Goal: Task Accomplishment & Management: Complete application form

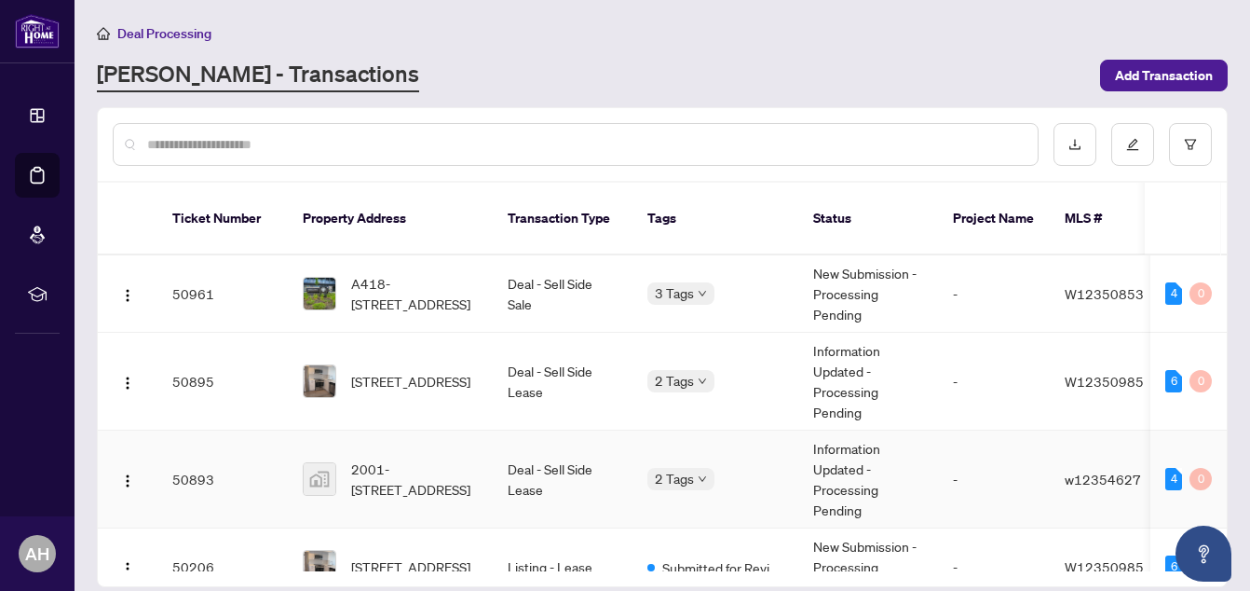
click at [198, 430] on td "50893" at bounding box center [222, 479] width 130 height 98
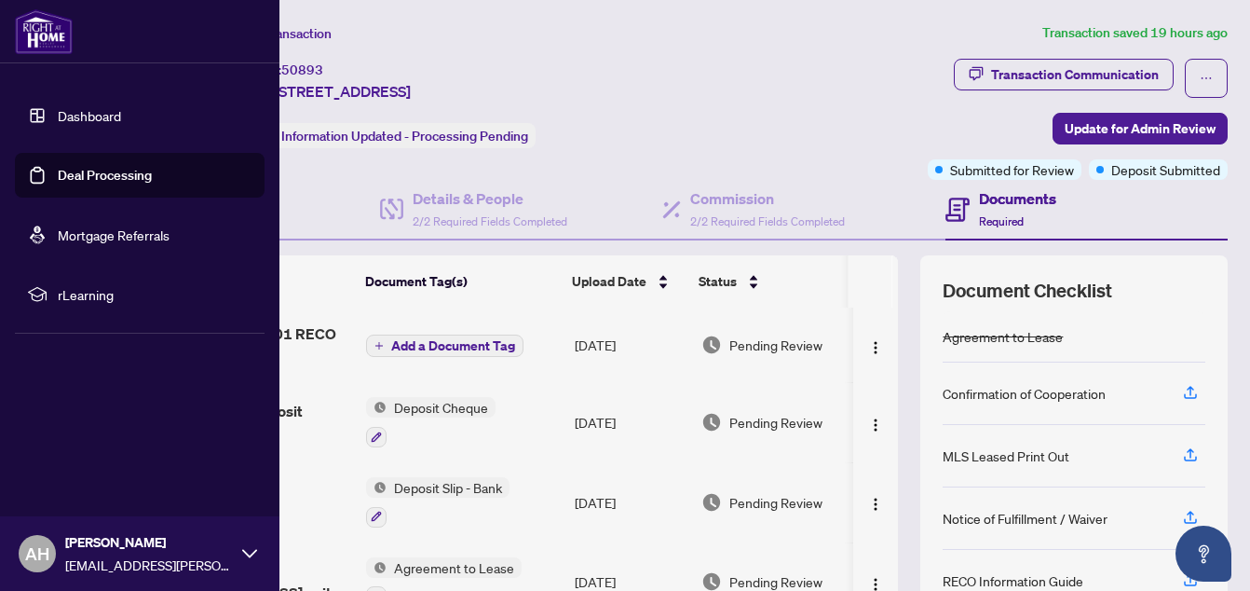
click at [67, 181] on link "Deal Processing" at bounding box center [105, 175] width 94 height 17
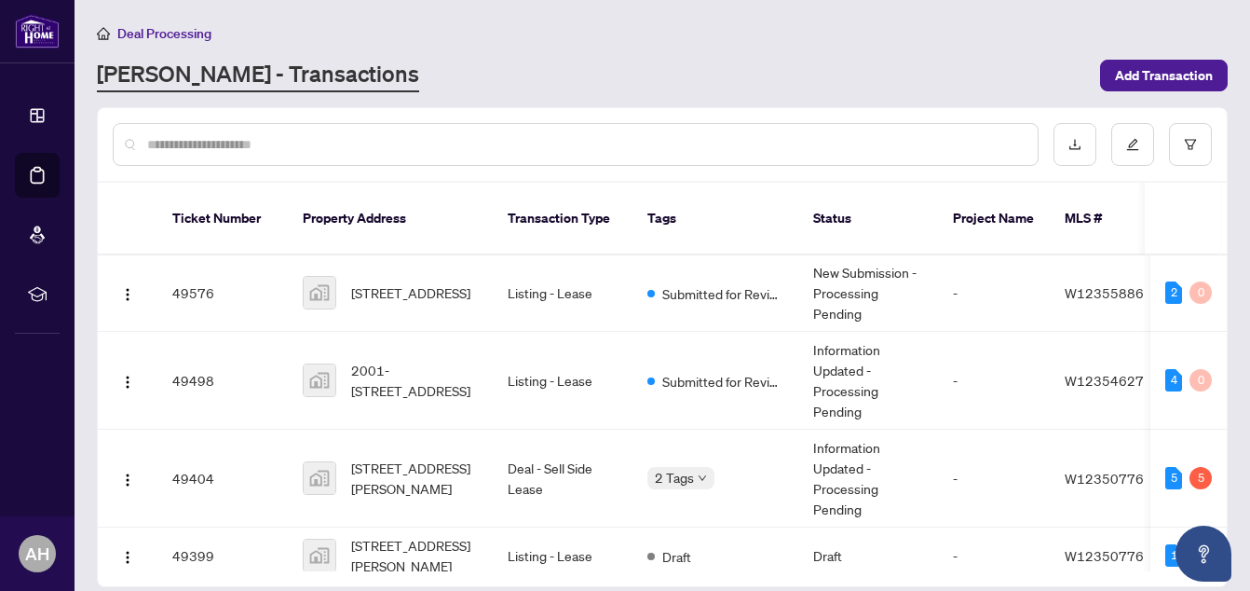
scroll to position [699, 0]
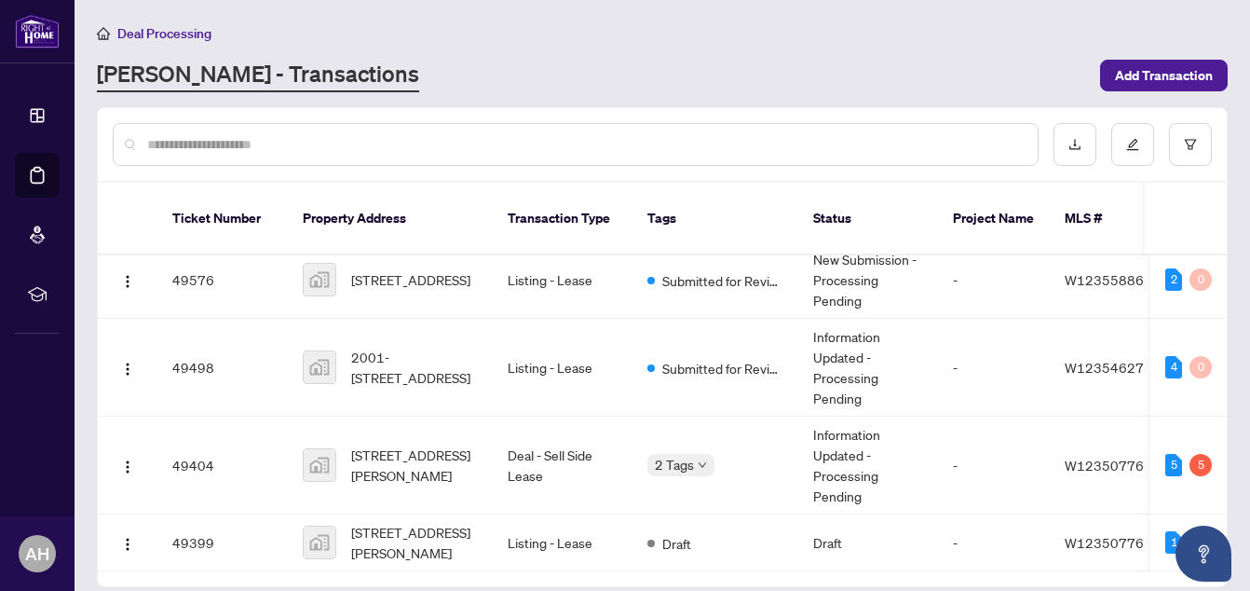
click at [1239, 470] on main "Deal Processing [PERSON_NAME] - Transactions Add Transaction Ticket Number Prop…" at bounding box center [662, 295] width 1175 height 591
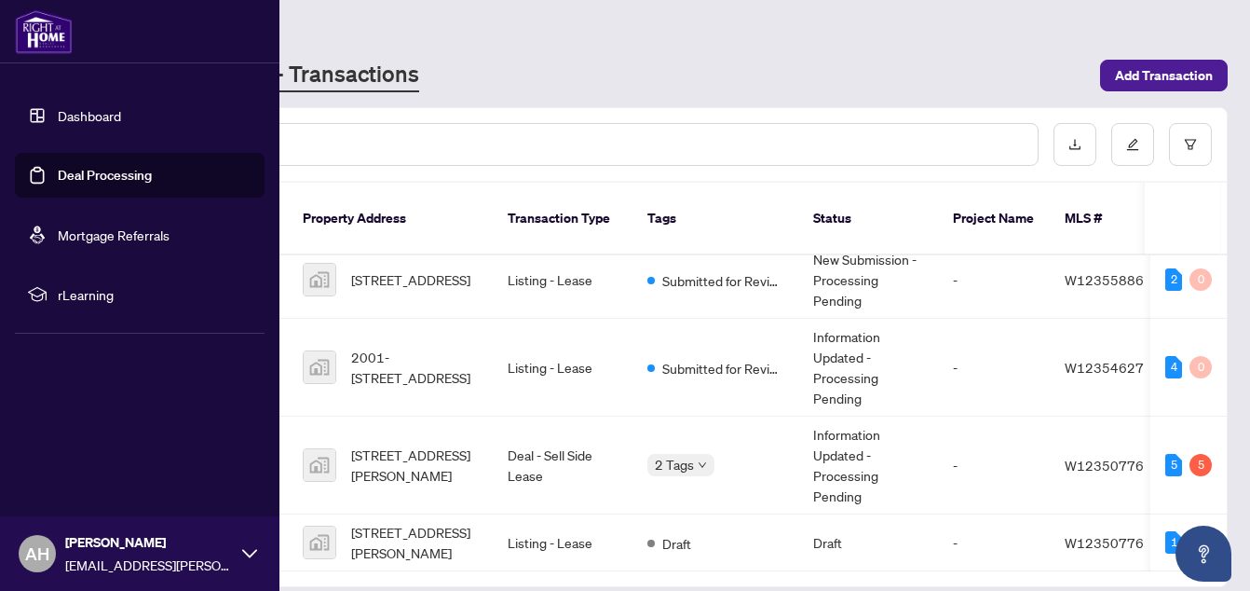
click at [61, 169] on link "Deal Processing" at bounding box center [105, 175] width 94 height 17
click at [75, 170] on link "Deal Processing" at bounding box center [105, 175] width 94 height 17
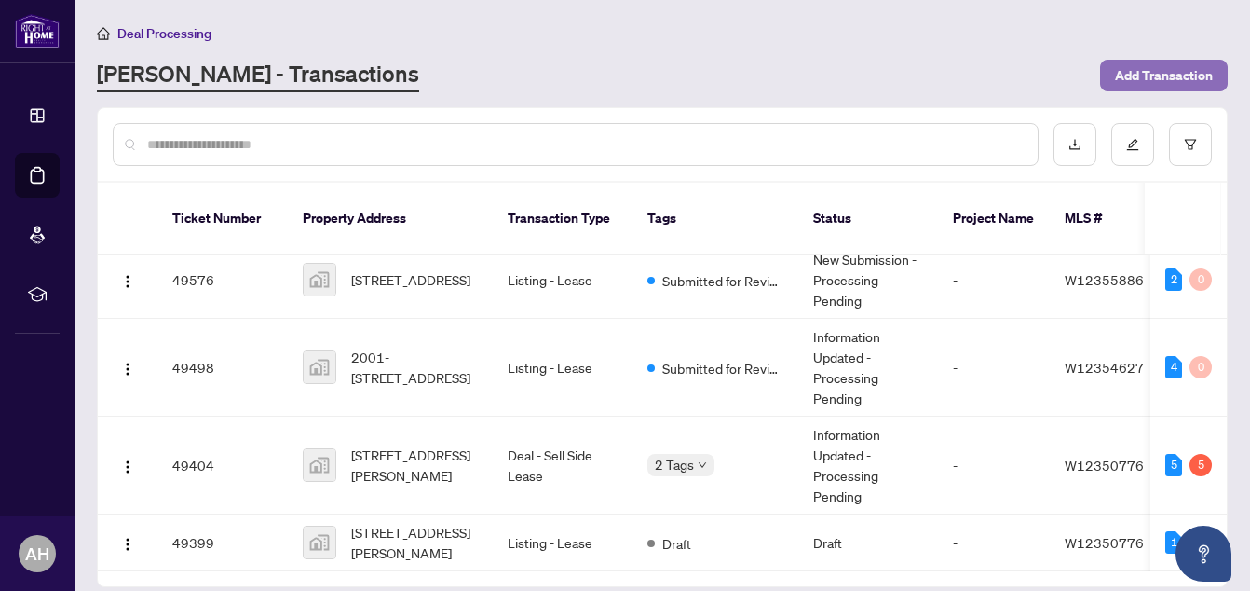
click at [1126, 71] on span "Add Transaction" at bounding box center [1164, 76] width 98 height 30
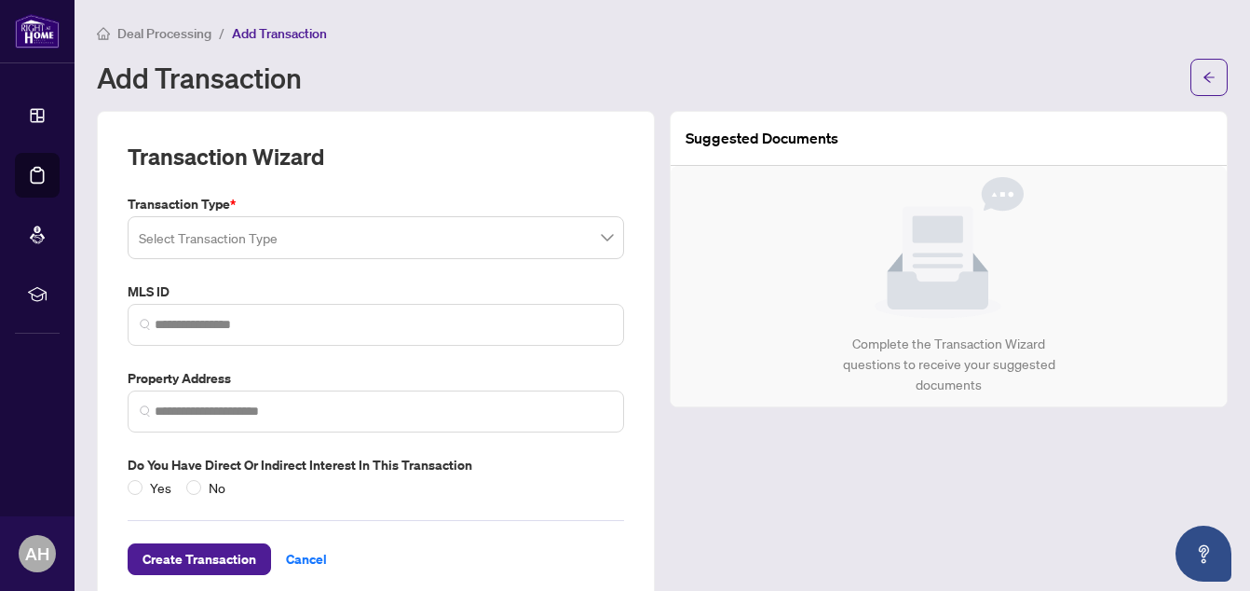
click at [618, 74] on div "Add Transaction" at bounding box center [638, 77] width 1082 height 30
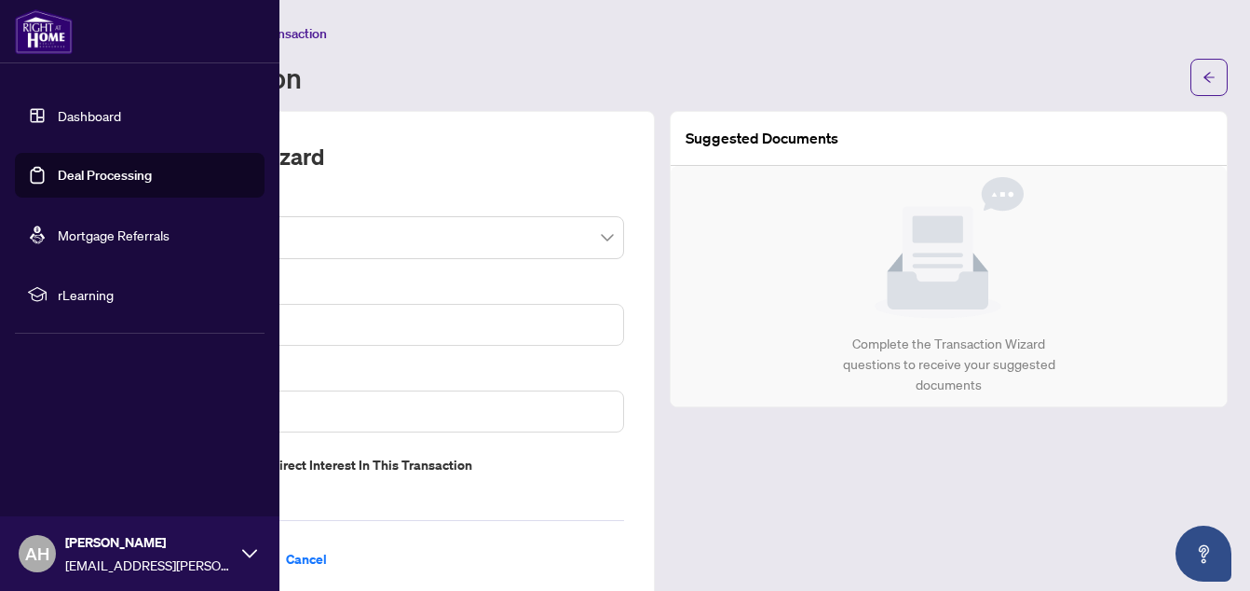
click at [90, 171] on link "Deal Processing" at bounding box center [105, 175] width 94 height 17
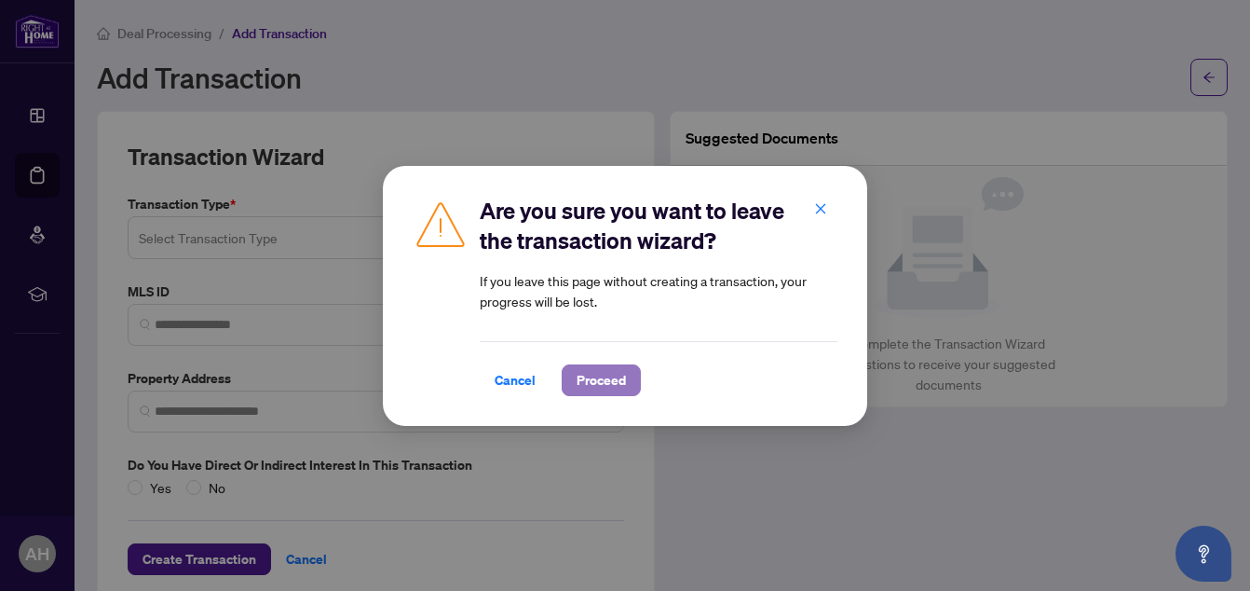
click at [594, 382] on span "Proceed" at bounding box center [601, 380] width 49 height 30
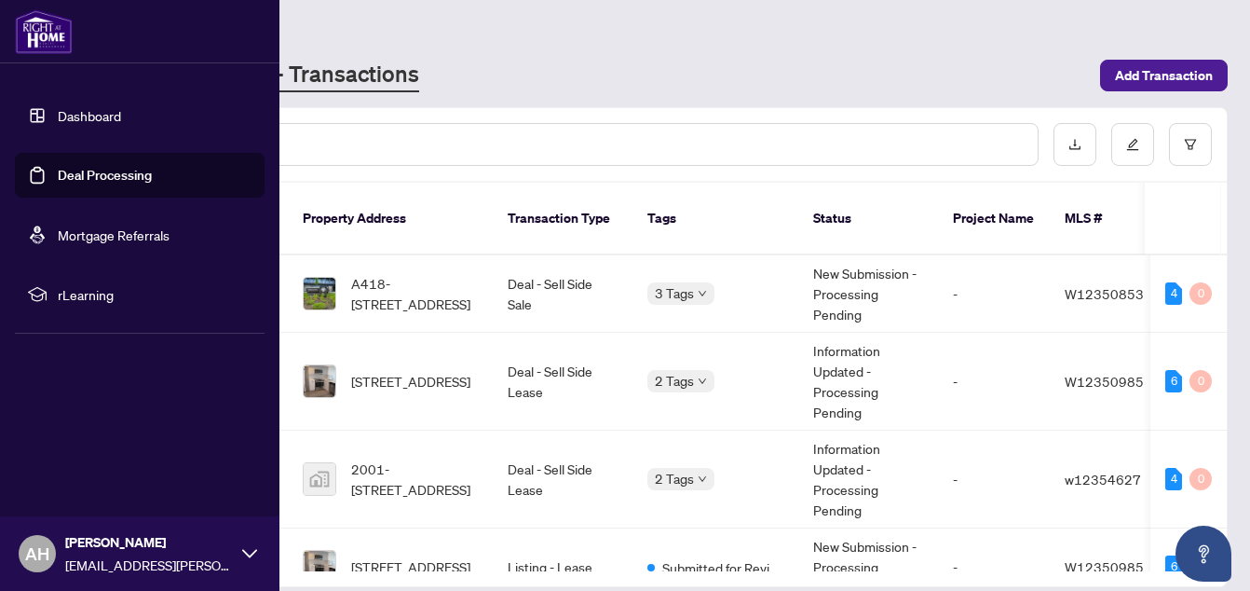
click at [75, 169] on link "Deal Processing" at bounding box center [105, 175] width 94 height 17
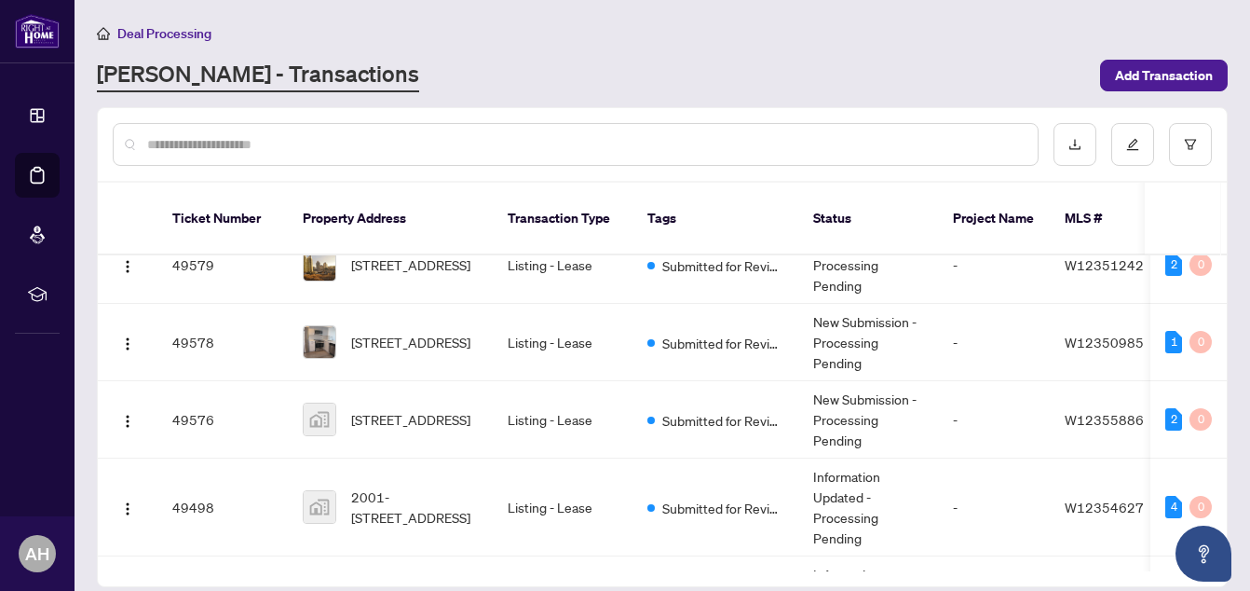
scroll to position [699, 0]
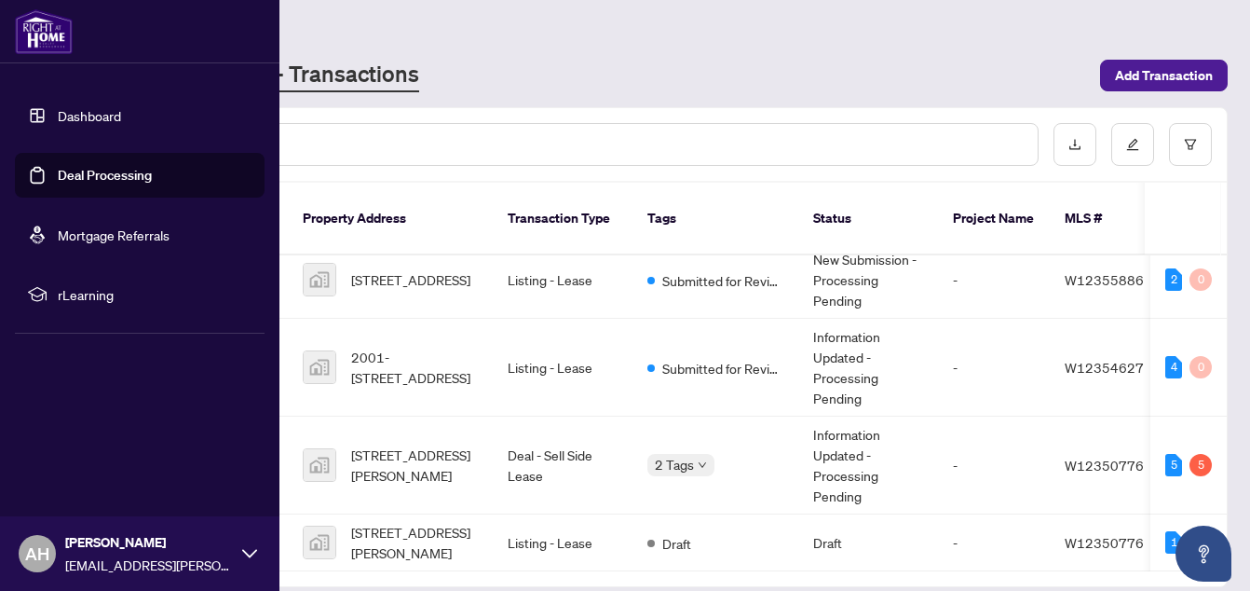
click at [69, 172] on link "Deal Processing" at bounding box center [105, 175] width 94 height 17
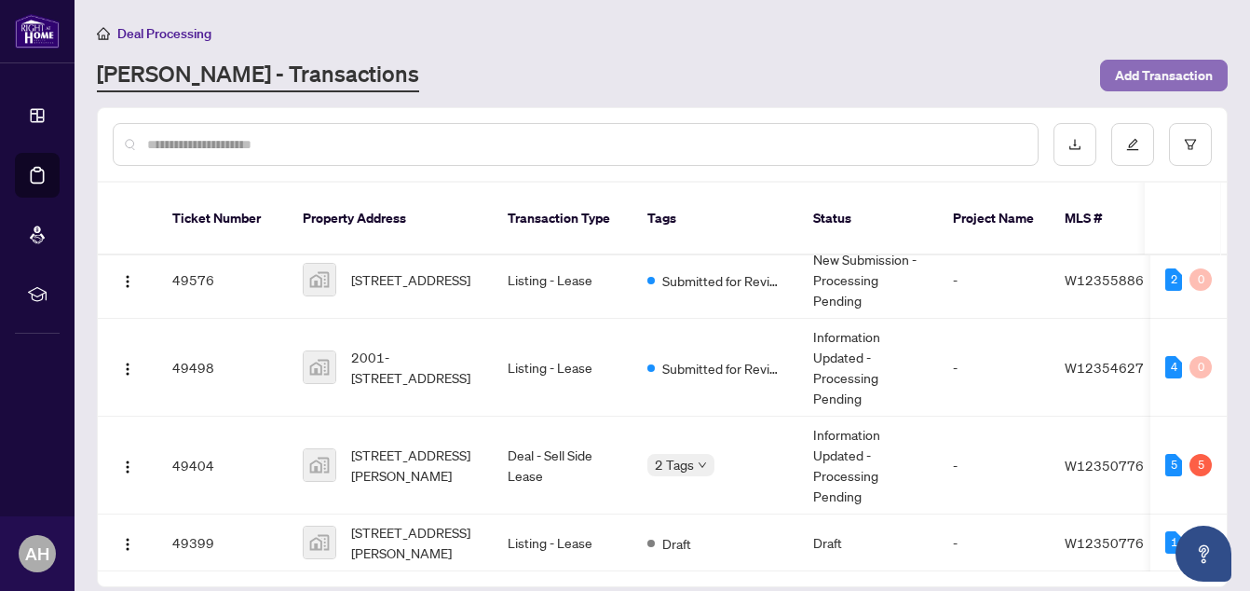
click at [1121, 62] on span "Add Transaction" at bounding box center [1164, 76] width 98 height 30
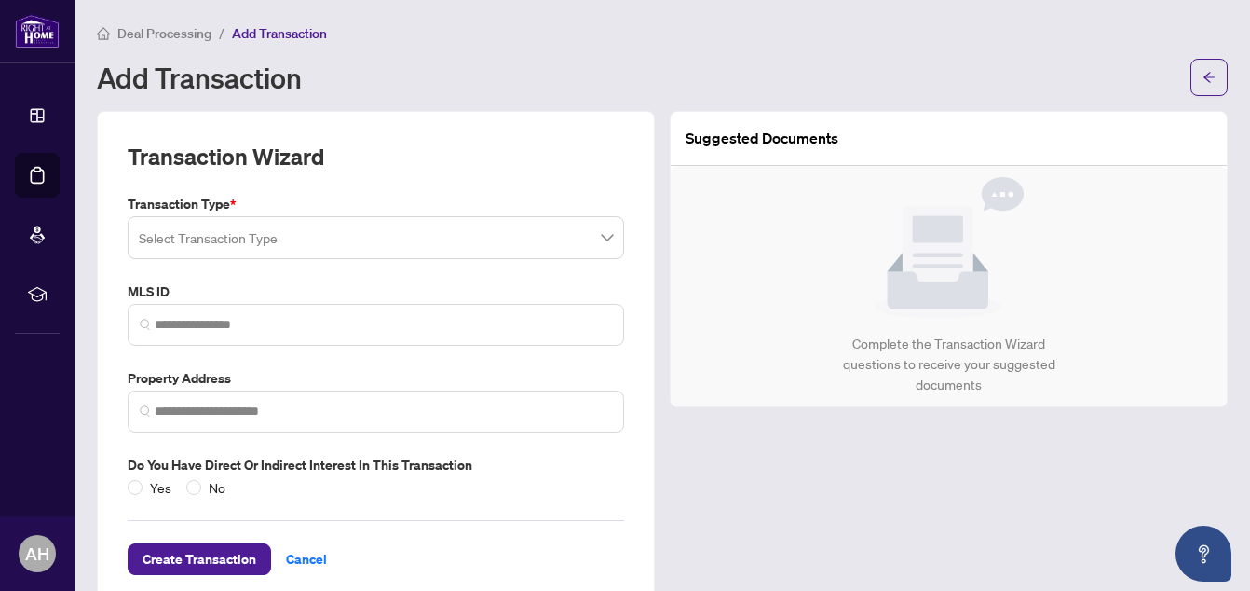
click at [472, 243] on input "search" at bounding box center [367, 240] width 457 height 41
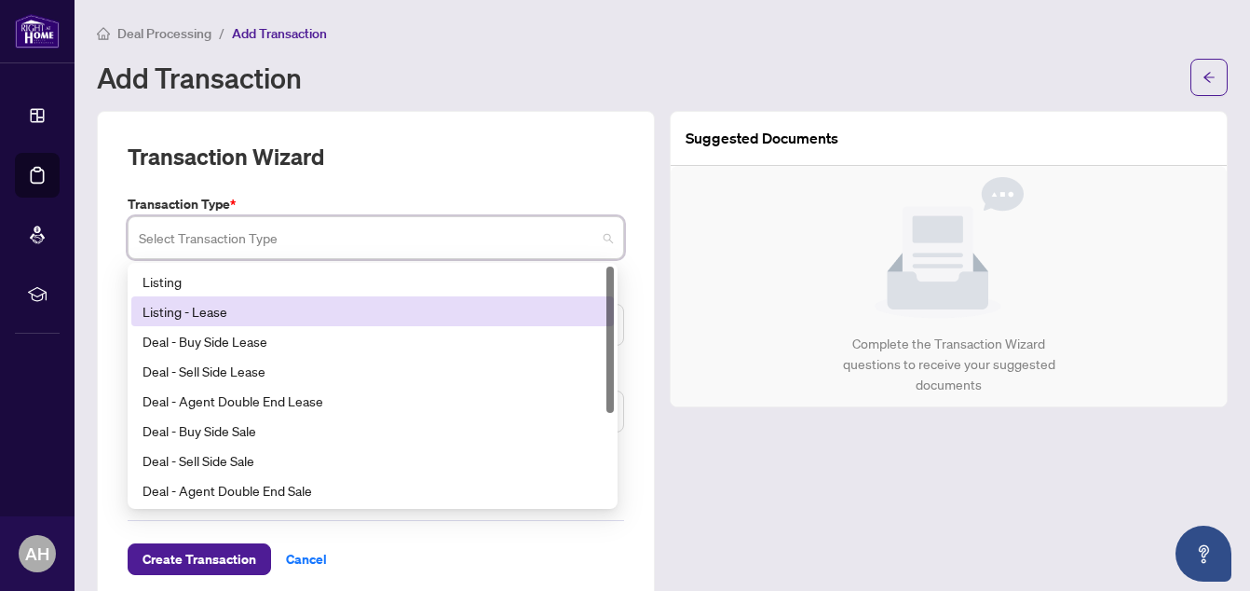
click at [405, 302] on div "Listing - Lease" at bounding box center [373, 311] width 460 height 20
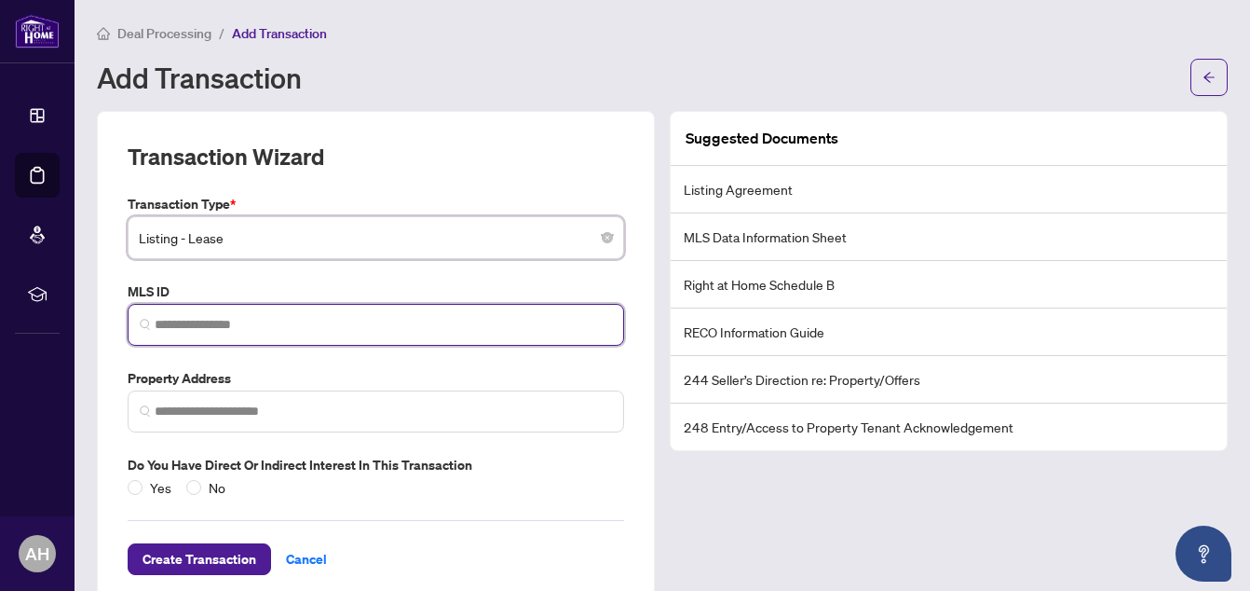
click at [382, 315] on input "search" at bounding box center [383, 325] width 457 height 20
click at [234, 320] on input "search" at bounding box center [383, 325] width 457 height 20
click at [187, 324] on input "search" at bounding box center [383, 325] width 457 height 20
click at [211, 233] on span "Listing - Lease" at bounding box center [376, 237] width 474 height 35
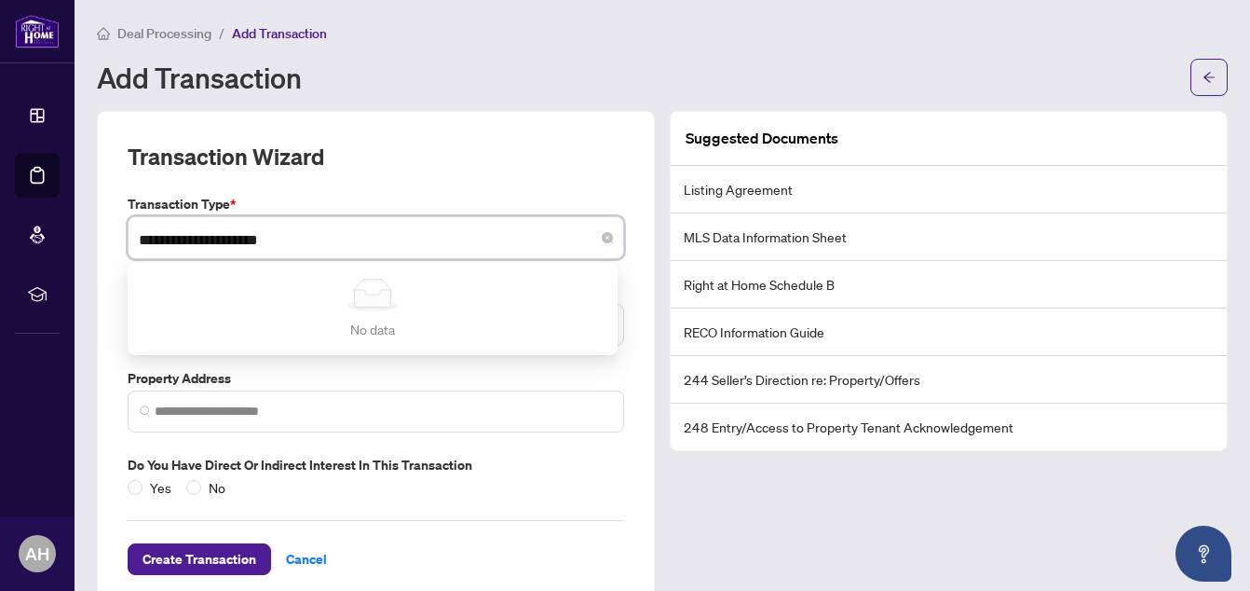
type input "**********"
click at [417, 373] on label "Property Address" at bounding box center [376, 378] width 496 height 20
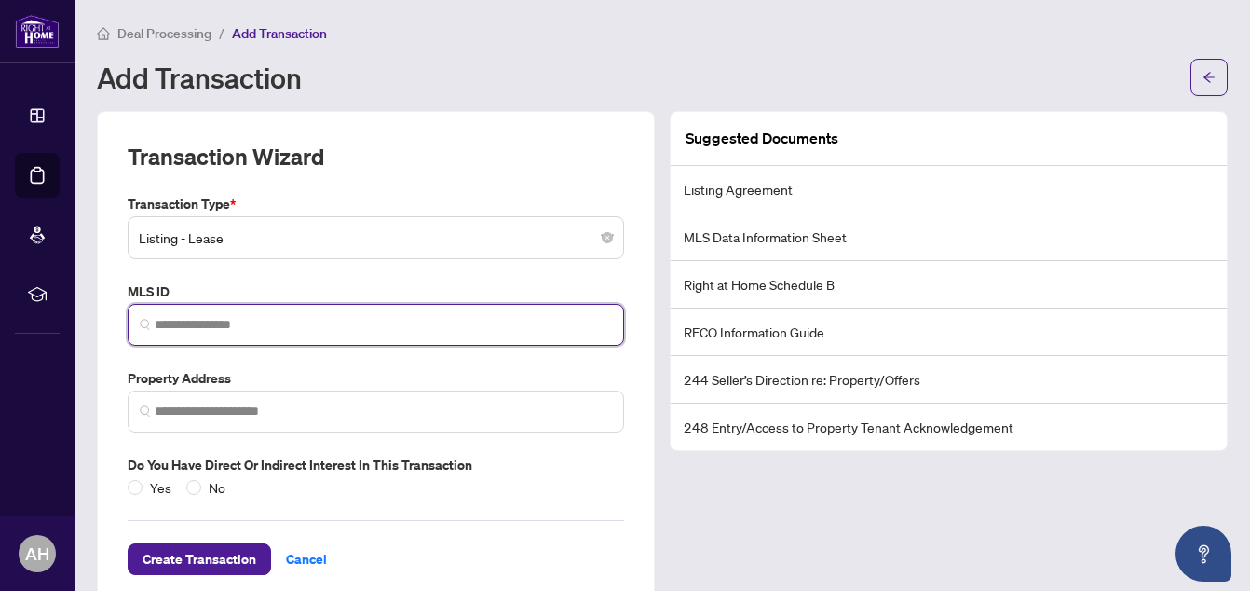
click at [332, 324] on input "search" at bounding box center [383, 325] width 457 height 20
type input "*"
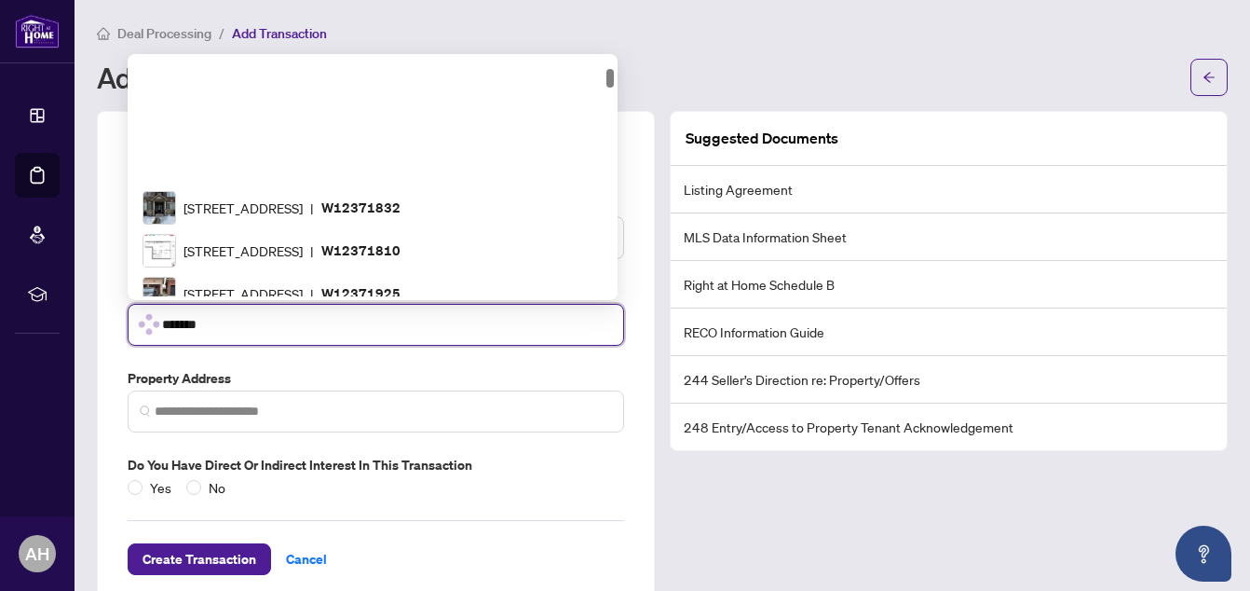
scroll to position [147, 0]
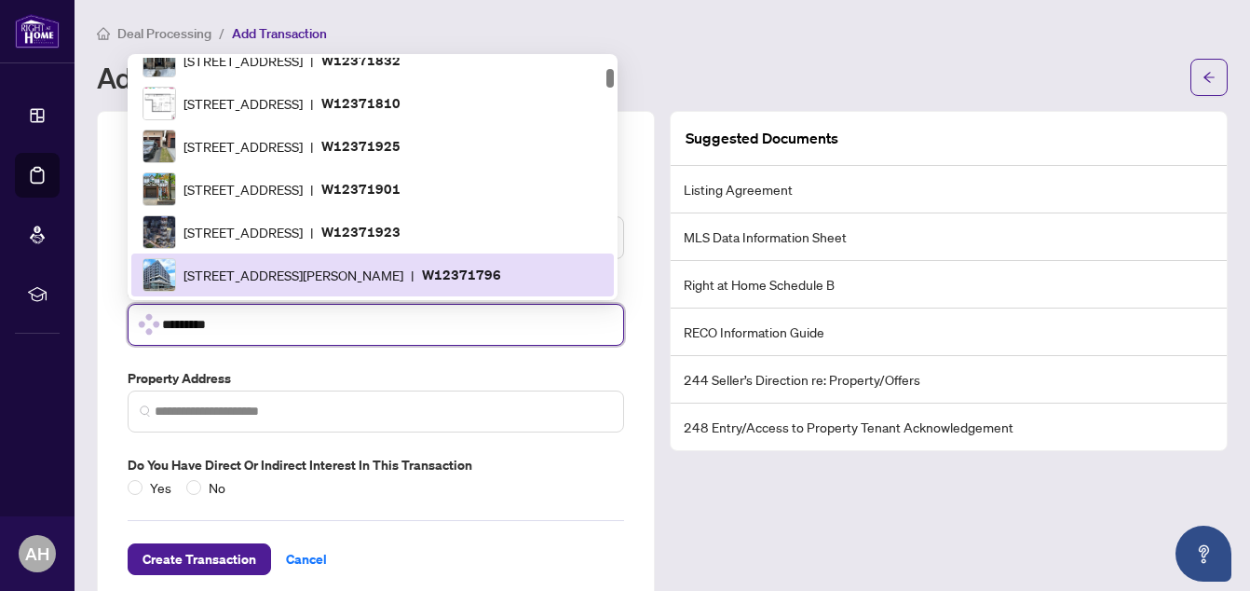
click at [295, 326] on input "*********" at bounding box center [387, 325] width 450 height 20
click at [283, 328] on input "*********" at bounding box center [387, 325] width 450 height 20
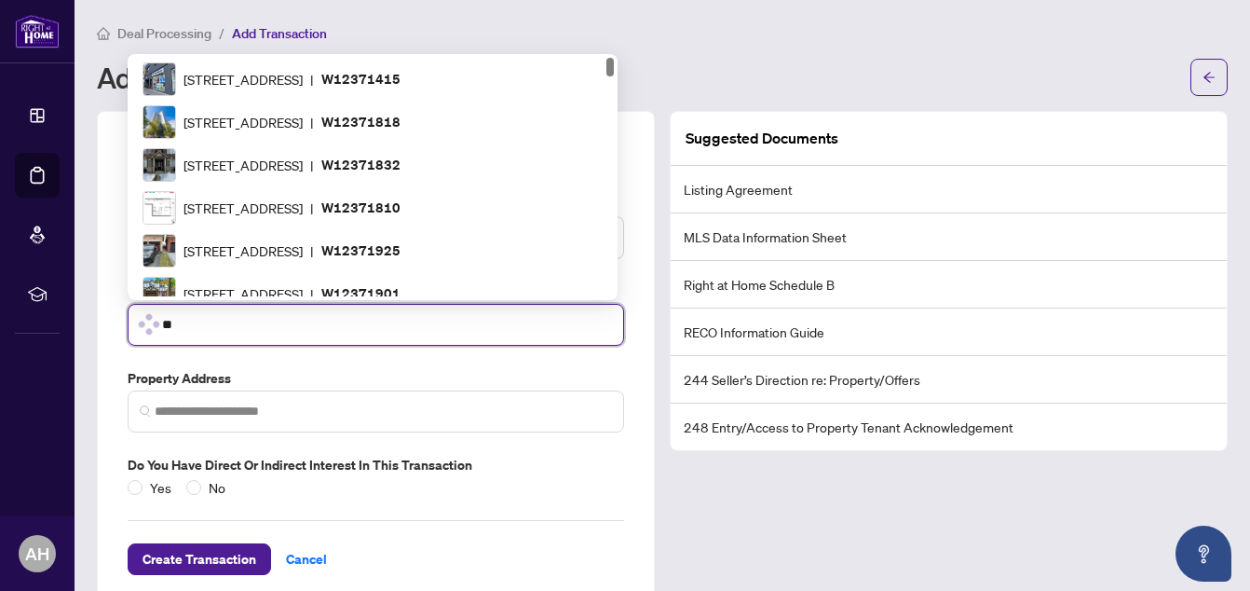
scroll to position [0, 0]
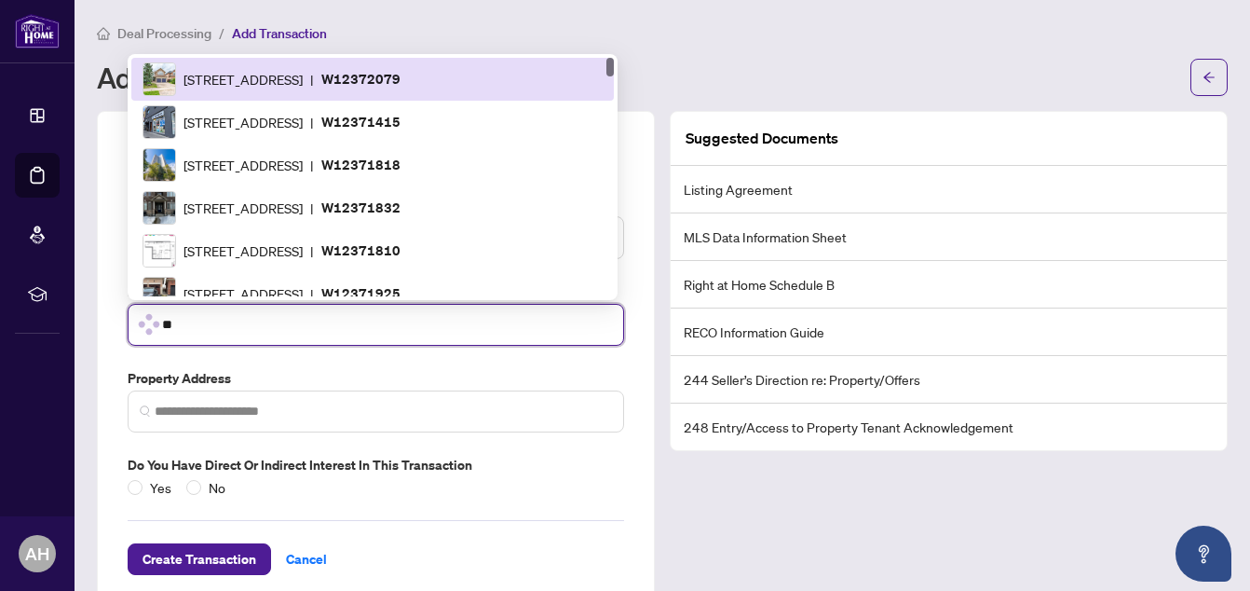
type input "*"
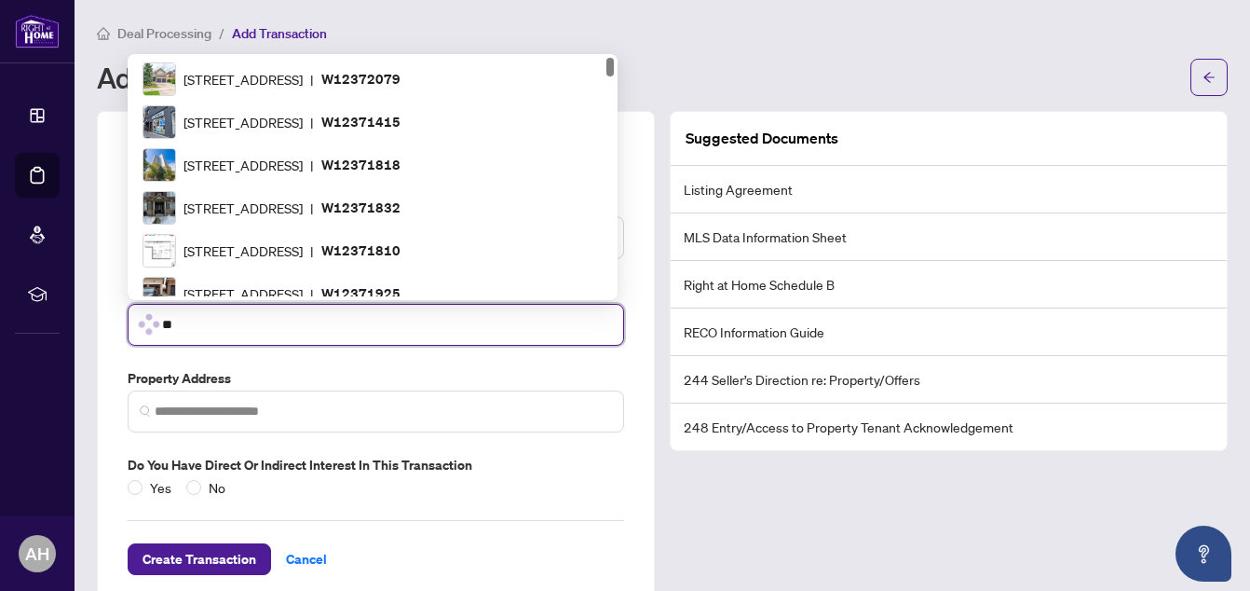
type input "*"
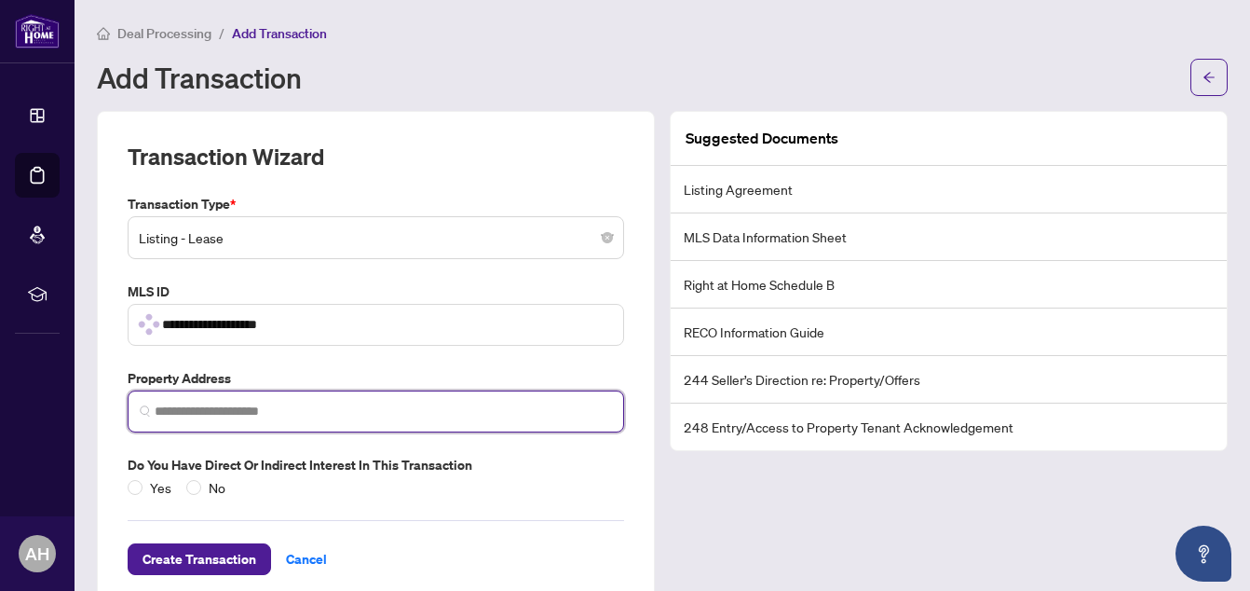
click at [233, 413] on input "search" at bounding box center [383, 411] width 457 height 20
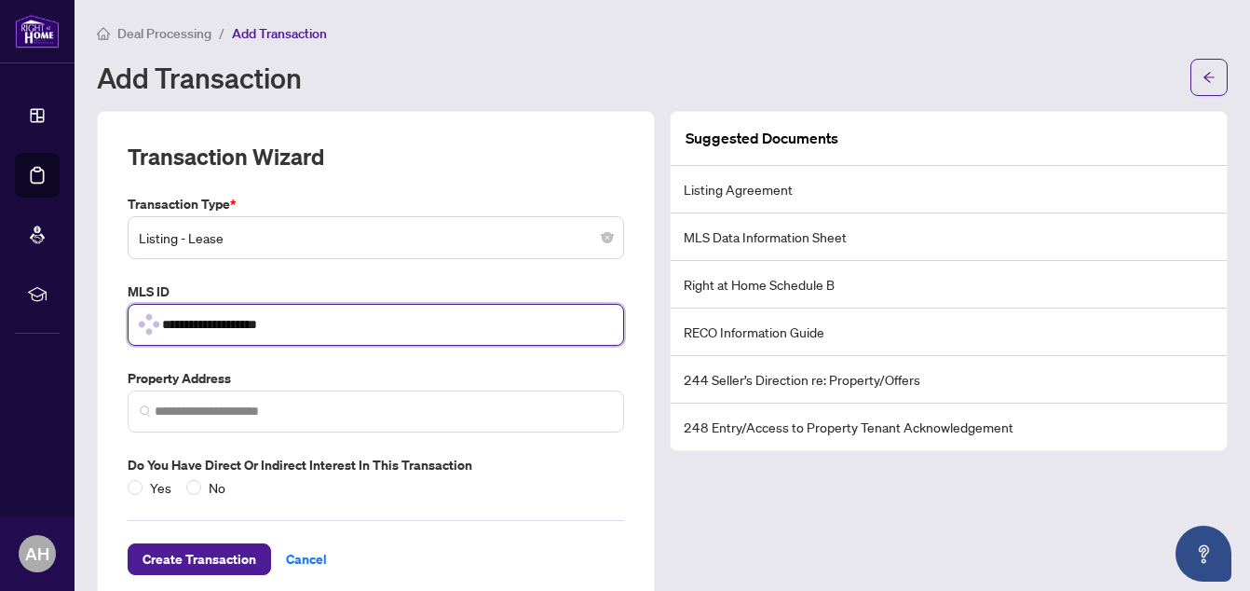
click at [306, 324] on input "**********" at bounding box center [387, 325] width 450 height 20
type input "*"
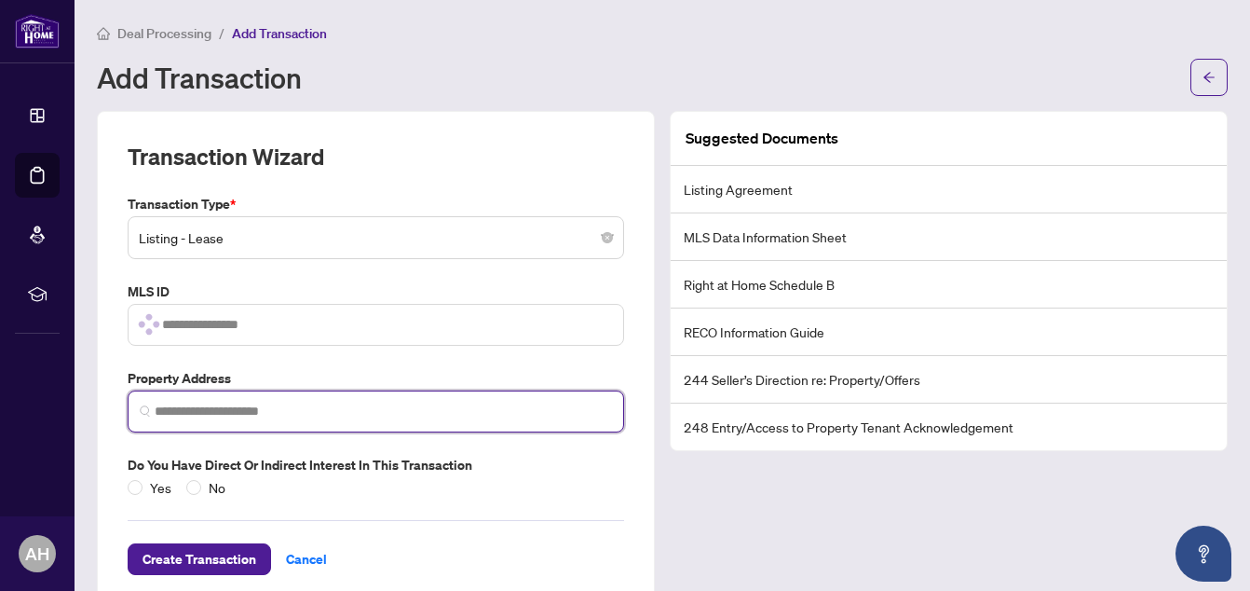
click at [269, 403] on input "search" at bounding box center [383, 411] width 457 height 20
type input "**********"
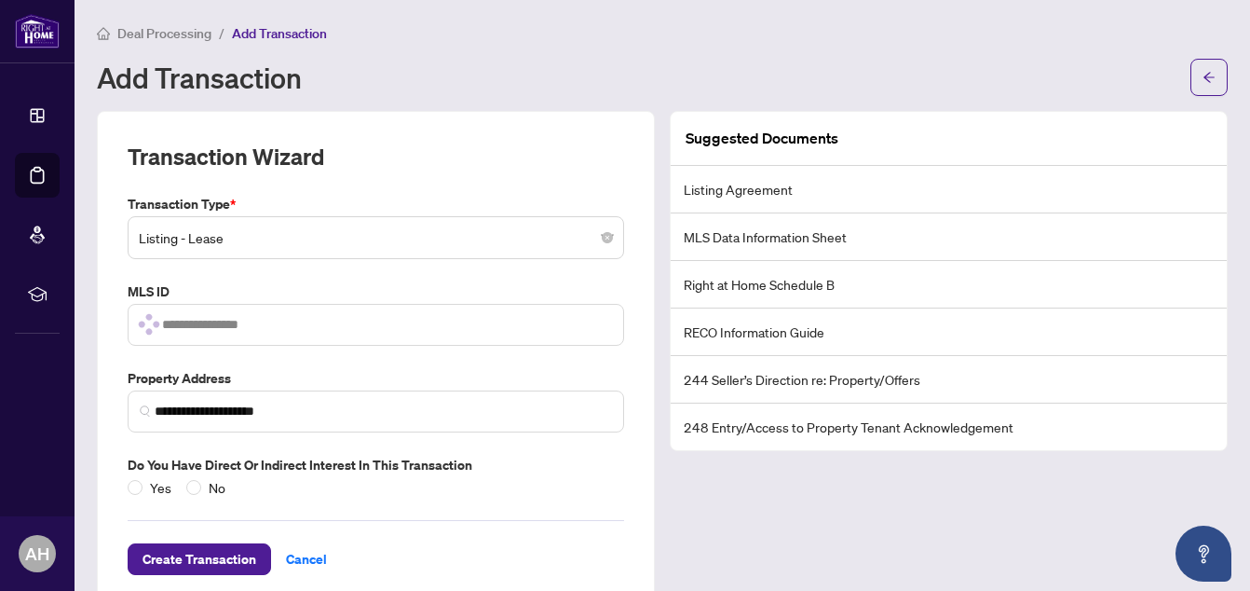
click at [469, 492] on div "Yes No" at bounding box center [376, 487] width 496 height 20
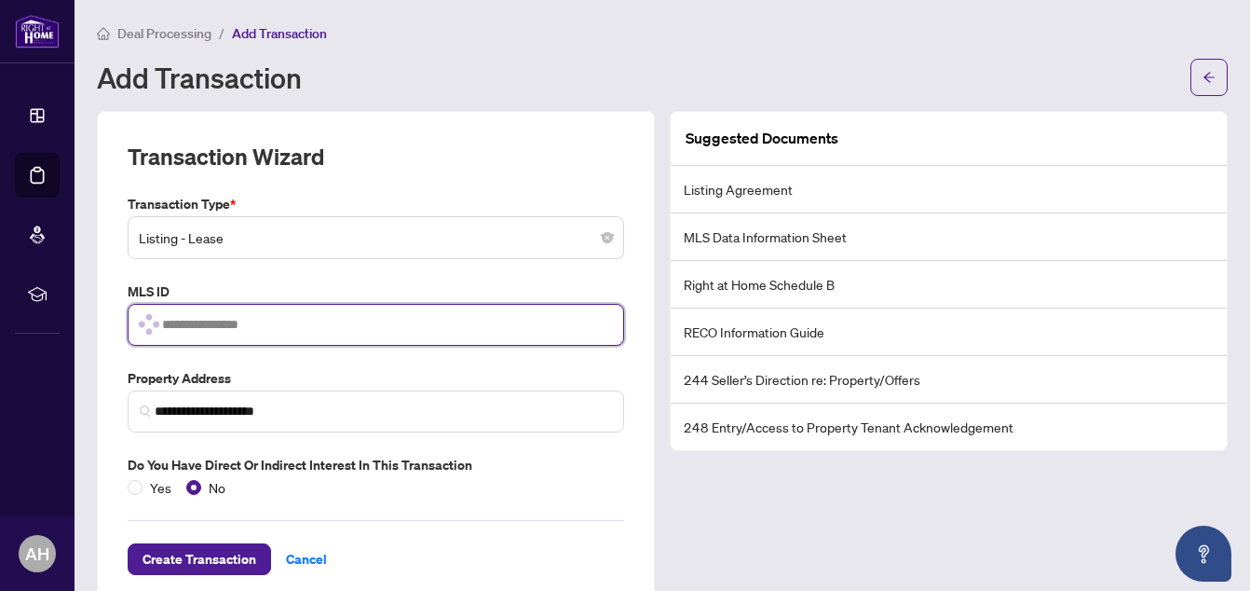
click at [269, 322] on input "search" at bounding box center [387, 325] width 450 height 20
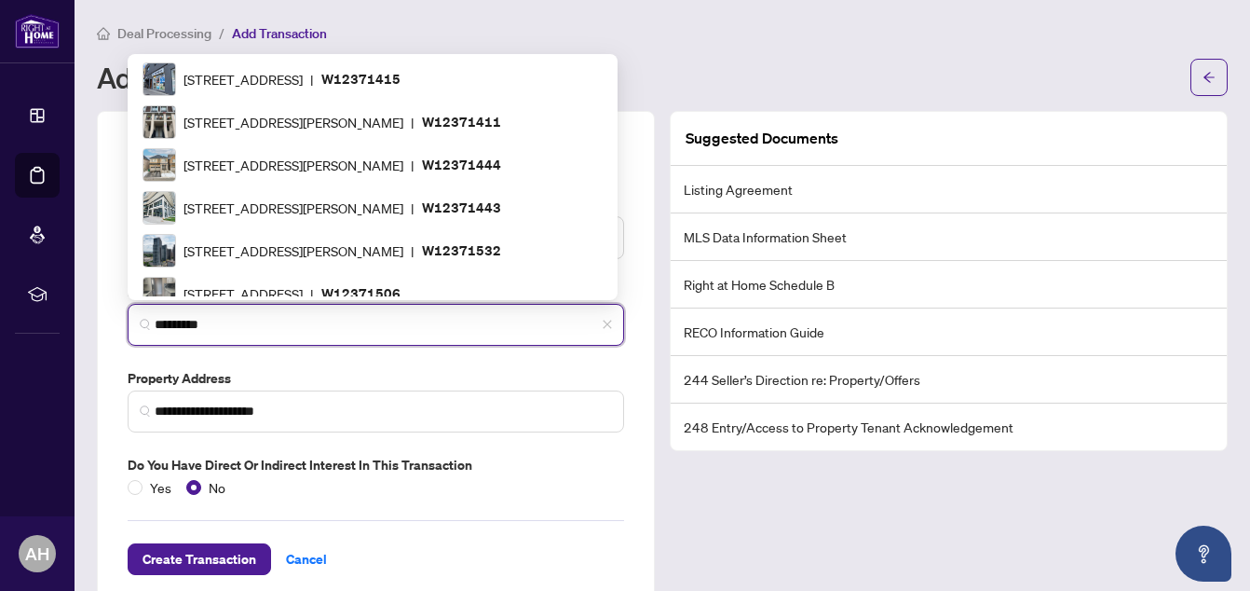
type input "*********"
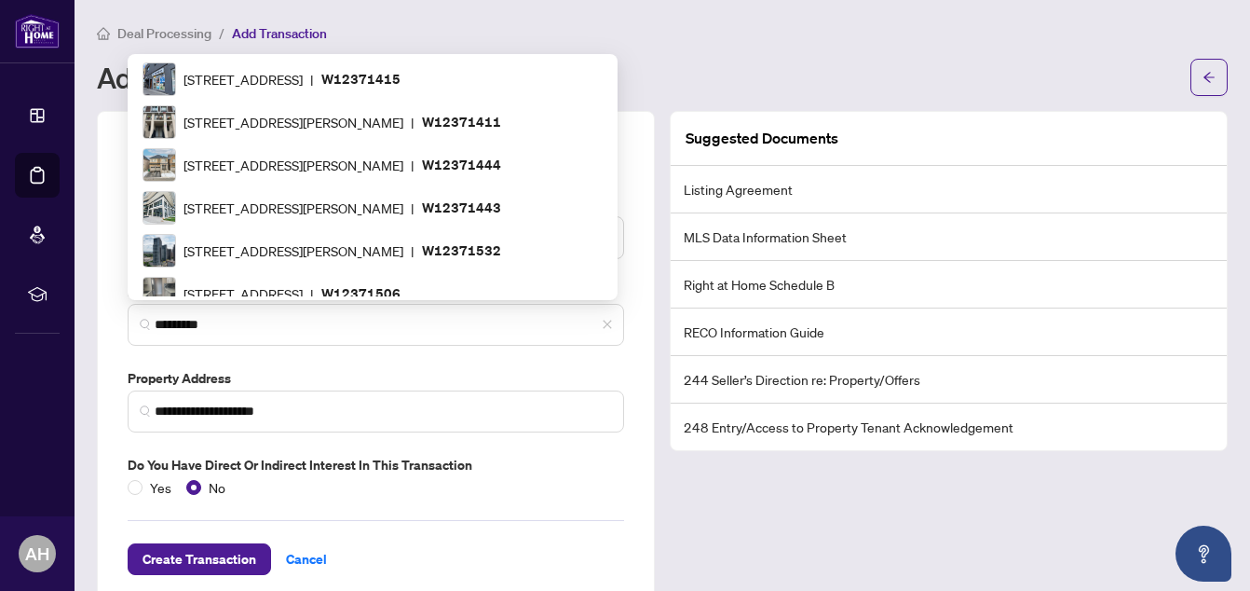
click at [726, 516] on div "Suggested Documents Listing Agreement MLS Data Information Sheet Right at Home …" at bounding box center [948, 358] width 573 height 495
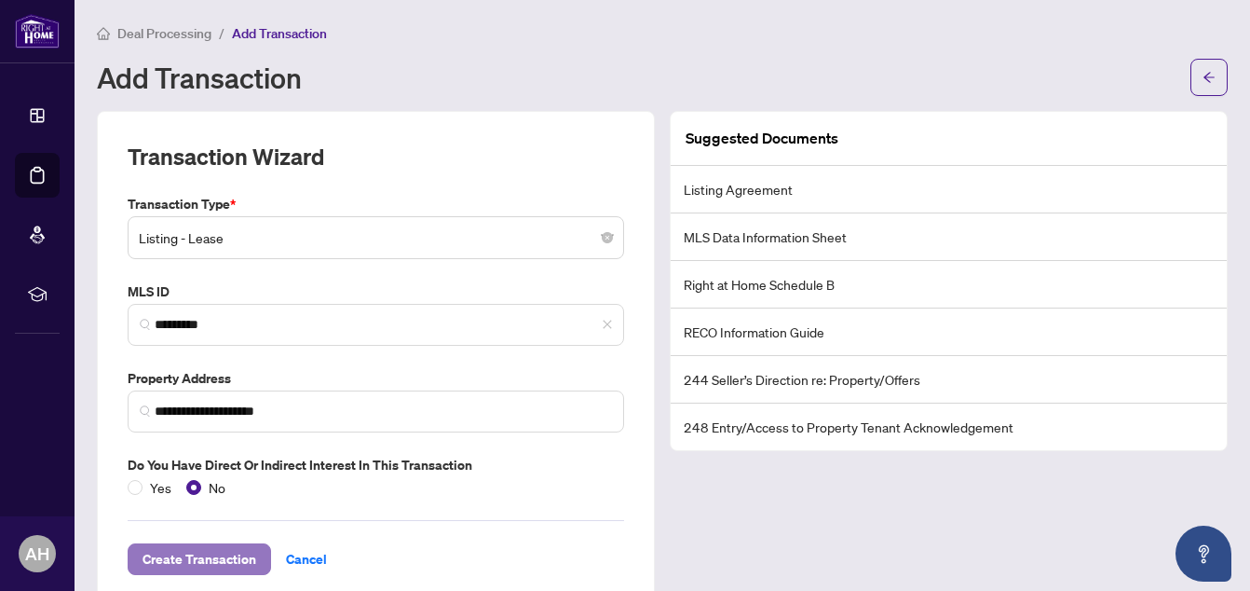
click at [230, 558] on span "Create Transaction" at bounding box center [200, 559] width 114 height 30
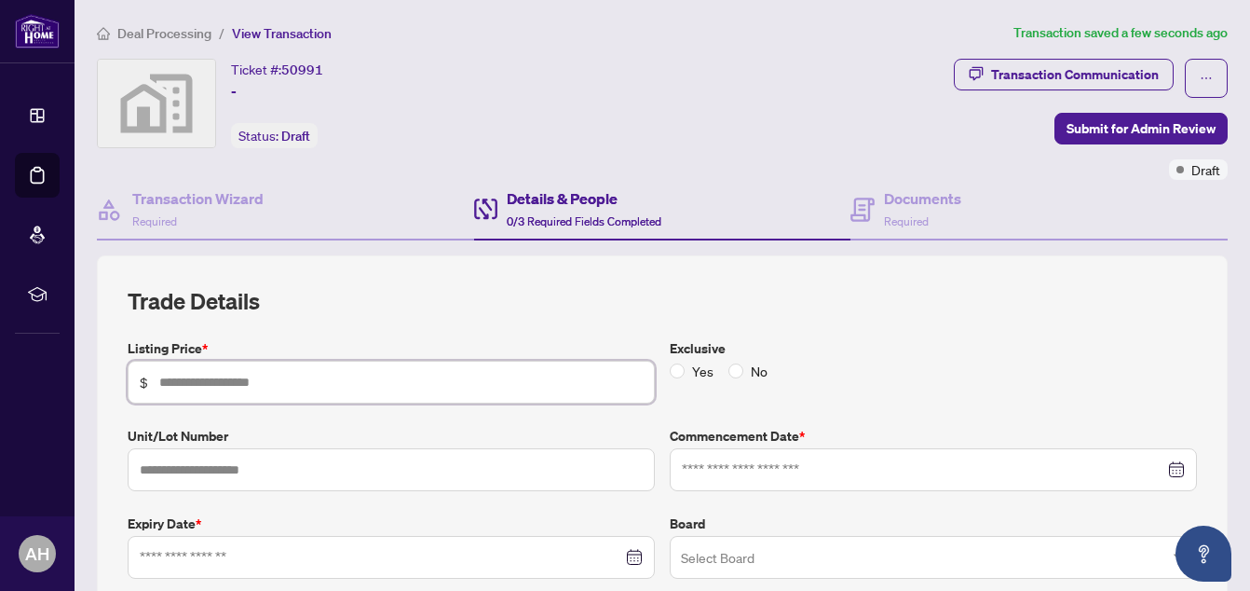
click at [294, 383] on input "text" at bounding box center [400, 382] width 483 height 20
type input "*****"
click at [469, 466] on input "text" at bounding box center [391, 469] width 527 height 43
type input "*"
type input "****"
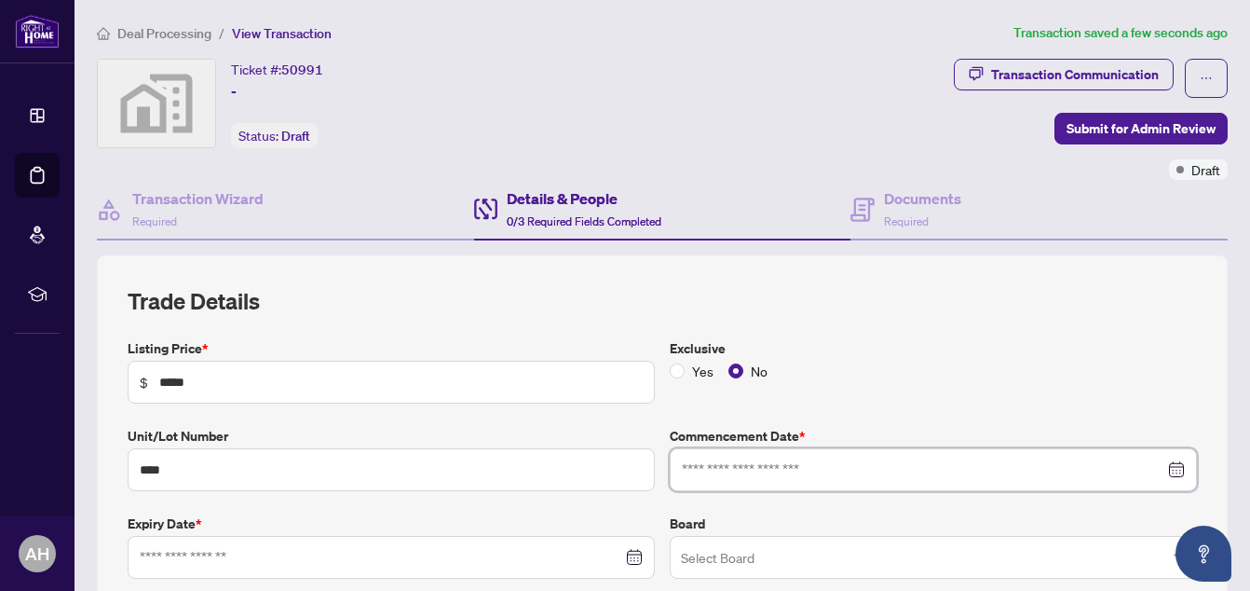
click at [718, 469] on input at bounding box center [923, 469] width 482 height 20
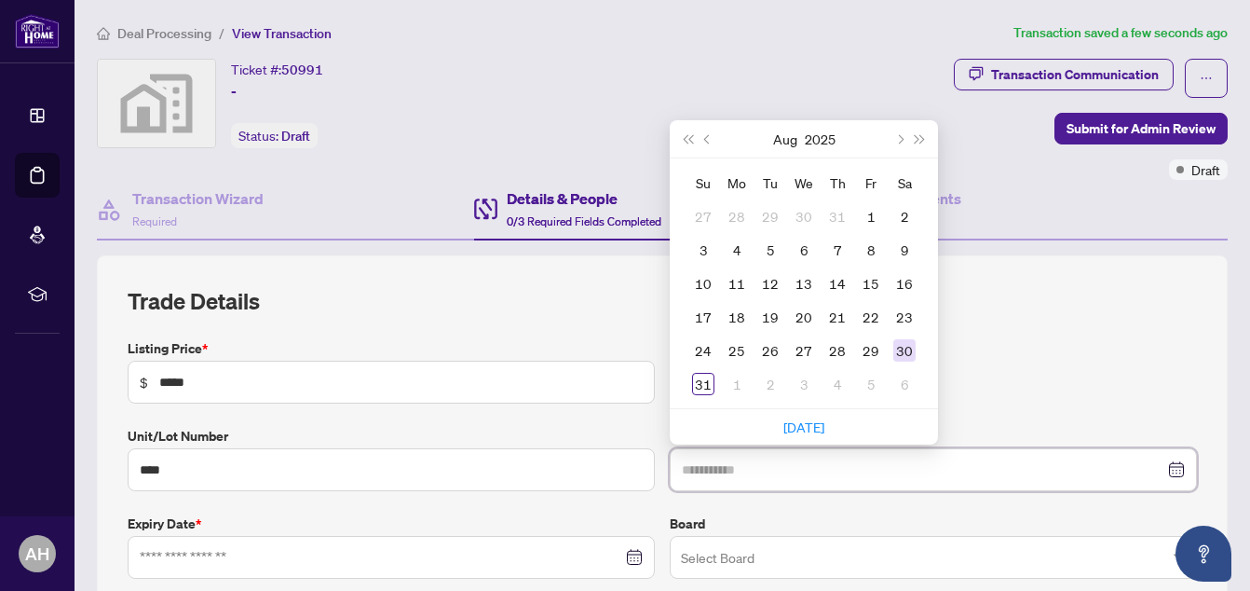
type input "**********"
click at [893, 352] on div "30" at bounding box center [904, 350] width 22 height 22
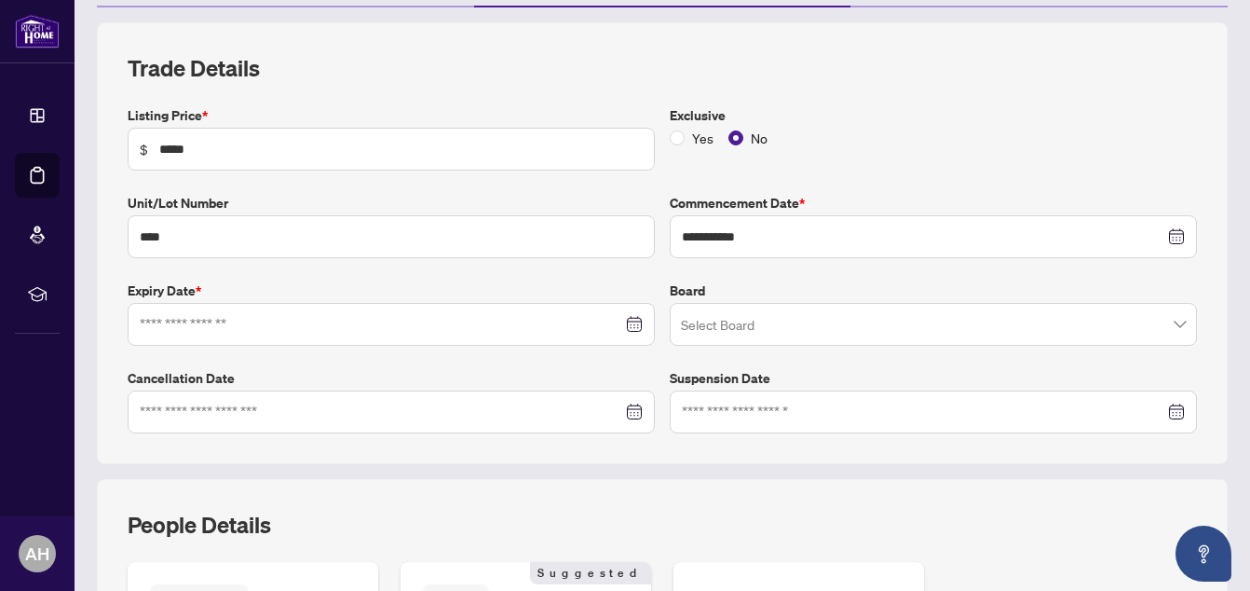
scroll to position [261, 0]
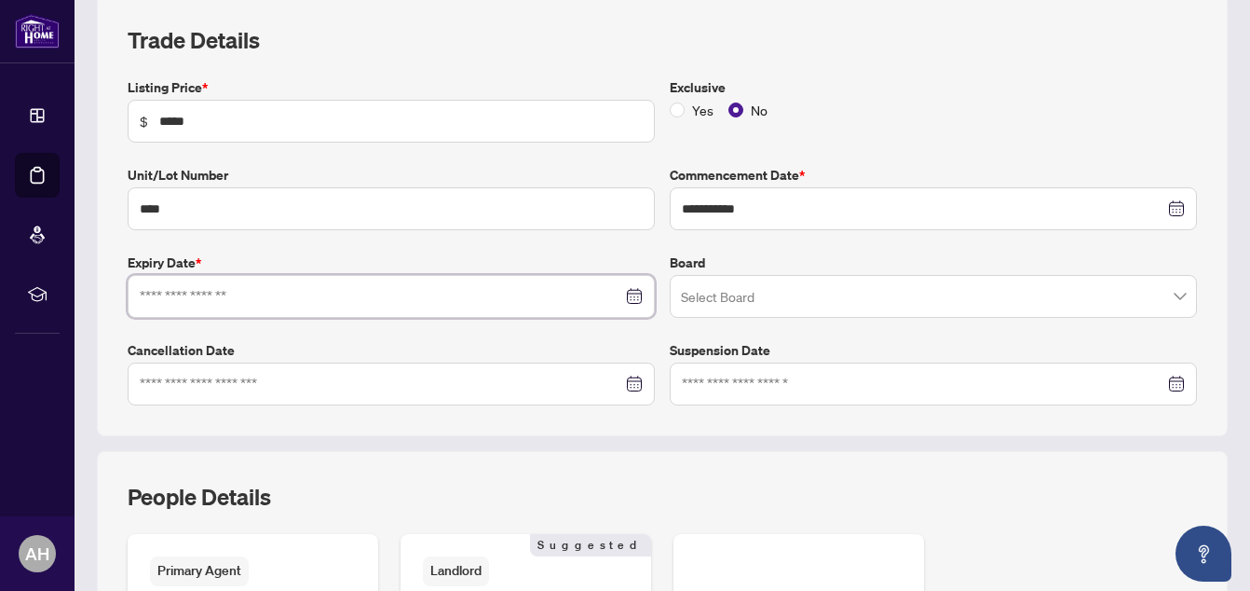
click at [364, 292] on input at bounding box center [381, 296] width 482 height 20
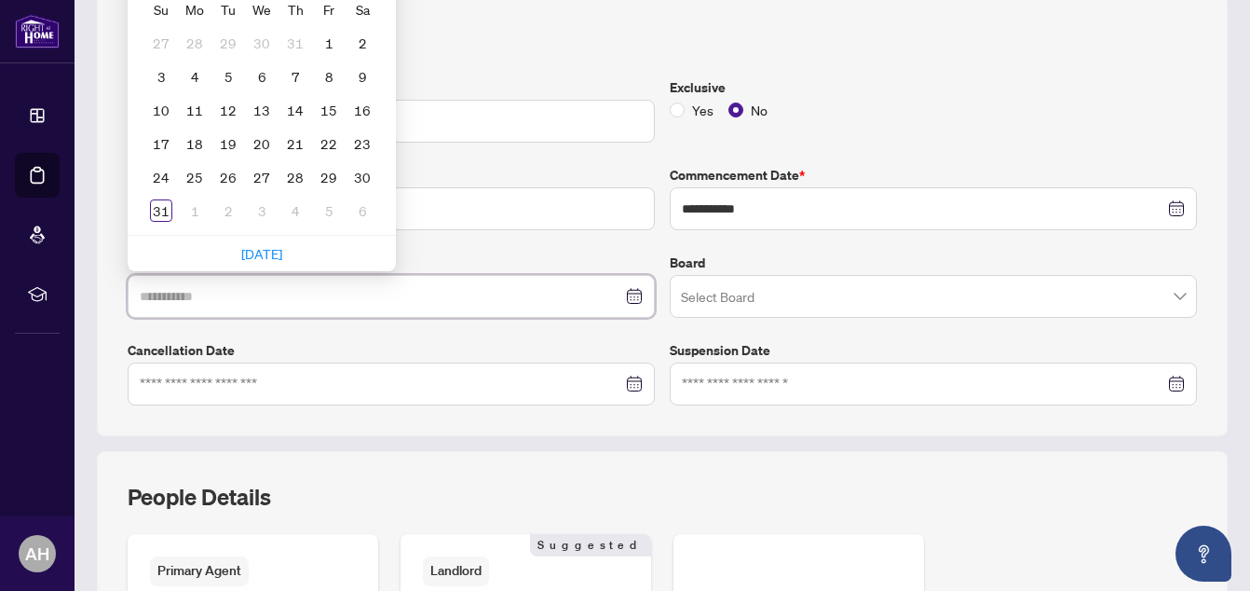
type input "**********"
click at [627, 296] on div at bounding box center [391, 296] width 503 height 20
click at [581, 177] on label "Unit/Lot Number" at bounding box center [391, 175] width 527 height 20
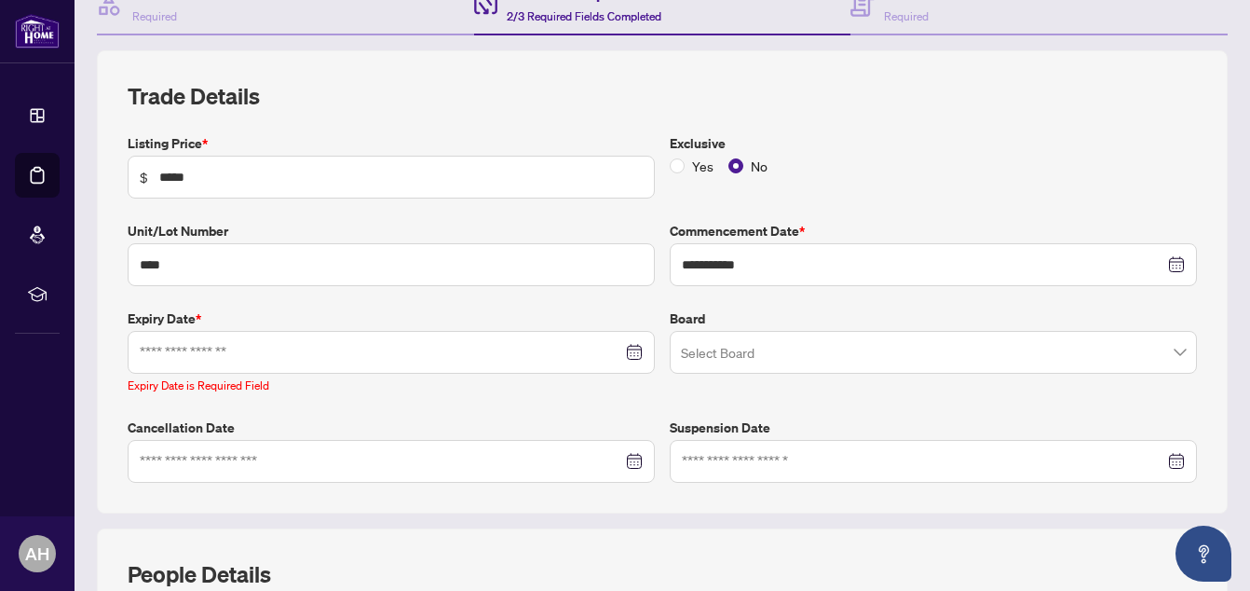
scroll to position [186, 0]
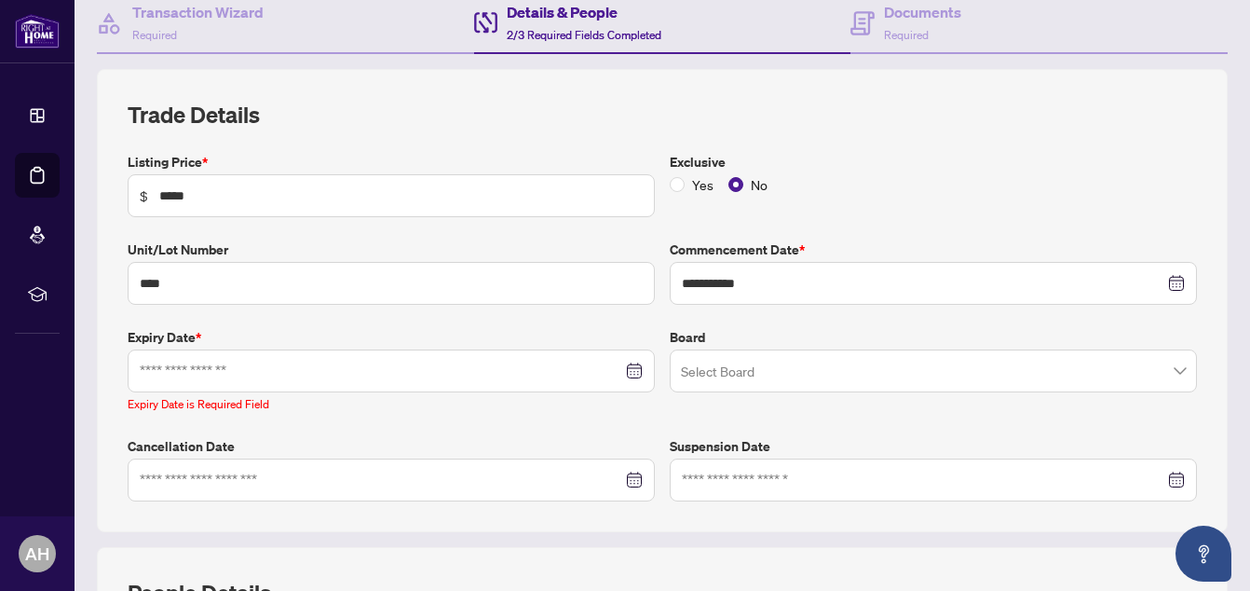
click at [621, 374] on div at bounding box center [391, 370] width 503 height 20
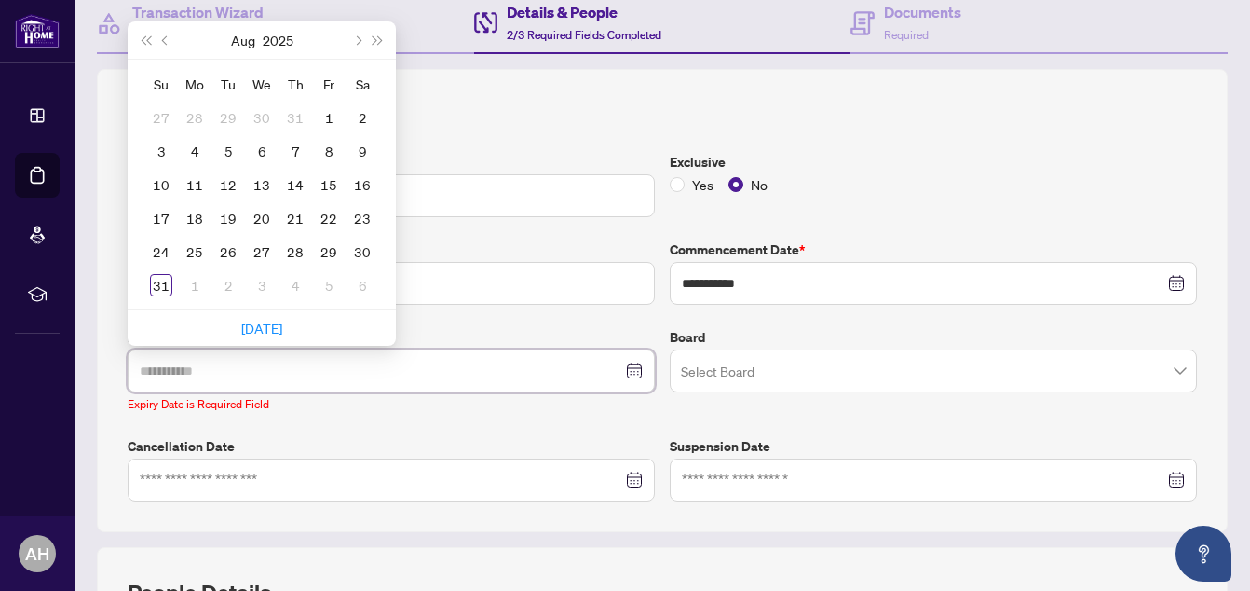
type input "**********"
click at [360, 37] on button "Next month (PageDown)" at bounding box center [356, 39] width 20 height 37
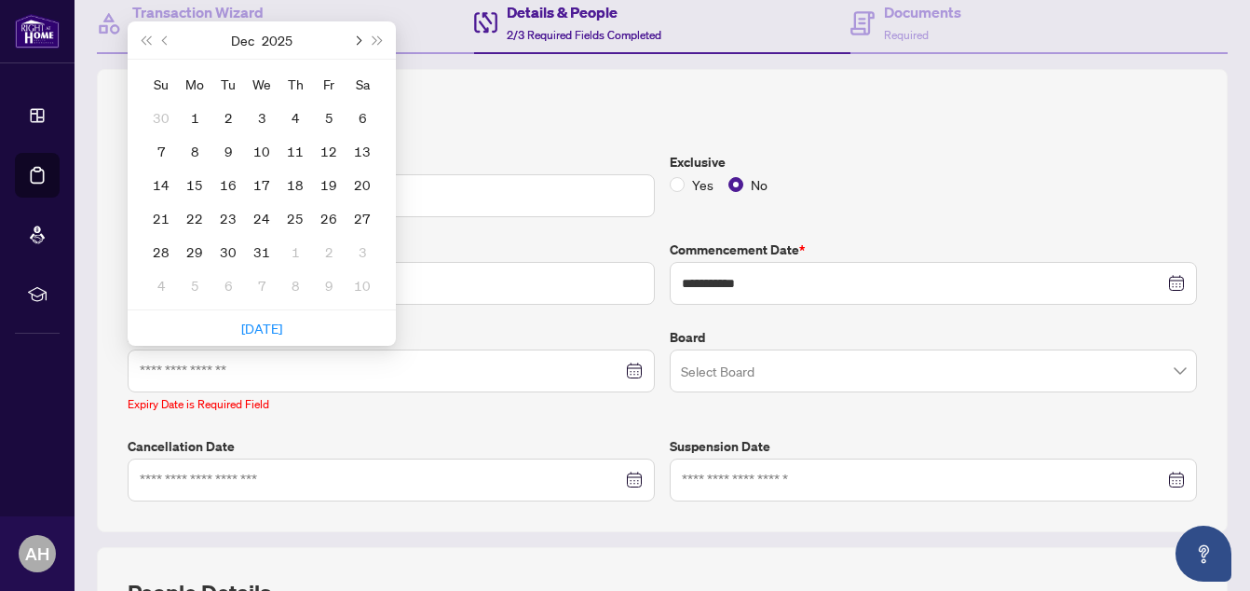
click at [360, 37] on button "Next month (PageDown)" at bounding box center [356, 39] width 20 height 37
type input "**********"
click at [363, 248] on div "31" at bounding box center [362, 251] width 22 height 22
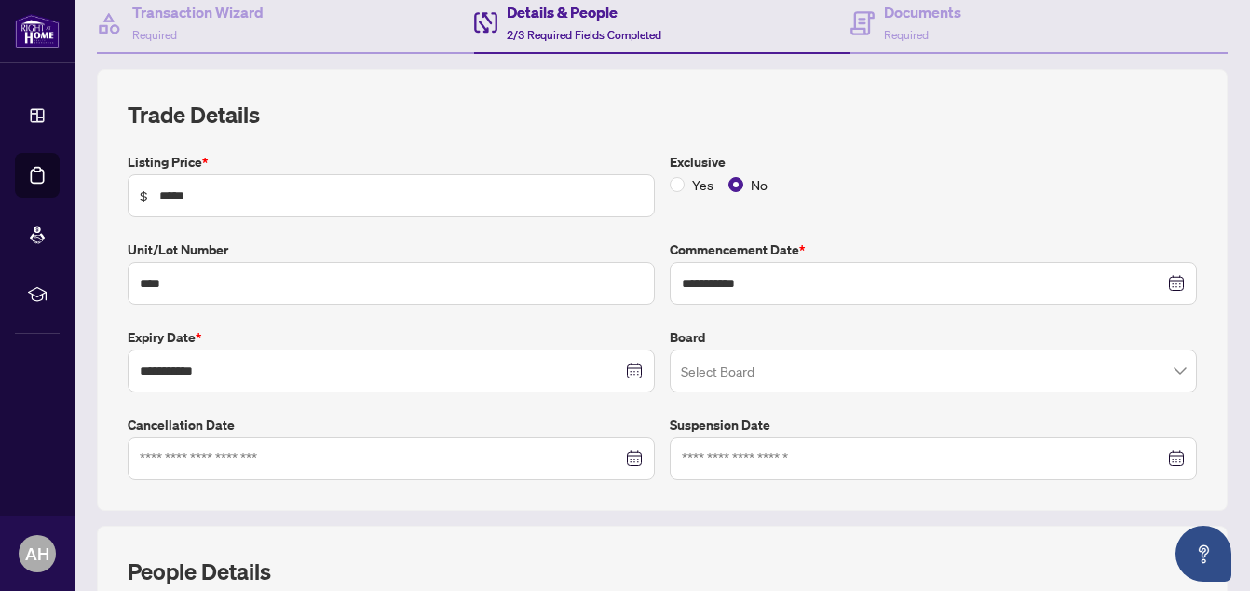
click at [726, 371] on input "search" at bounding box center [925, 373] width 488 height 41
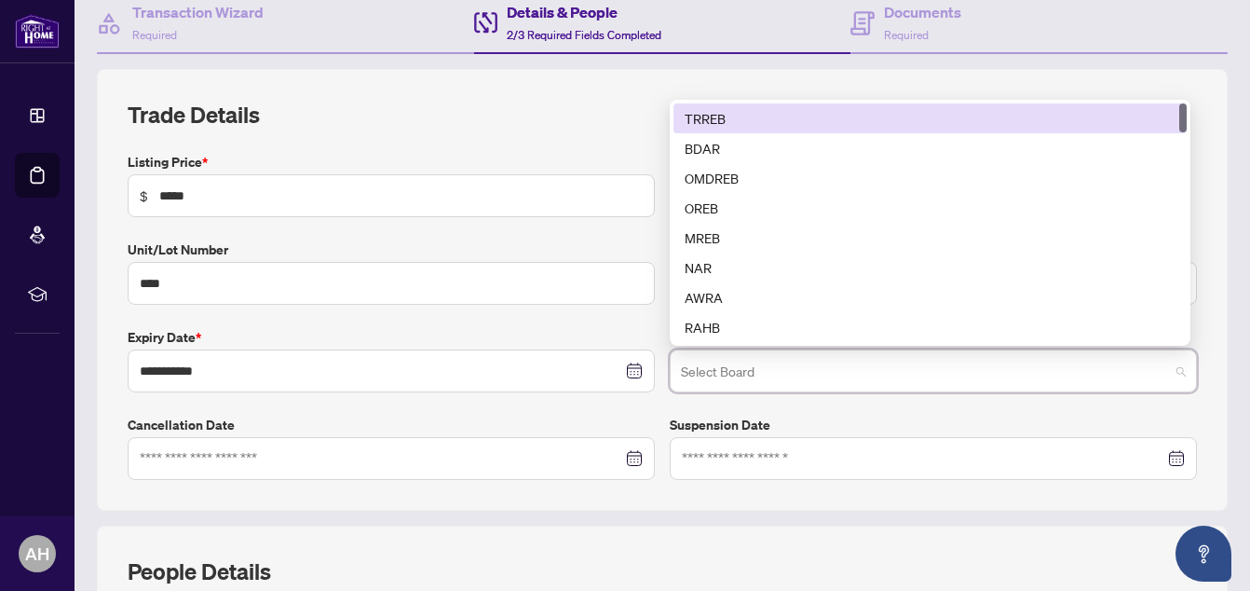
click at [714, 122] on div "TRREB" at bounding box center [930, 118] width 491 height 20
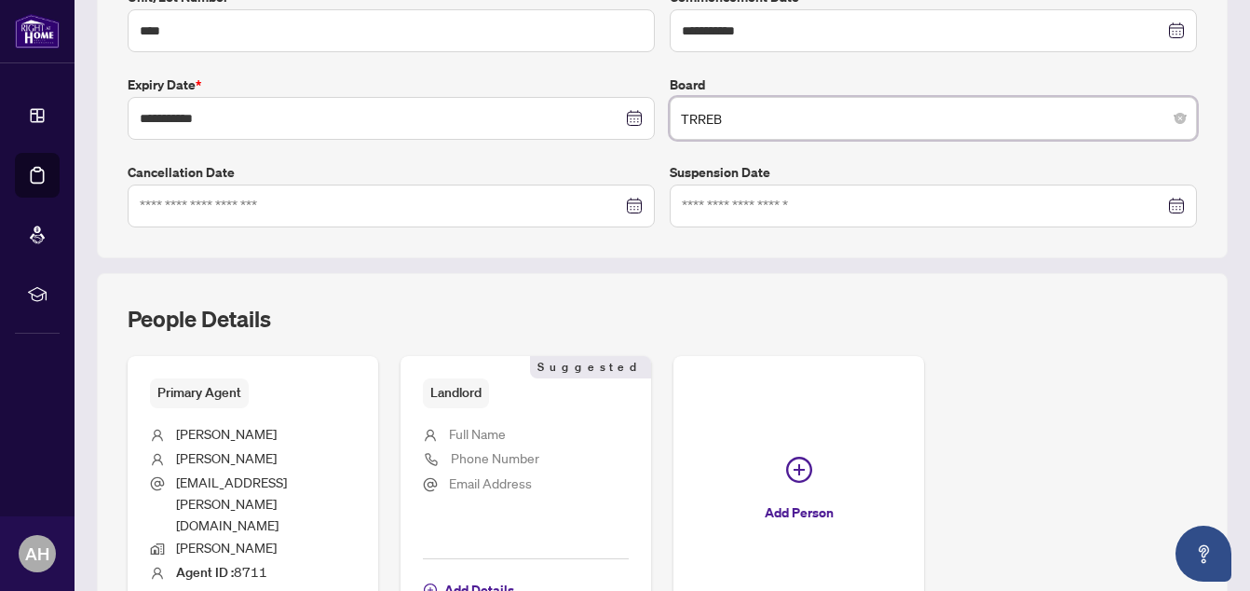
scroll to position [487, 0]
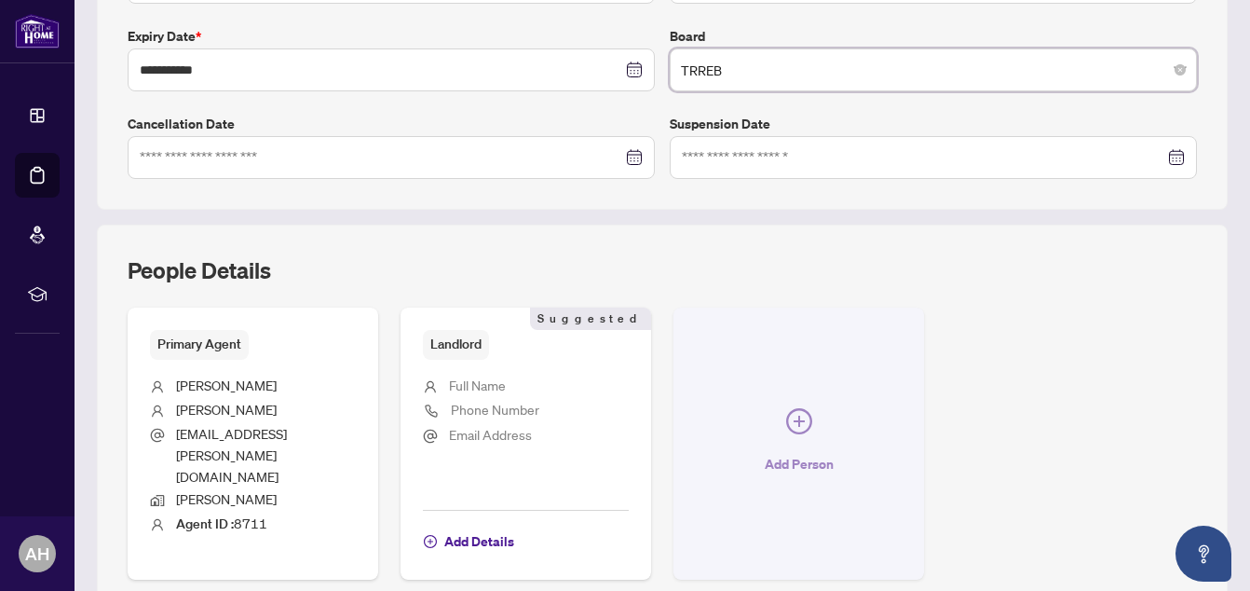
click at [793, 408] on icon "plus-circle" at bounding box center [799, 421] width 26 height 26
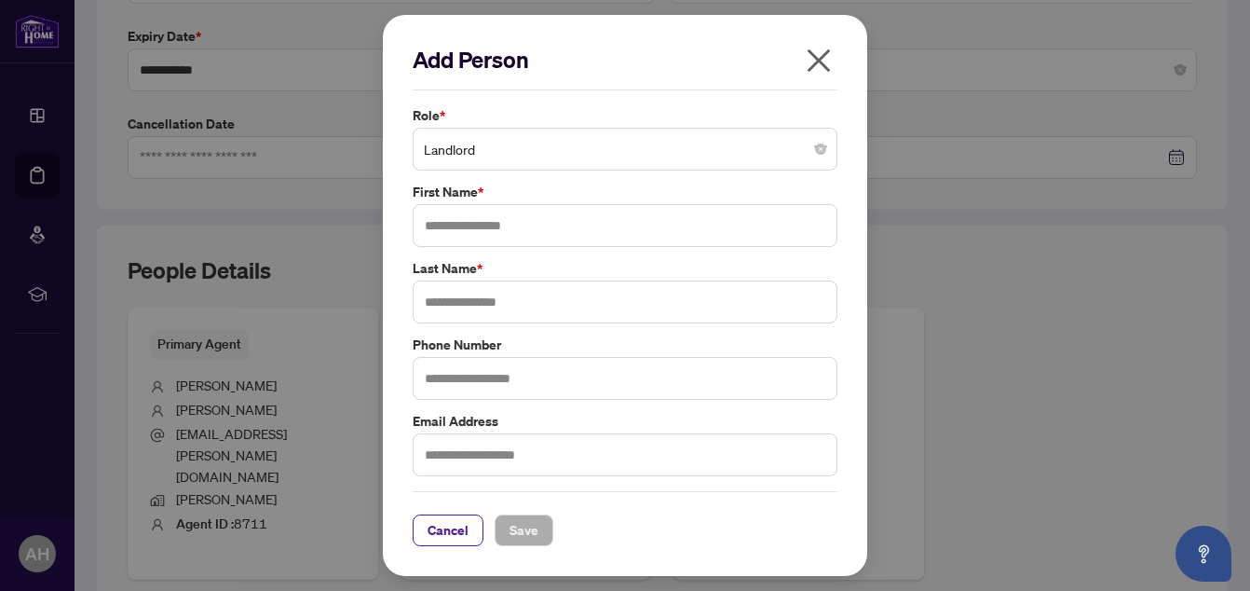
click at [564, 151] on span "Landlord" at bounding box center [625, 148] width 402 height 35
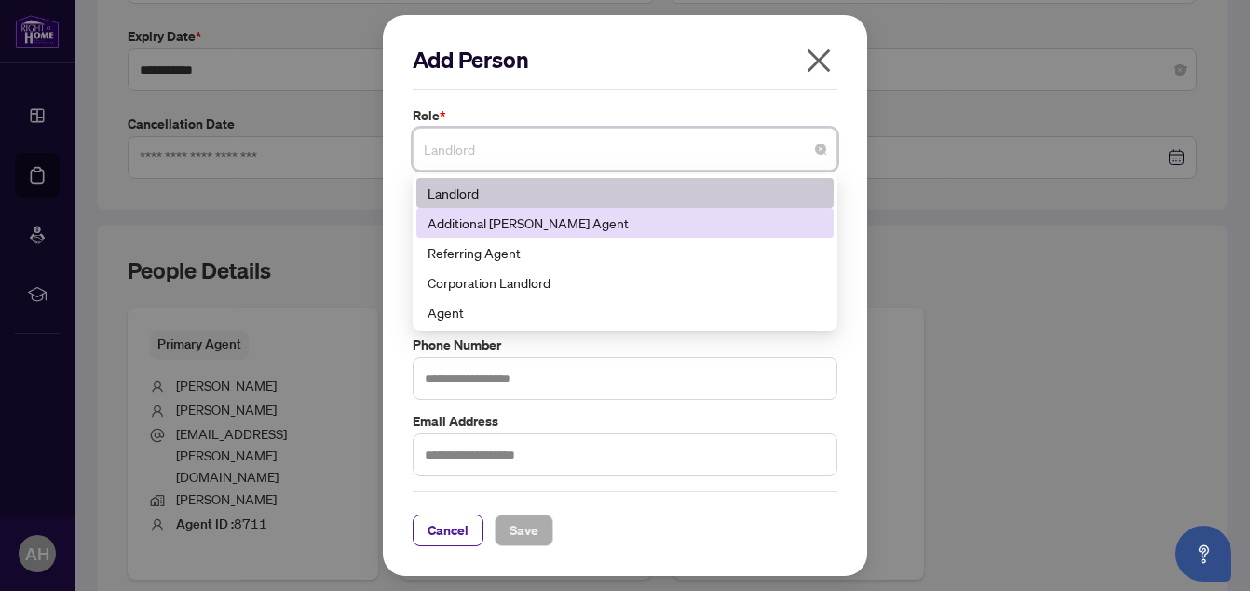
click at [558, 222] on div "Additional [PERSON_NAME] Agent" at bounding box center [625, 222] width 395 height 20
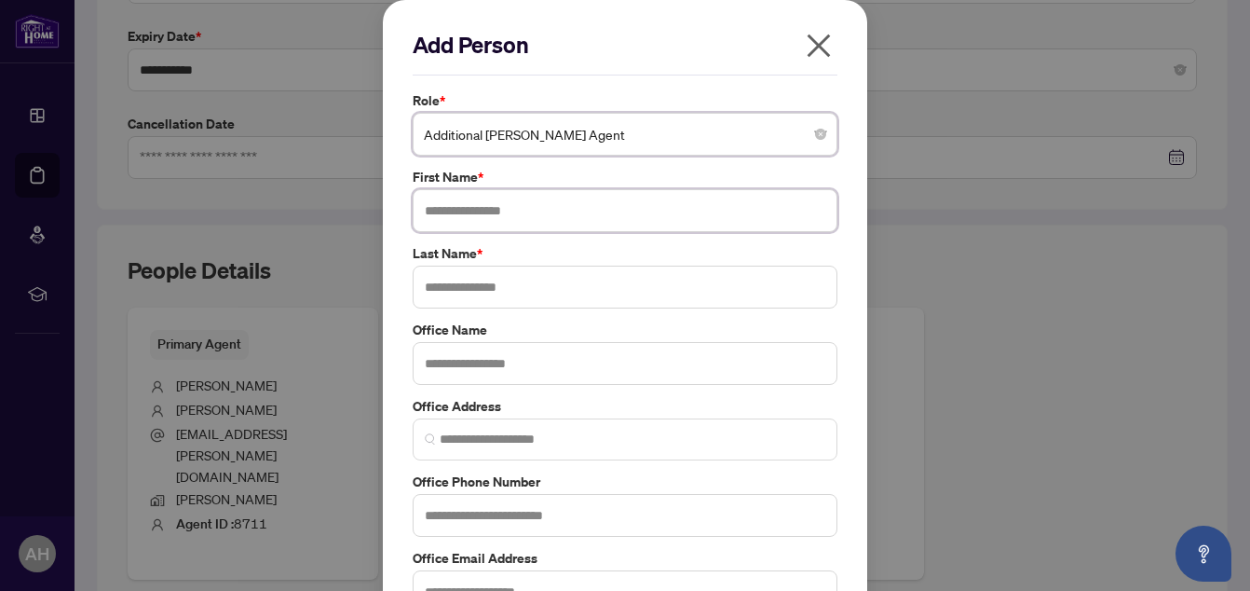
click at [550, 213] on input "text" at bounding box center [625, 210] width 425 height 43
type input "*******"
click at [519, 292] on input "text" at bounding box center [625, 286] width 425 height 43
type input "******"
click at [510, 368] on input "text" at bounding box center [625, 363] width 425 height 43
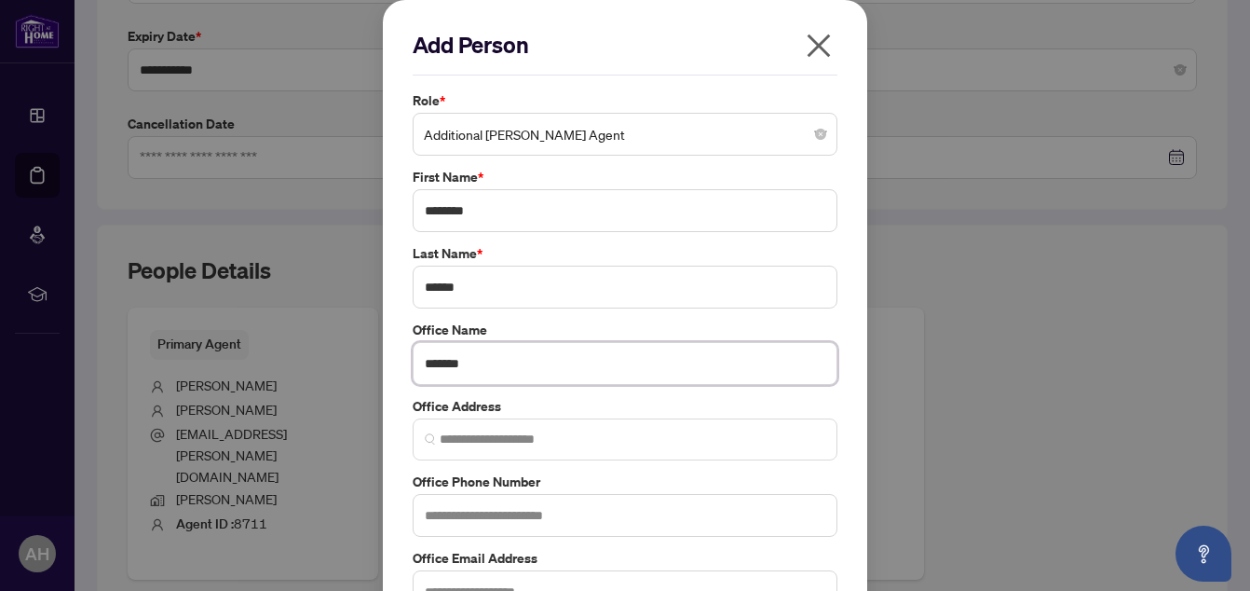
type input "*******"
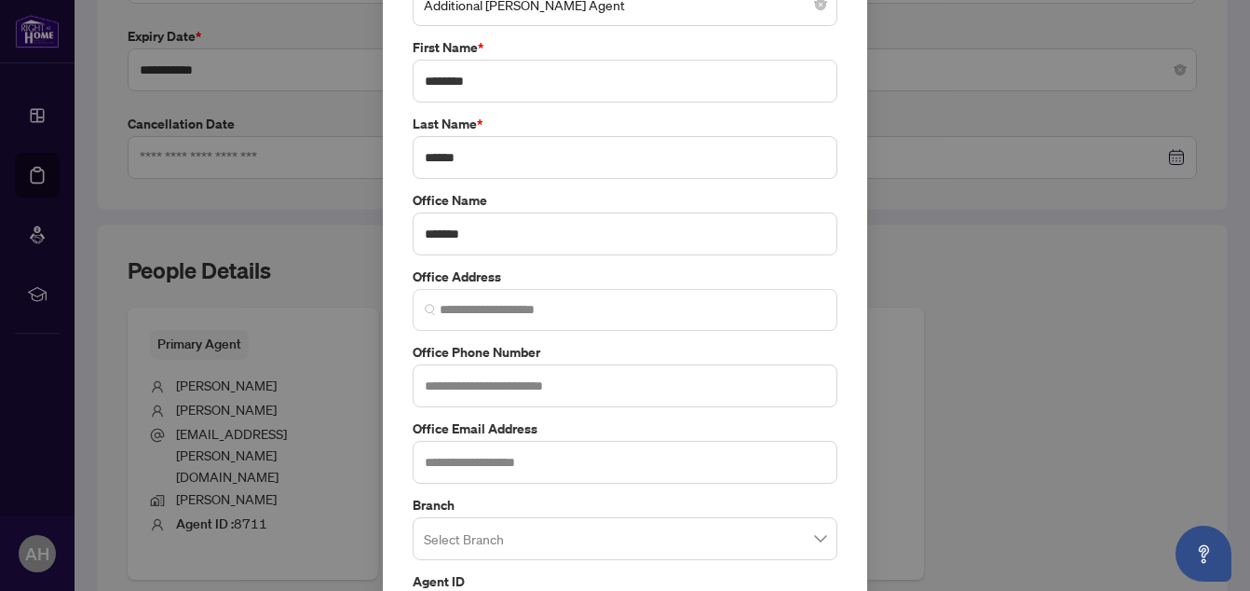
scroll to position [128, 0]
click at [626, 537] on input "search" at bounding box center [617, 543] width 386 height 41
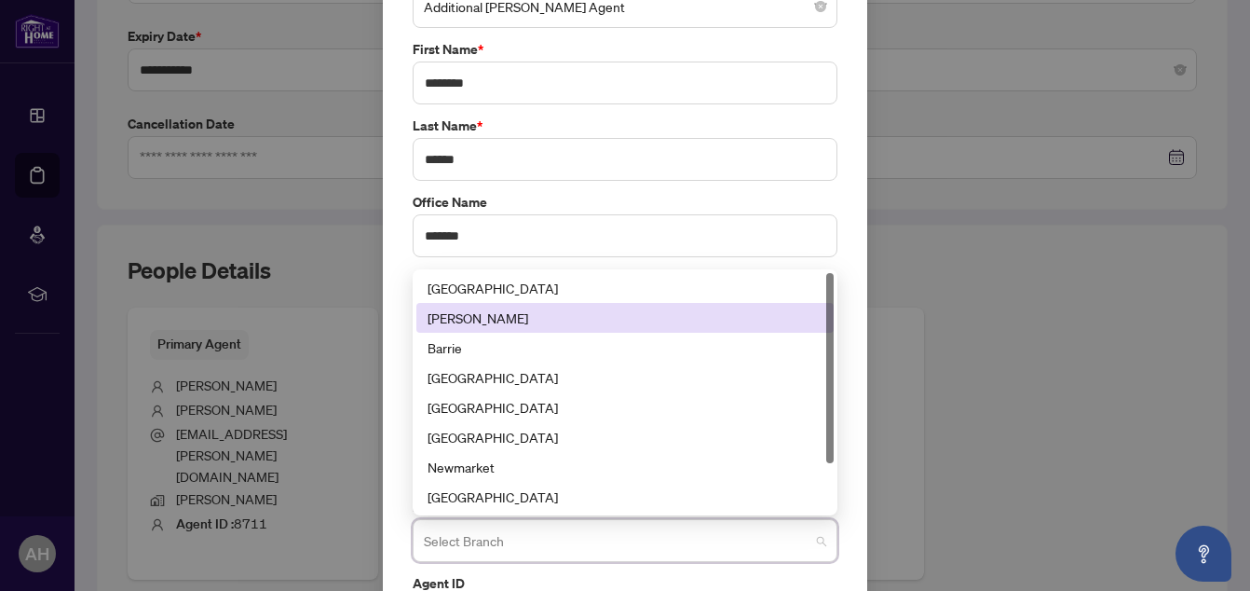
click at [488, 314] on div "[PERSON_NAME]" at bounding box center [625, 317] width 395 height 20
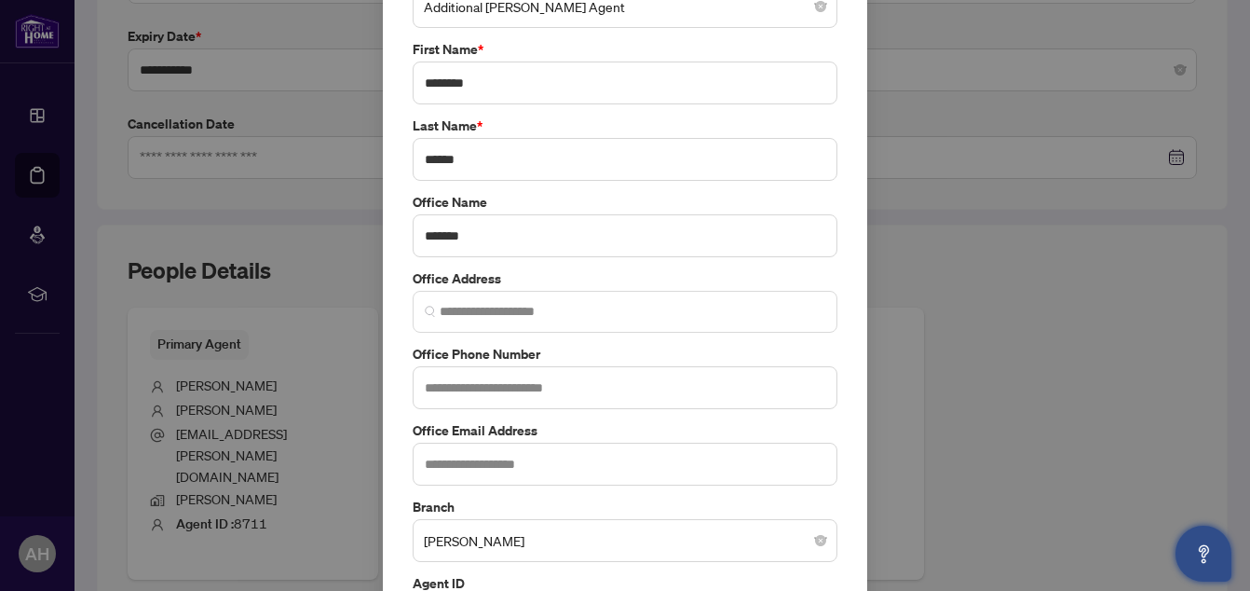
click at [1227, 575] on button "Open asap" at bounding box center [1203, 553] width 56 height 56
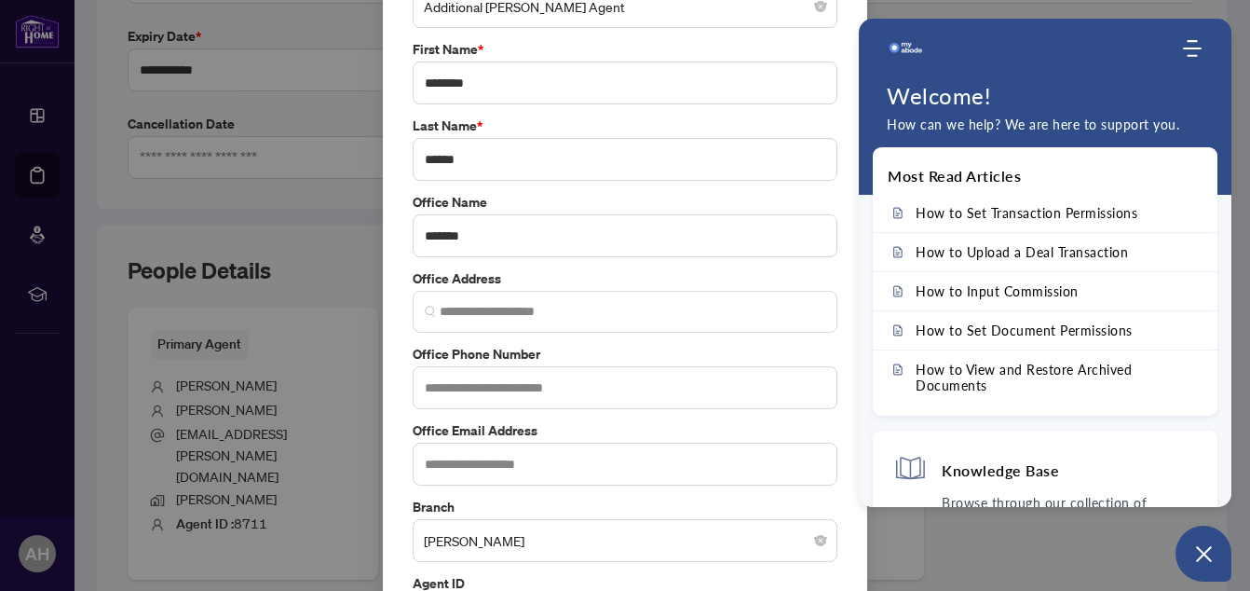
click at [1121, 564] on div "Add Person Role * Additional [PERSON_NAME] Agent 3 10 181 Landlord Additional […" at bounding box center [625, 295] width 1250 height 591
click at [1113, 559] on div "Add Person Role * Additional [PERSON_NAME] Agent 3 10 181 Landlord Additional […" at bounding box center [625, 295] width 1250 height 591
click at [1198, 553] on icon "Open asap" at bounding box center [1203, 553] width 23 height 23
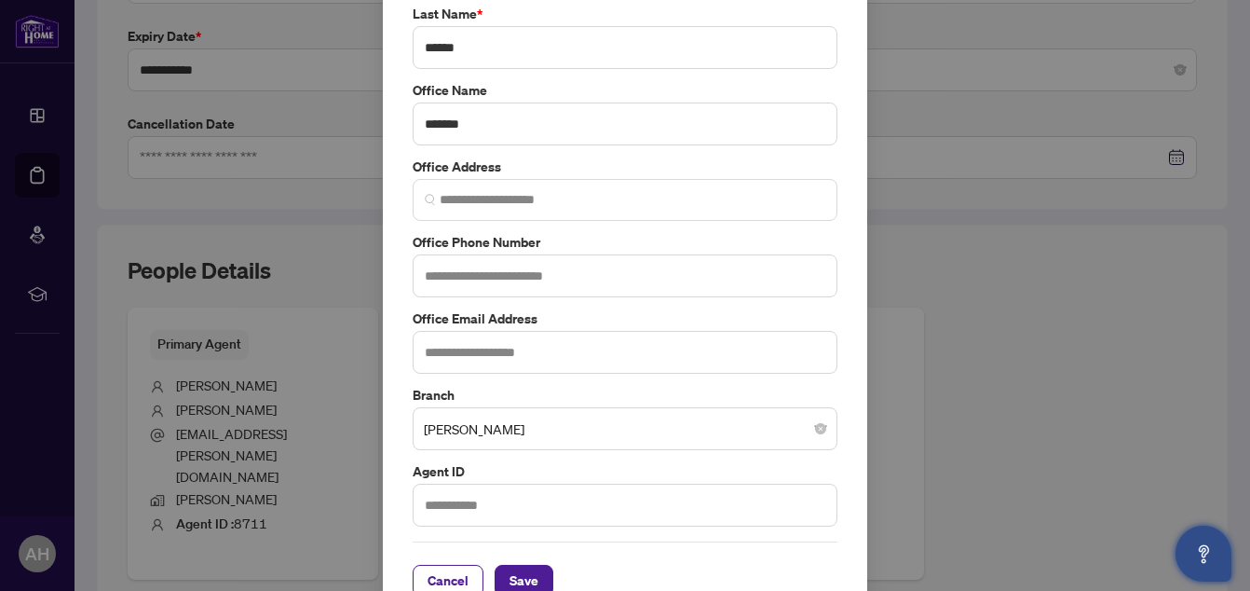
scroll to position [275, 0]
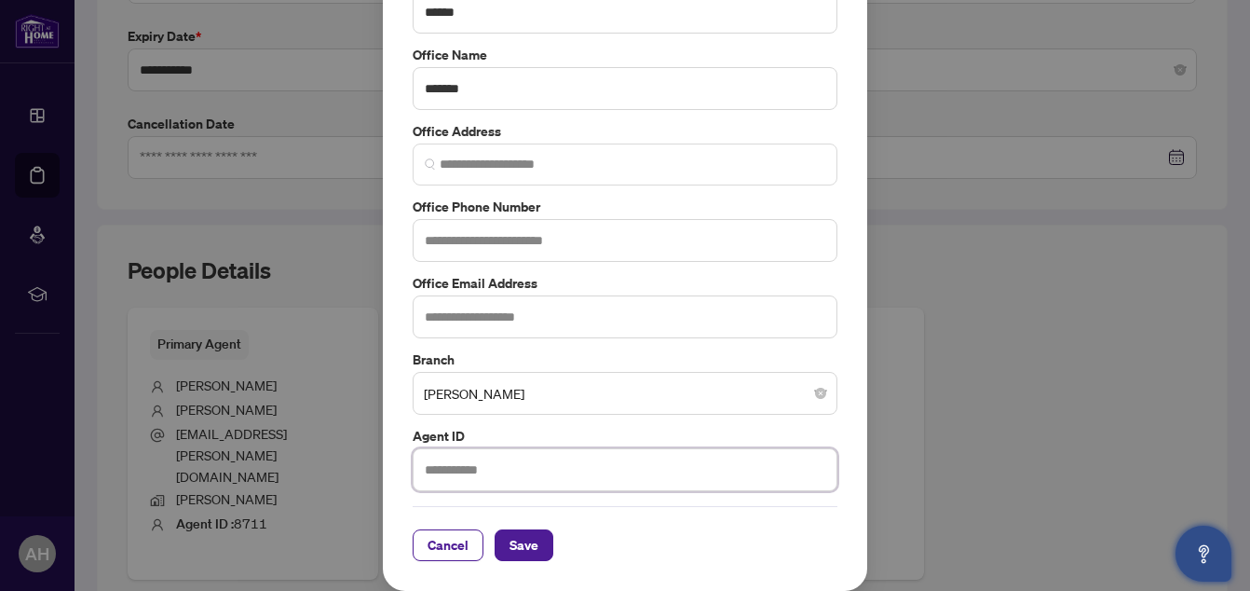
click at [645, 472] on input "text" at bounding box center [625, 469] width 425 height 43
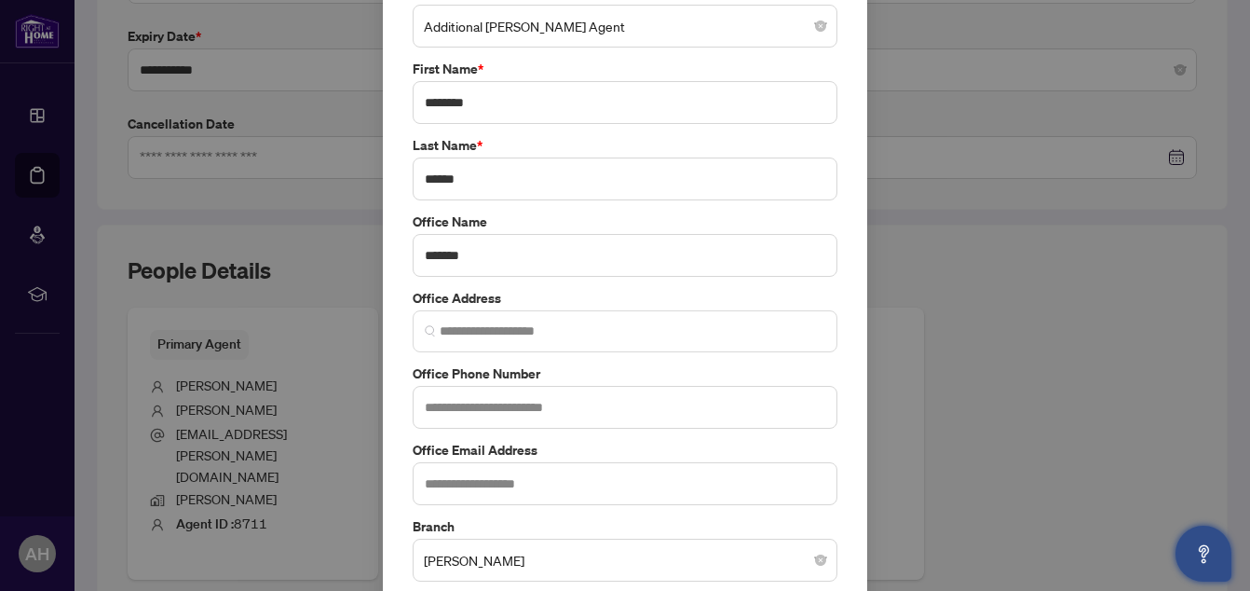
scroll to position [126, 0]
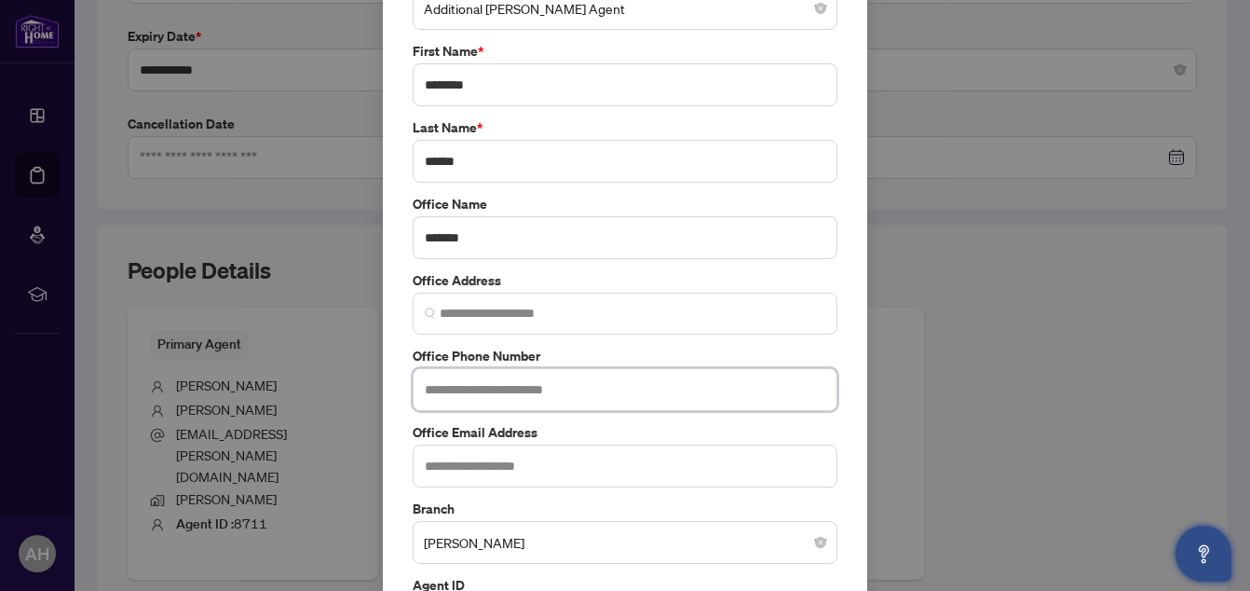
click at [489, 390] on input "text" at bounding box center [625, 389] width 425 height 43
type input "**********"
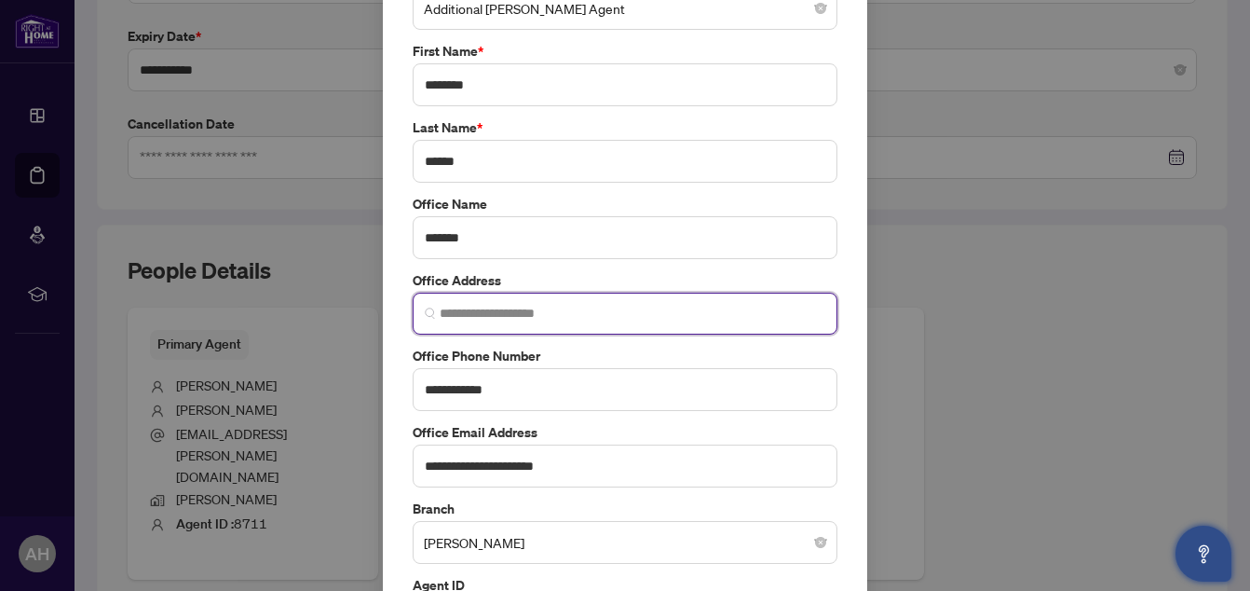
click at [593, 310] on input "search" at bounding box center [633, 314] width 386 height 20
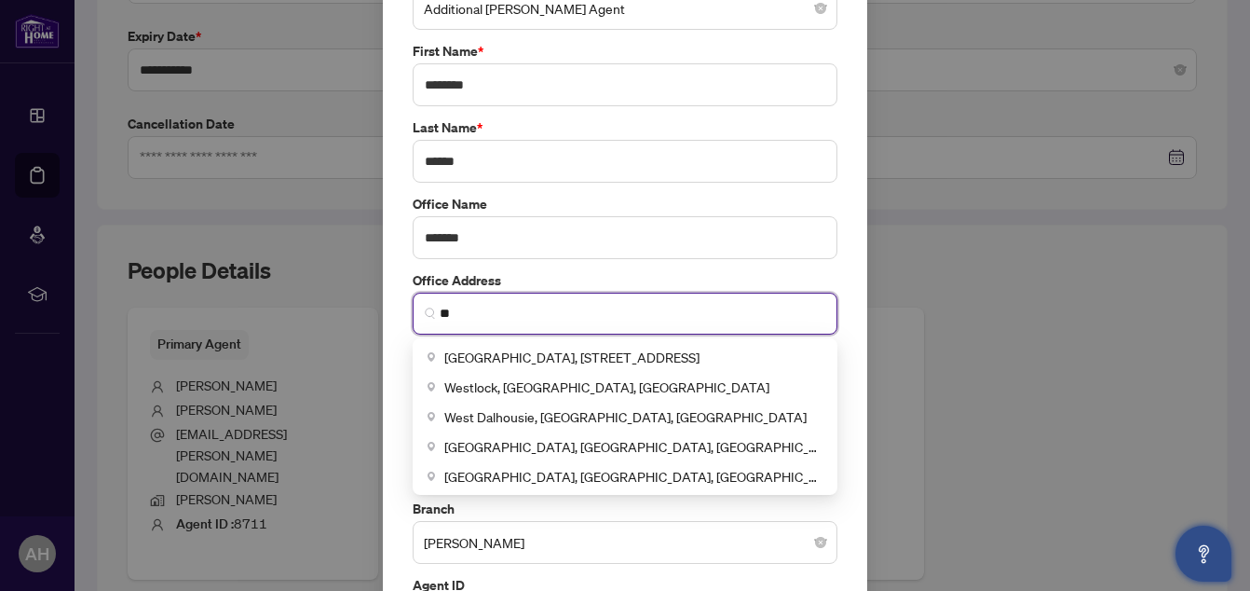
type input "*"
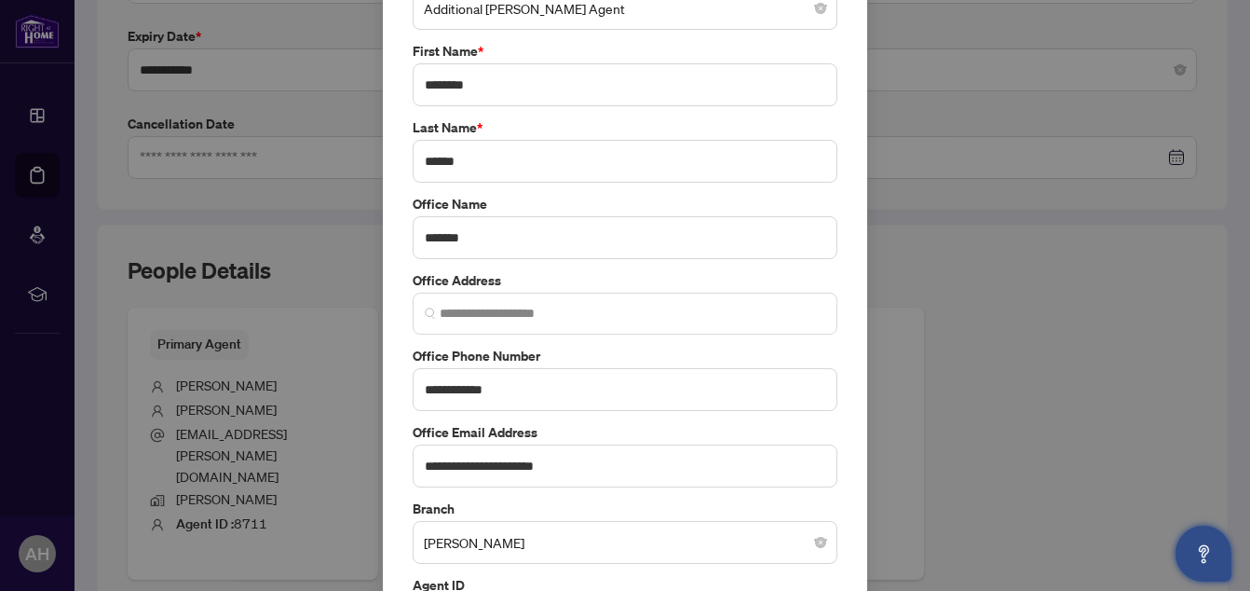
click at [828, 353] on label "Office Phone Number" at bounding box center [625, 356] width 425 height 20
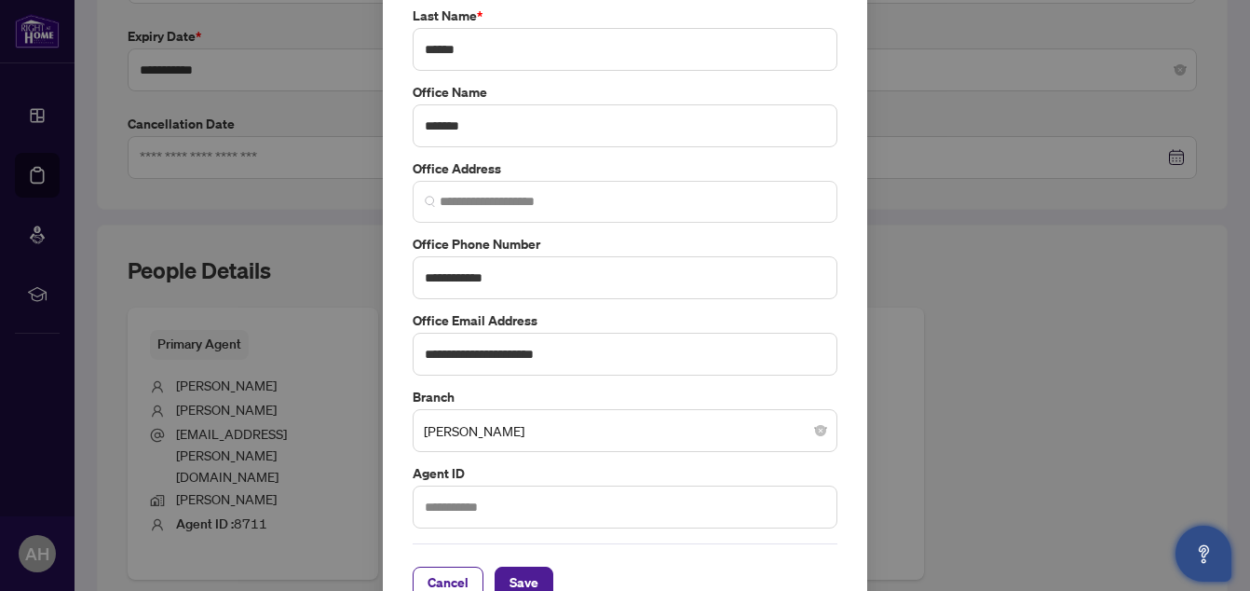
scroll to position [275, 0]
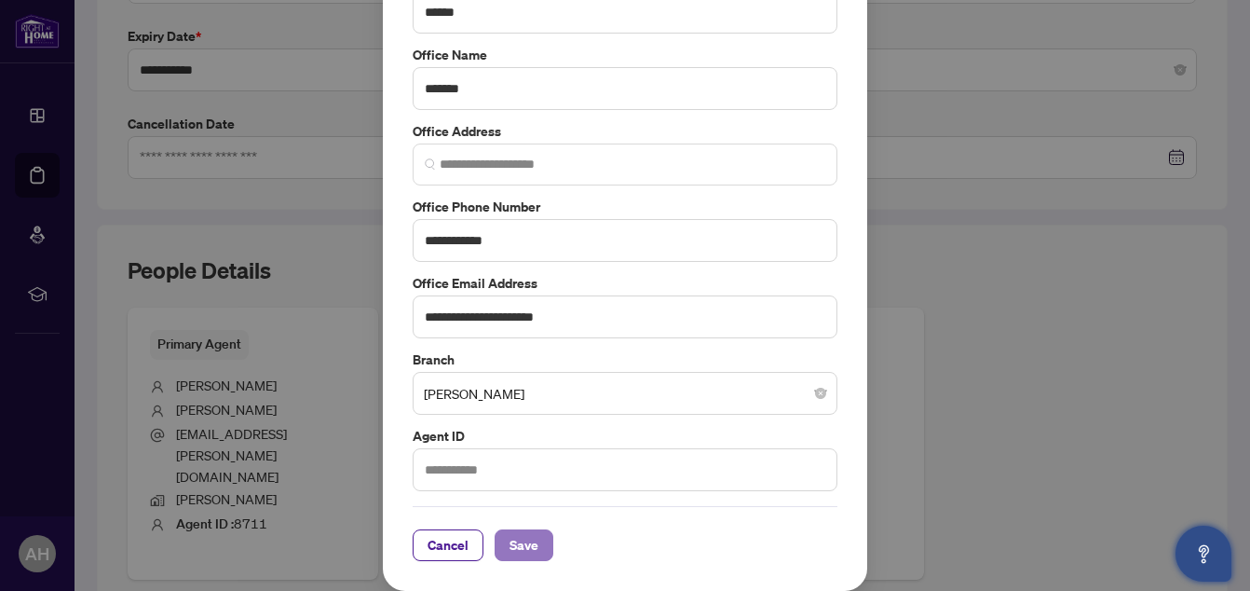
click at [515, 541] on span "Save" at bounding box center [523, 545] width 29 height 30
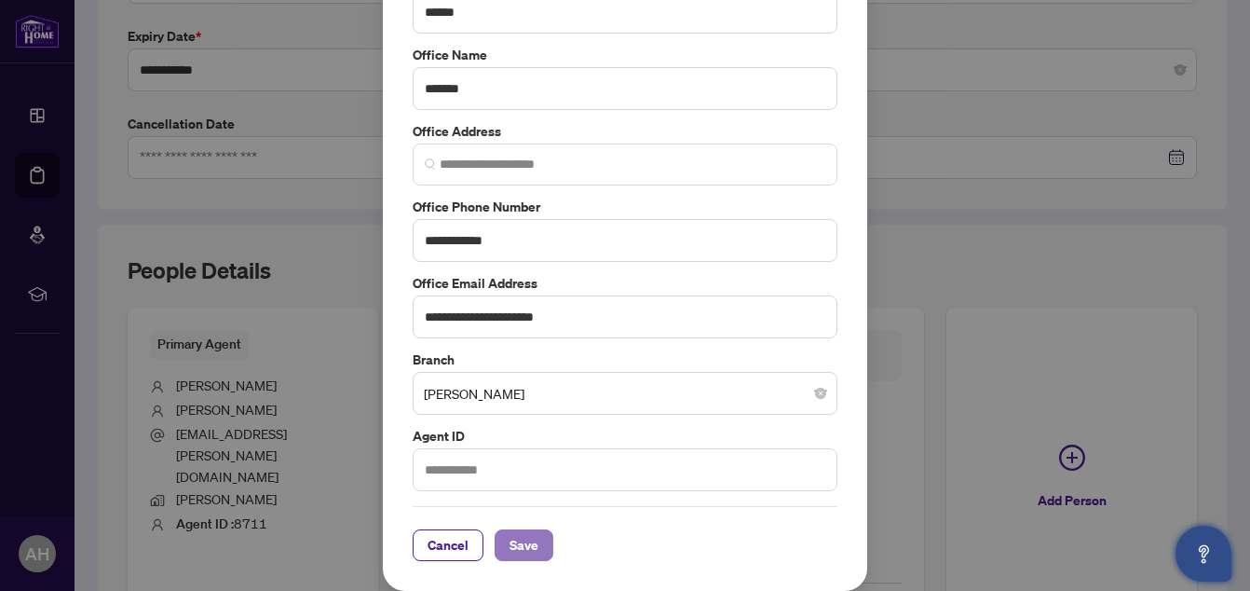
click at [525, 540] on span "Save" at bounding box center [523, 545] width 29 height 30
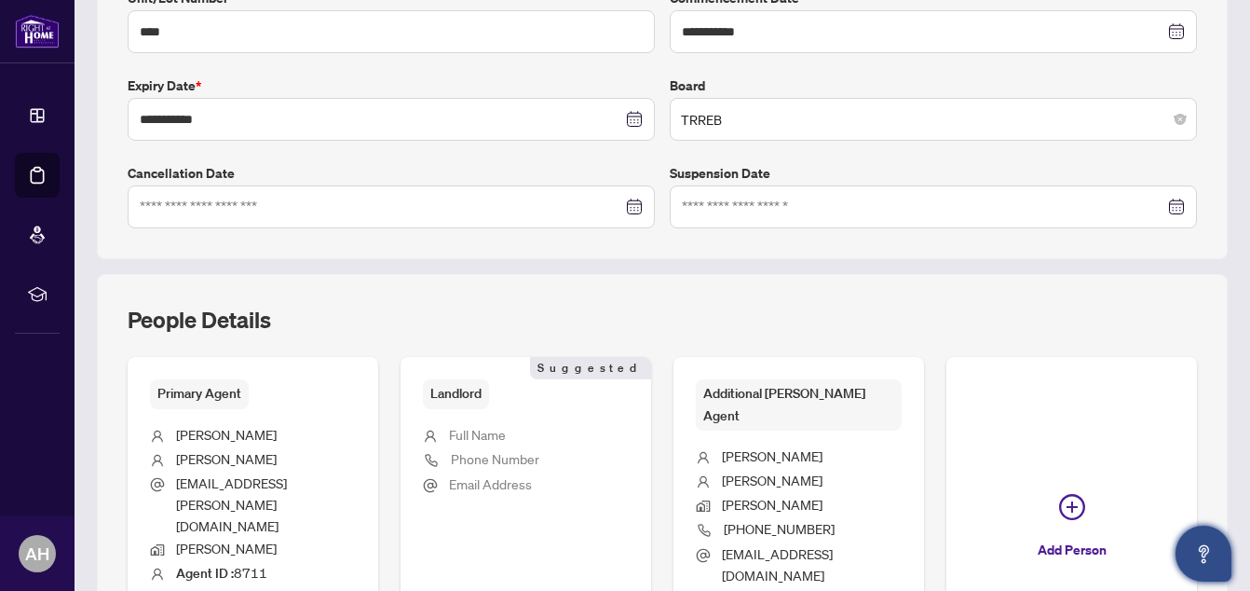
scroll to position [606, 0]
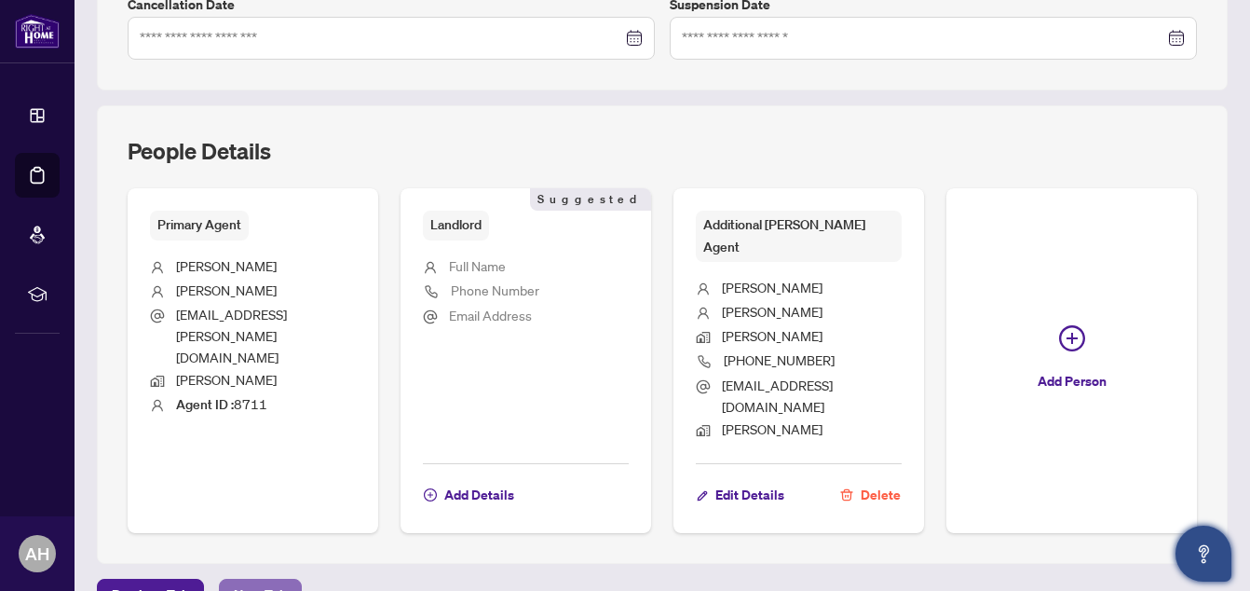
click at [264, 579] on span "Next Tab" at bounding box center [260, 594] width 53 height 30
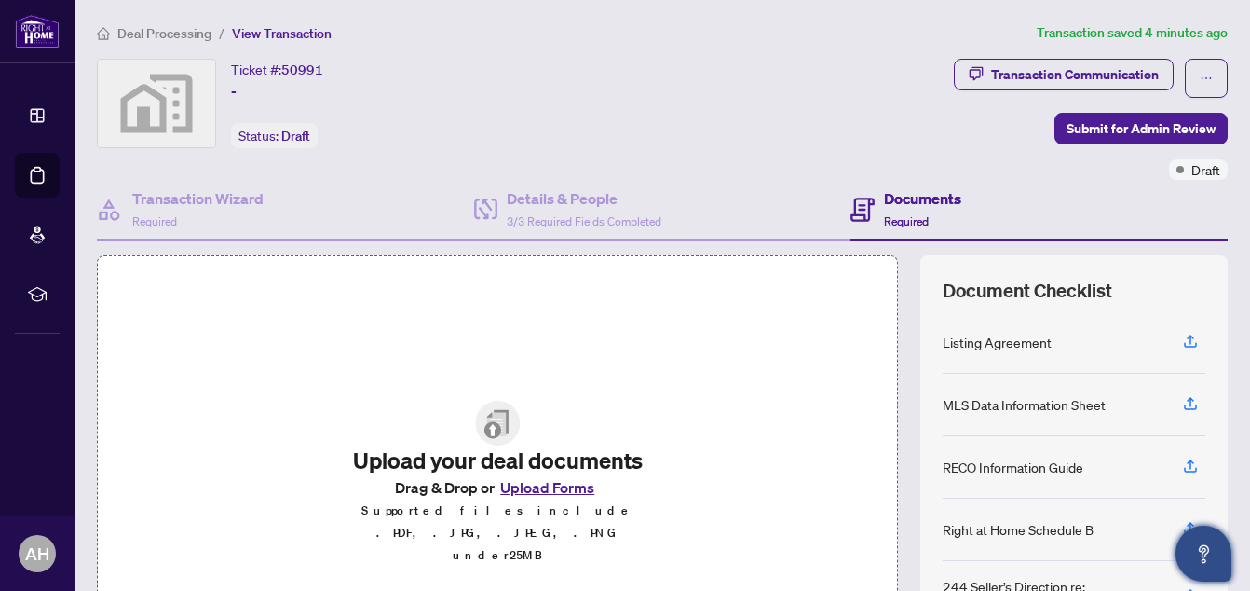
click at [515, 499] on button "Upload Forms" at bounding box center [547, 487] width 105 height 24
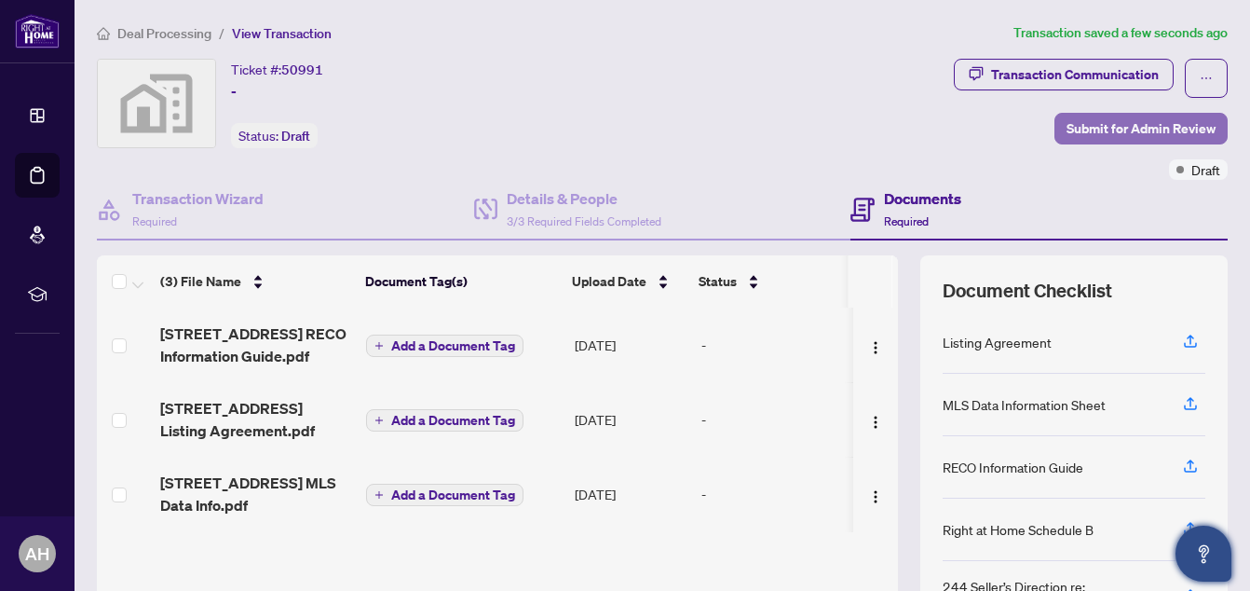
click at [1105, 125] on span "Submit for Admin Review" at bounding box center [1140, 129] width 149 height 30
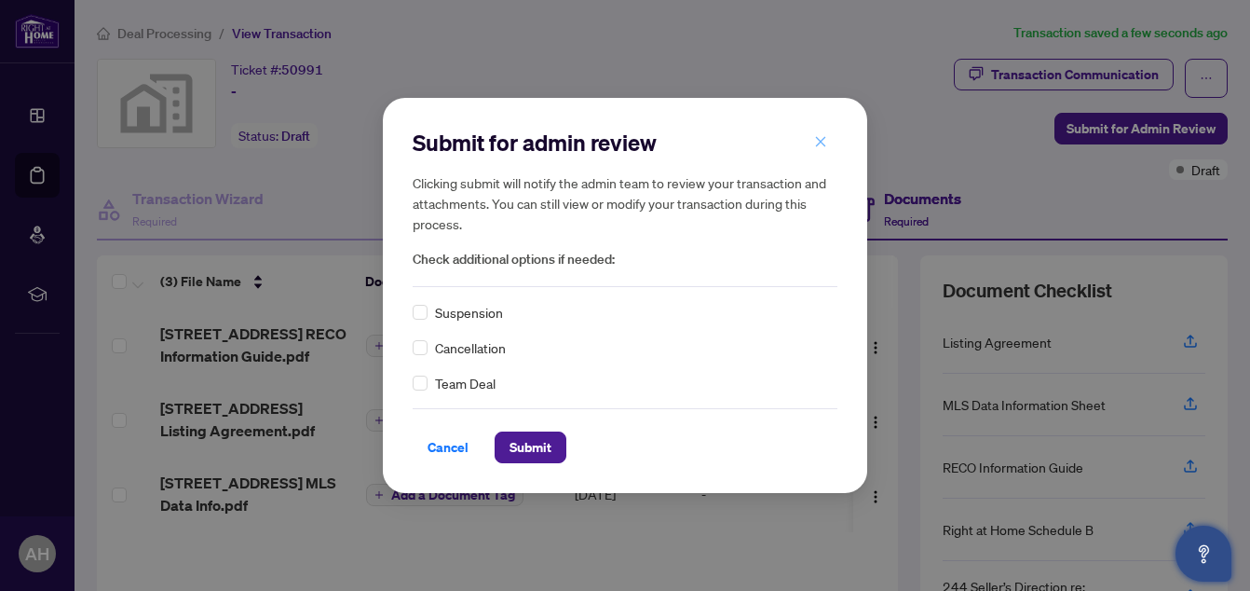
click at [816, 143] on icon "close" at bounding box center [820, 141] width 13 height 13
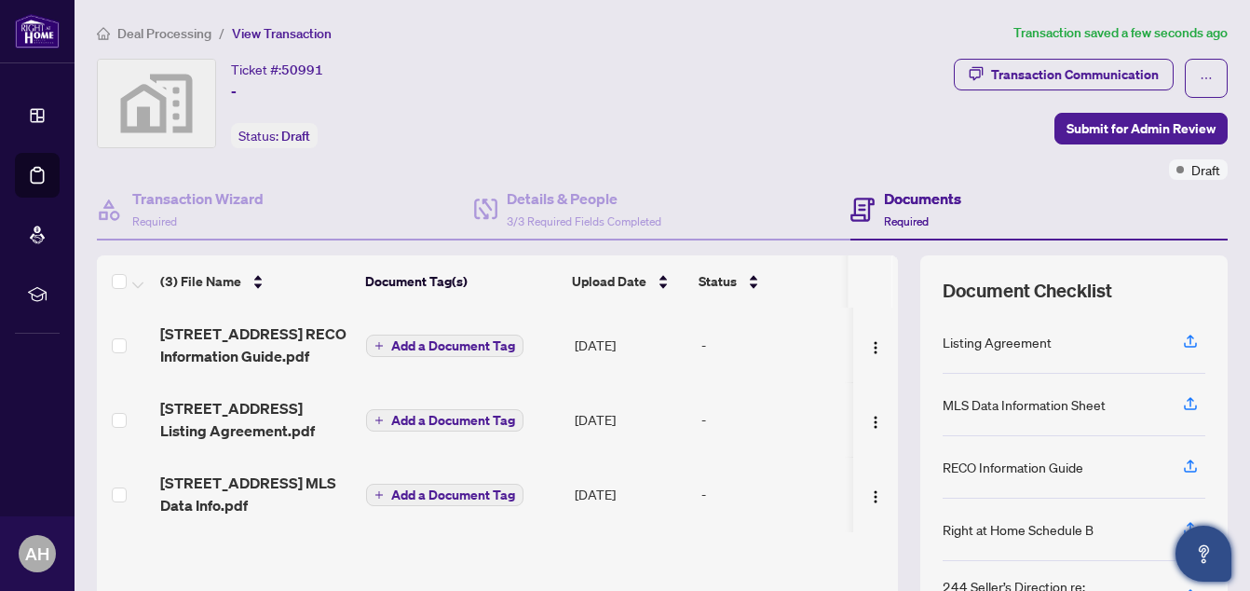
click at [816, 143] on div "Transaction Communication Submit for Admin Review Draft" at bounding box center [936, 119] width 586 height 121
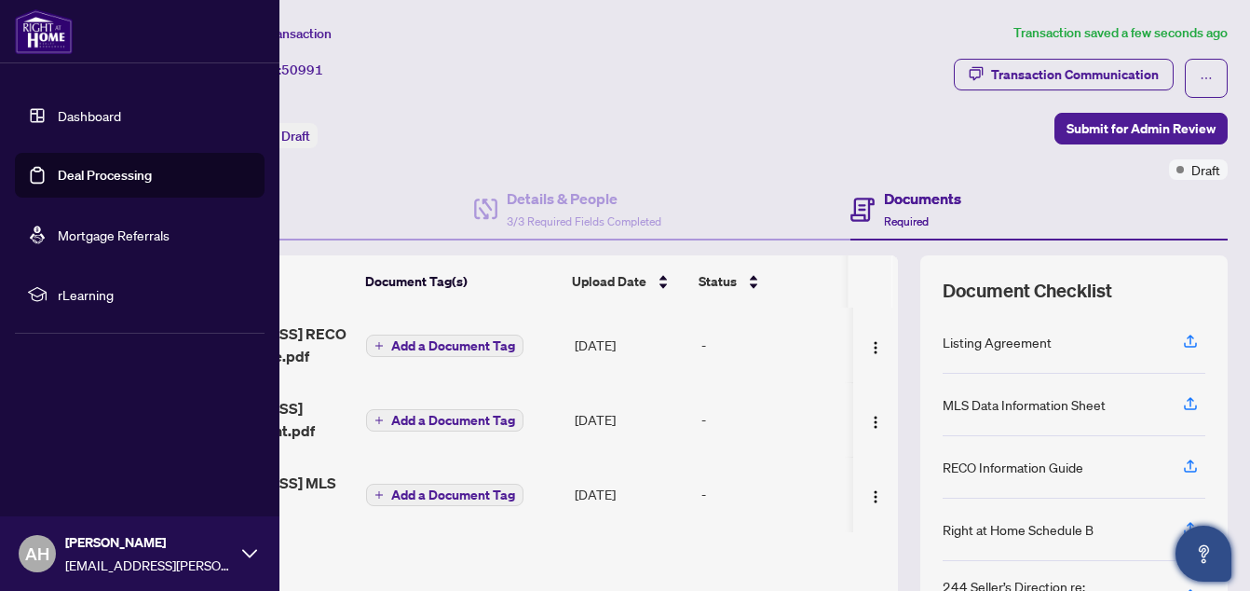
click at [67, 169] on link "Deal Processing" at bounding box center [105, 175] width 94 height 17
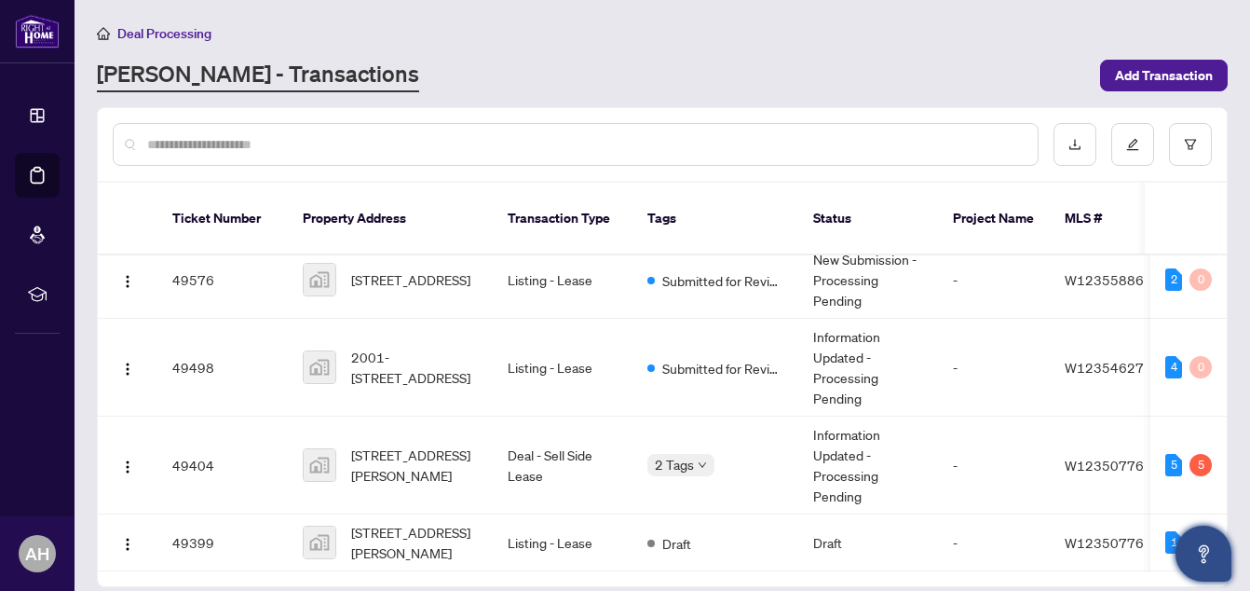
scroll to position [756, 0]
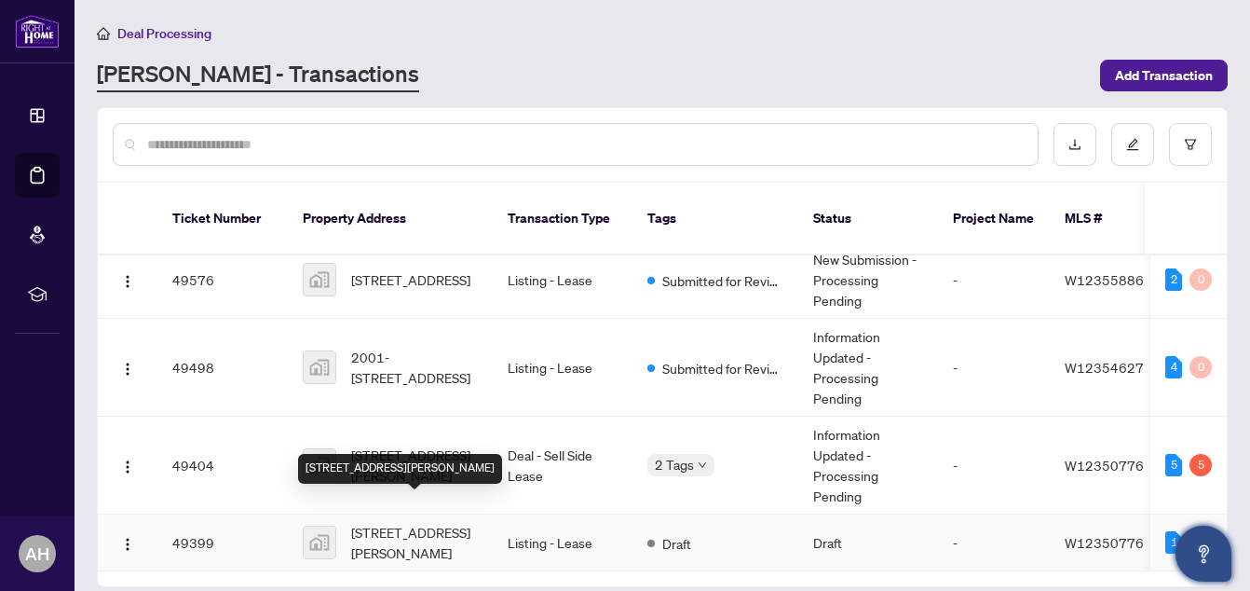
click at [453, 522] on span "[STREET_ADDRESS][PERSON_NAME]" at bounding box center [414, 542] width 127 height 41
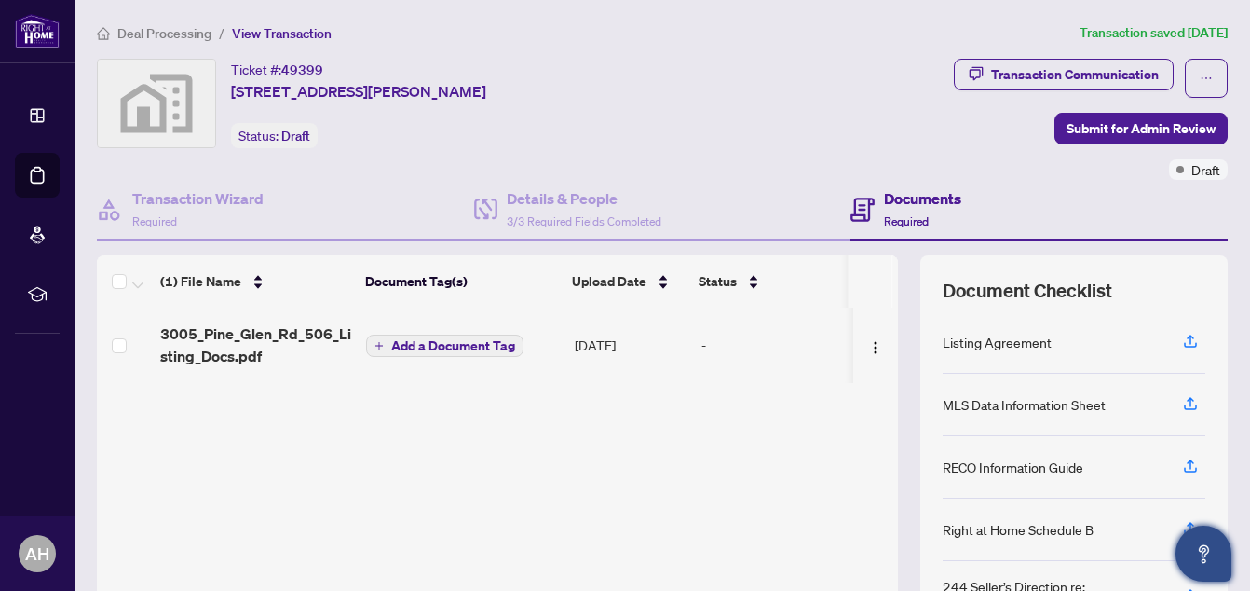
click at [1236, 576] on main "Deal Processing / View Transaction Transaction saved [DATE] Ticket #: 49399 506…" at bounding box center [662, 295] width 1175 height 591
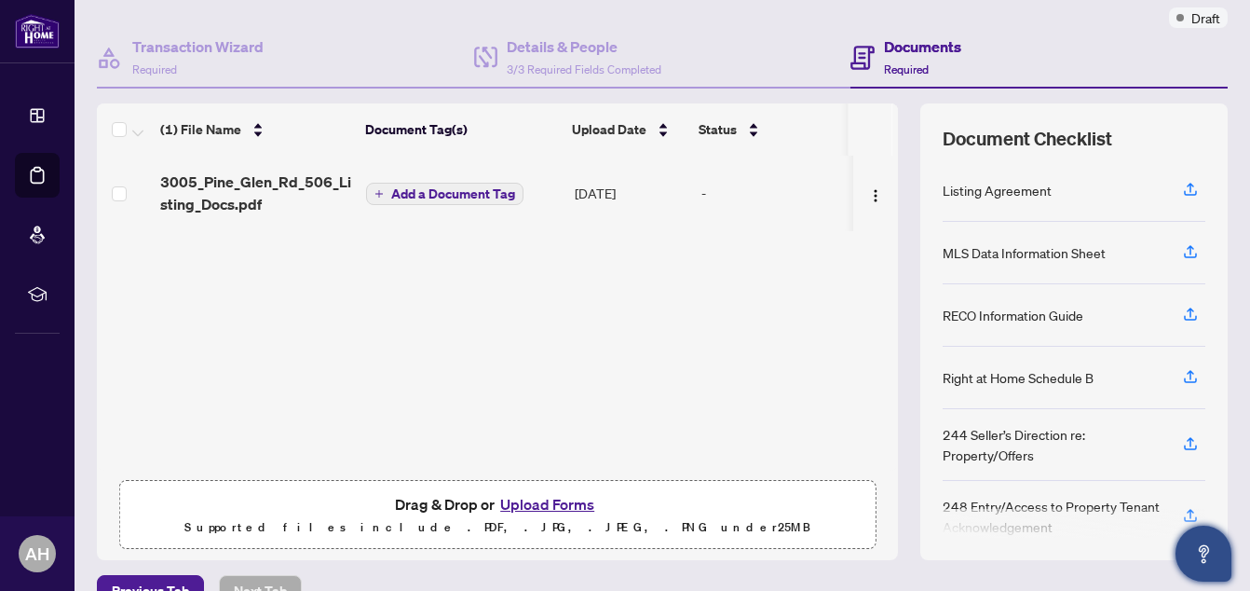
scroll to position [88, 0]
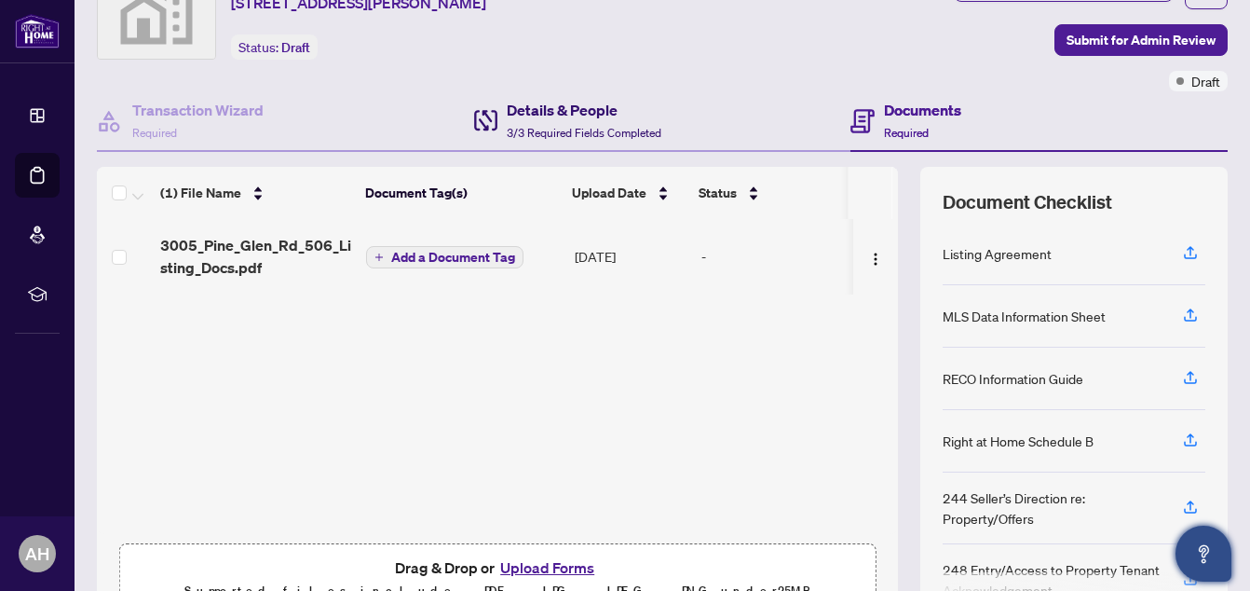
click at [592, 108] on h4 "Details & People" at bounding box center [584, 110] width 155 height 22
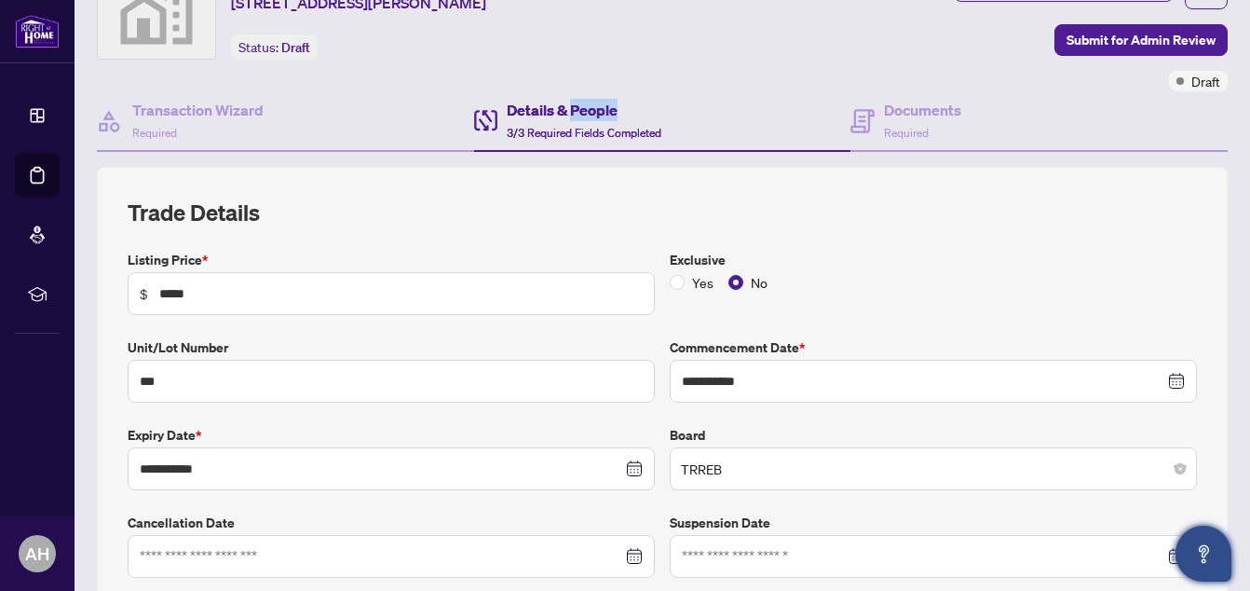
type input "**********"
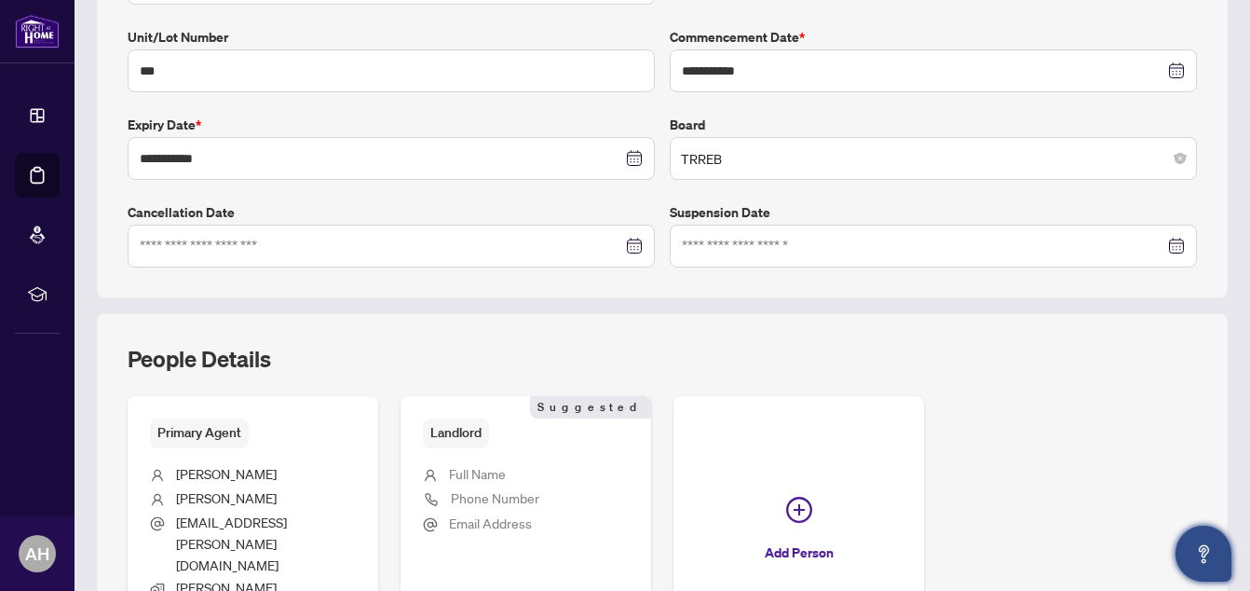
scroll to position [449, 0]
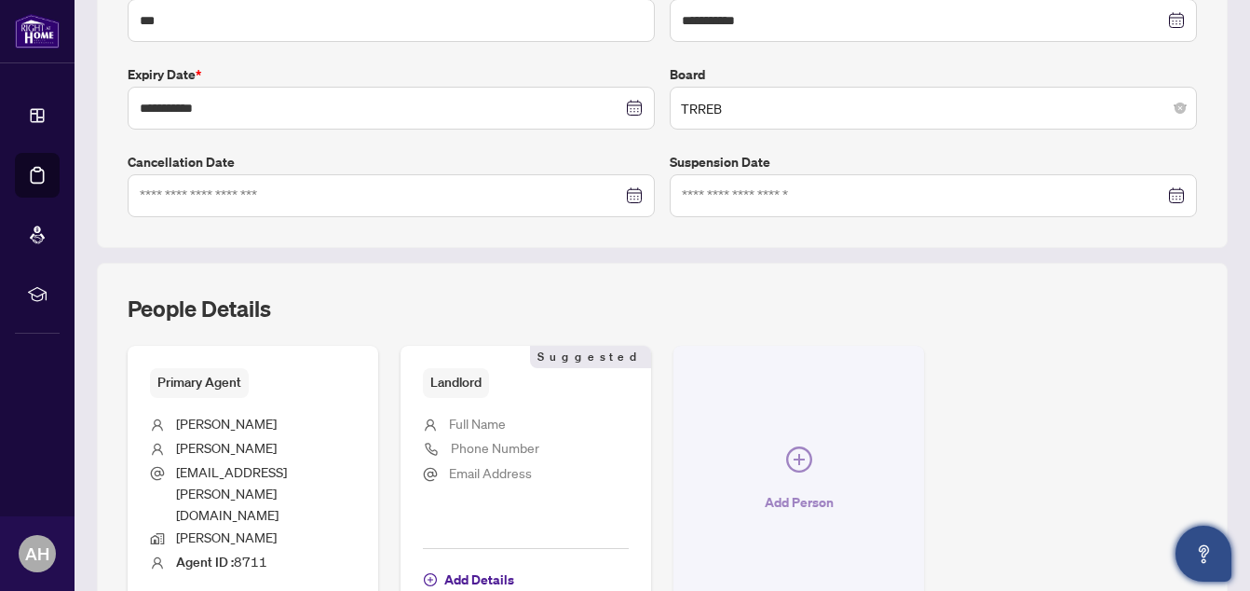
click at [786, 446] on icon "plus-circle" at bounding box center [799, 459] width 26 height 26
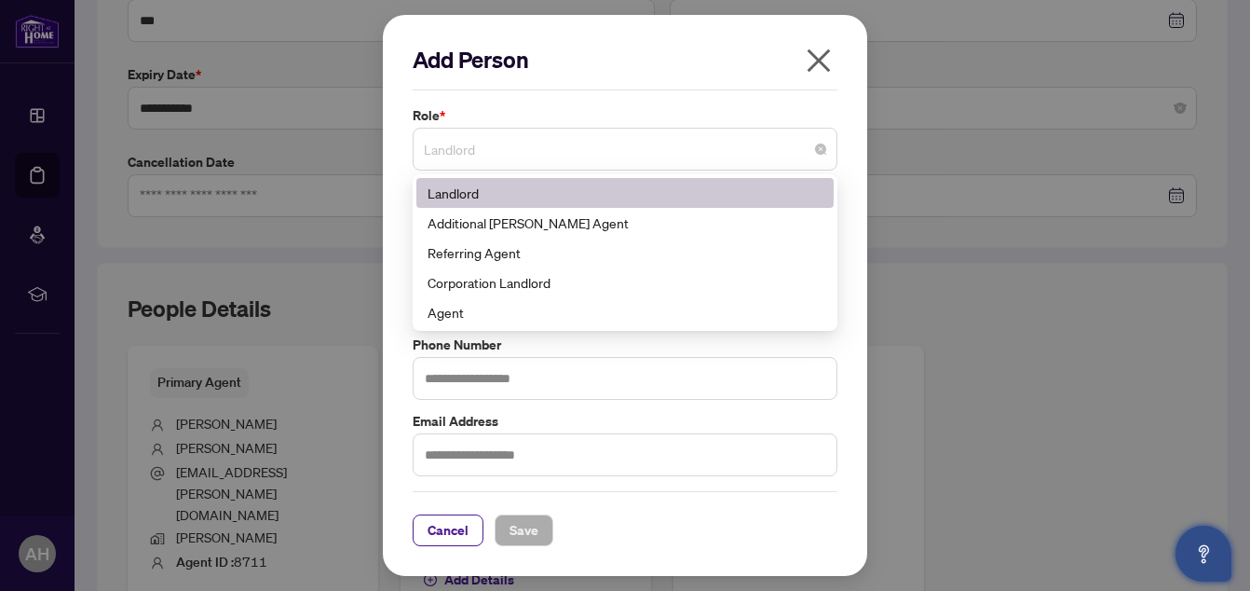
click at [719, 141] on span "Landlord" at bounding box center [625, 148] width 402 height 35
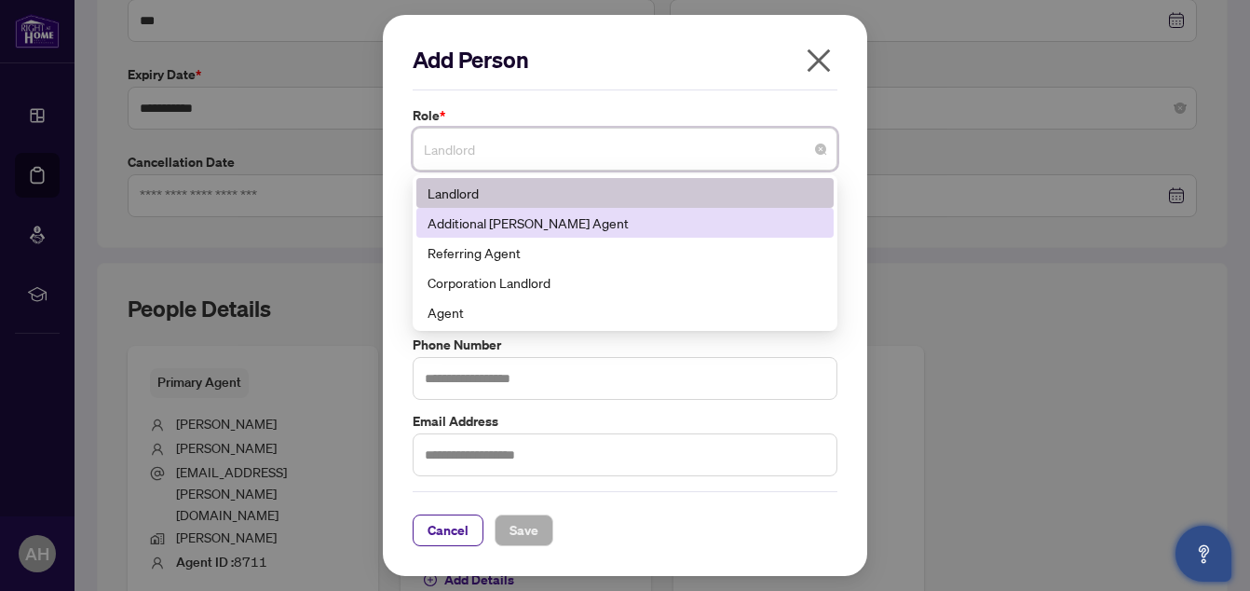
click at [547, 225] on div "Additional [PERSON_NAME] Agent" at bounding box center [625, 222] width 395 height 20
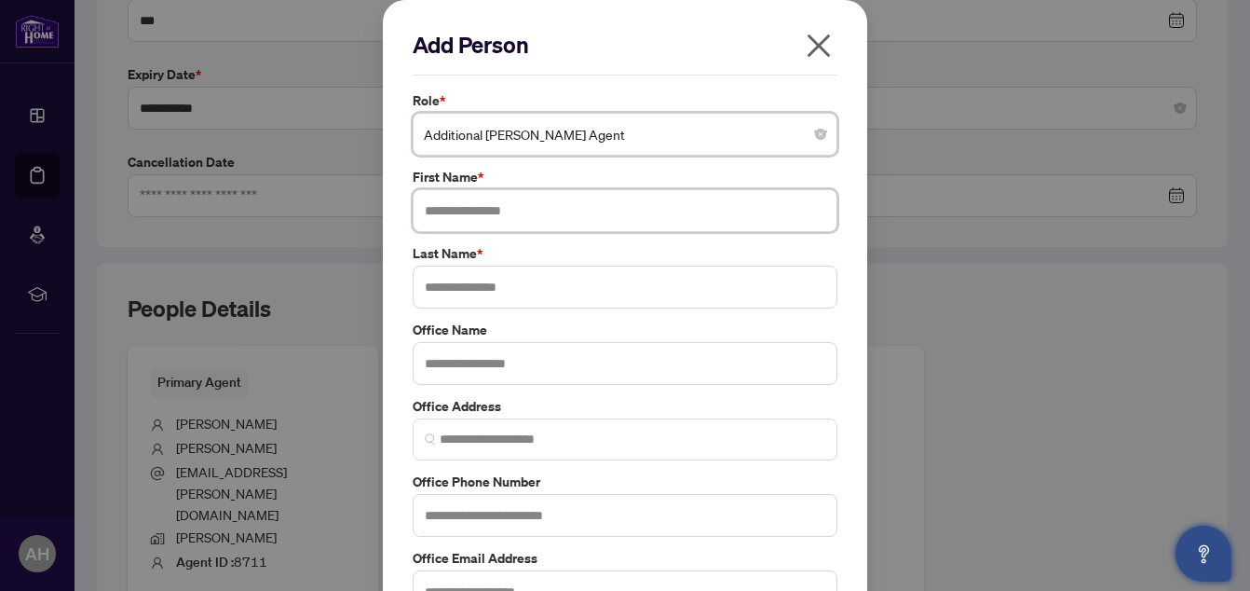
click at [542, 217] on input "text" at bounding box center [625, 210] width 425 height 43
type input "*******"
click at [538, 289] on input "text" at bounding box center [625, 286] width 425 height 43
type input "******"
click at [518, 371] on input "text" at bounding box center [625, 363] width 425 height 43
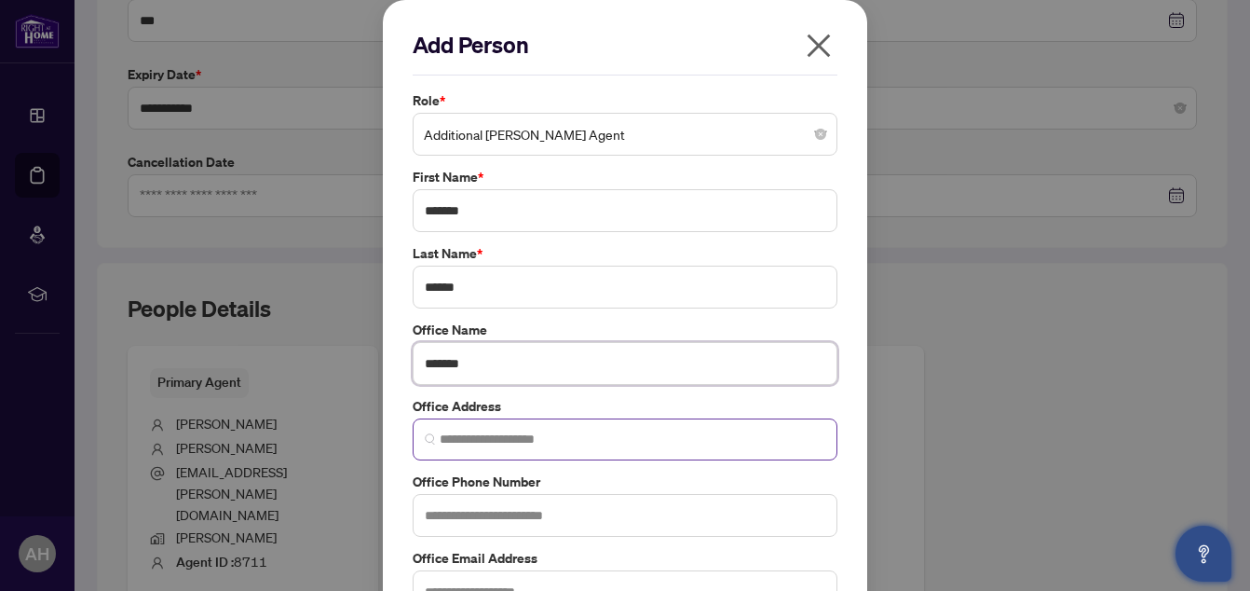
type input "*******"
click at [602, 439] on input "search" at bounding box center [633, 439] width 386 height 20
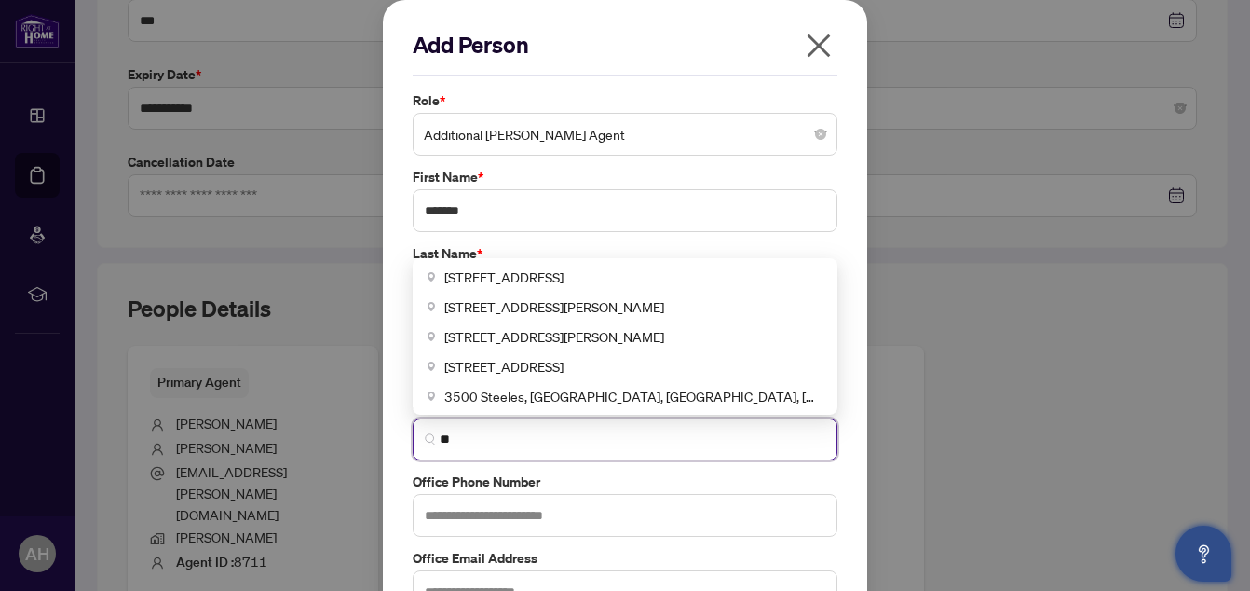
type input "*"
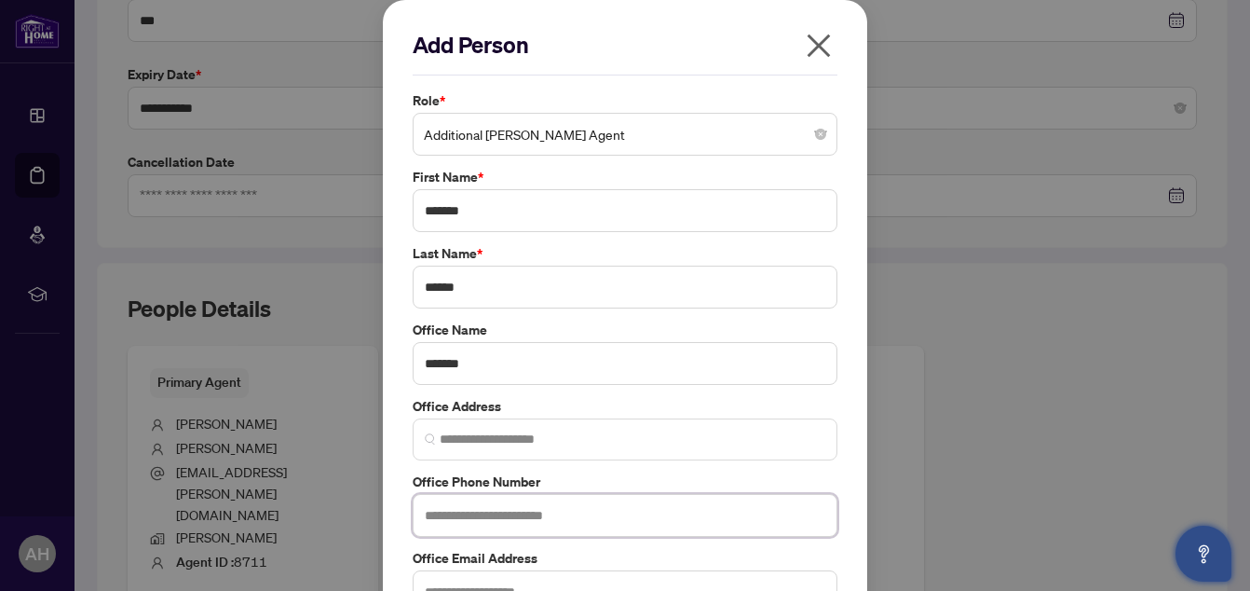
click at [584, 509] on input "text" at bounding box center [625, 515] width 425 height 43
type input "**********"
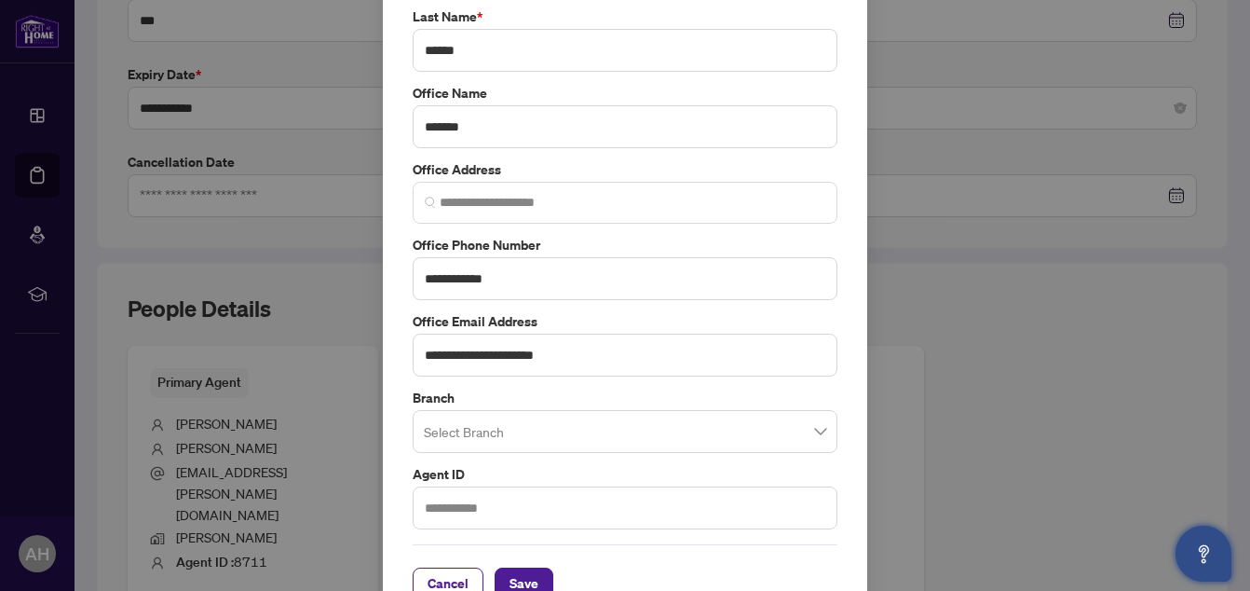
scroll to position [275, 0]
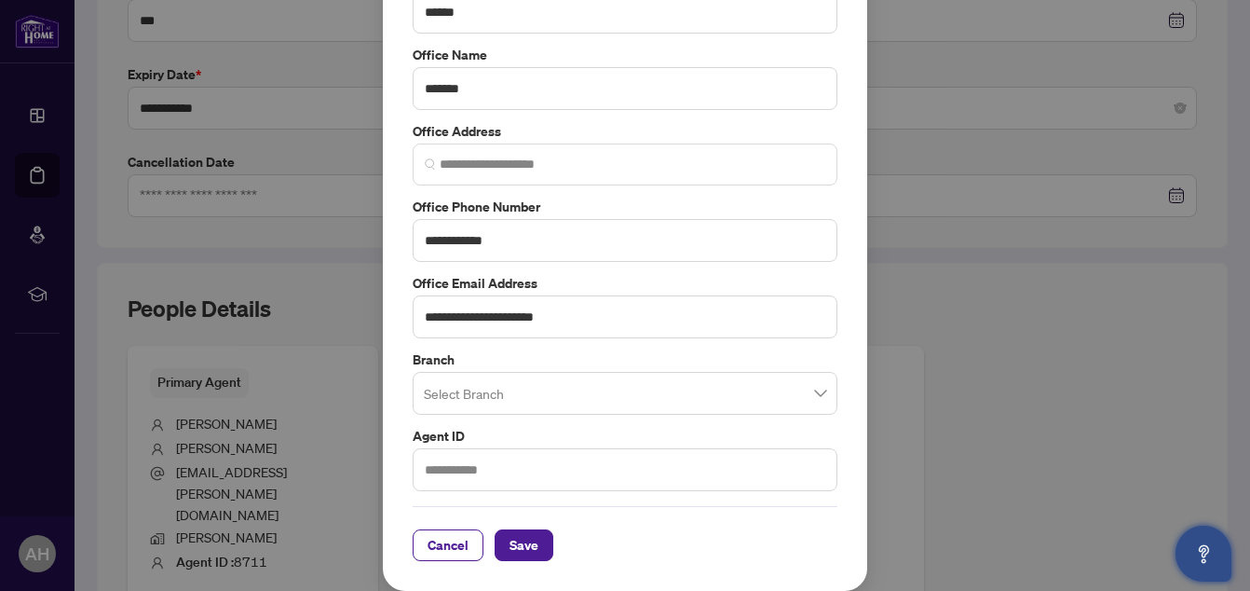
click at [621, 396] on input "search" at bounding box center [617, 395] width 386 height 41
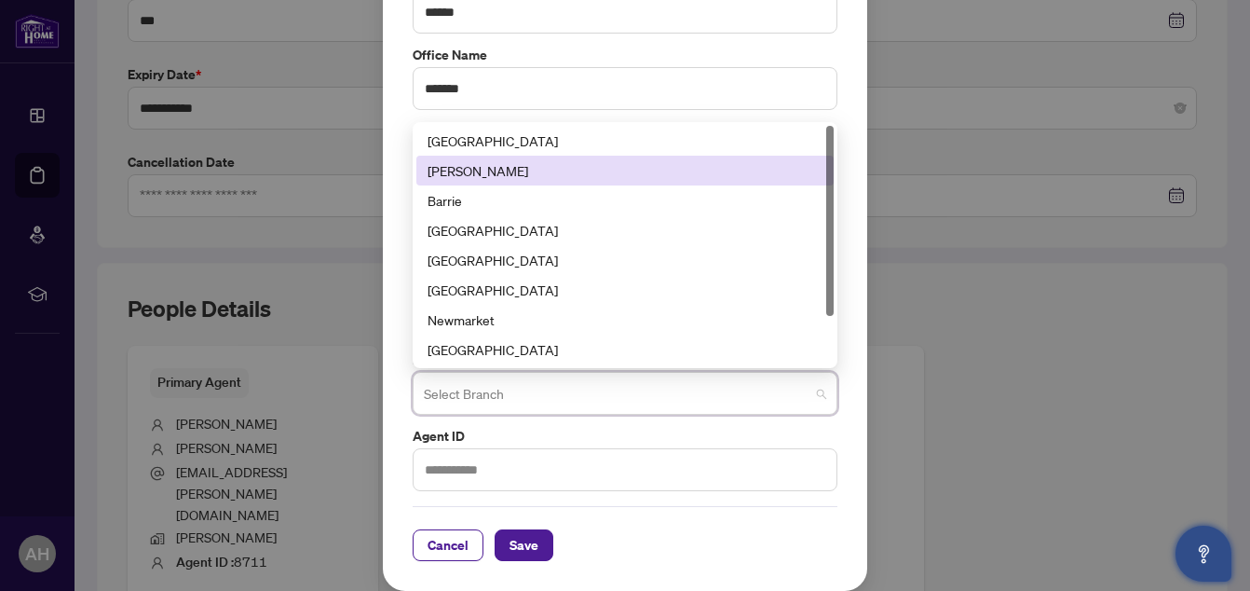
click at [470, 173] on div "[PERSON_NAME]" at bounding box center [625, 170] width 395 height 20
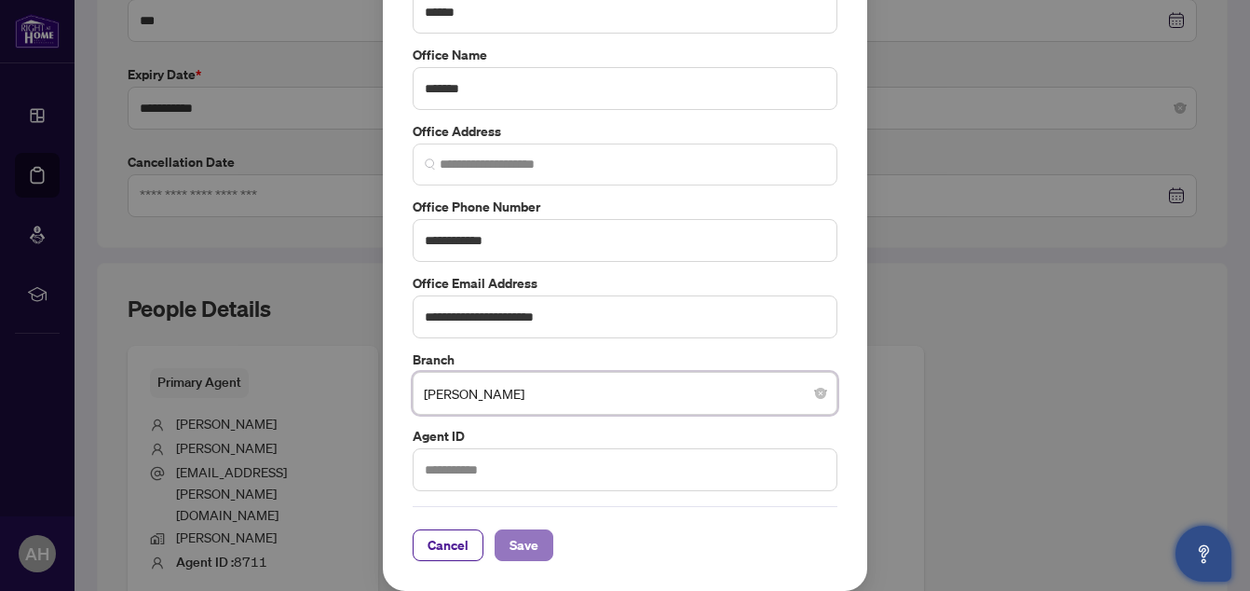
click at [522, 542] on span "Save" at bounding box center [523, 545] width 29 height 30
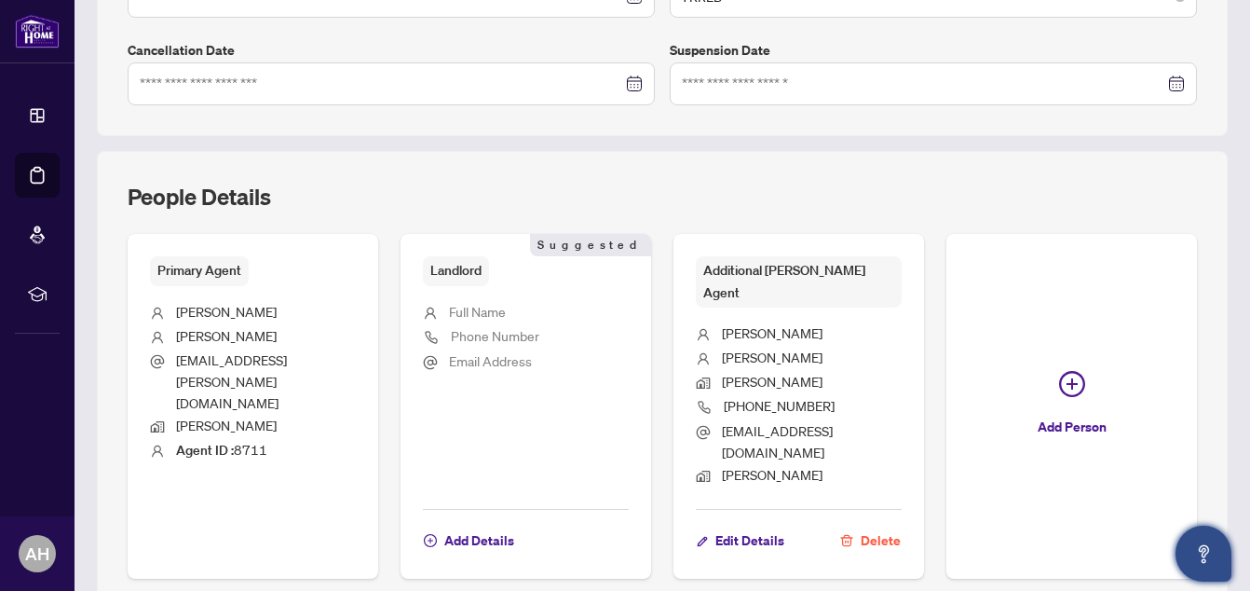
scroll to position [606, 0]
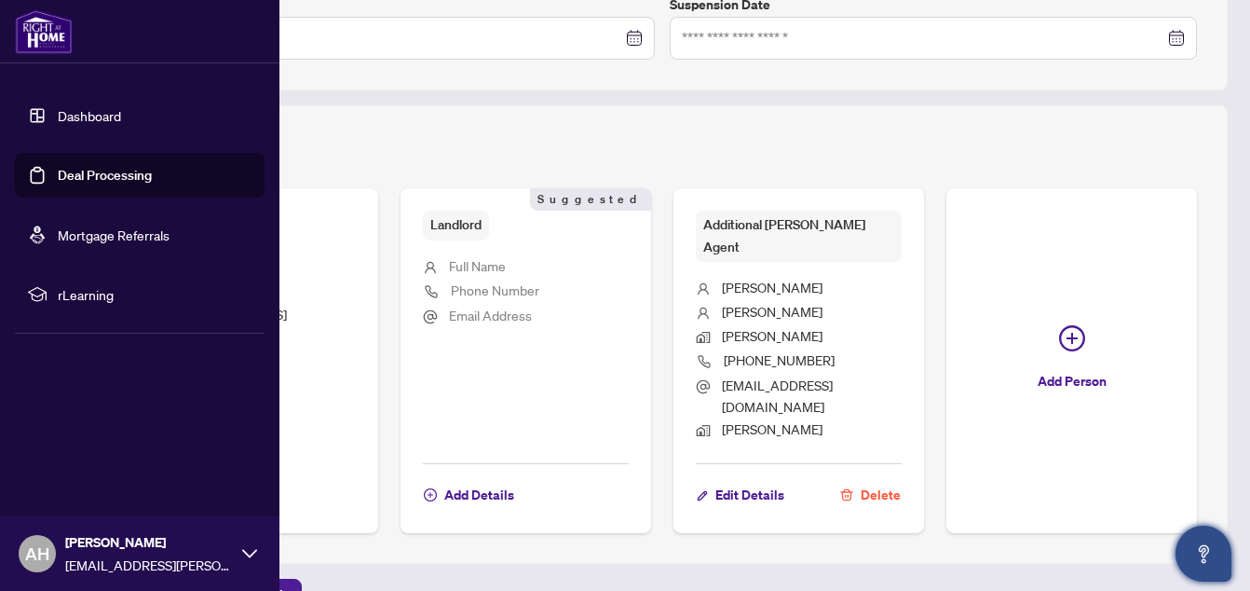
click at [70, 168] on link "Deal Processing" at bounding box center [105, 175] width 94 height 17
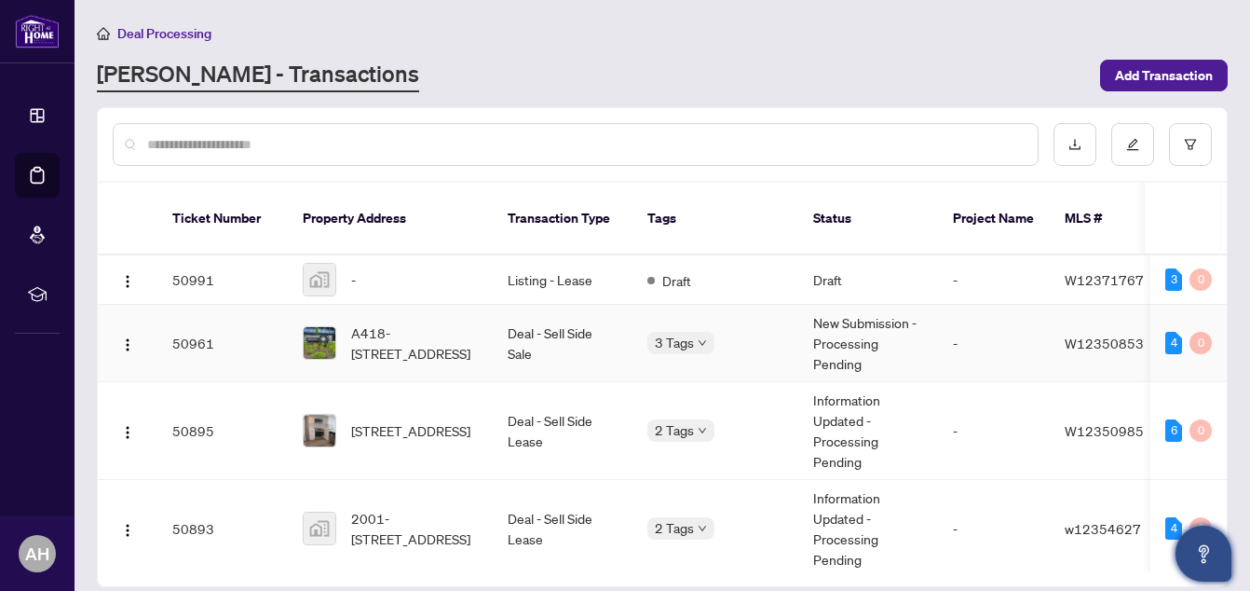
drag, startPoint x: 1216, startPoint y: 321, endPoint x: 1221, endPoint y: 367, distance: 46.0
click at [1221, 367] on div "50991 - Listing - Lease Draft Draft - W12371767 - [PERSON_NAME] [DATE] [PERSON_…" at bounding box center [662, 413] width 1129 height 316
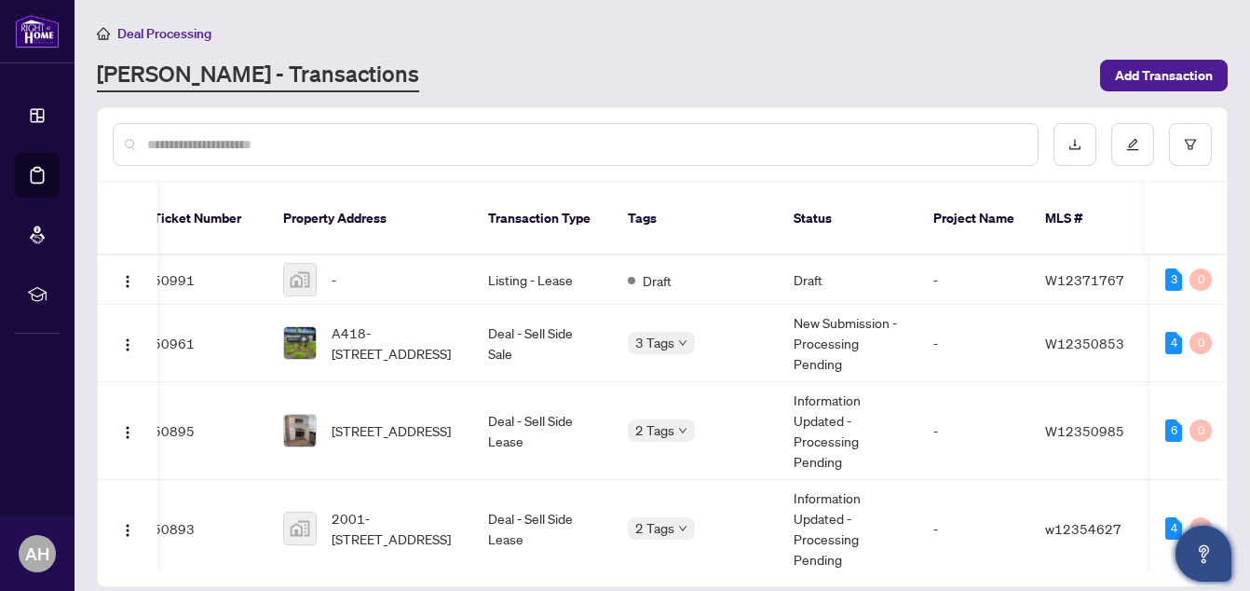
click at [963, 41] on div "Deal Processing" at bounding box center [662, 32] width 1131 height 21
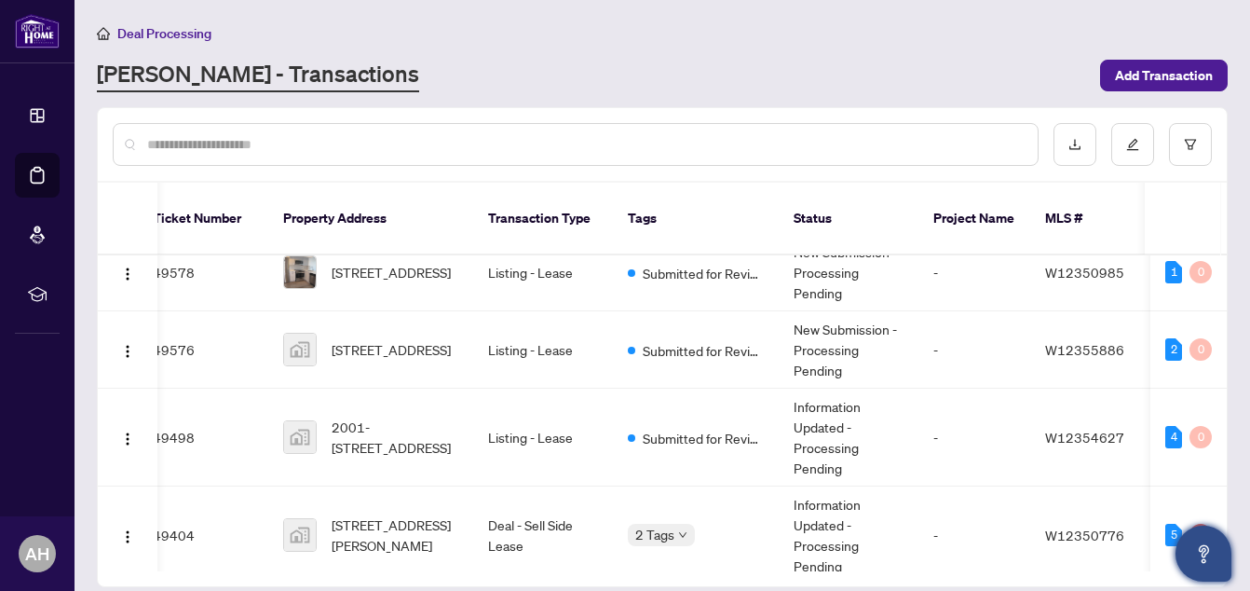
scroll to position [756, 20]
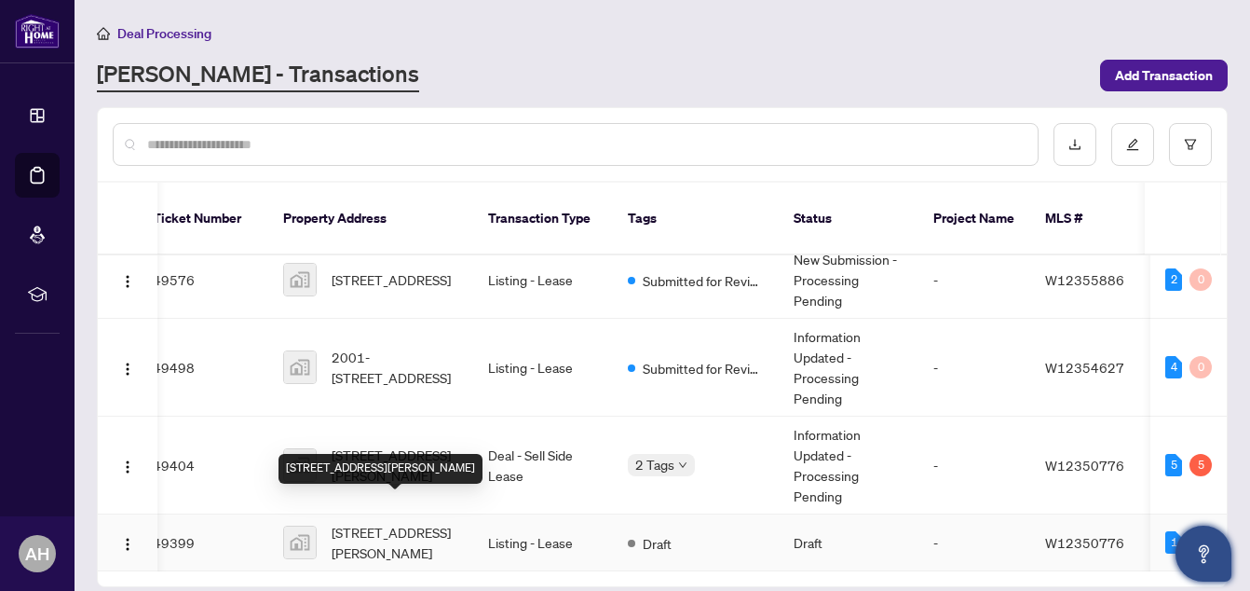
click at [391, 522] on span "[STREET_ADDRESS][PERSON_NAME]" at bounding box center [395, 542] width 127 height 41
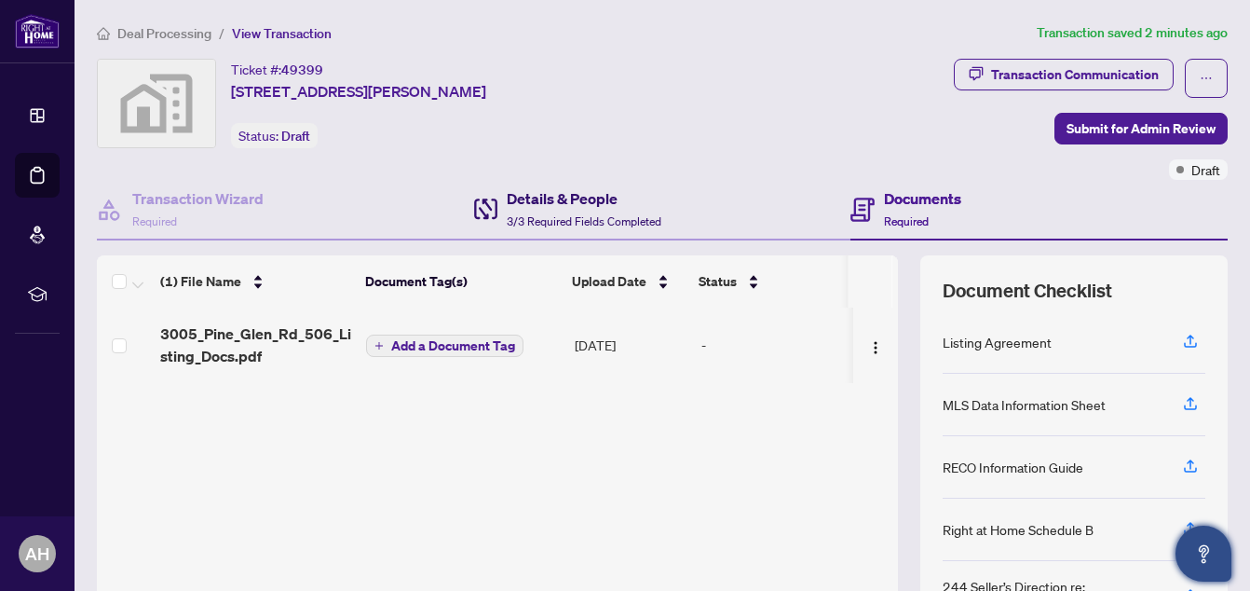
click at [531, 203] on h4 "Details & People" at bounding box center [584, 198] width 155 height 22
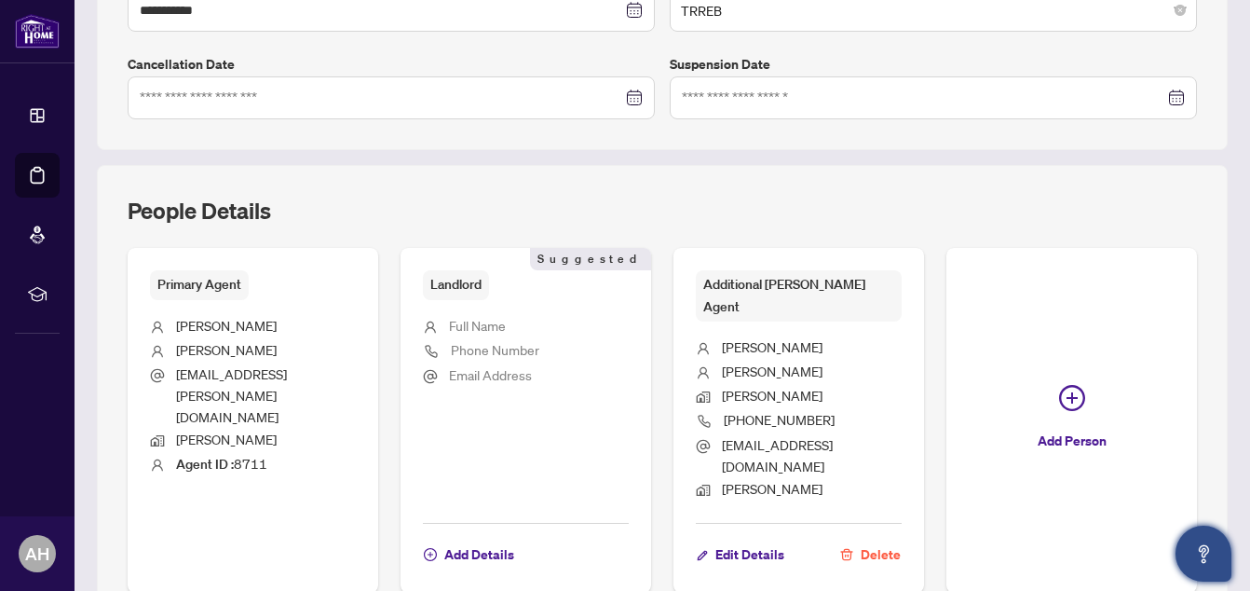
scroll to position [606, 0]
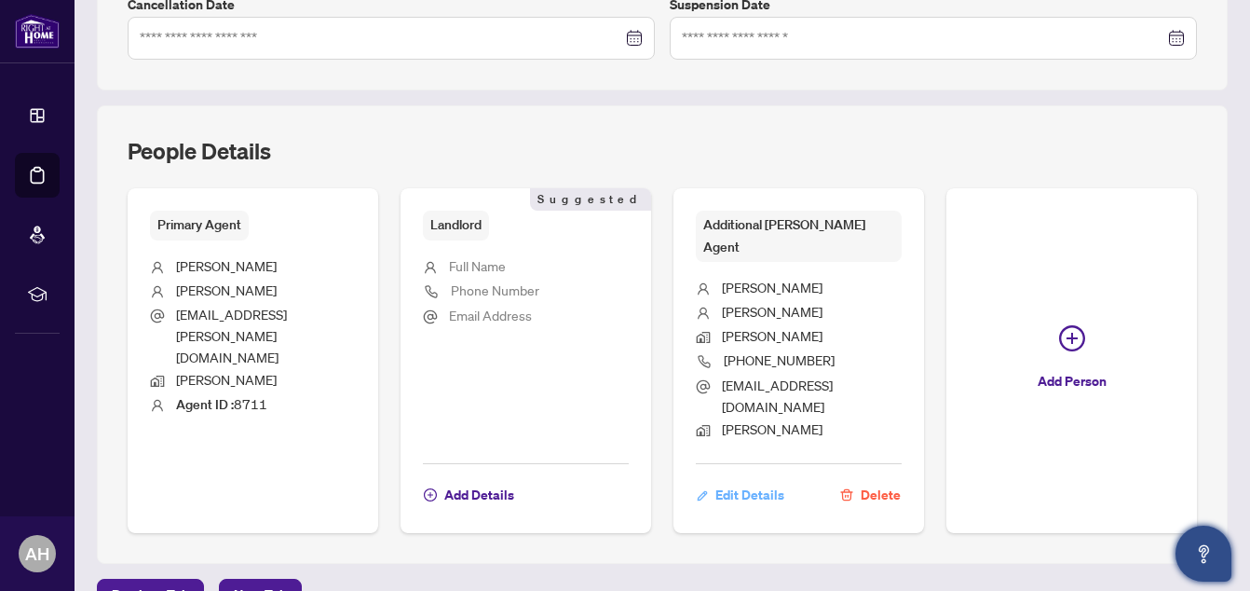
click at [743, 480] on span "Edit Details" at bounding box center [749, 495] width 69 height 30
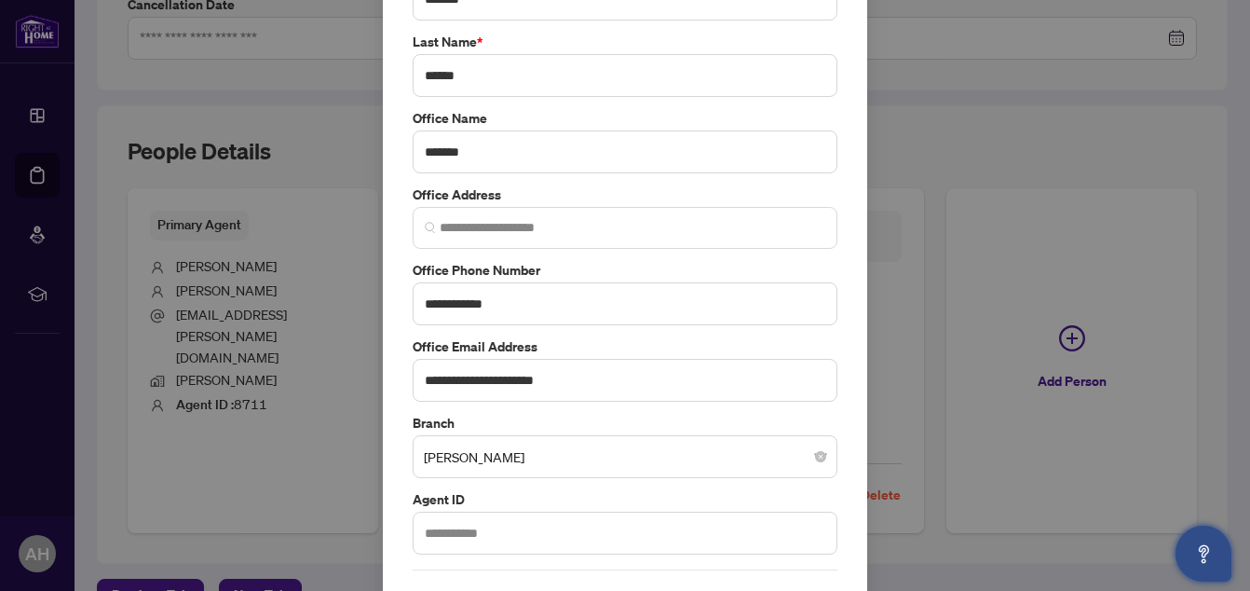
scroll to position [275, 0]
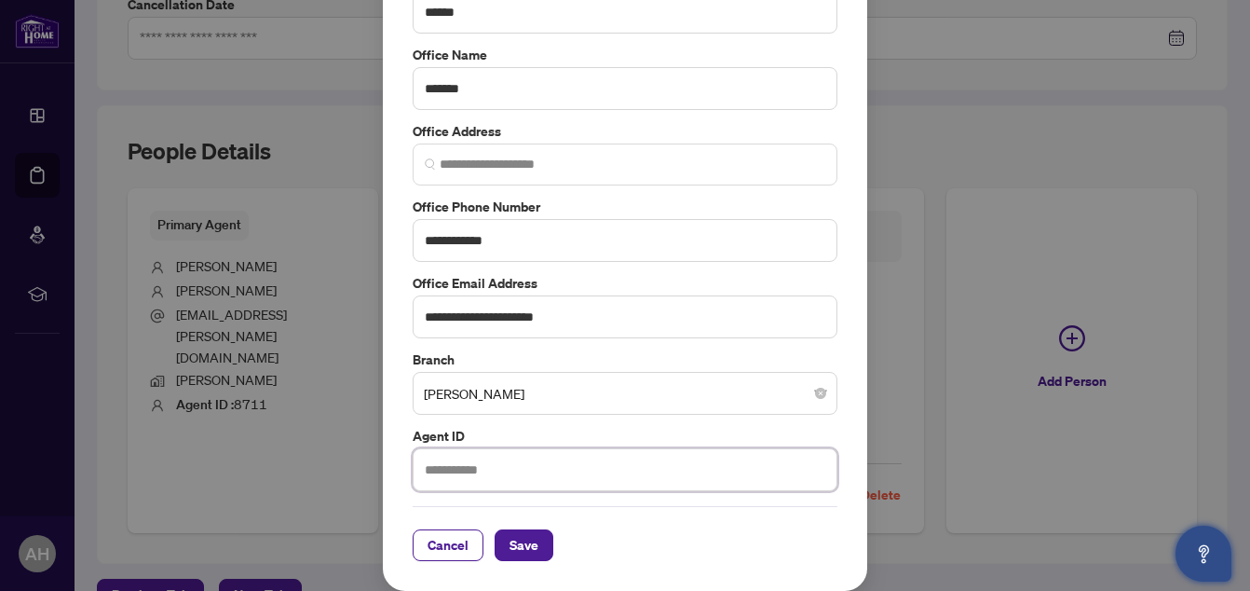
click at [534, 467] on input "text" at bounding box center [625, 469] width 425 height 43
type input "*****"
click at [523, 536] on span "Save" at bounding box center [523, 545] width 29 height 30
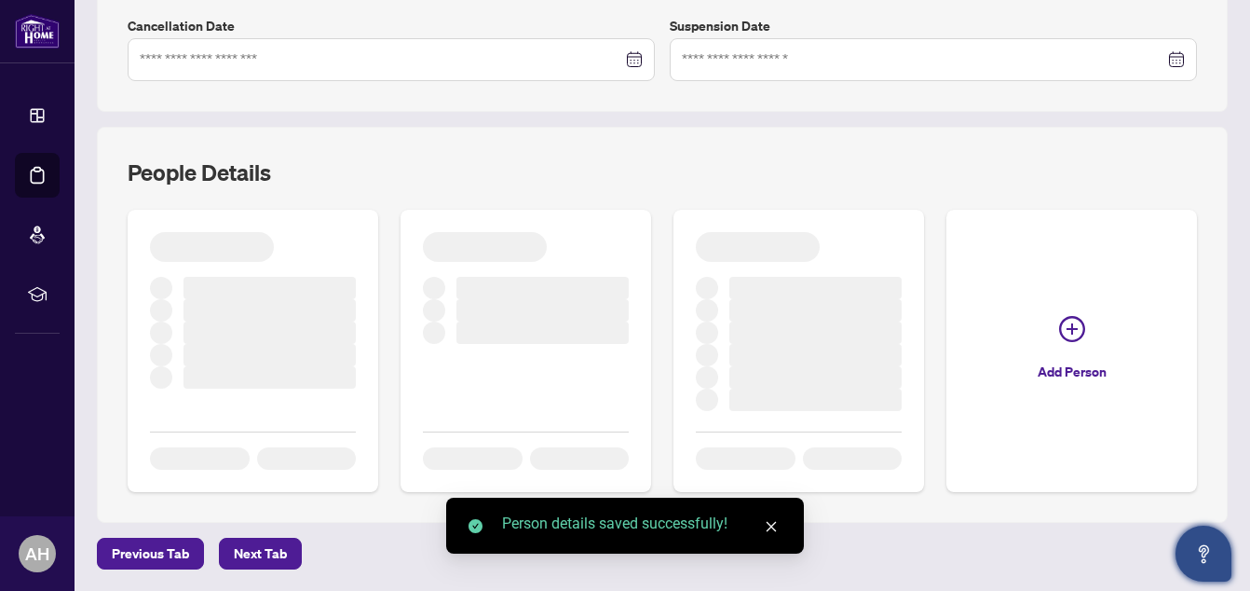
scroll to position [606, 0]
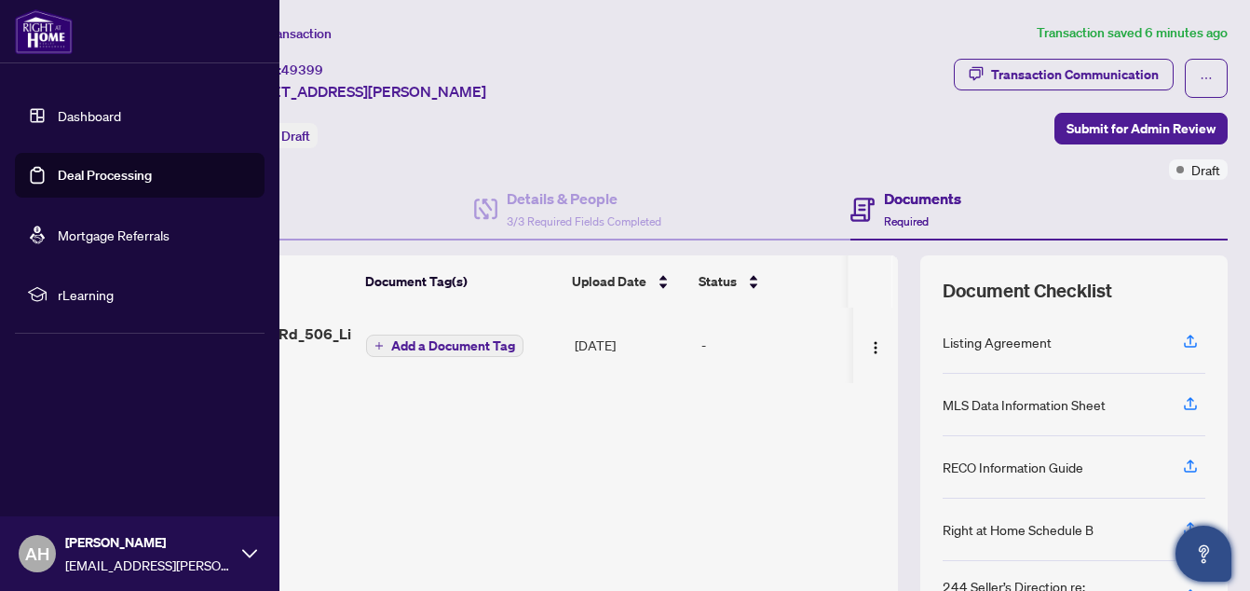
click at [104, 167] on link "Deal Processing" at bounding box center [105, 175] width 94 height 17
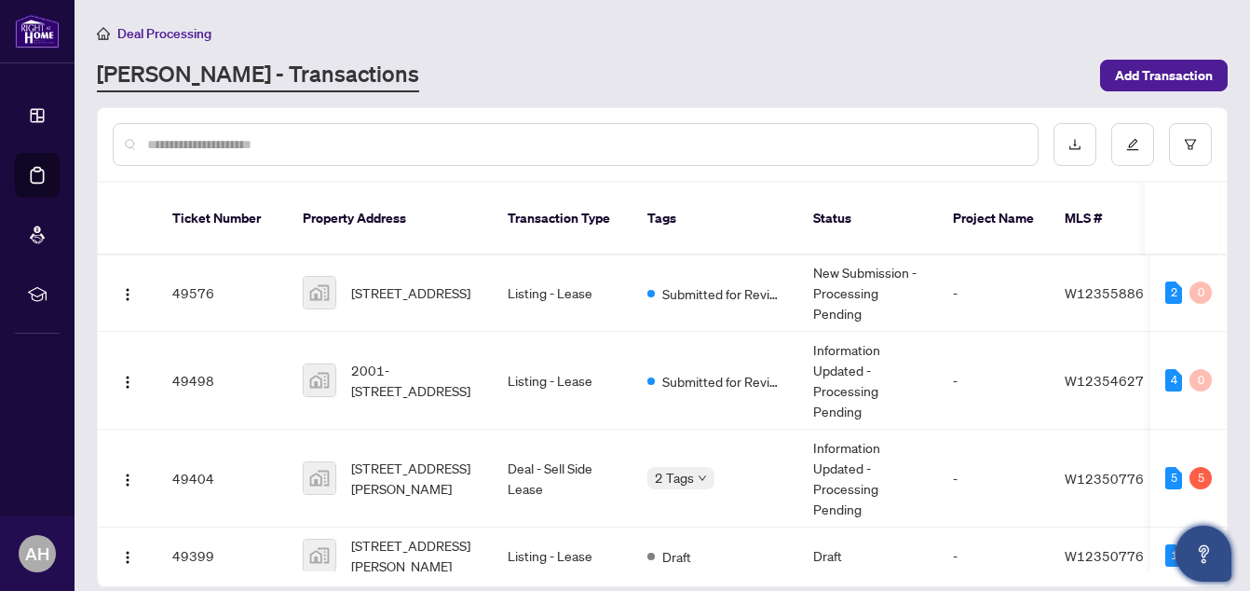
scroll to position [756, 0]
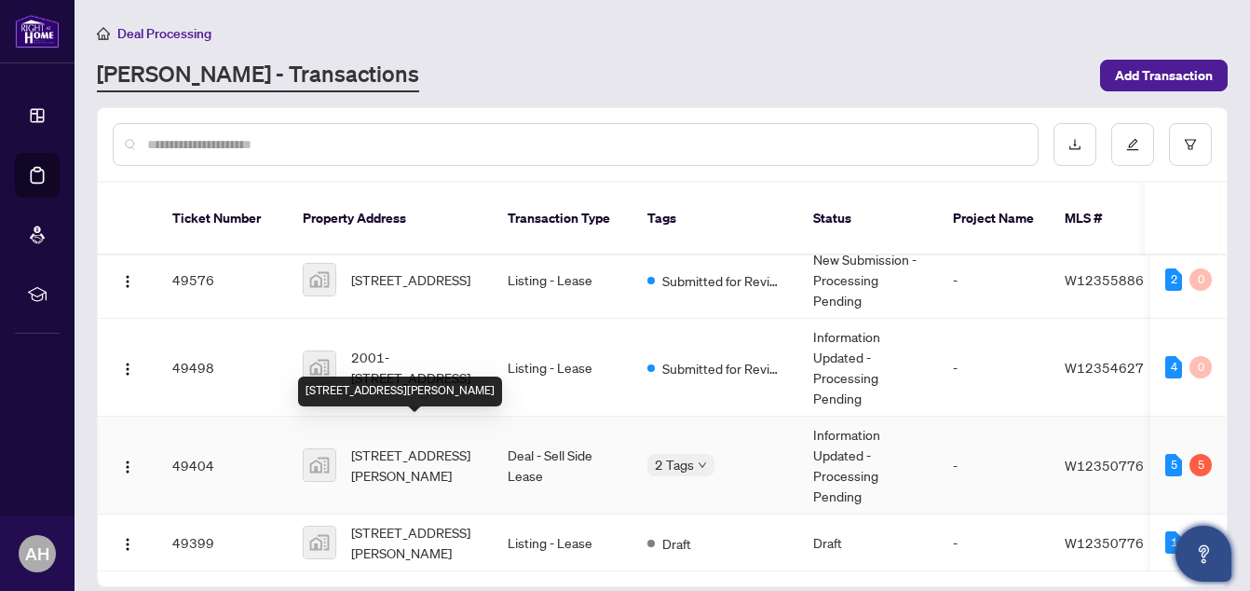
click at [445, 444] on span "[STREET_ADDRESS][PERSON_NAME]" at bounding box center [414, 464] width 127 height 41
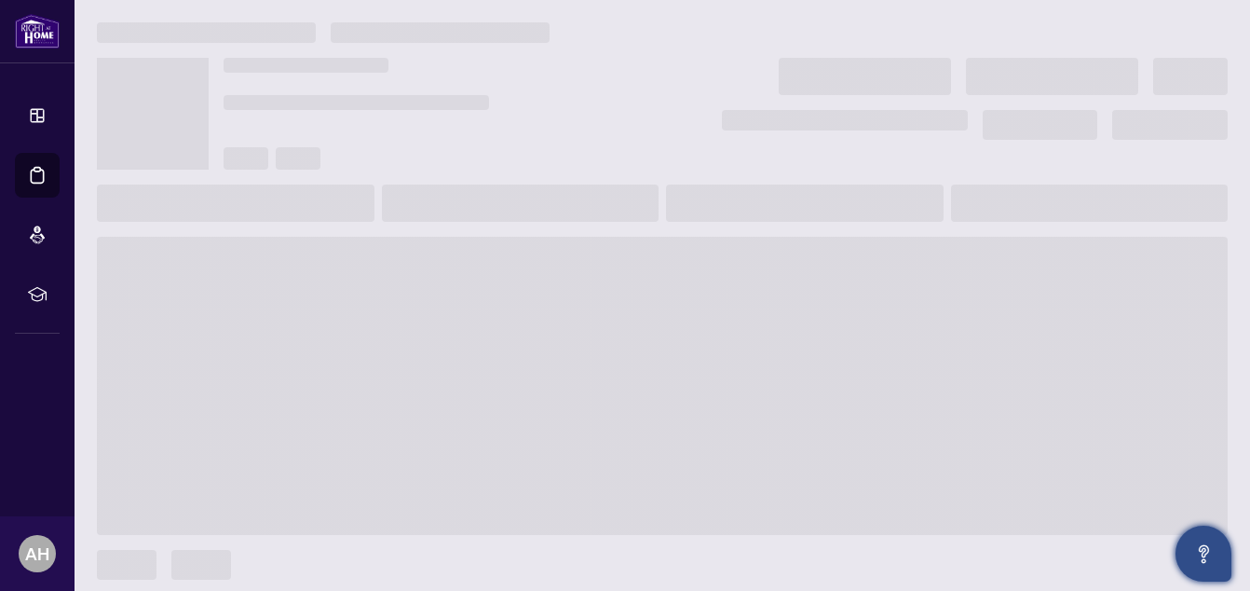
click at [445, 428] on span at bounding box center [662, 386] width 1131 height 298
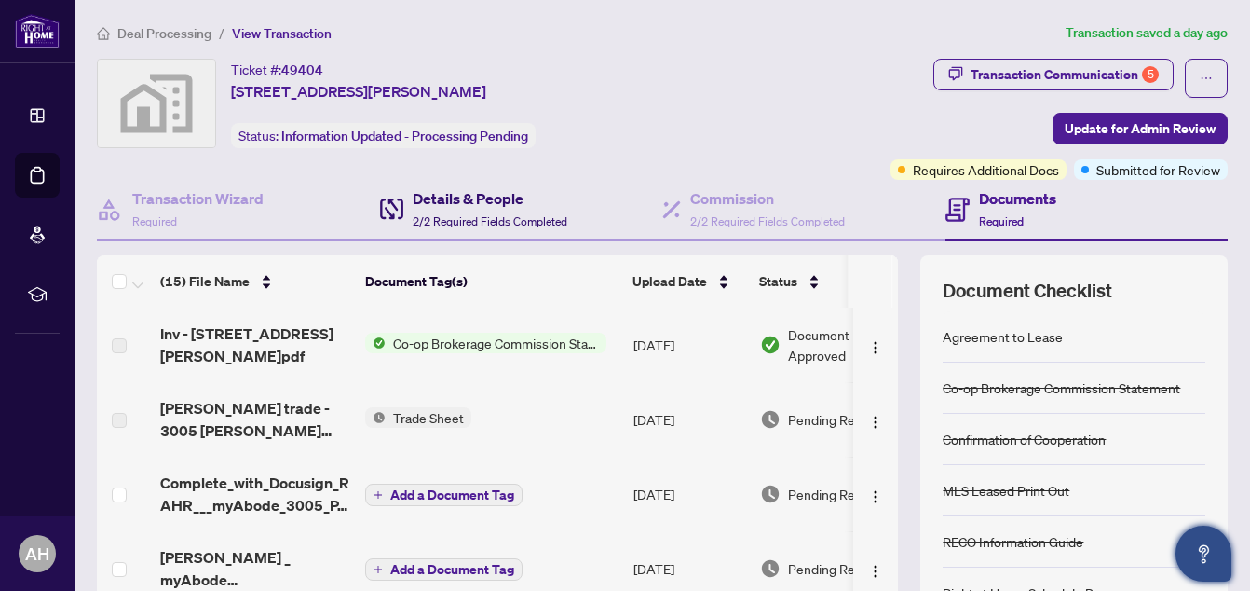
click at [481, 201] on h4 "Details & People" at bounding box center [490, 198] width 155 height 22
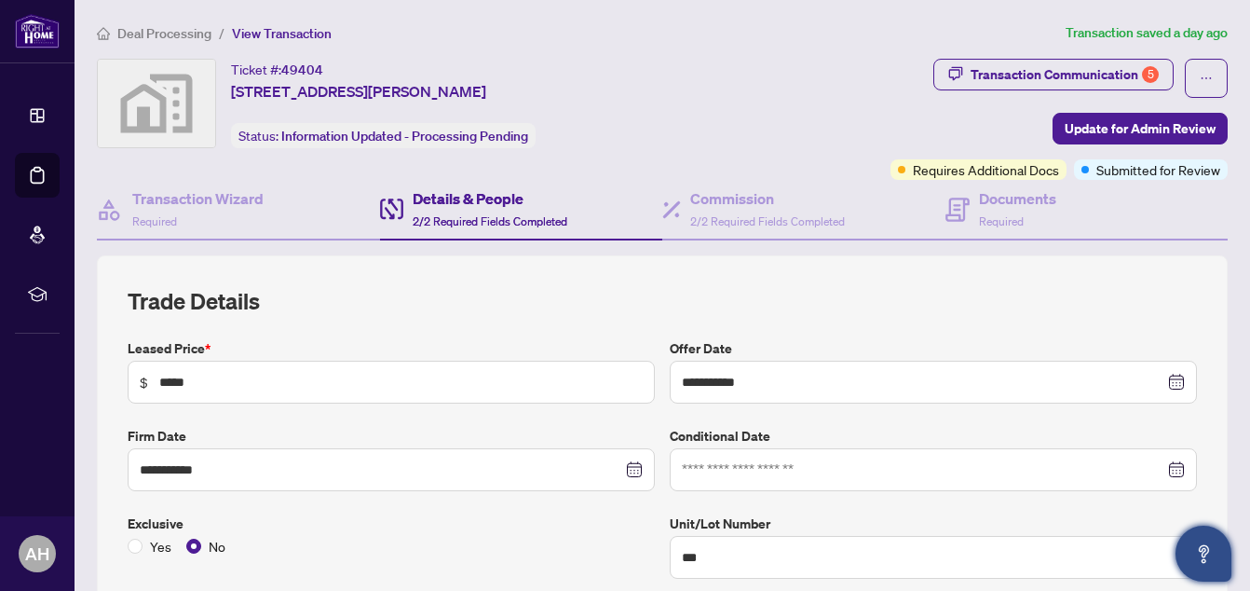
type input "**********"
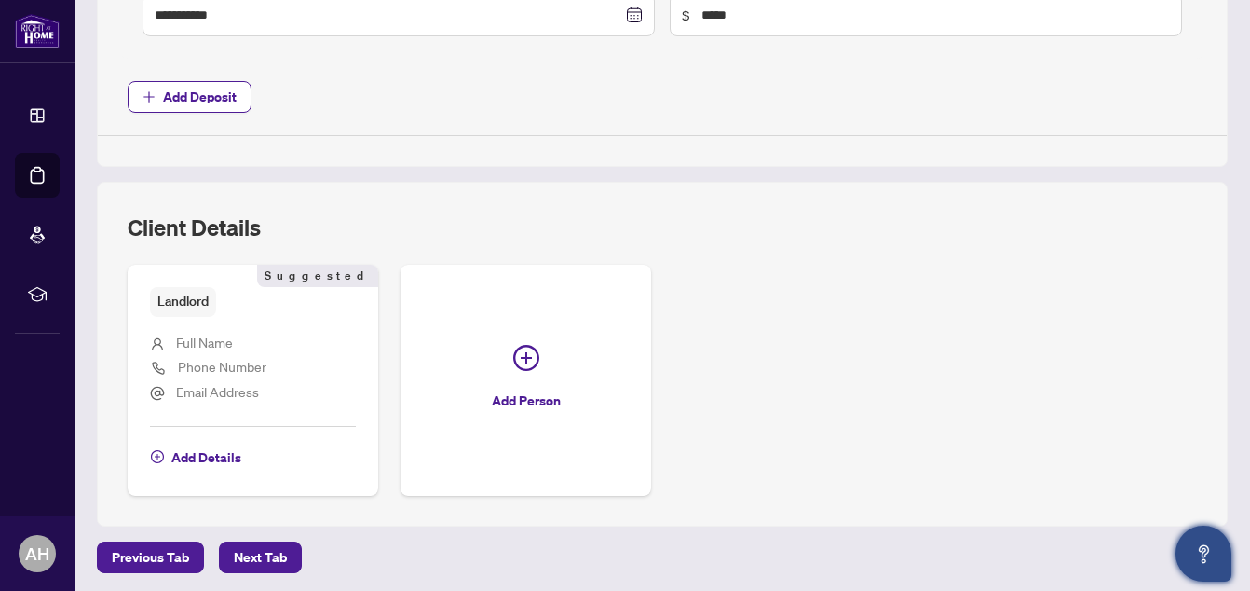
scroll to position [923, 0]
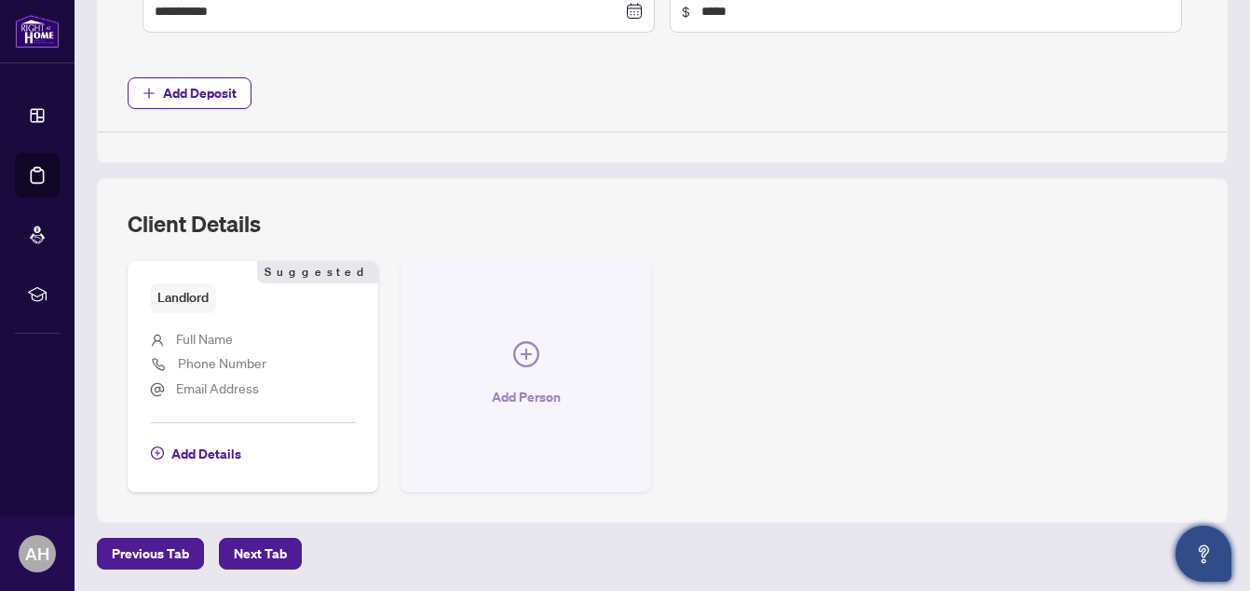
click at [521, 352] on icon "plus-circle" at bounding box center [526, 353] width 11 height 11
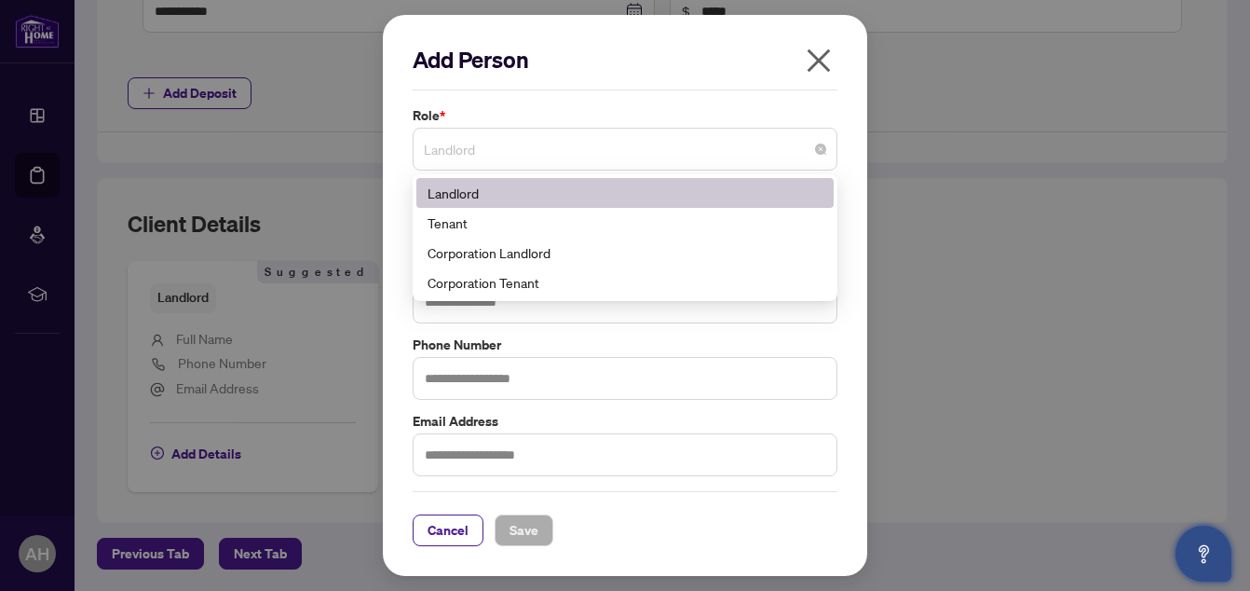
click at [773, 156] on span "Landlord" at bounding box center [625, 148] width 402 height 35
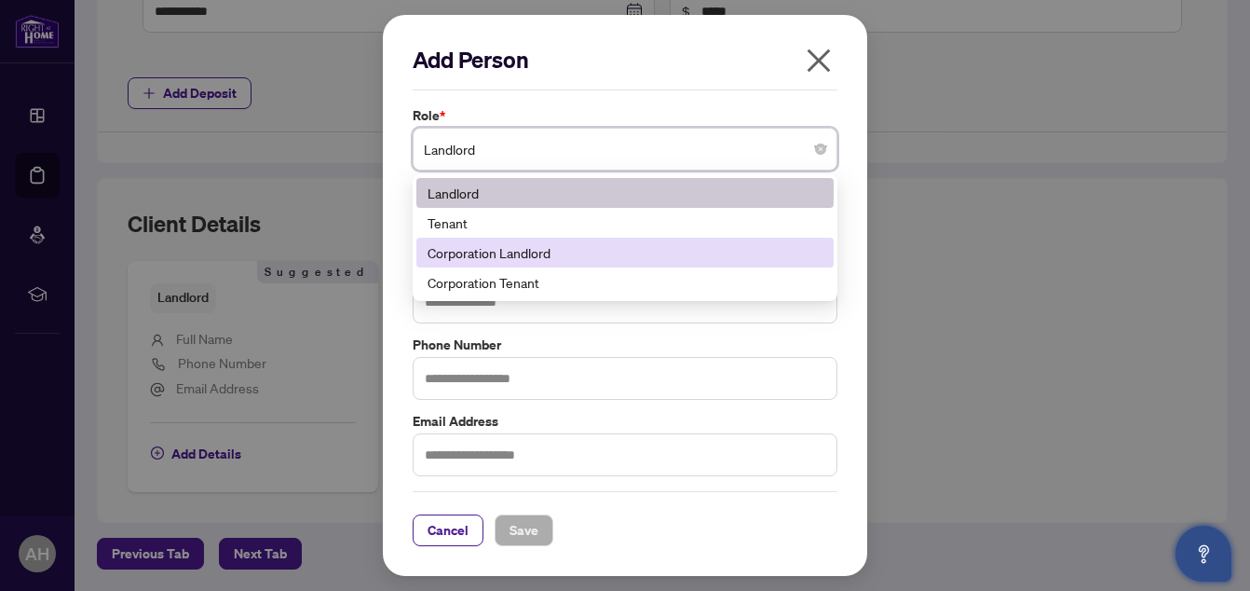
click at [1048, 241] on div "Add Person Role * Landlord Landlord 4 186 187 Landlord Tenant Corporation Landl…" at bounding box center [625, 295] width 1250 height 591
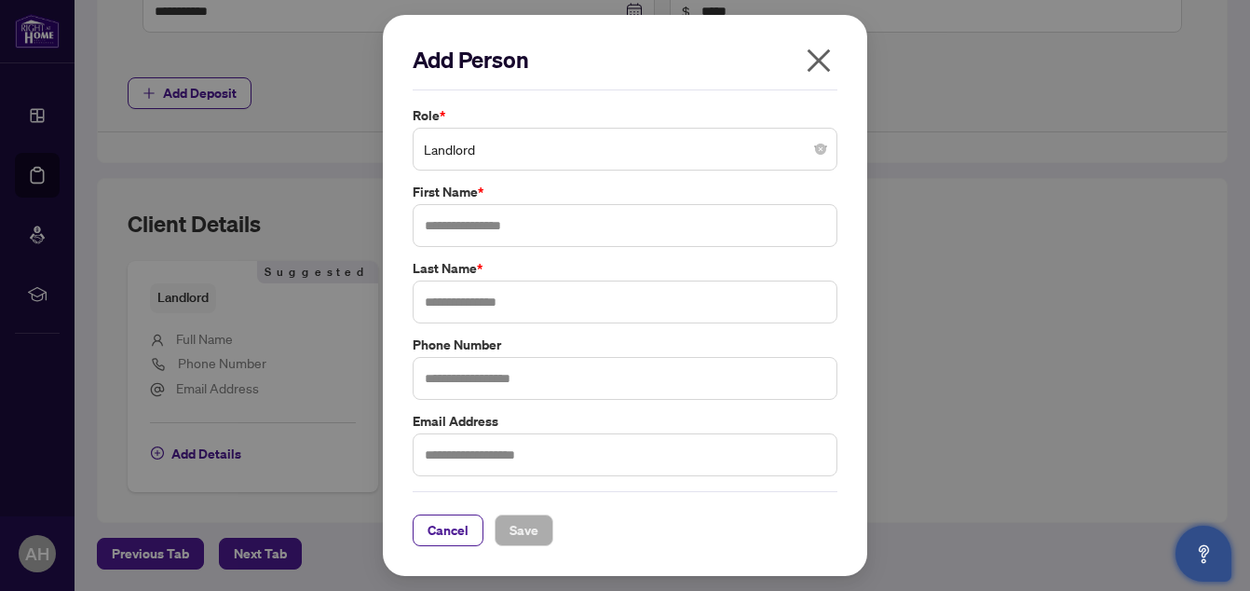
click at [985, 233] on div "Add Person Role * Landlord 4 186 187 Landlord Tenant Corporation Landlord Corpo…" at bounding box center [625, 295] width 1250 height 591
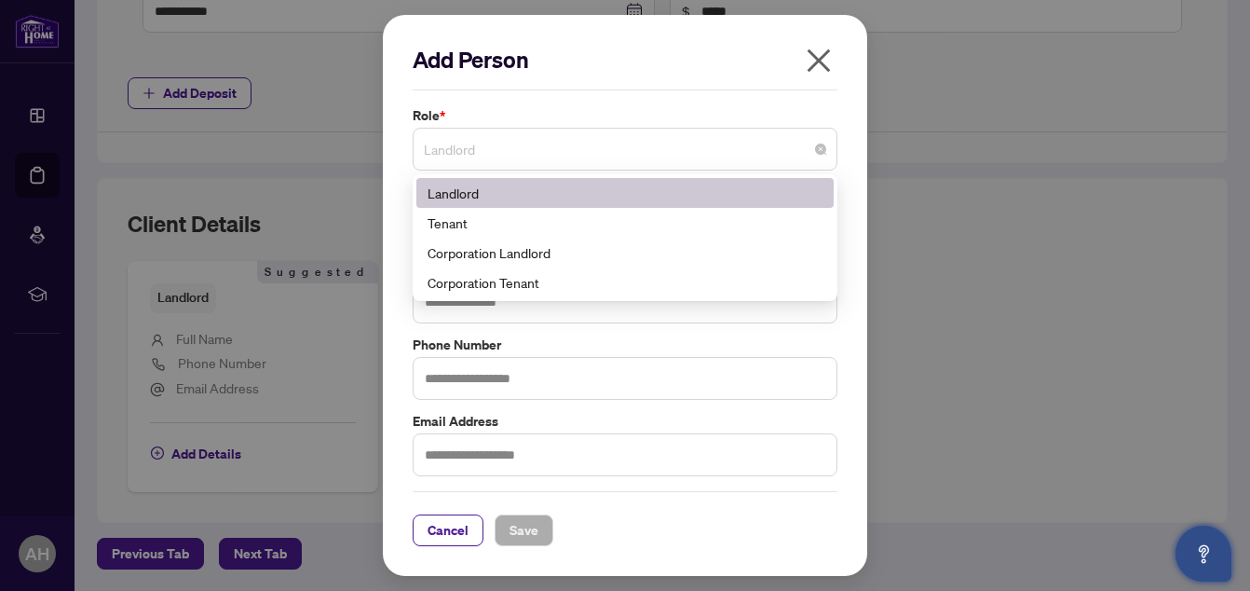
click at [779, 151] on span "Landlord" at bounding box center [625, 148] width 402 height 35
click at [1074, 217] on div "Add Person Role * Landlord 3 4 Landlord Tenant Corporation Landlord Corporation…" at bounding box center [625, 295] width 1250 height 591
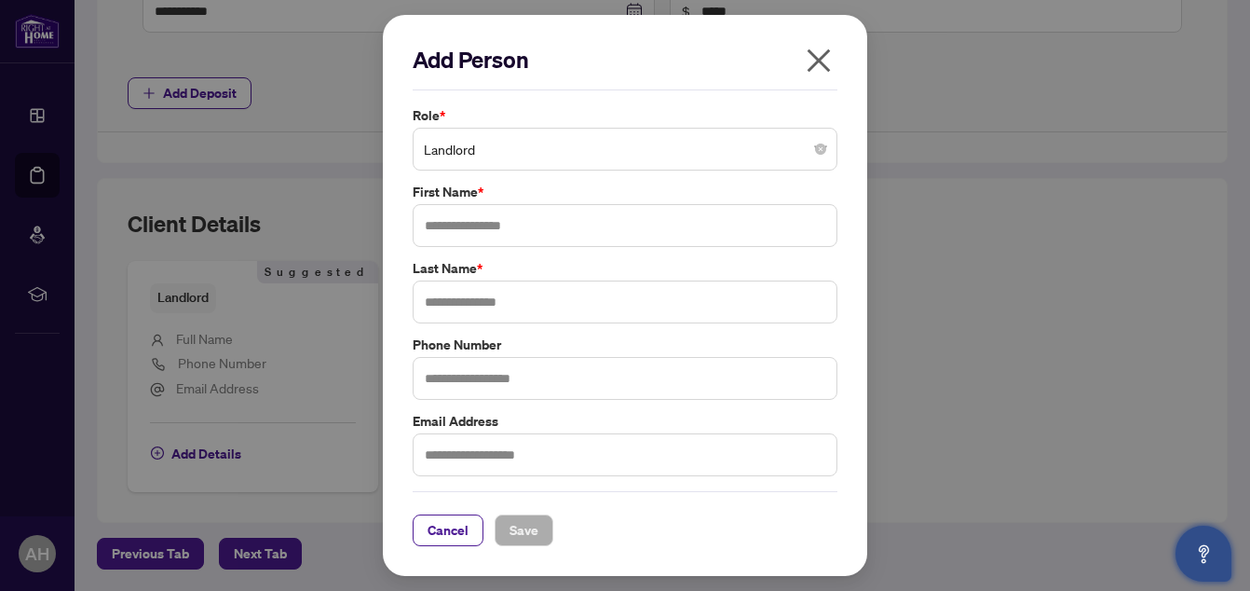
click at [819, 62] on icon "close" at bounding box center [819, 60] width 23 height 23
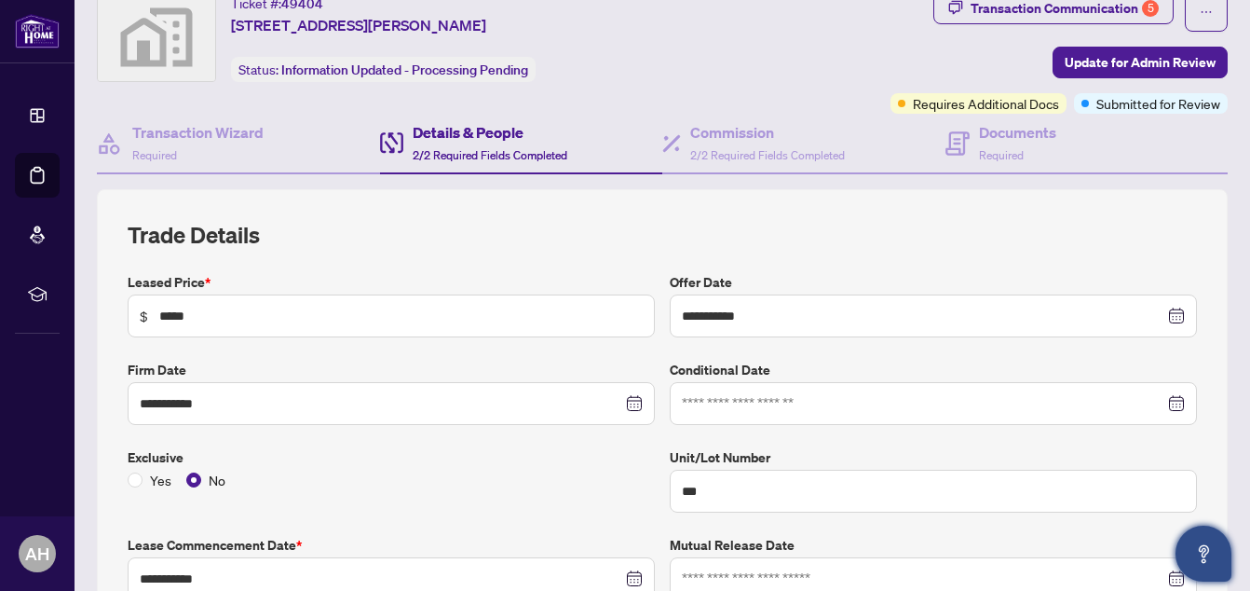
scroll to position [0, 0]
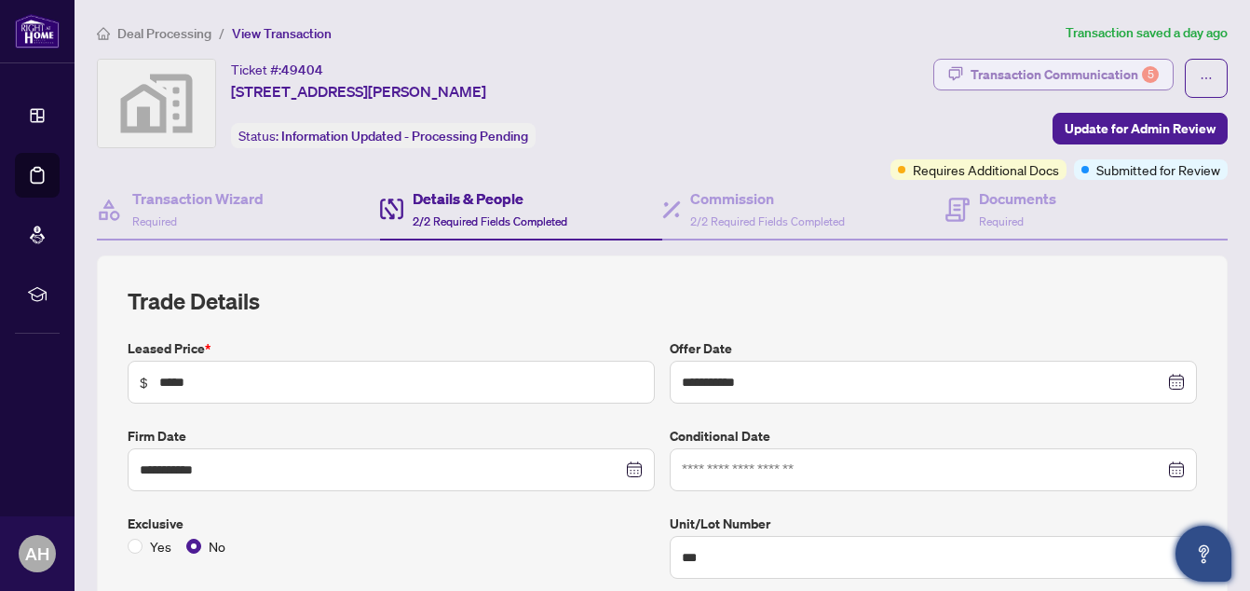
click at [1101, 73] on div "Transaction Communication 5" at bounding box center [1065, 75] width 188 height 30
type textarea "**********"
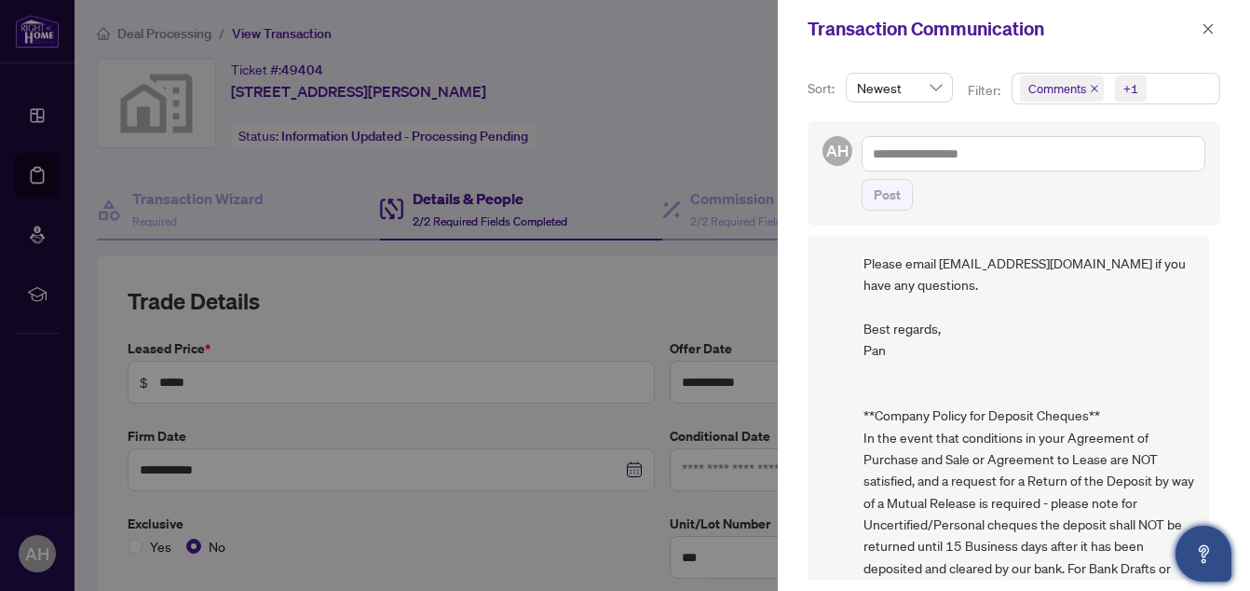
scroll to position [1526, 0]
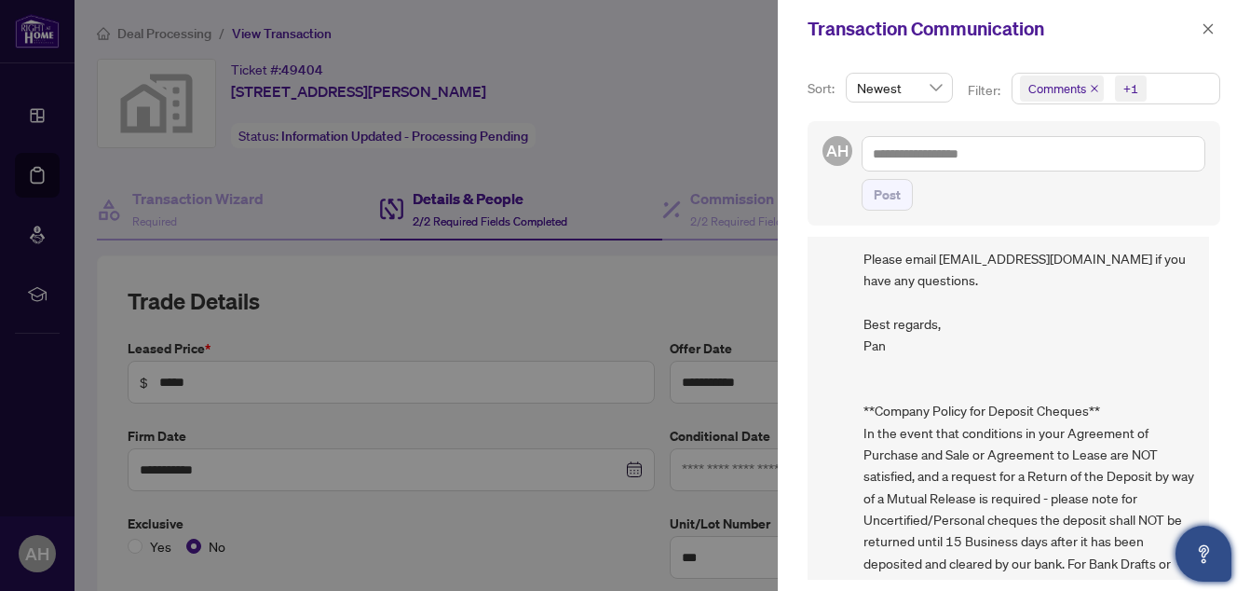
click at [681, 110] on div at bounding box center [625, 295] width 1250 height 591
click at [1198, 29] on button "button" at bounding box center [1208, 29] width 24 height 22
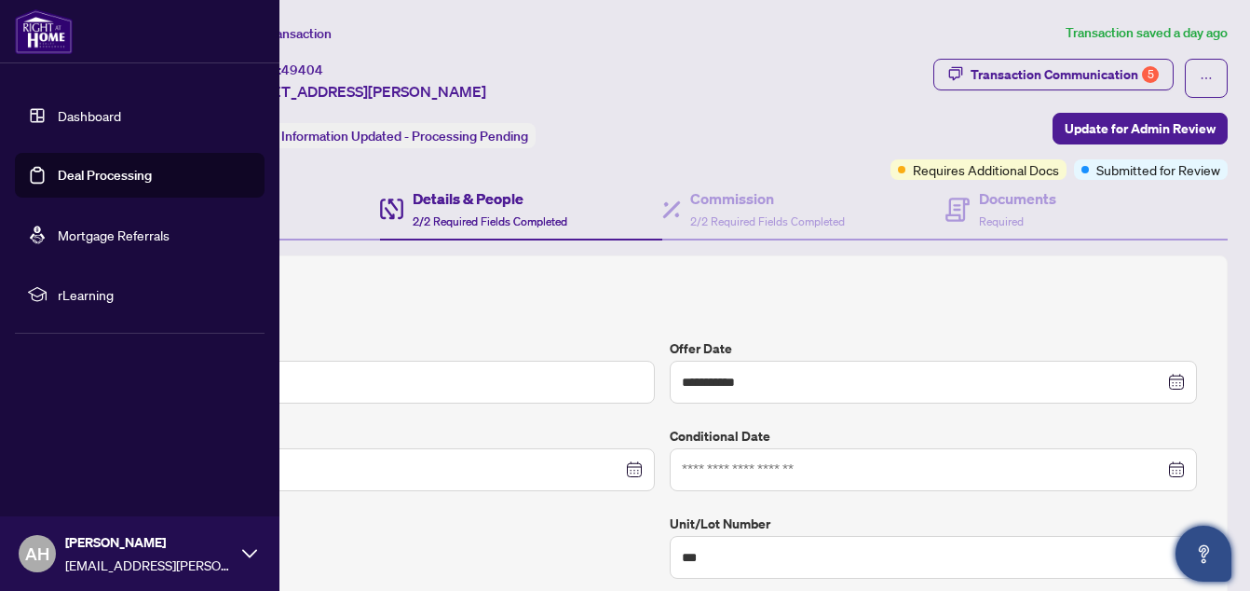
click at [87, 170] on link "Deal Processing" at bounding box center [105, 175] width 94 height 17
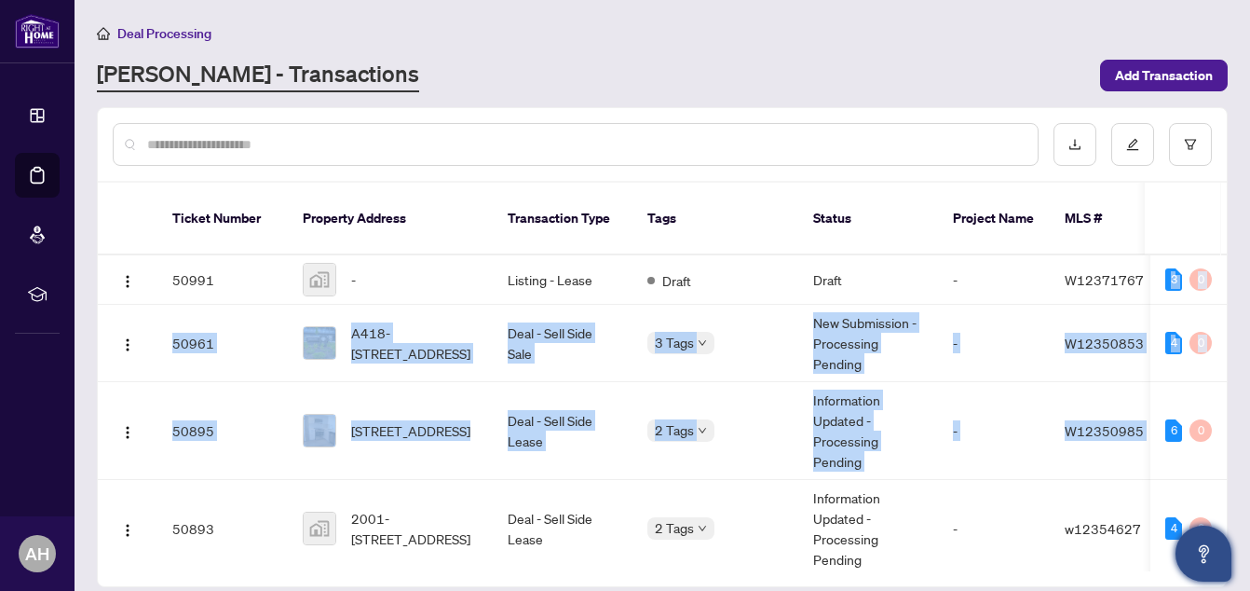
drag, startPoint x: 1231, startPoint y: 287, endPoint x: 1234, endPoint y: 414, distance: 126.7
click at [1234, 414] on main "Deal Processing [PERSON_NAME] - Transactions Add Transaction Ticket Number Prop…" at bounding box center [662, 295] width 1175 height 591
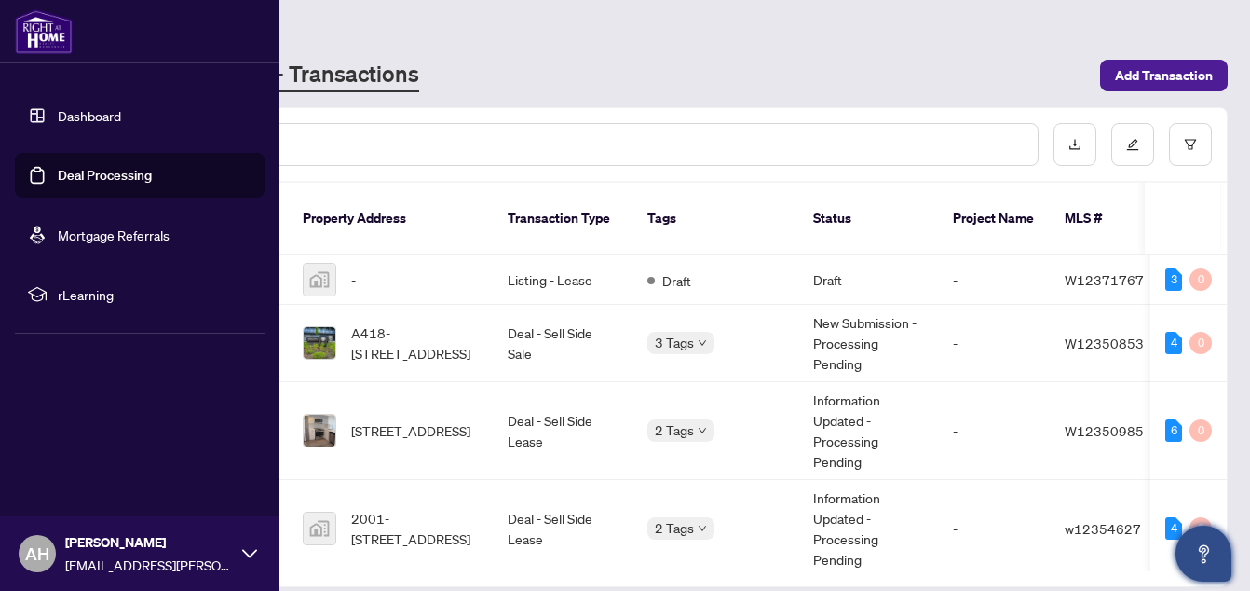
drag, startPoint x: 47, startPoint y: 166, endPoint x: 419, endPoint y: 27, distance: 397.6
click at [419, 27] on div "Deal Processing" at bounding box center [662, 32] width 1131 height 21
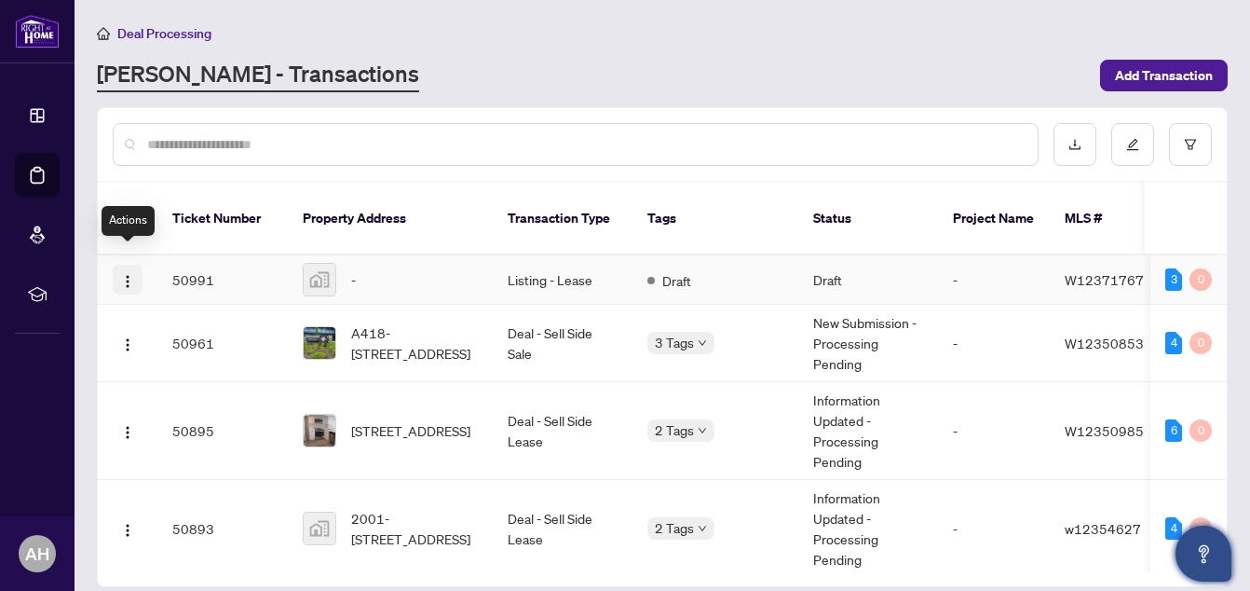
click at [124, 274] on img "button" at bounding box center [127, 281] width 15 height 15
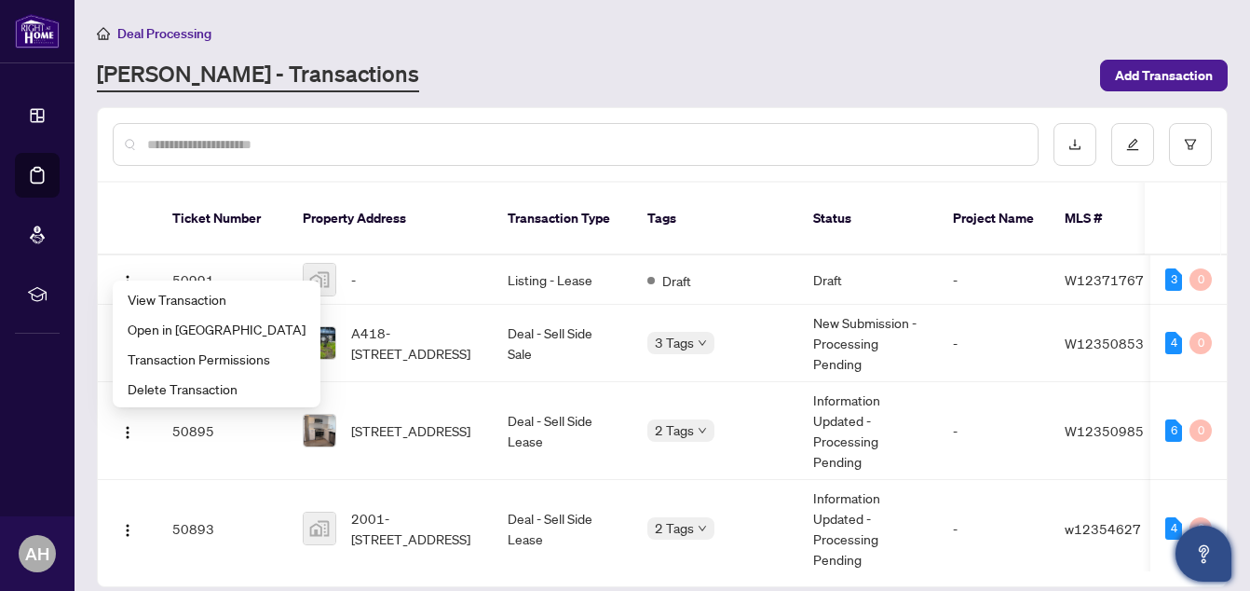
click at [300, 140] on input "text" at bounding box center [585, 144] width 876 height 20
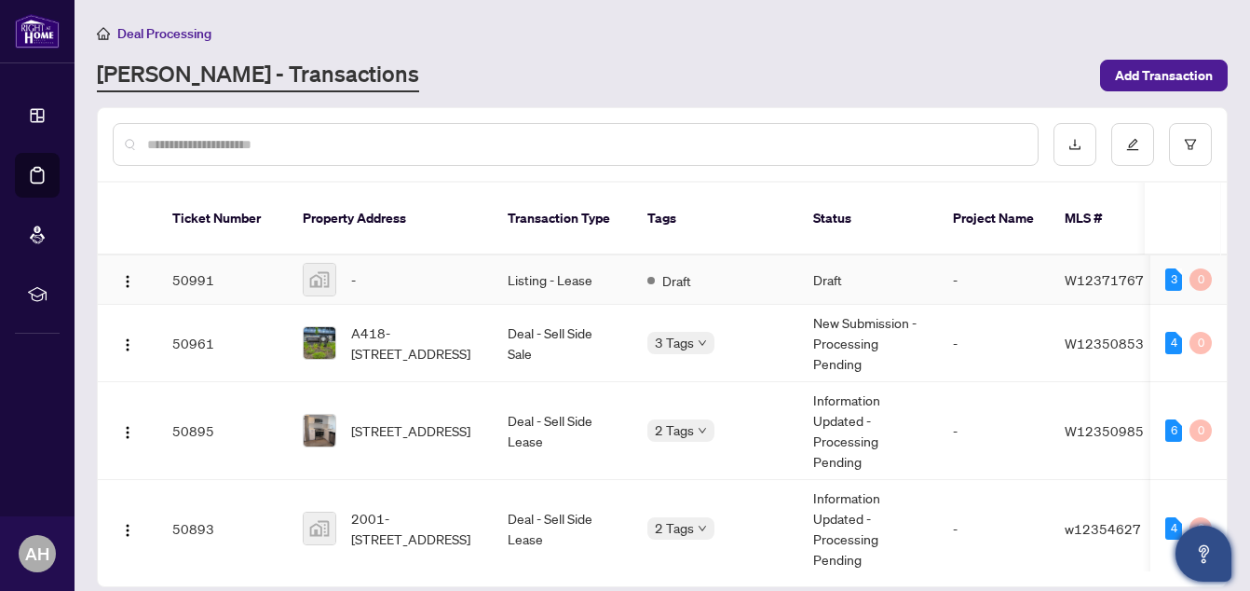
click at [344, 265] on div "-" at bounding box center [390, 280] width 175 height 34
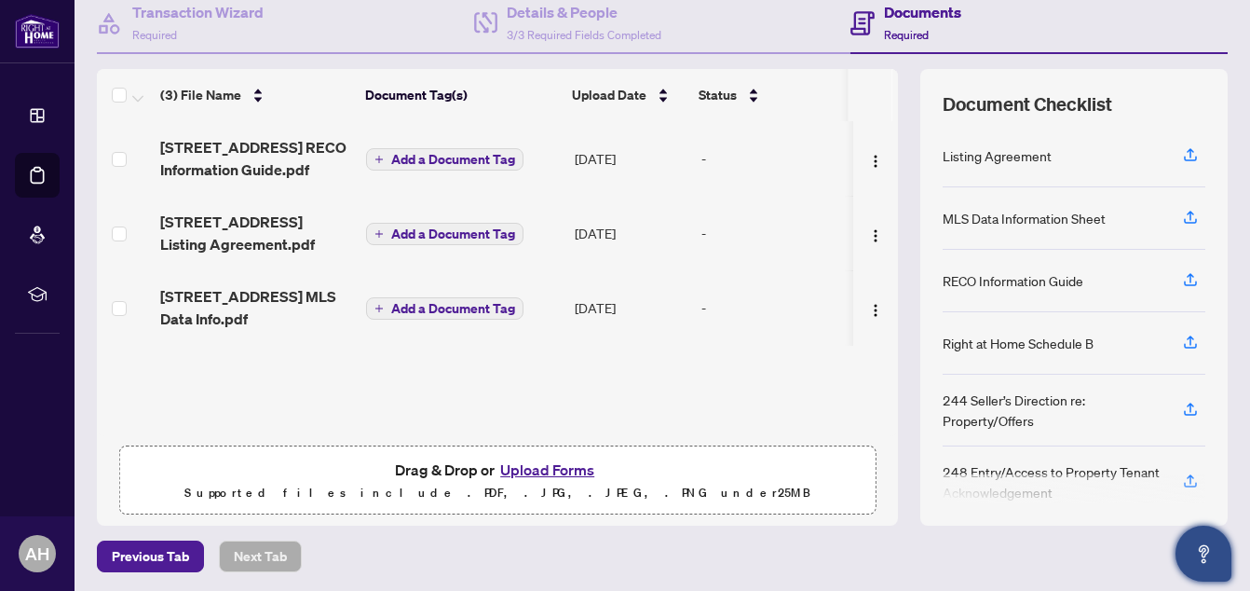
scroll to position [189, 0]
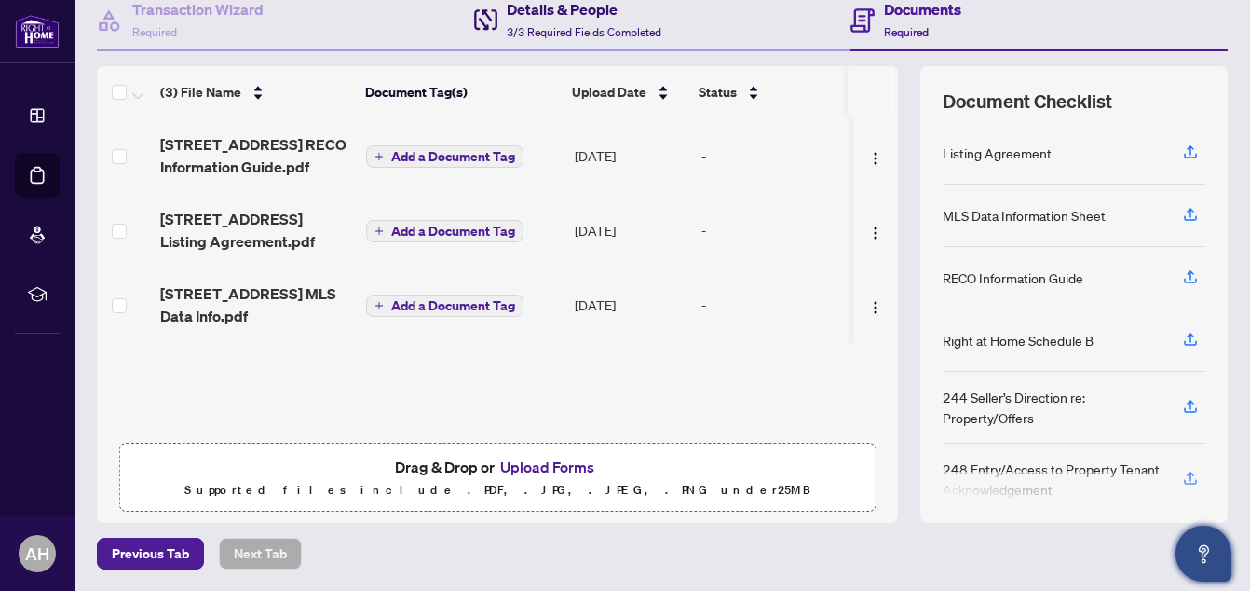
click at [592, 7] on h4 "Details & People" at bounding box center [584, 9] width 155 height 22
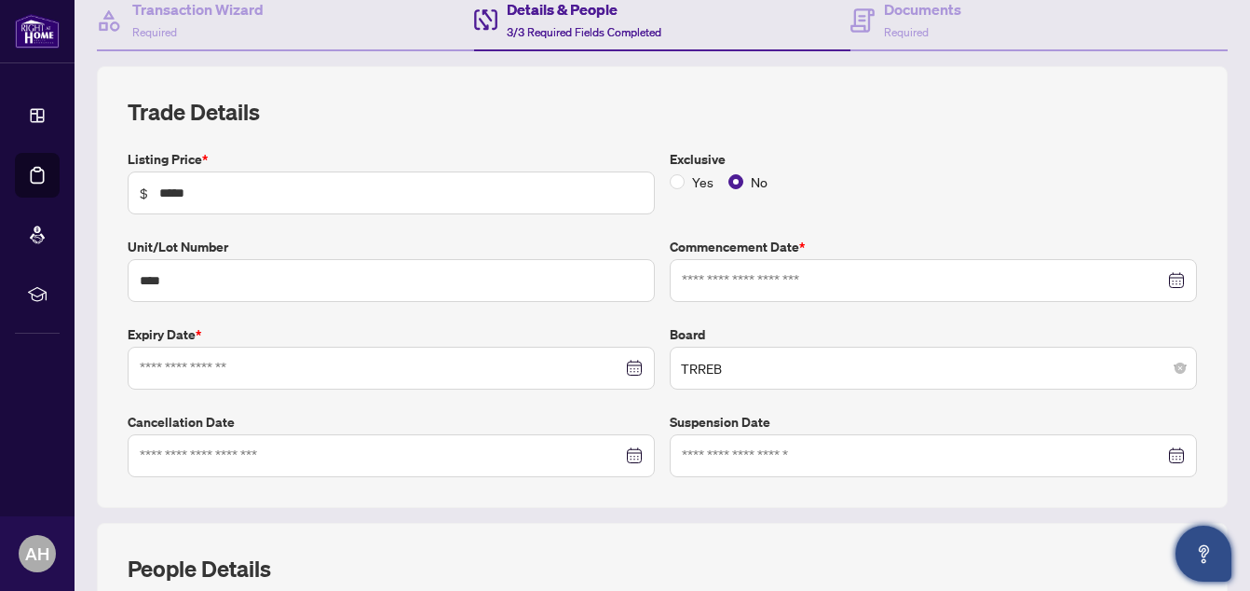
type input "**********"
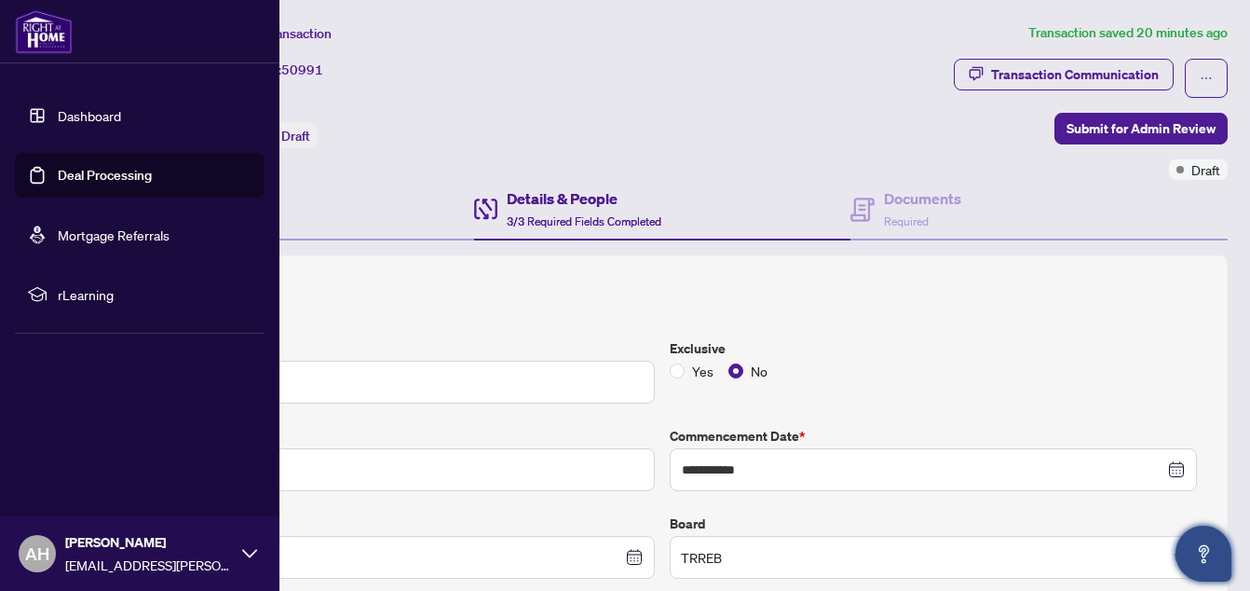
click at [59, 170] on link "Deal Processing" at bounding box center [105, 175] width 94 height 17
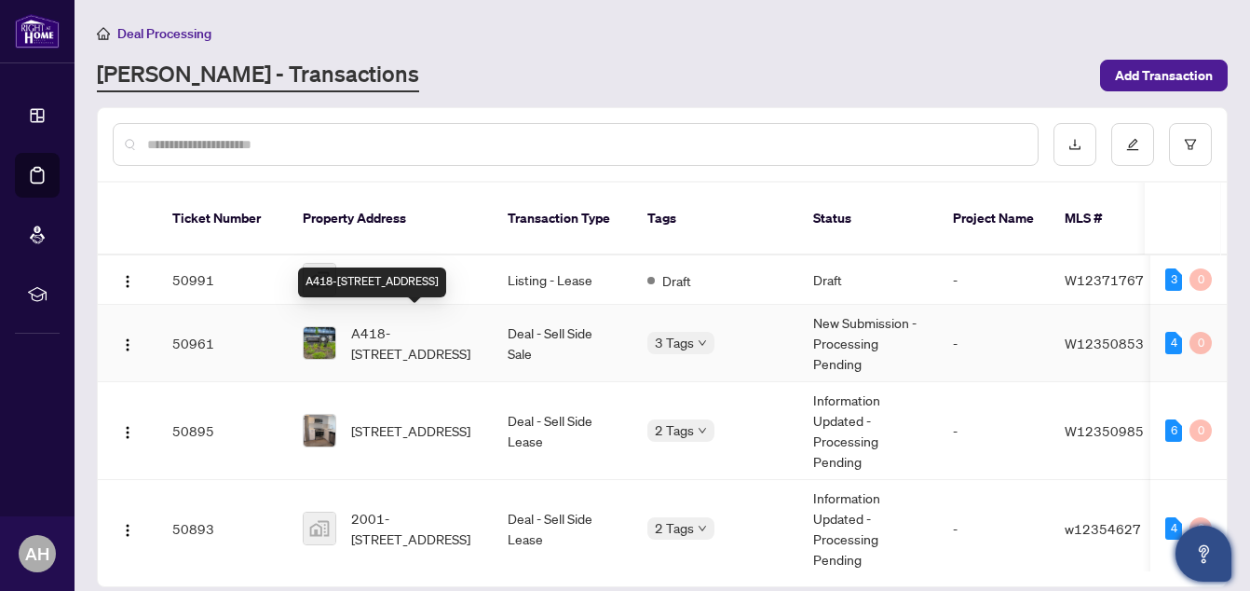
click at [383, 322] on span "A418-[STREET_ADDRESS]" at bounding box center [414, 342] width 127 height 41
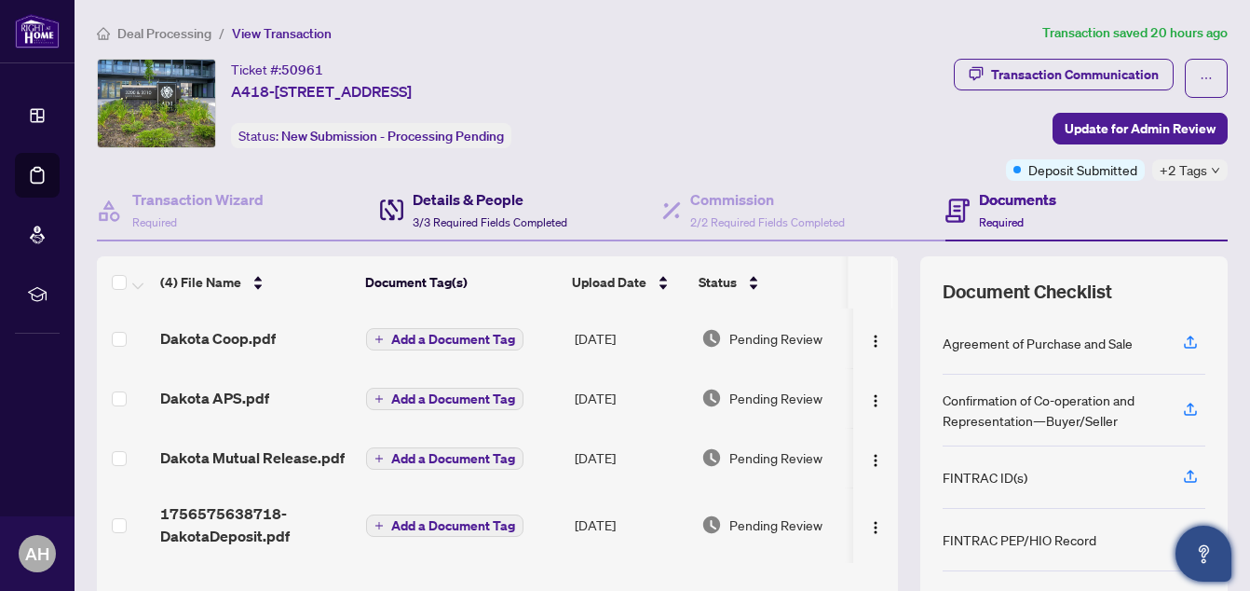
click at [484, 202] on h4 "Details & People" at bounding box center [490, 199] width 155 height 22
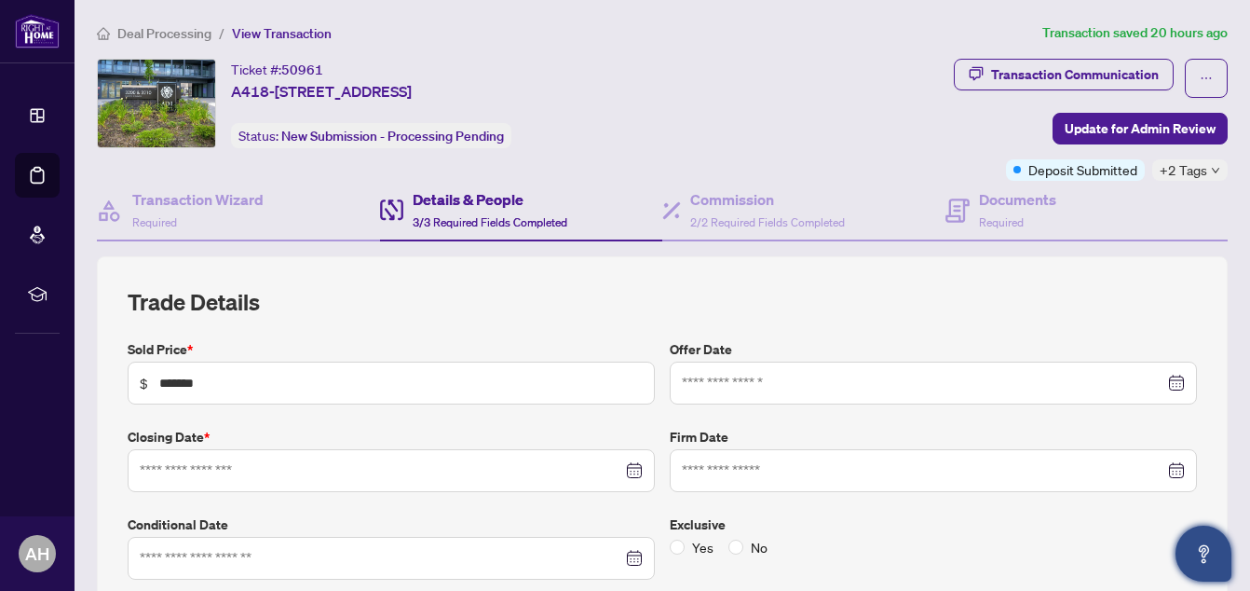
type input "**********"
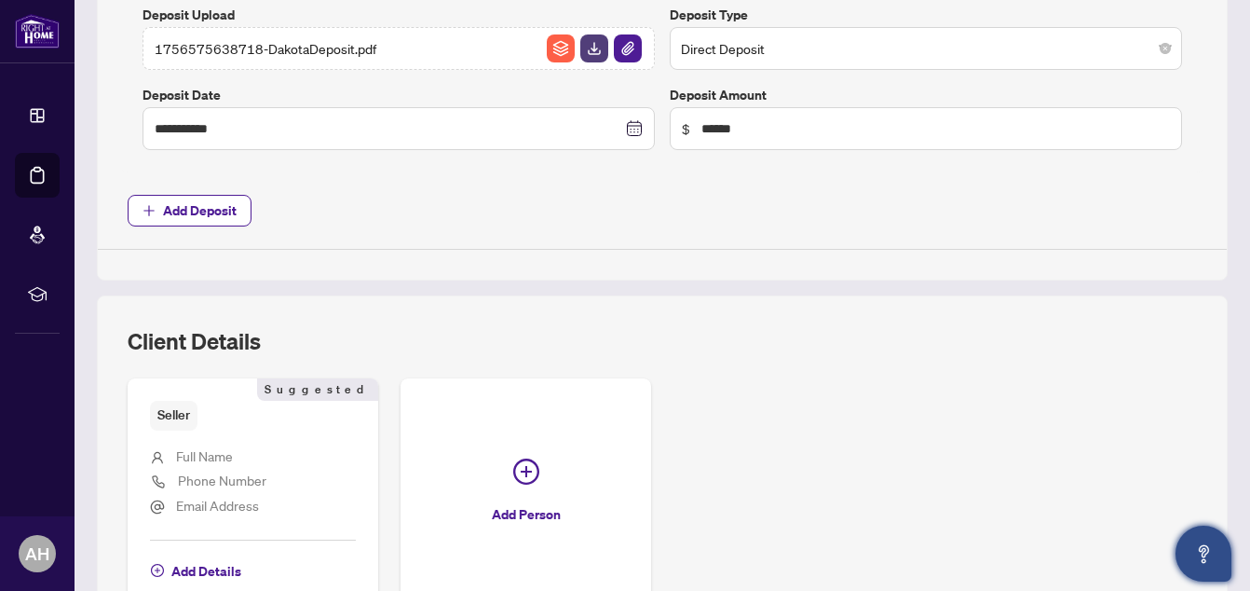
scroll to position [1012, 0]
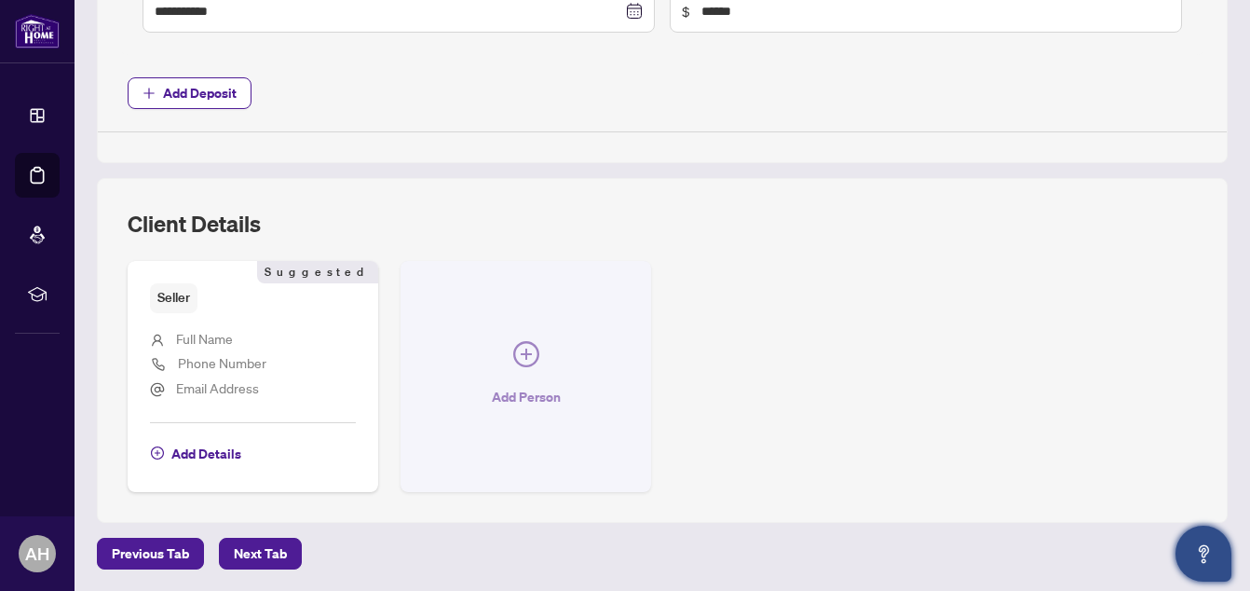
click at [569, 404] on button "Add Person" at bounding box center [526, 376] width 251 height 230
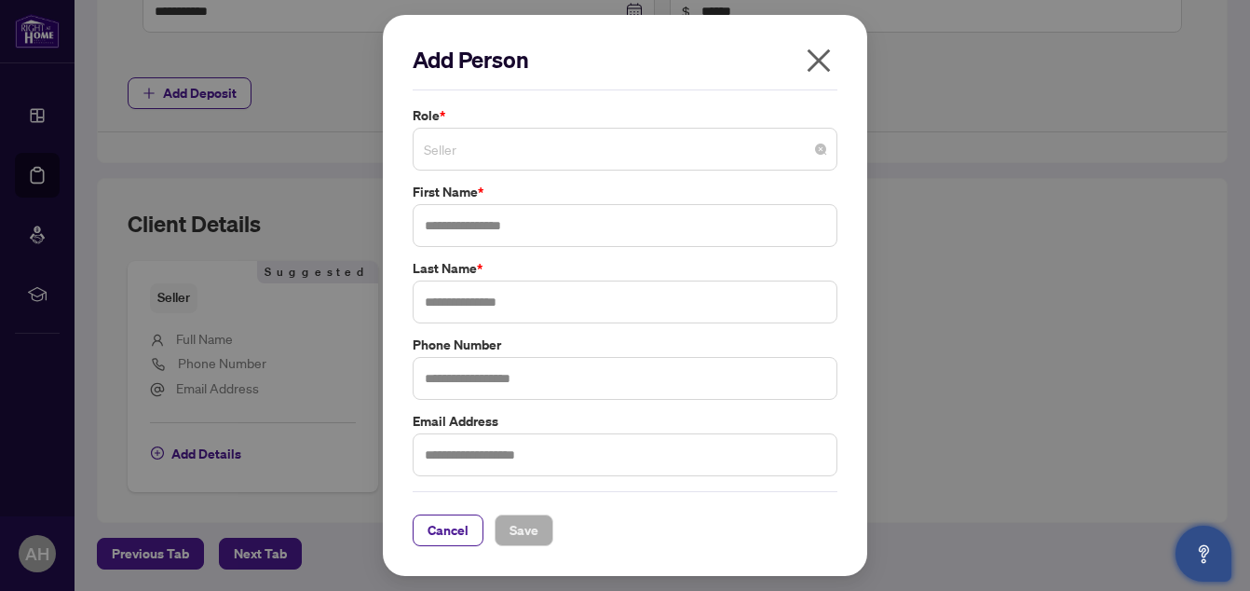
click at [598, 158] on span "Seller" at bounding box center [625, 148] width 402 height 35
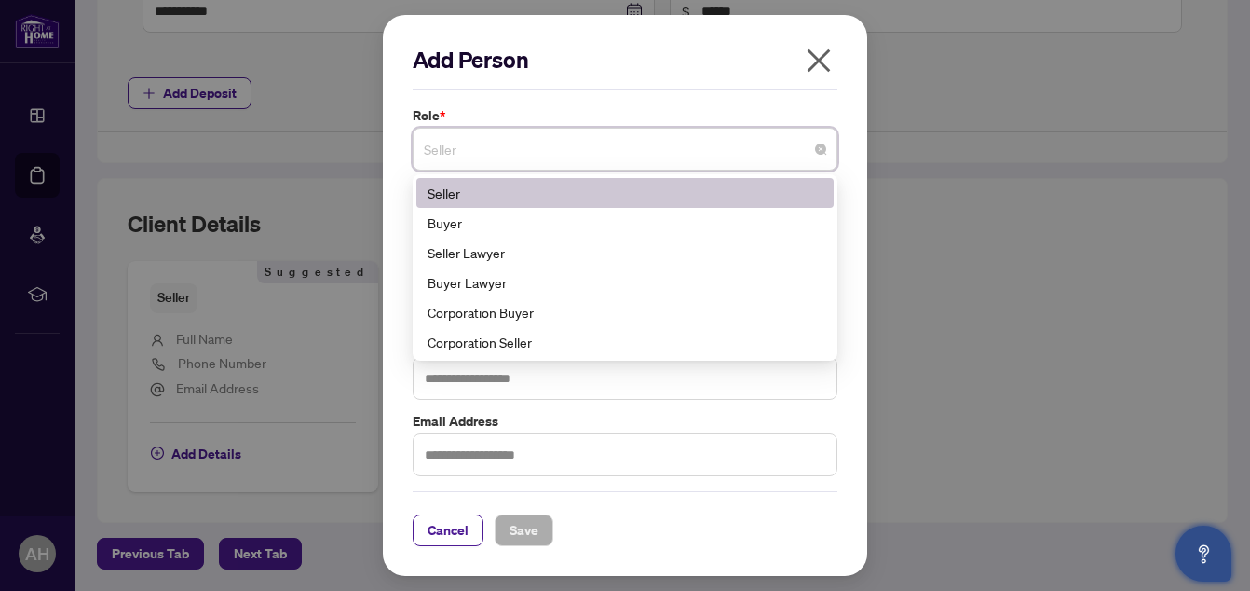
click at [818, 63] on icon "close" at bounding box center [819, 60] width 23 height 23
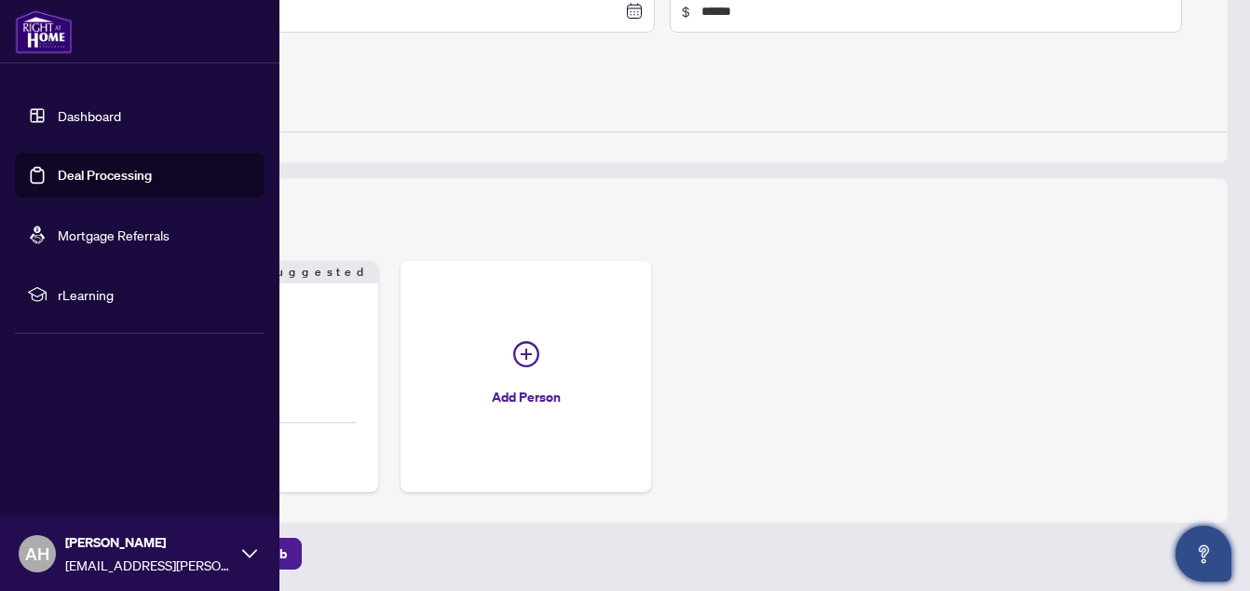
click at [101, 170] on link "Deal Processing" at bounding box center [105, 175] width 94 height 17
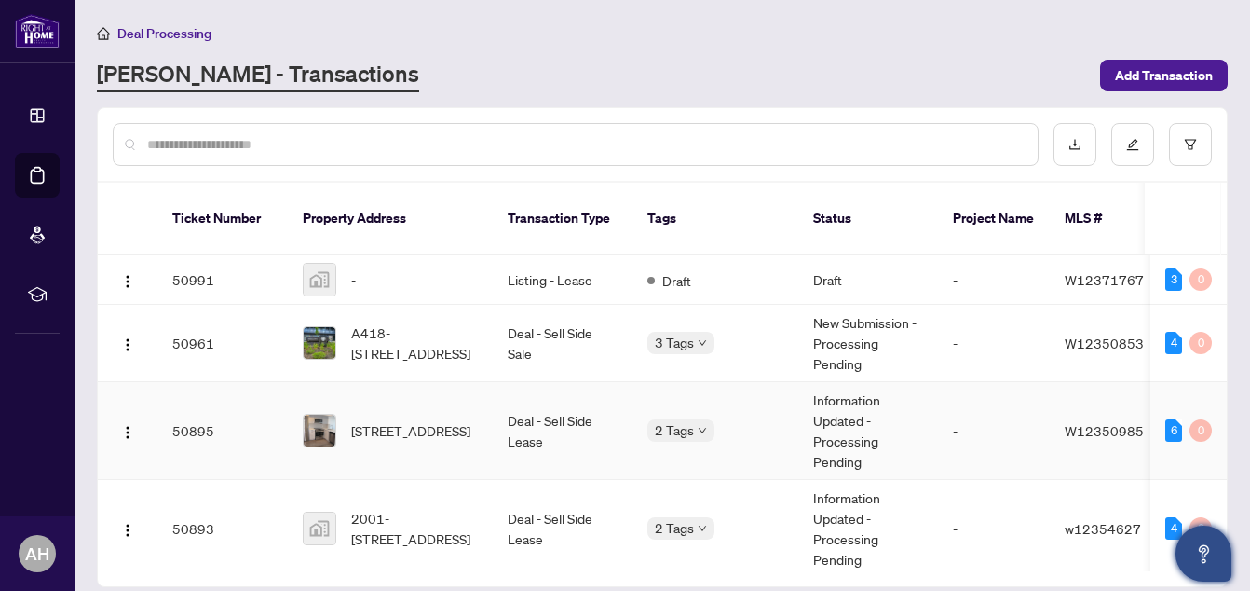
click at [561, 407] on td "Deal - Sell Side Lease" at bounding box center [563, 431] width 140 height 98
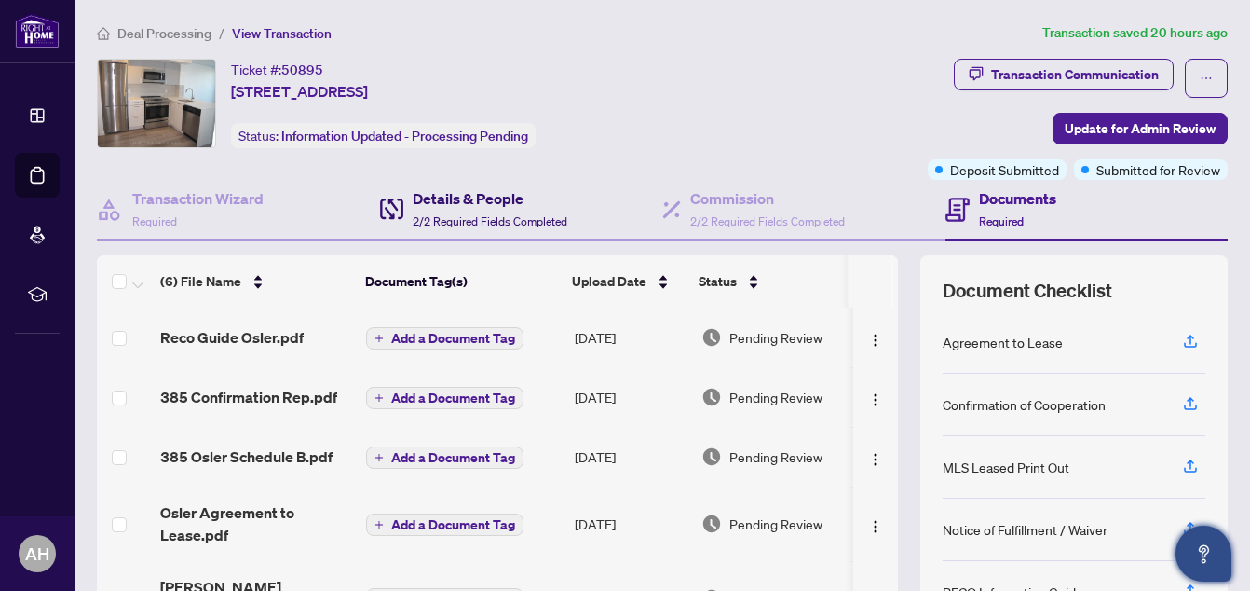
click at [479, 200] on h4 "Details & People" at bounding box center [490, 198] width 155 height 22
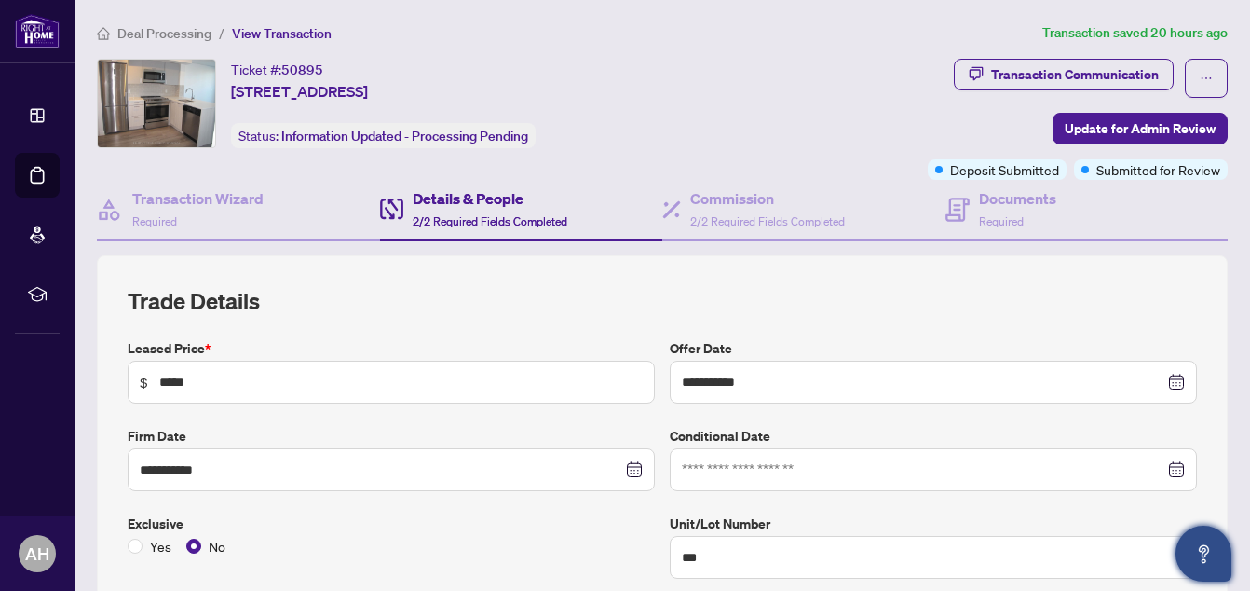
type input "**********"
click at [495, 187] on h4 "Details & People" at bounding box center [490, 198] width 155 height 22
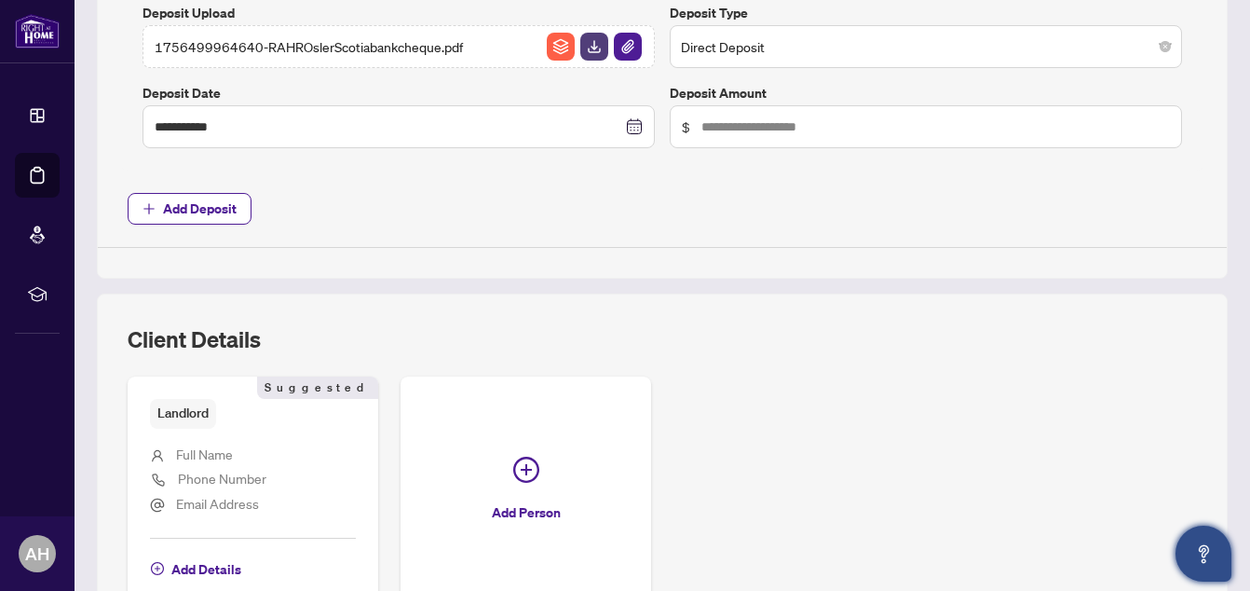
scroll to position [923, 0]
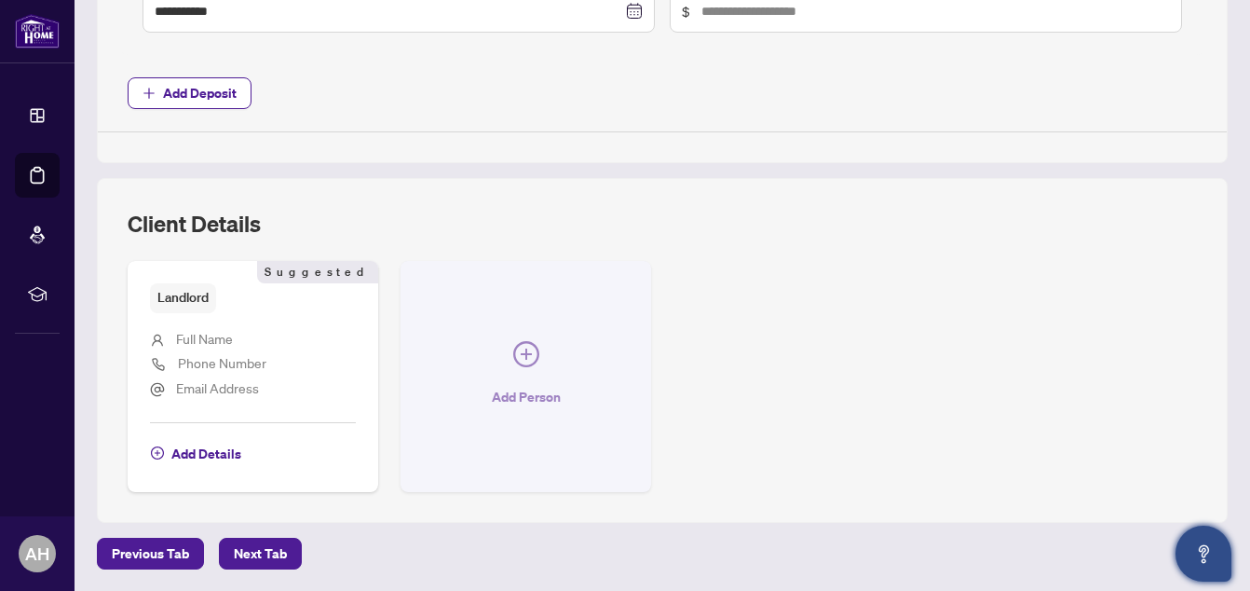
click at [521, 351] on icon "plus-circle" at bounding box center [526, 353] width 11 height 11
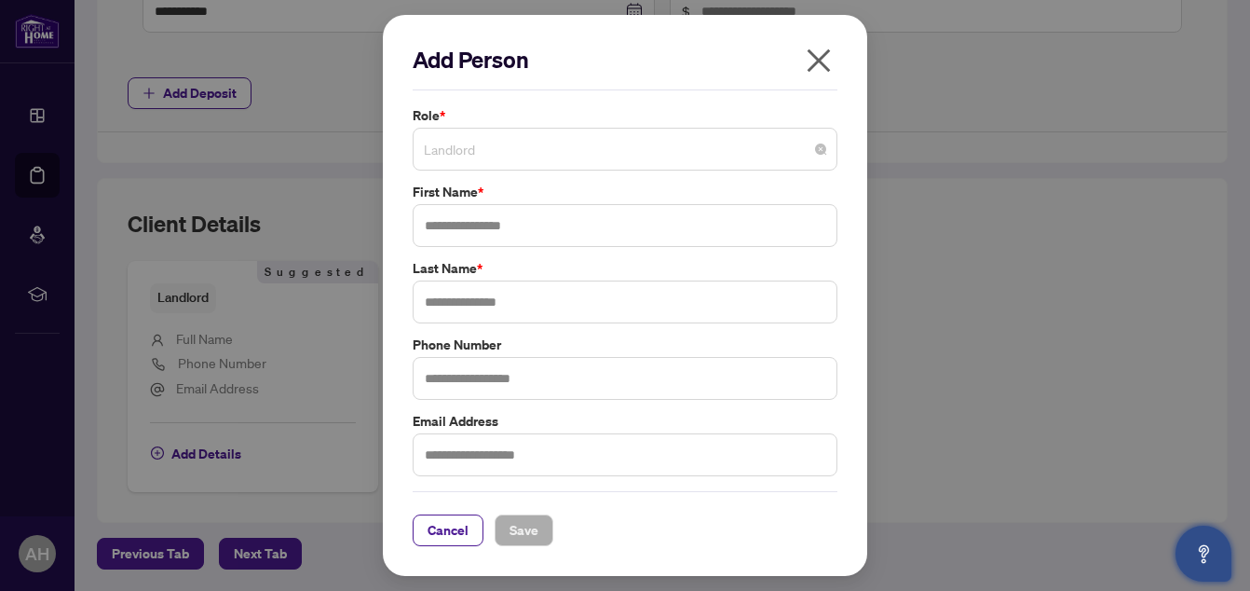
click at [631, 156] on span "Landlord" at bounding box center [625, 148] width 402 height 35
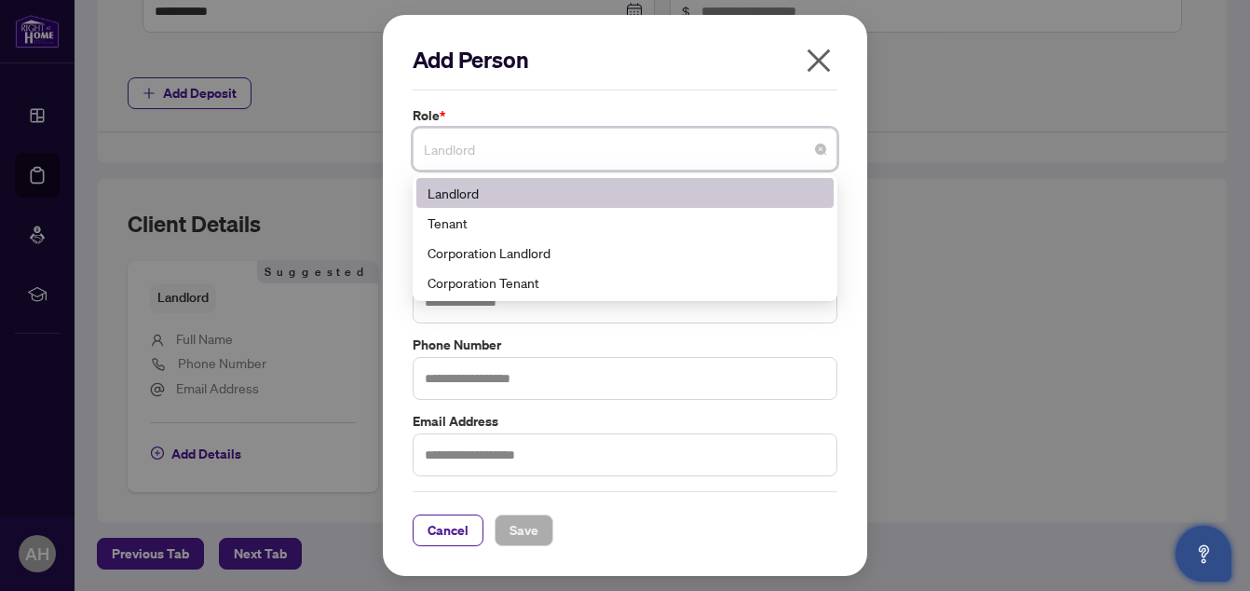
click at [824, 59] on icon "close" at bounding box center [819, 61] width 30 height 30
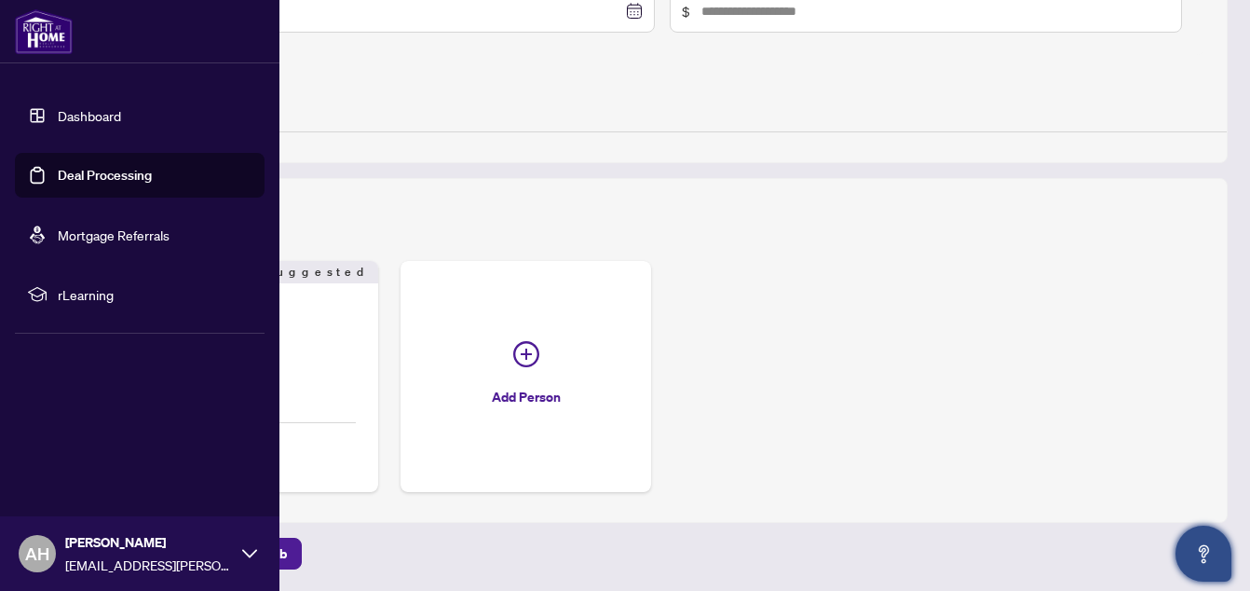
click at [79, 170] on link "Deal Processing" at bounding box center [105, 175] width 94 height 17
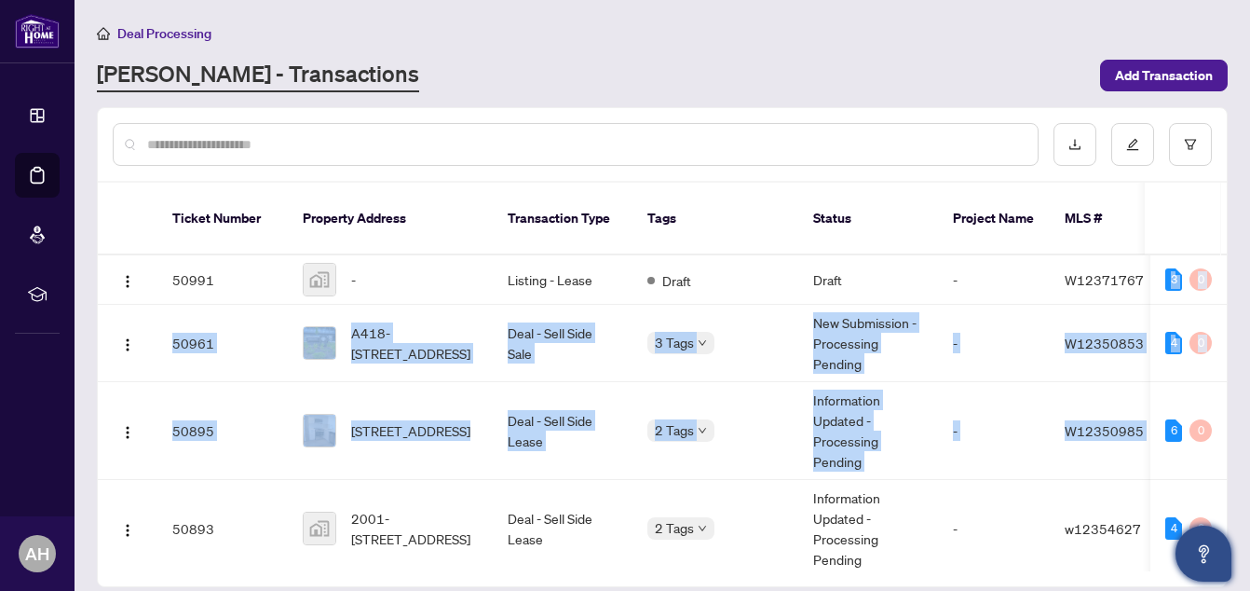
drag, startPoint x: 1244, startPoint y: 259, endPoint x: 1248, endPoint y: 379, distance: 120.2
click at [1248, 379] on main "Deal Processing [PERSON_NAME] - Transactions Add Transaction Ticket Number Prop…" at bounding box center [662, 295] width 1175 height 591
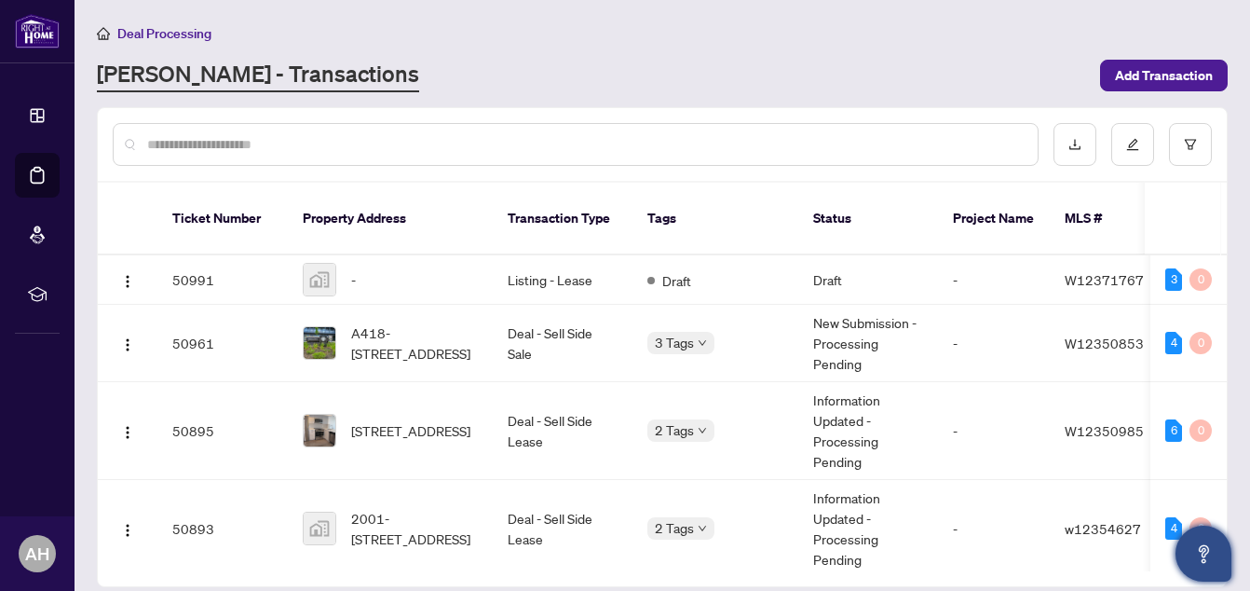
drag, startPoint x: 1248, startPoint y: 379, endPoint x: 998, endPoint y: 58, distance: 407.5
click at [998, 59] on div "[PERSON_NAME] - Transactions" at bounding box center [593, 76] width 992 height 34
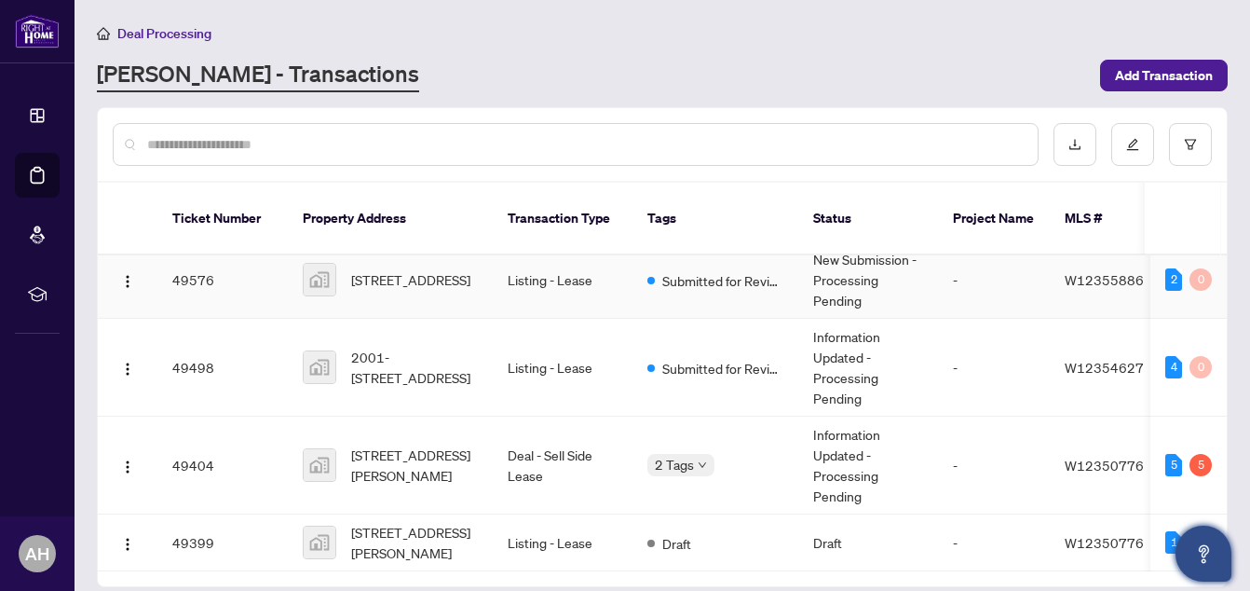
scroll to position [756, 0]
click at [441, 346] on span "2001-[STREET_ADDRESS]" at bounding box center [414, 366] width 127 height 41
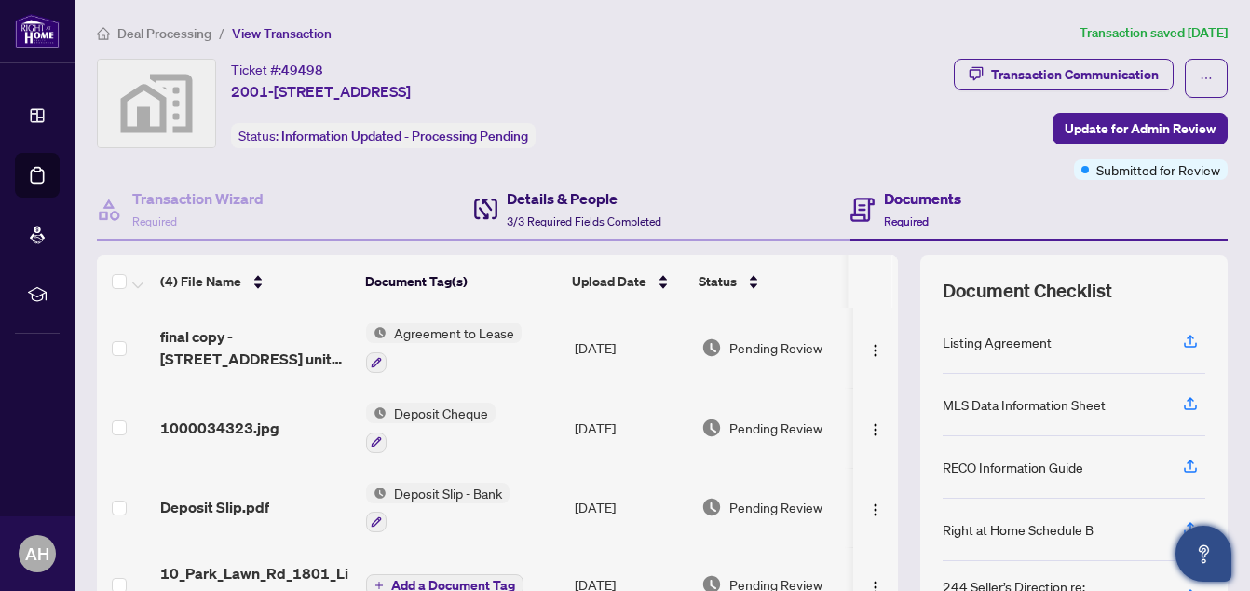
click at [539, 189] on h4 "Details & People" at bounding box center [584, 198] width 155 height 22
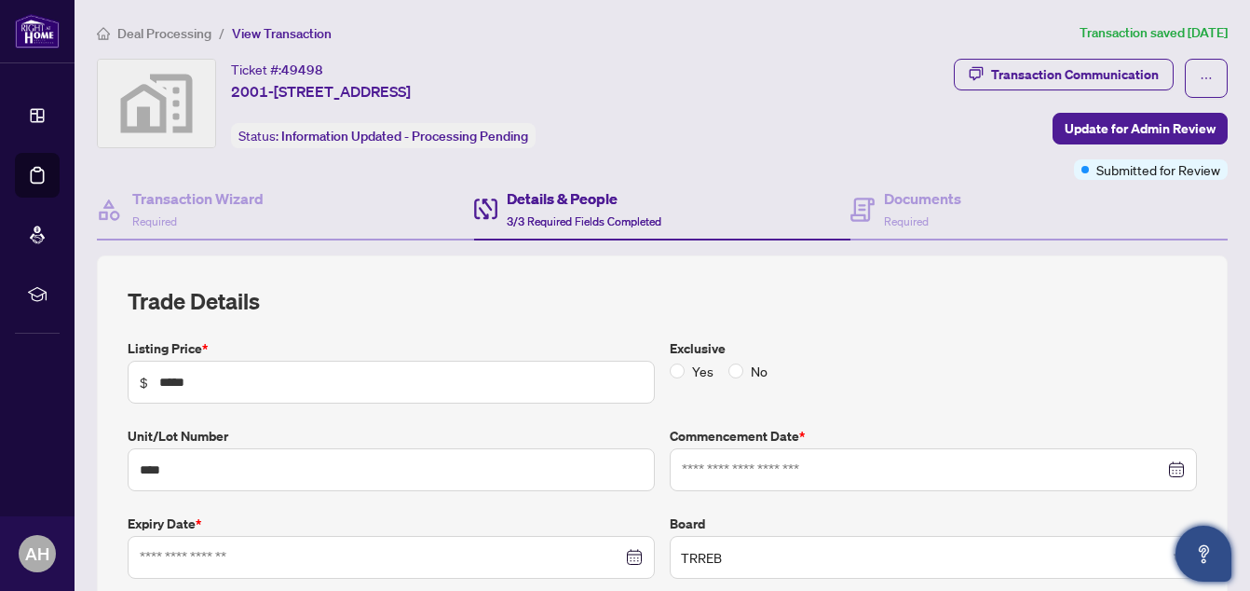
type input "**********"
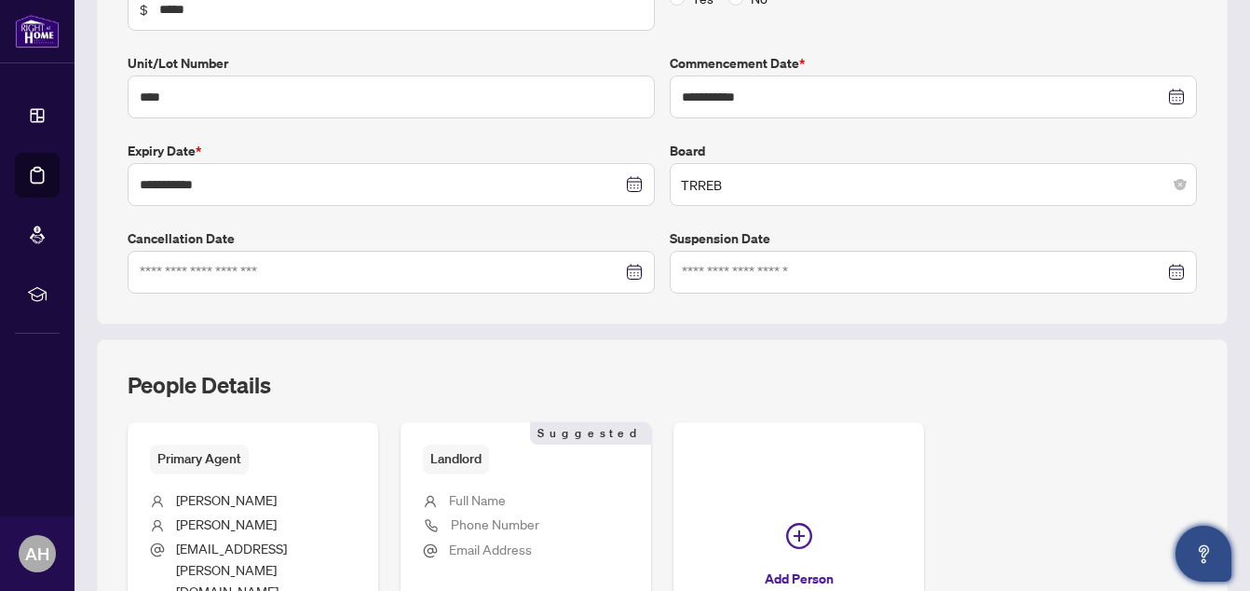
scroll to position [466, 0]
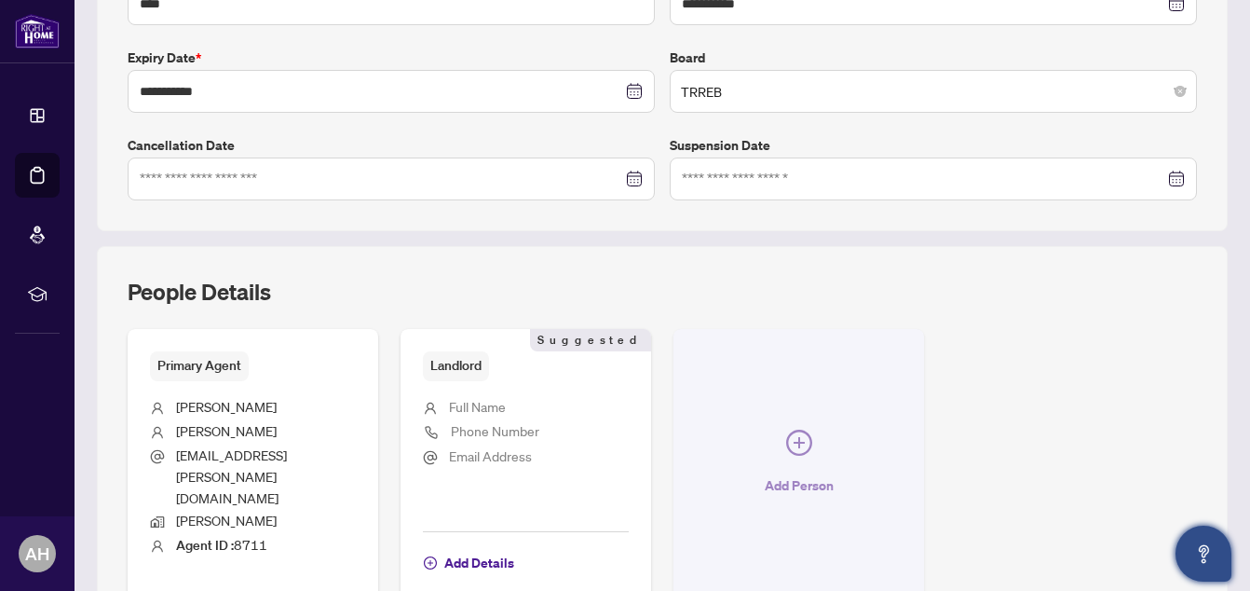
click at [789, 429] on icon "plus-circle" at bounding box center [799, 442] width 26 height 26
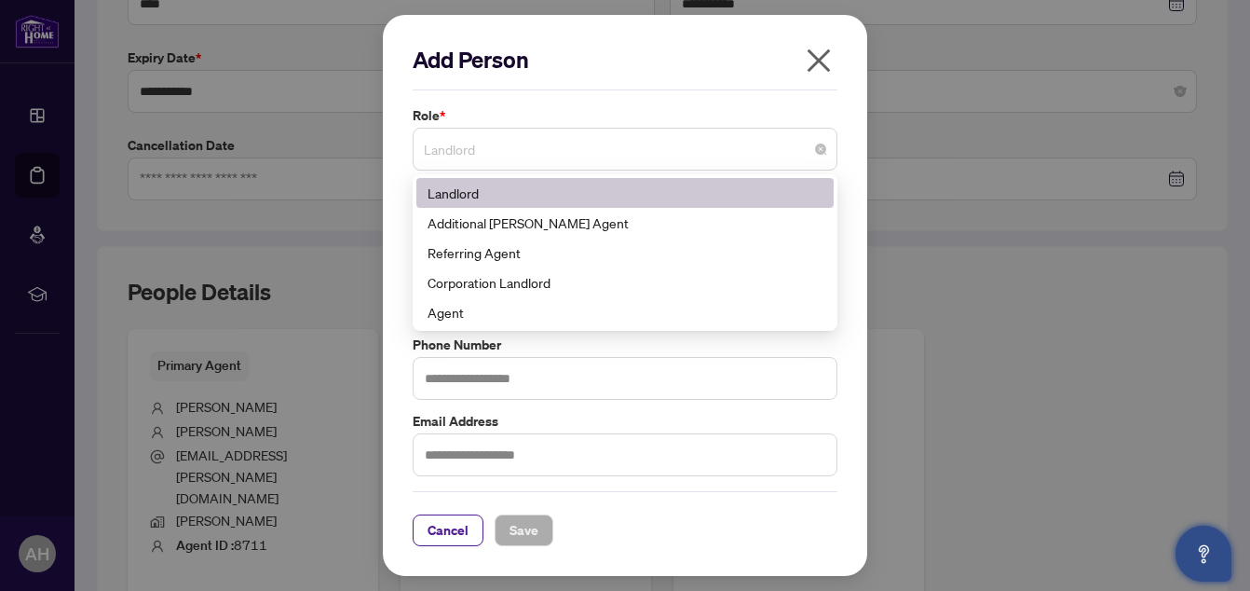
click at [646, 150] on span "Landlord" at bounding box center [625, 148] width 402 height 35
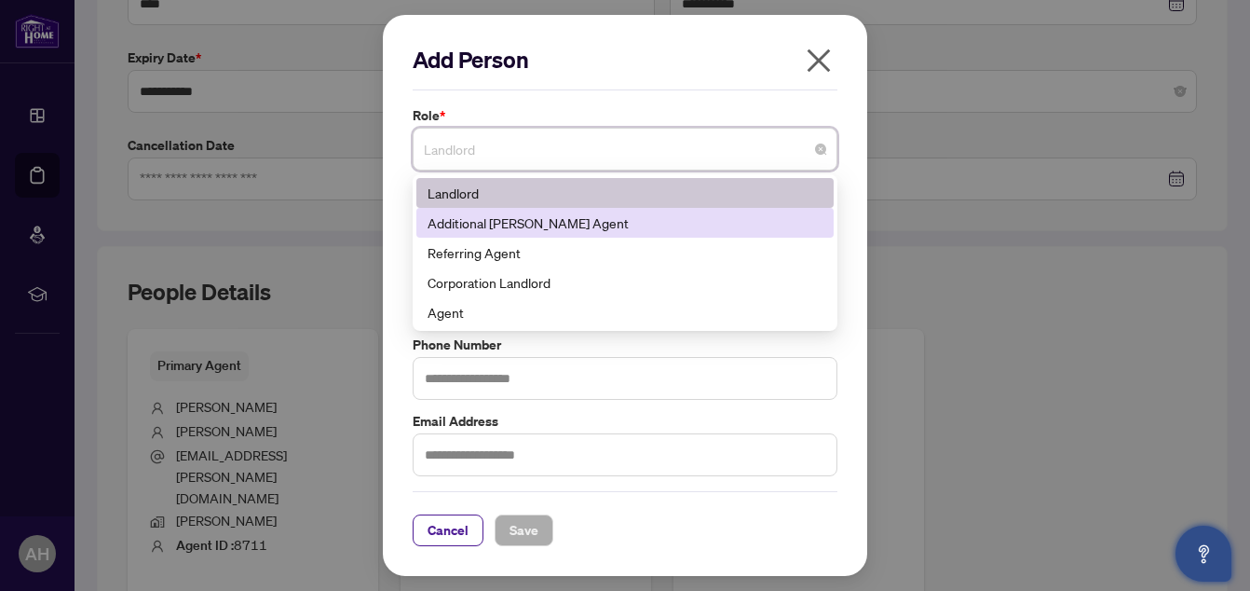
click at [573, 216] on div "Additional [PERSON_NAME] Agent" at bounding box center [625, 222] width 395 height 20
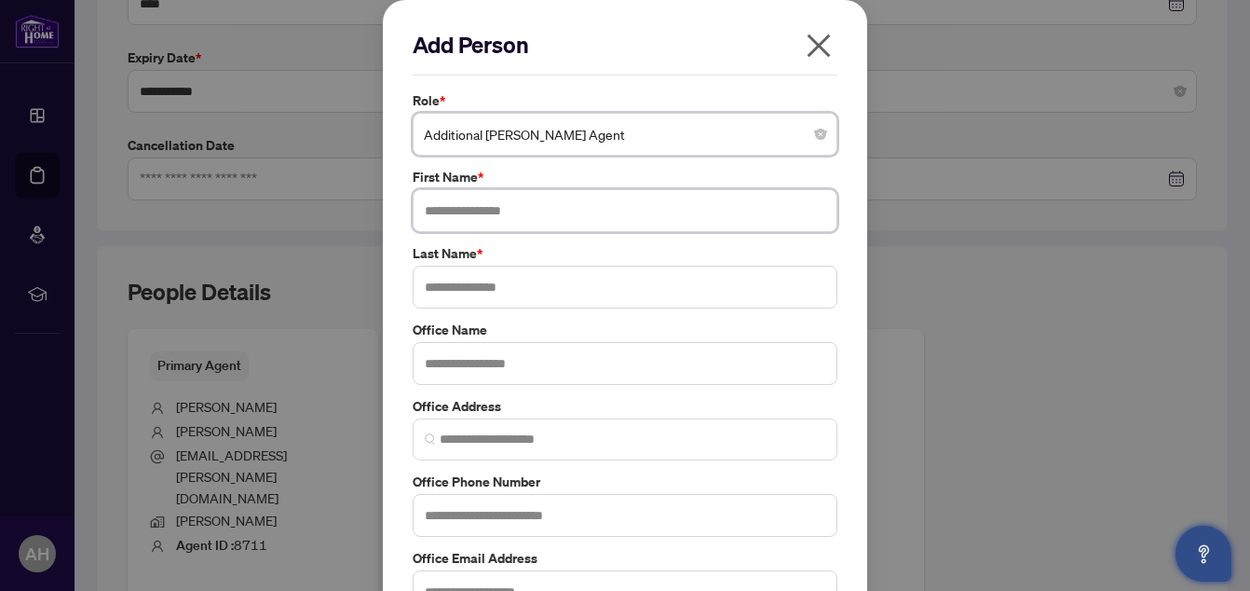
click at [519, 219] on input "text" at bounding box center [625, 210] width 425 height 43
type input "*******"
click at [506, 284] on input "text" at bounding box center [625, 286] width 425 height 43
type input "******"
click at [500, 357] on input "text" at bounding box center [625, 363] width 425 height 43
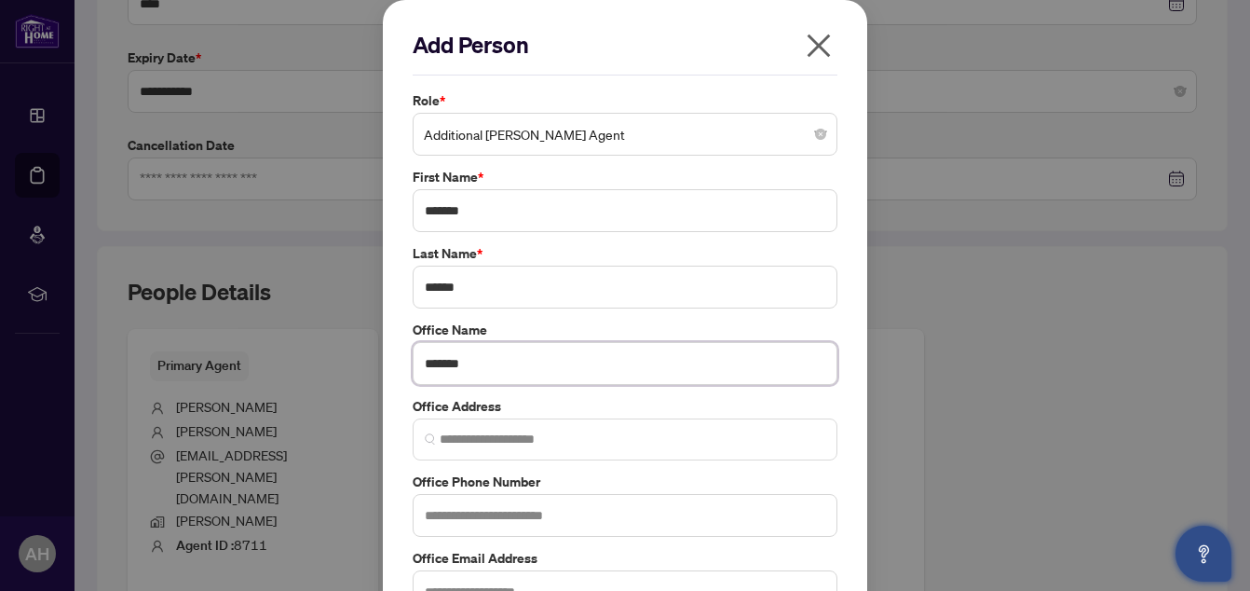
type input "*******"
click at [512, 514] on input "text" at bounding box center [625, 515] width 425 height 43
type input "**********"
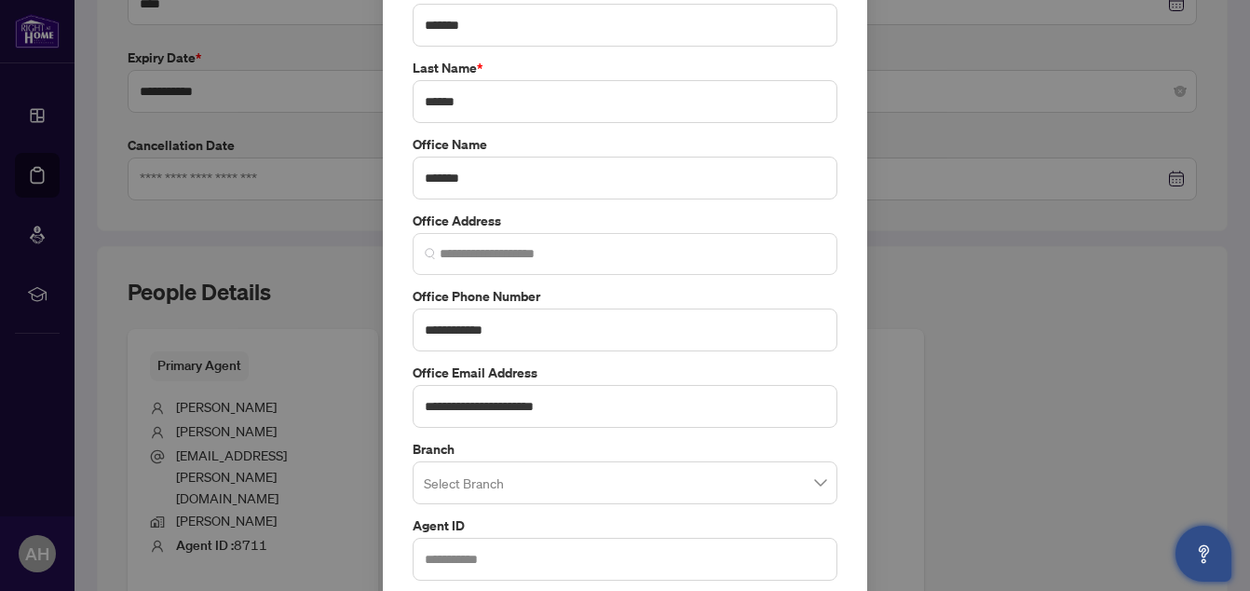
scroll to position [186, 0]
click at [622, 482] on input "search" at bounding box center [617, 484] width 386 height 41
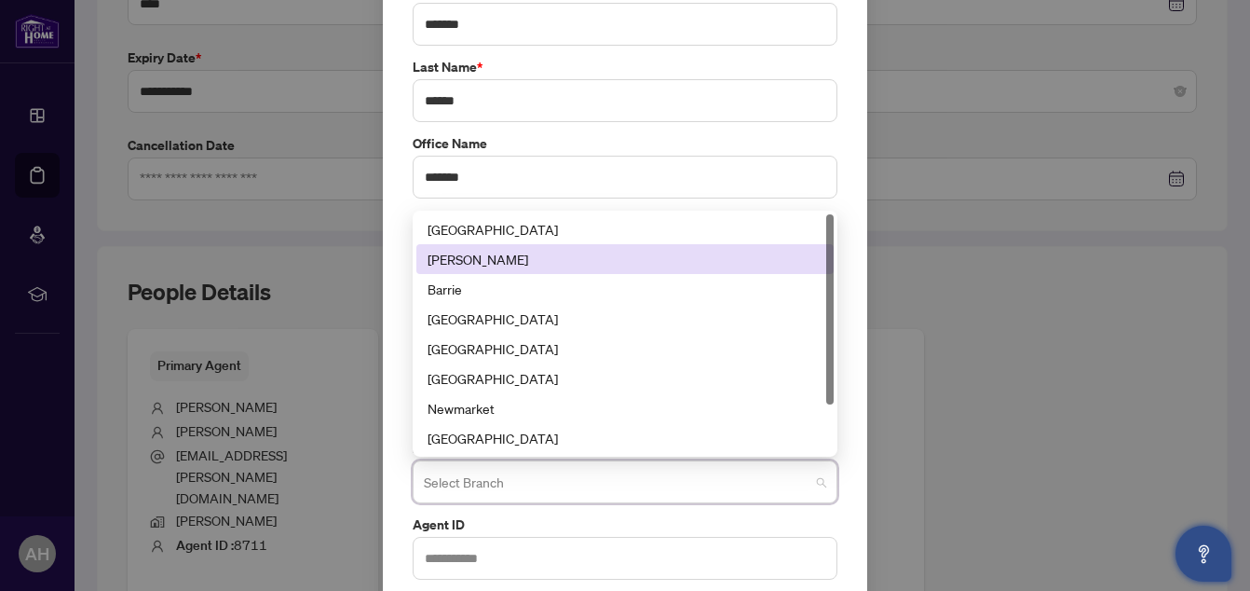
click at [543, 260] on div "[PERSON_NAME]" at bounding box center [625, 259] width 395 height 20
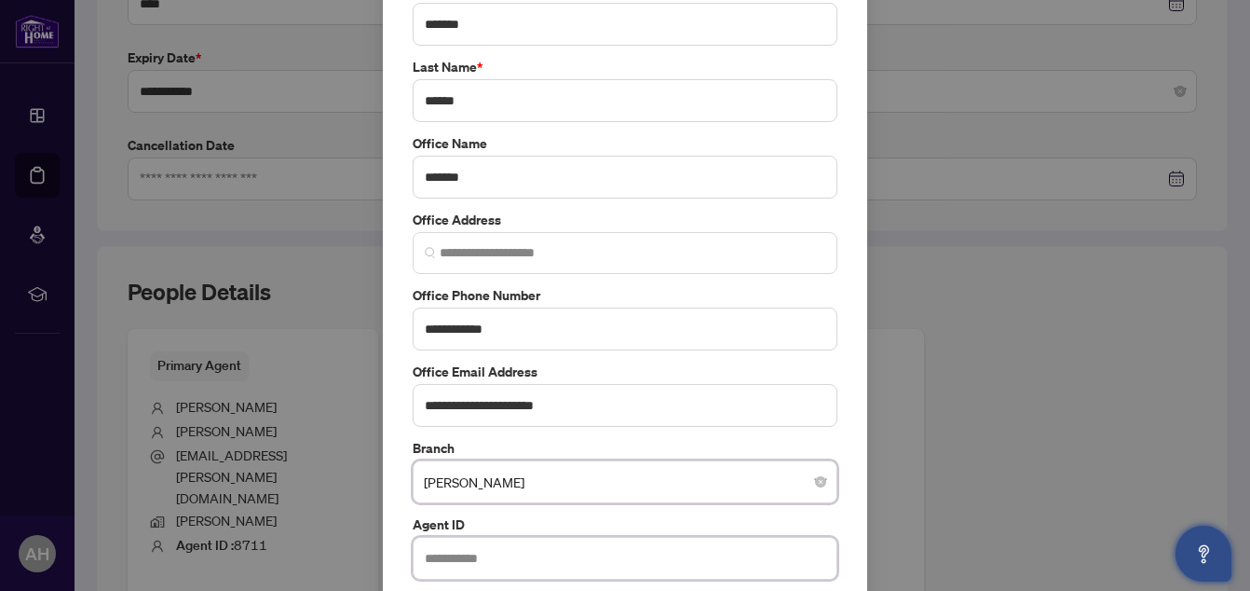
click at [620, 562] on input "text" at bounding box center [625, 557] width 425 height 43
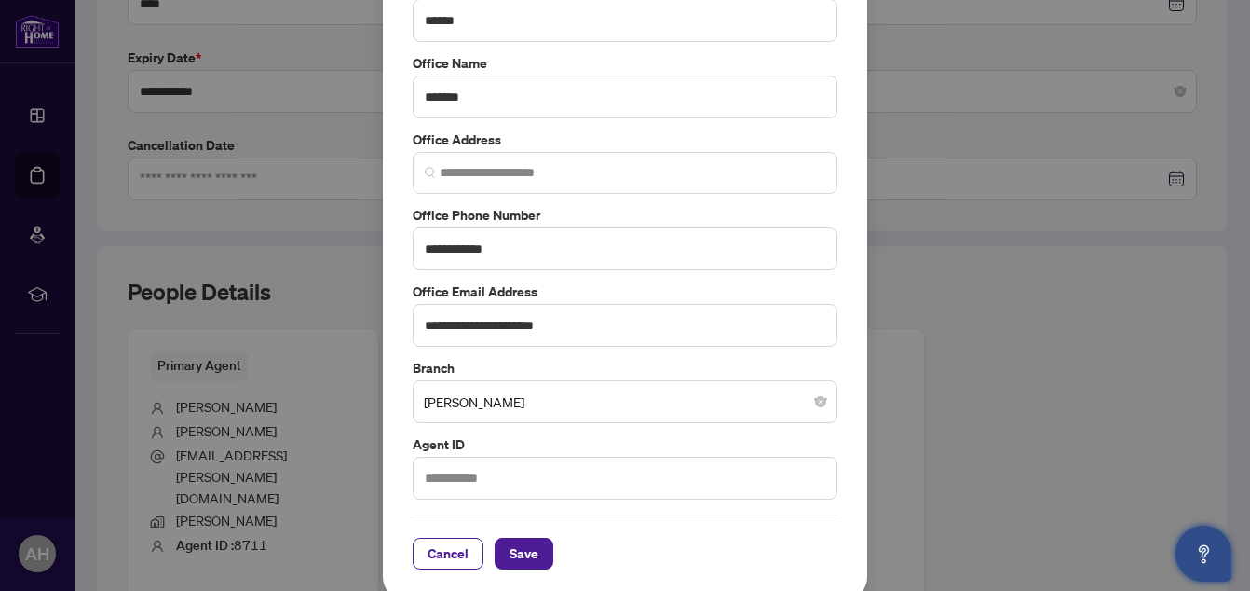
scroll to position [273, 0]
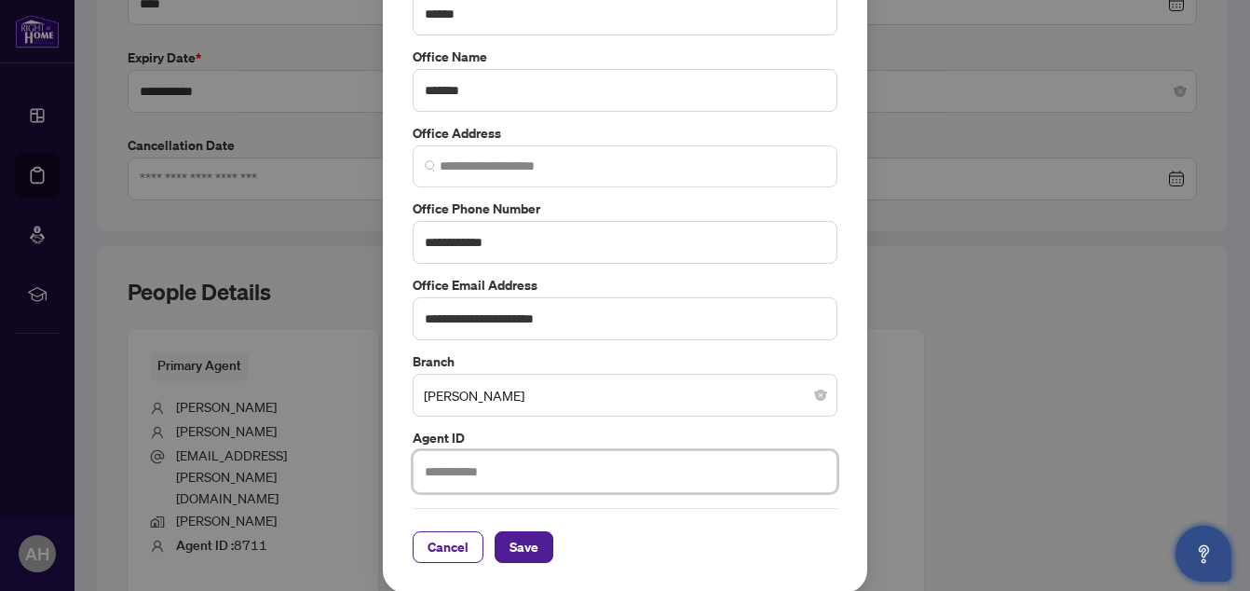
click at [671, 482] on input "text" at bounding box center [625, 471] width 425 height 43
type input "*****"
click at [509, 549] on span "Save" at bounding box center [523, 547] width 29 height 30
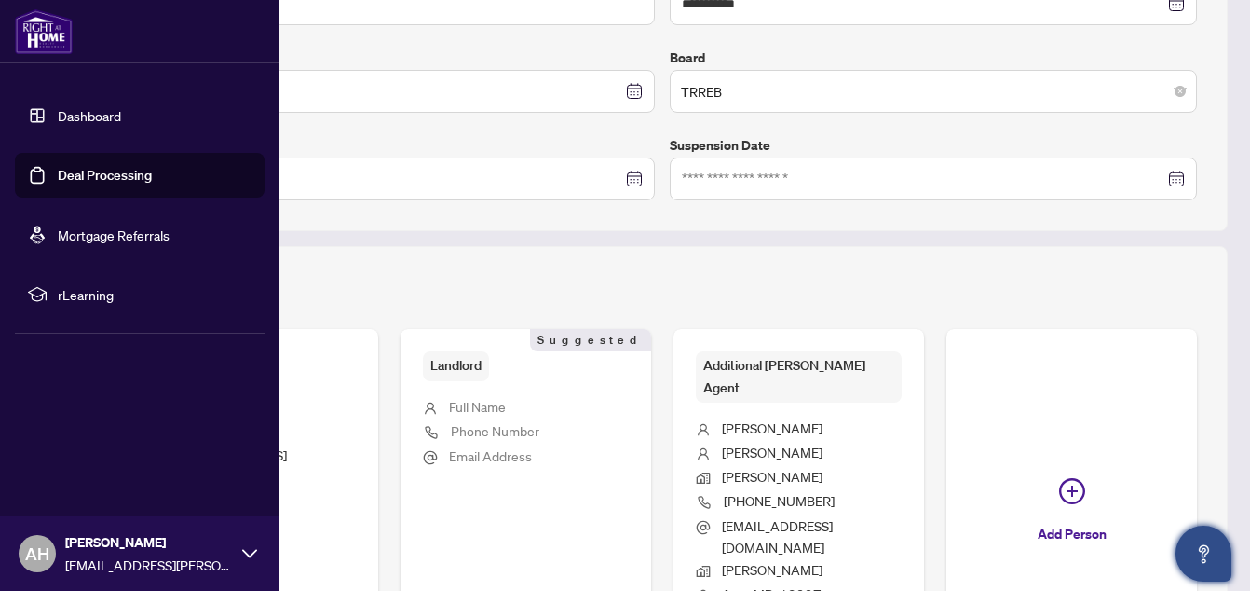
click at [58, 172] on link "Deal Processing" at bounding box center [105, 175] width 94 height 17
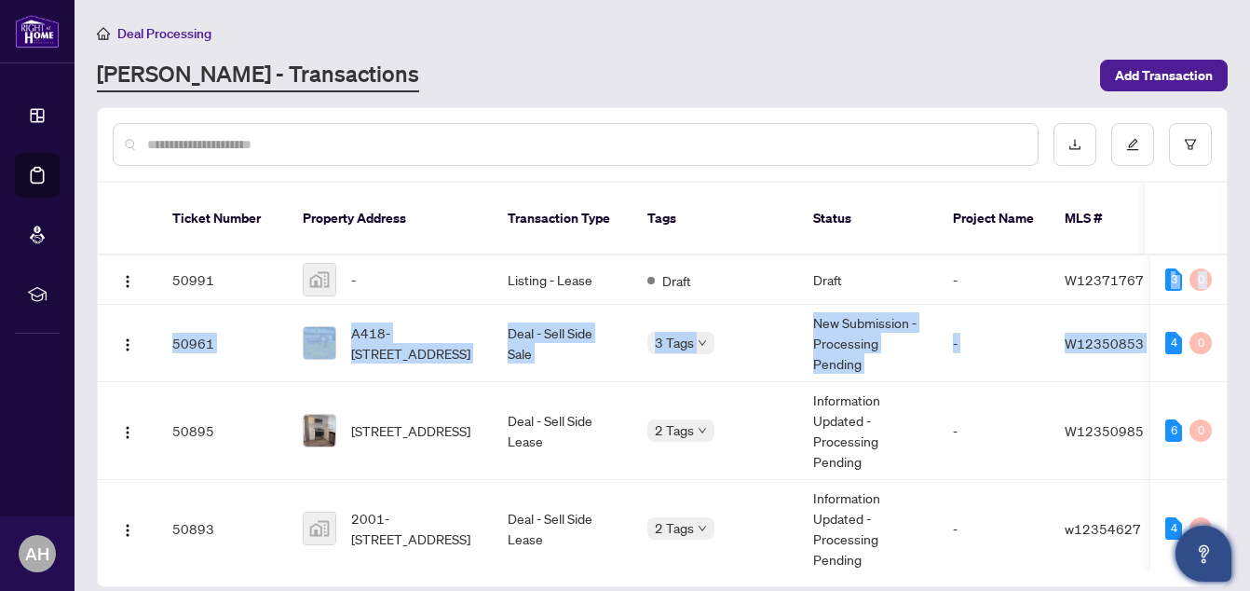
drag, startPoint x: 1247, startPoint y: 243, endPoint x: 1243, endPoint y: 300, distance: 56.9
click at [1243, 300] on main "Deal Processing [PERSON_NAME] - Transactions Add Transaction Ticket Number Prop…" at bounding box center [662, 295] width 1175 height 591
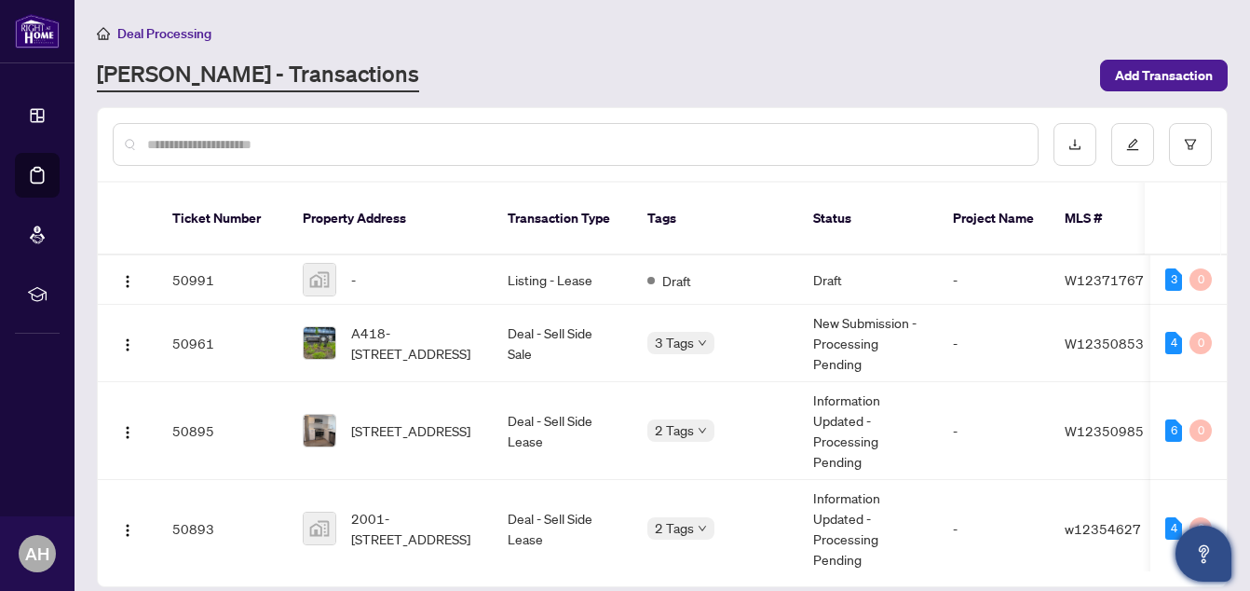
click at [978, 61] on div "[PERSON_NAME] - Transactions" at bounding box center [593, 76] width 992 height 34
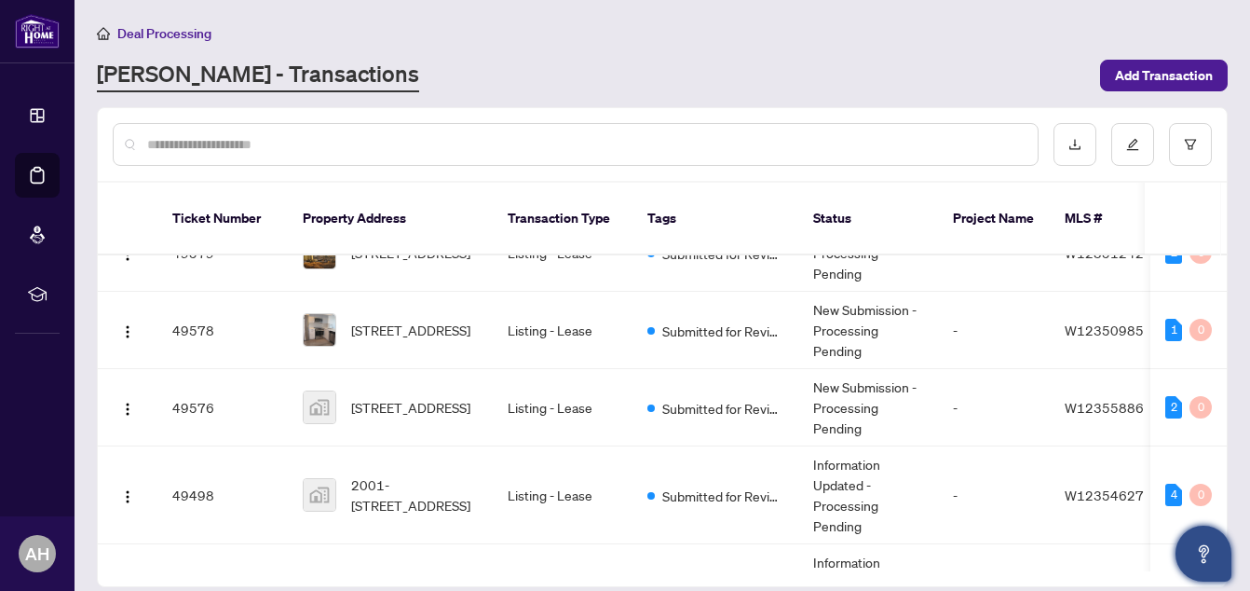
scroll to position [619, 0]
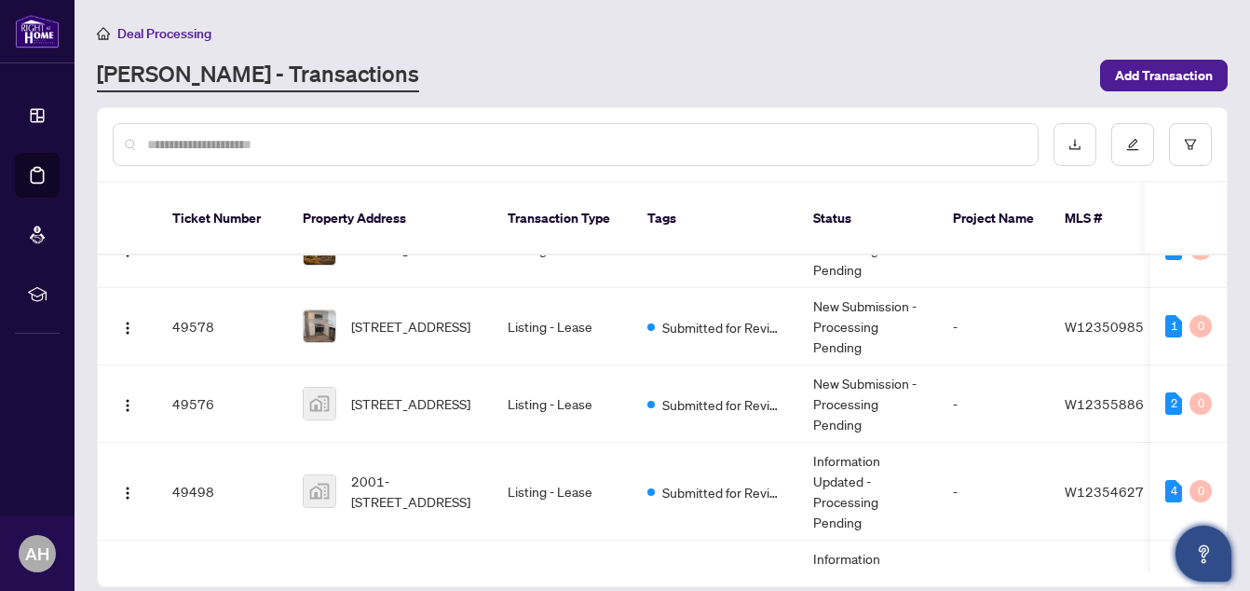
click at [1235, 407] on main "Deal Processing [PERSON_NAME] - Transactions Add Transaction Ticket Number Prop…" at bounding box center [662, 295] width 1175 height 591
click at [433, 393] on span "[STREET_ADDRESS]" at bounding box center [410, 403] width 119 height 20
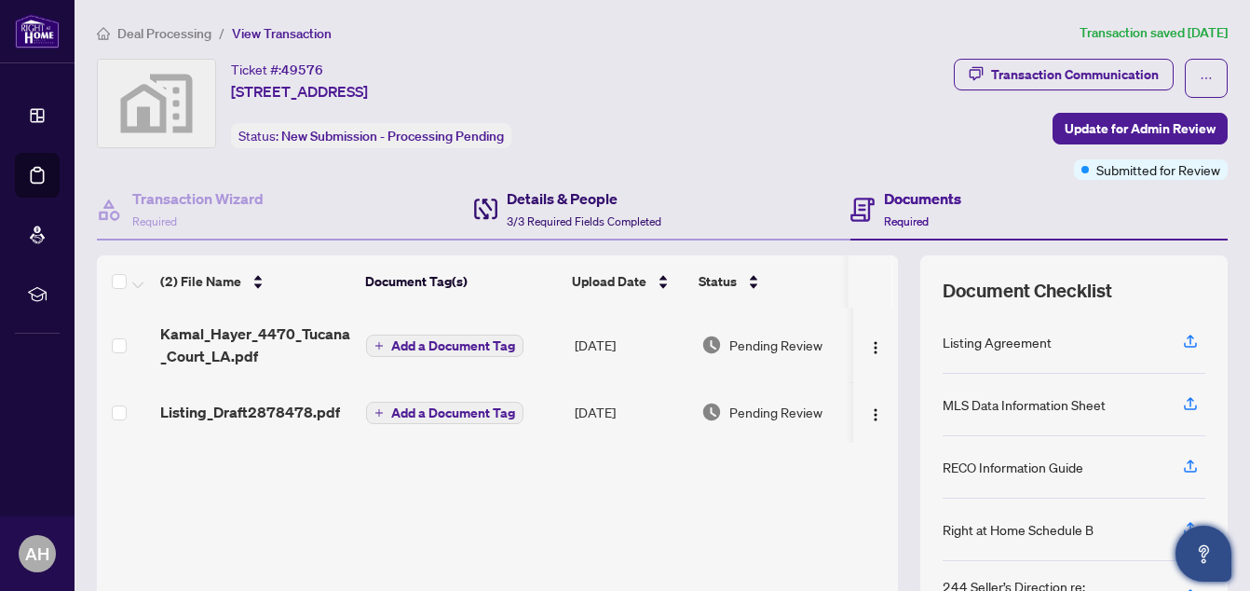
click at [541, 207] on h4 "Details & People" at bounding box center [584, 198] width 155 height 22
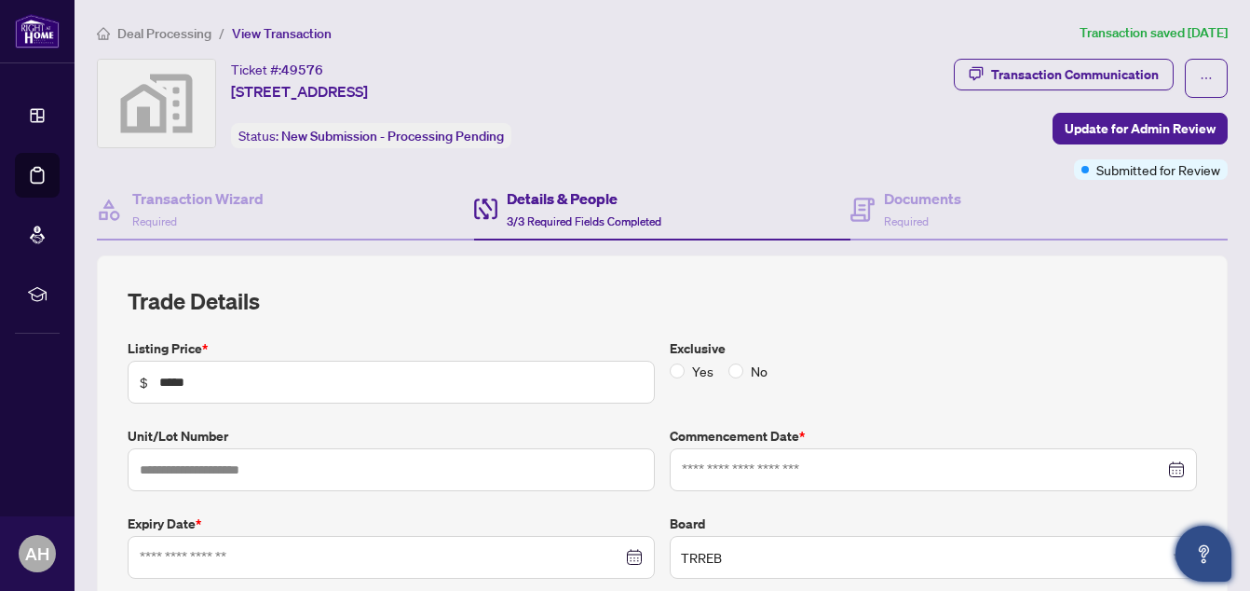
type input "**********"
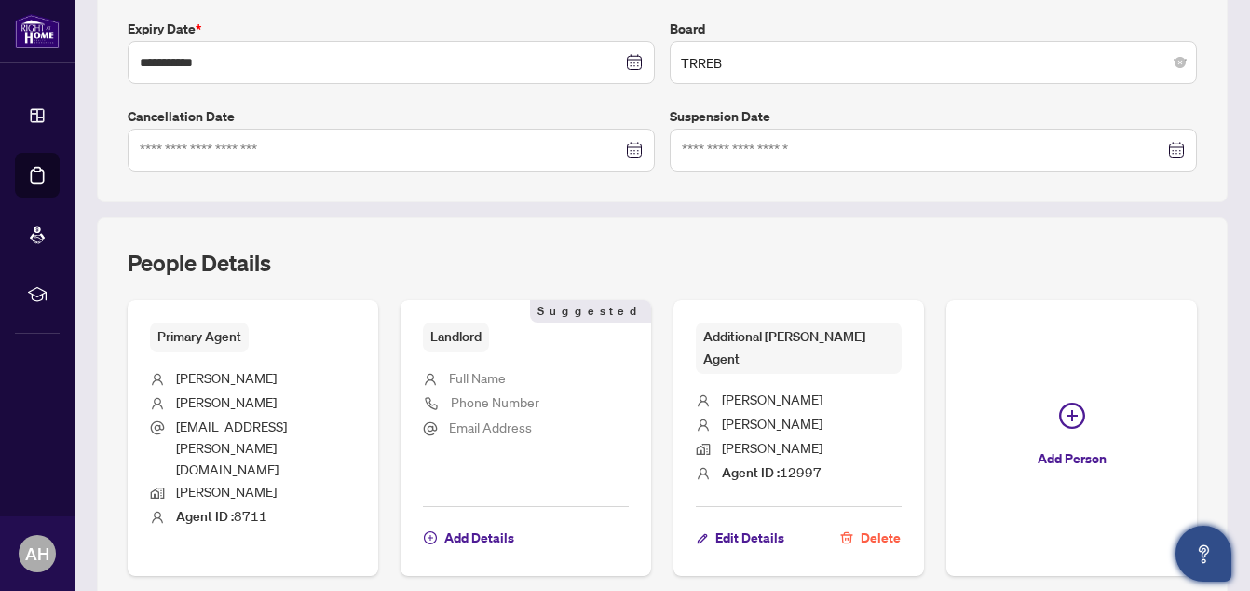
scroll to position [457, 0]
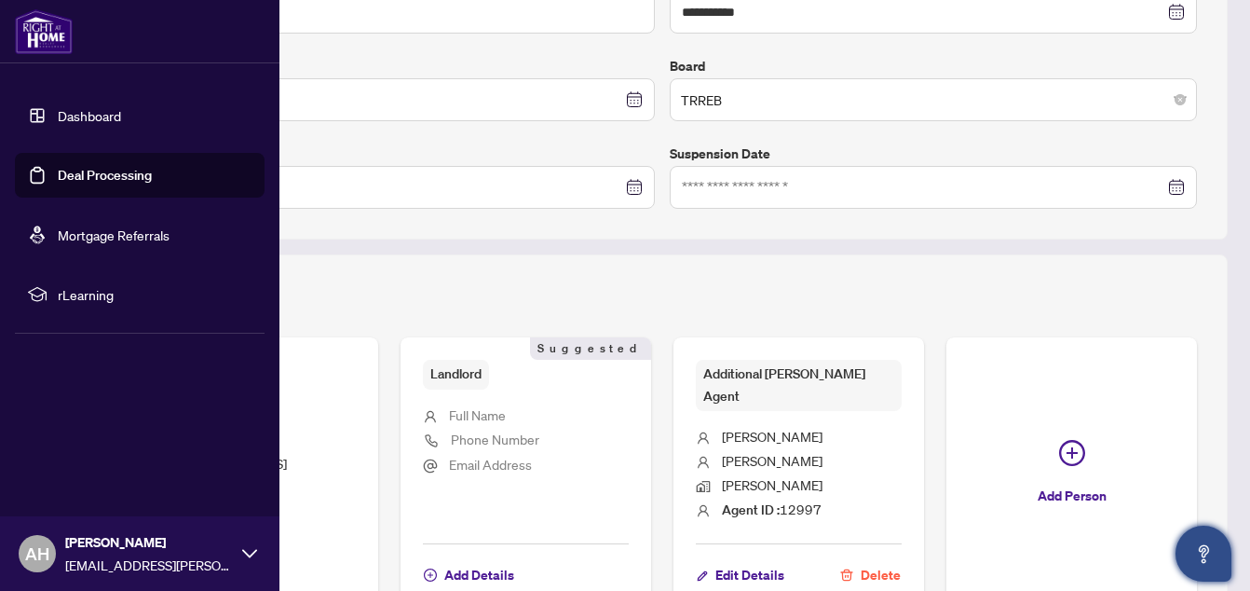
click at [87, 169] on link "Deal Processing" at bounding box center [105, 175] width 94 height 17
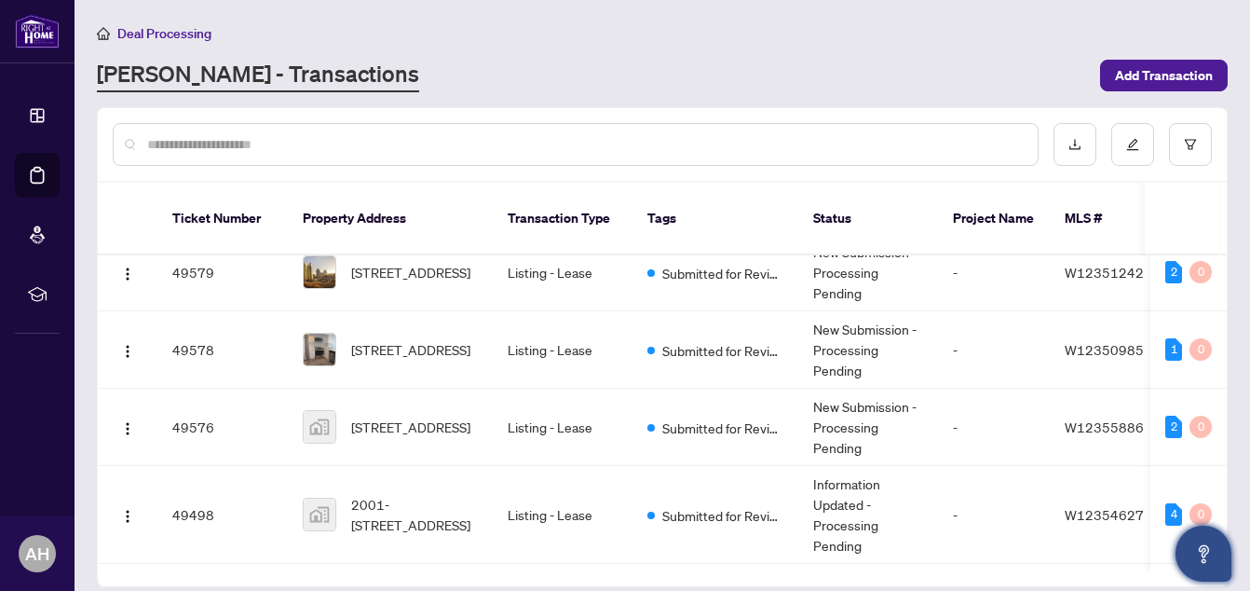
scroll to position [600, 0]
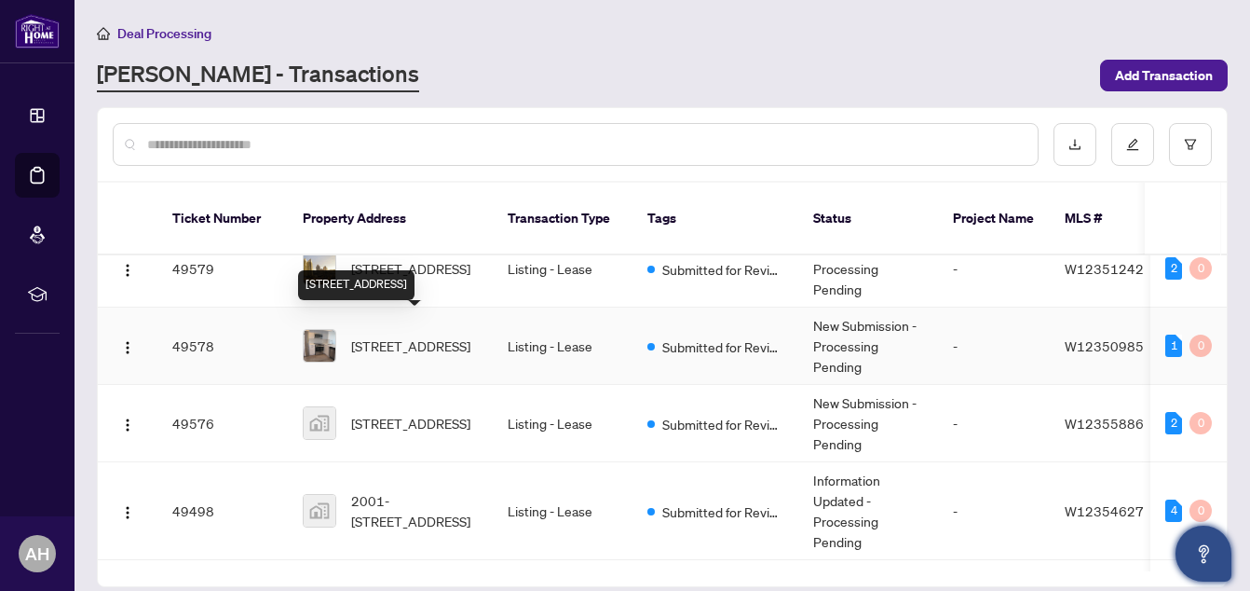
click at [433, 335] on span "[STREET_ADDRESS]" at bounding box center [410, 345] width 119 height 20
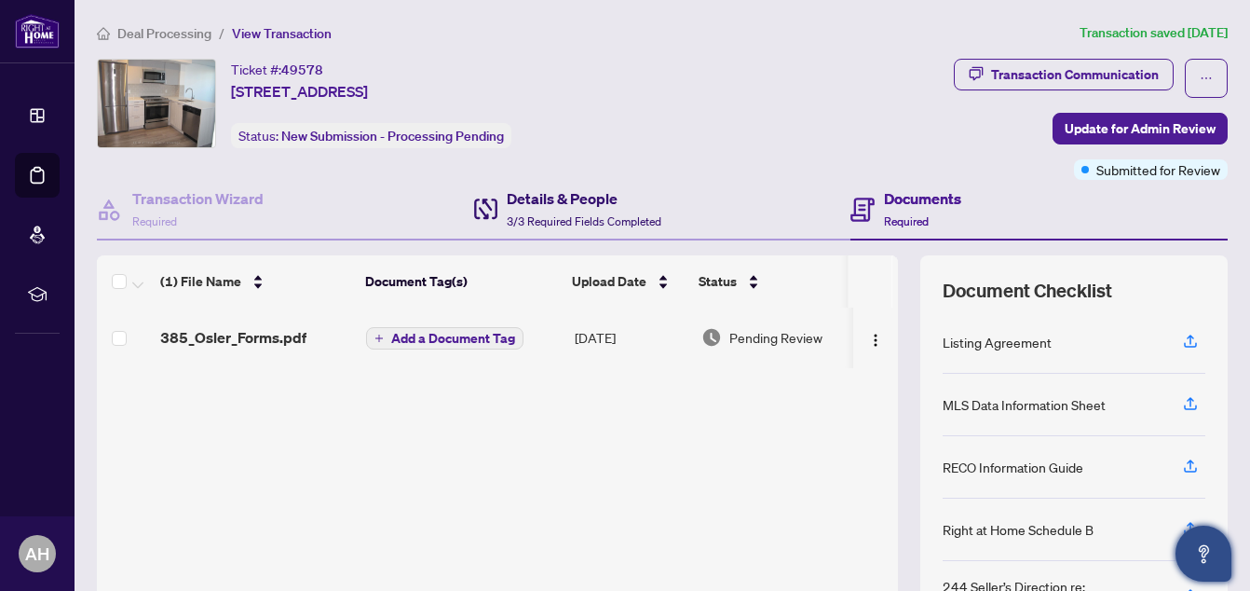
click at [520, 199] on h4 "Details & People" at bounding box center [584, 198] width 155 height 22
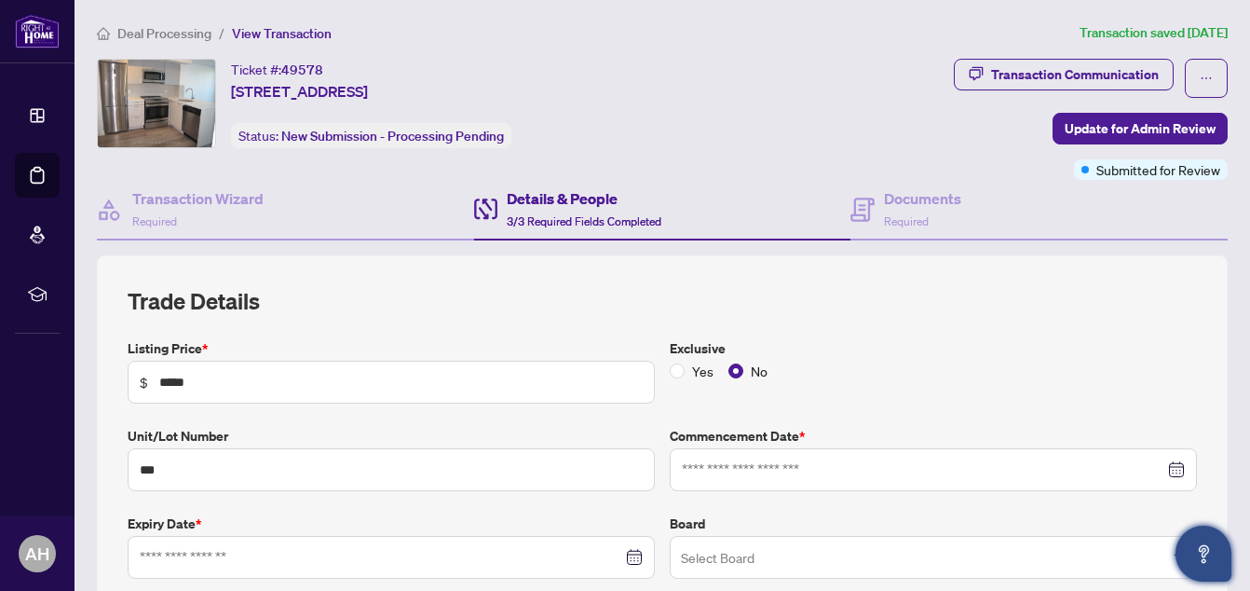
type input "**********"
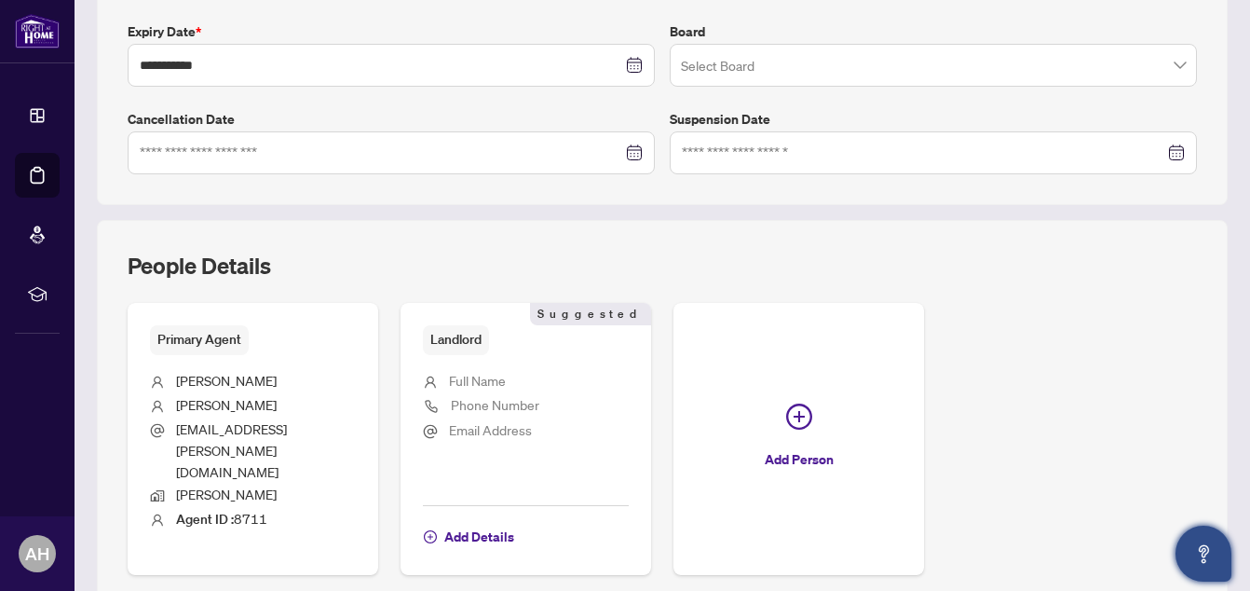
scroll to position [490, 0]
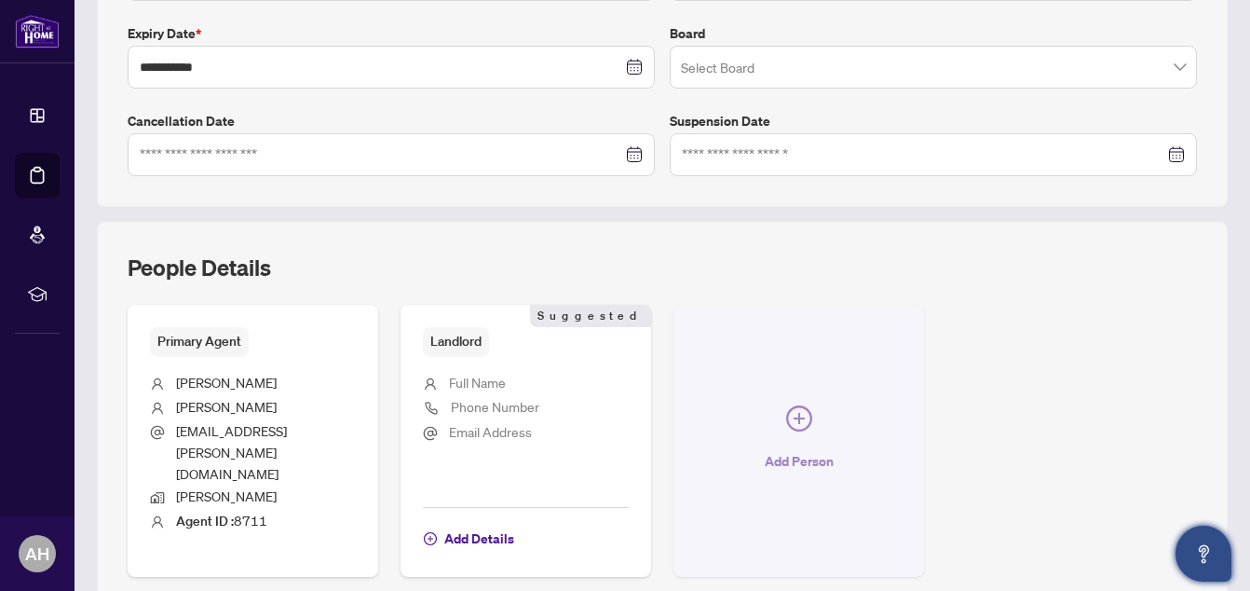
click at [794, 413] on icon "plus-circle" at bounding box center [799, 418] width 11 height 11
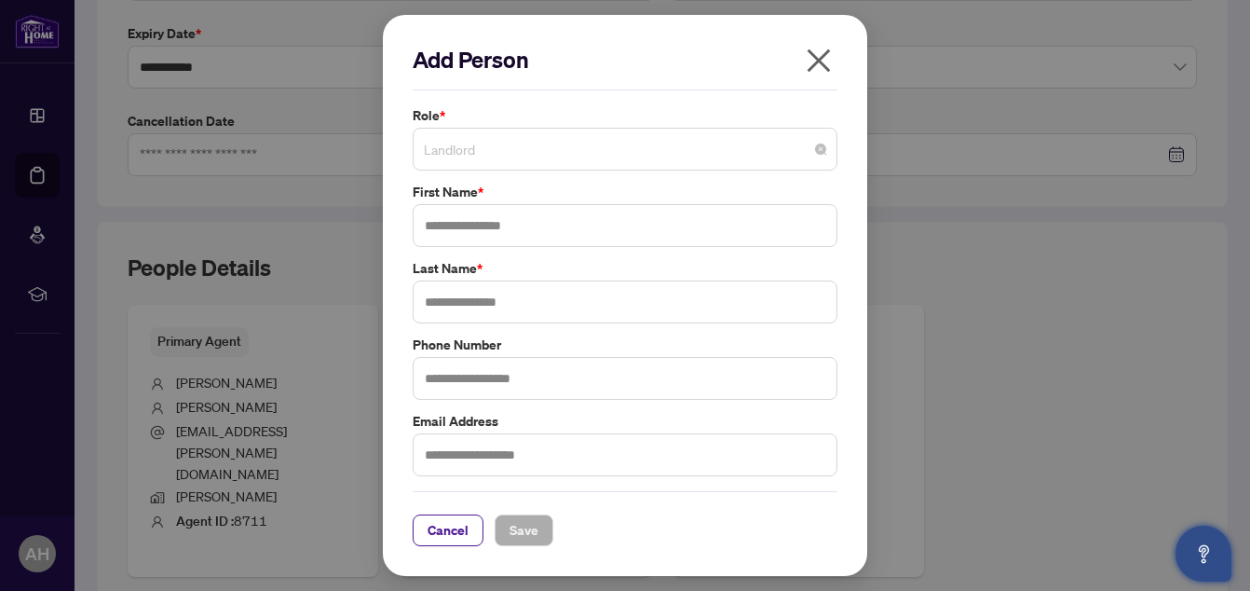
click at [624, 143] on span "Landlord" at bounding box center [625, 148] width 402 height 35
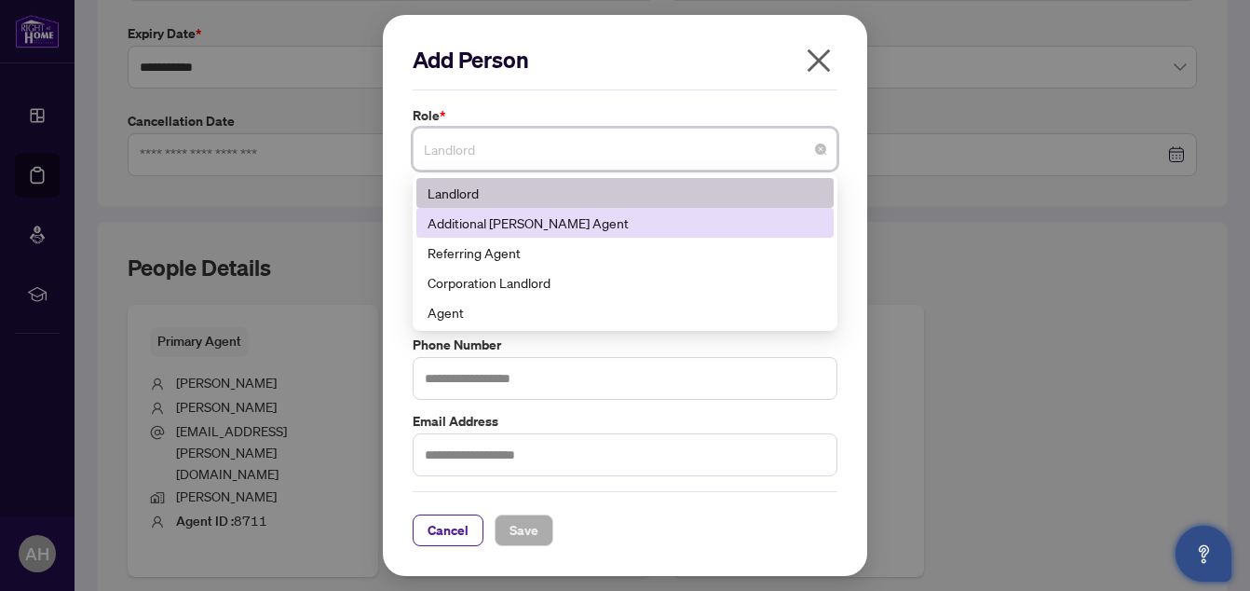
click at [584, 228] on div "Additional [PERSON_NAME] Agent" at bounding box center [625, 222] width 395 height 20
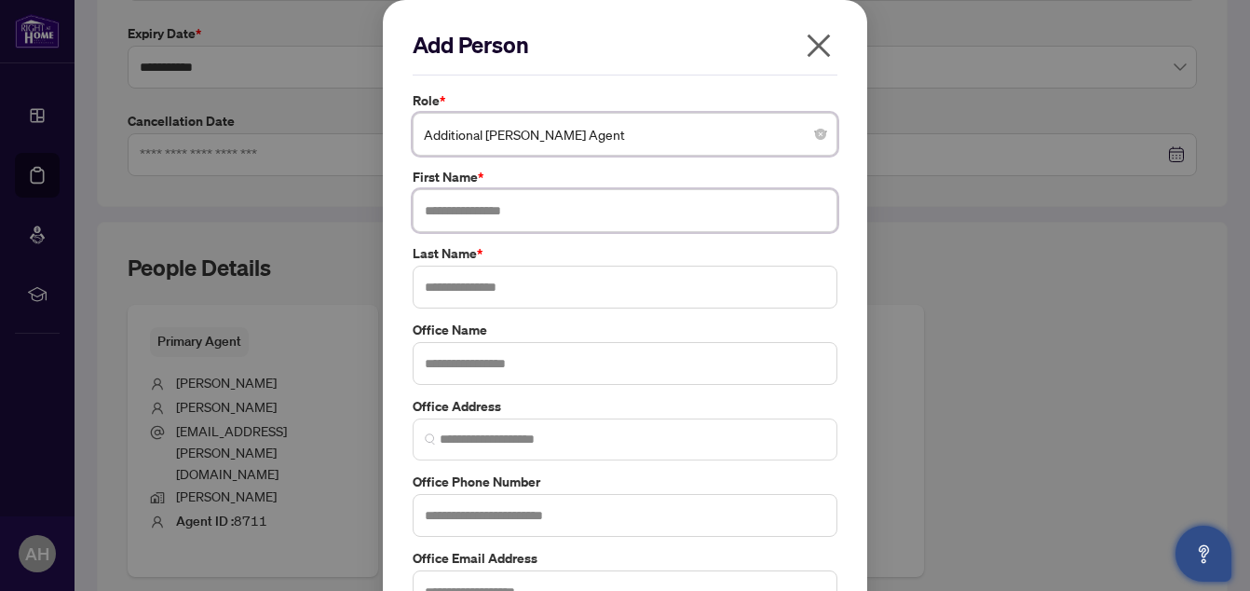
click at [541, 212] on input "text" at bounding box center [625, 210] width 425 height 43
type input "*******"
click at [516, 284] on input "text" at bounding box center [625, 286] width 425 height 43
type input "******"
click at [518, 362] on input "text" at bounding box center [625, 363] width 425 height 43
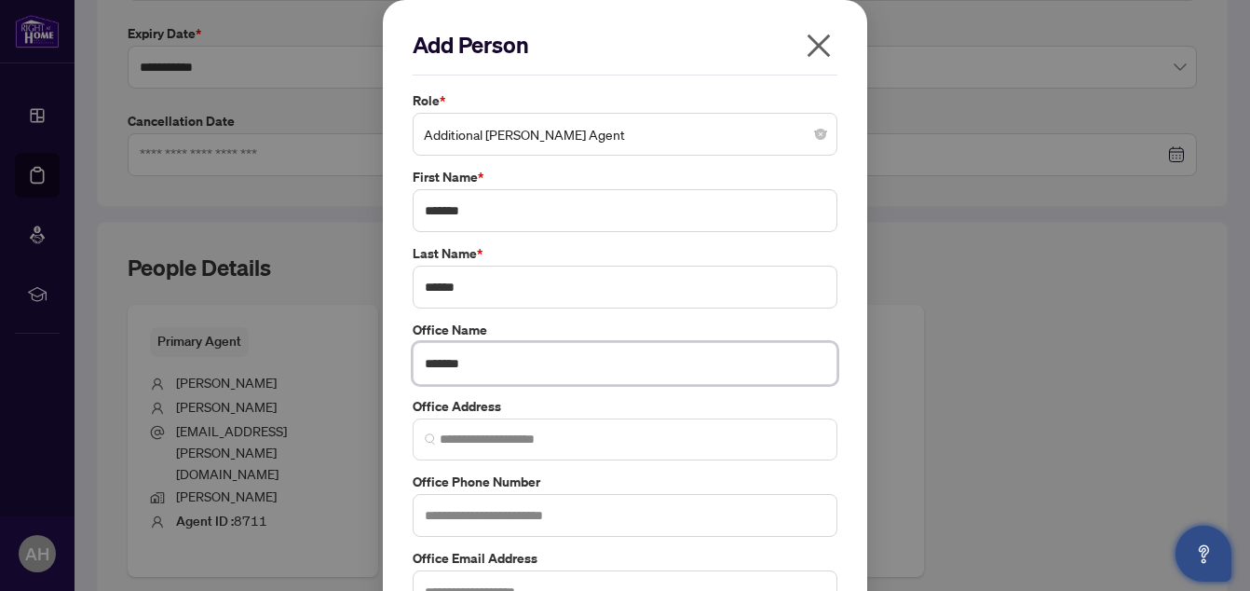
type input "*******"
click at [512, 514] on input "text" at bounding box center [625, 515] width 425 height 43
type input "**********"
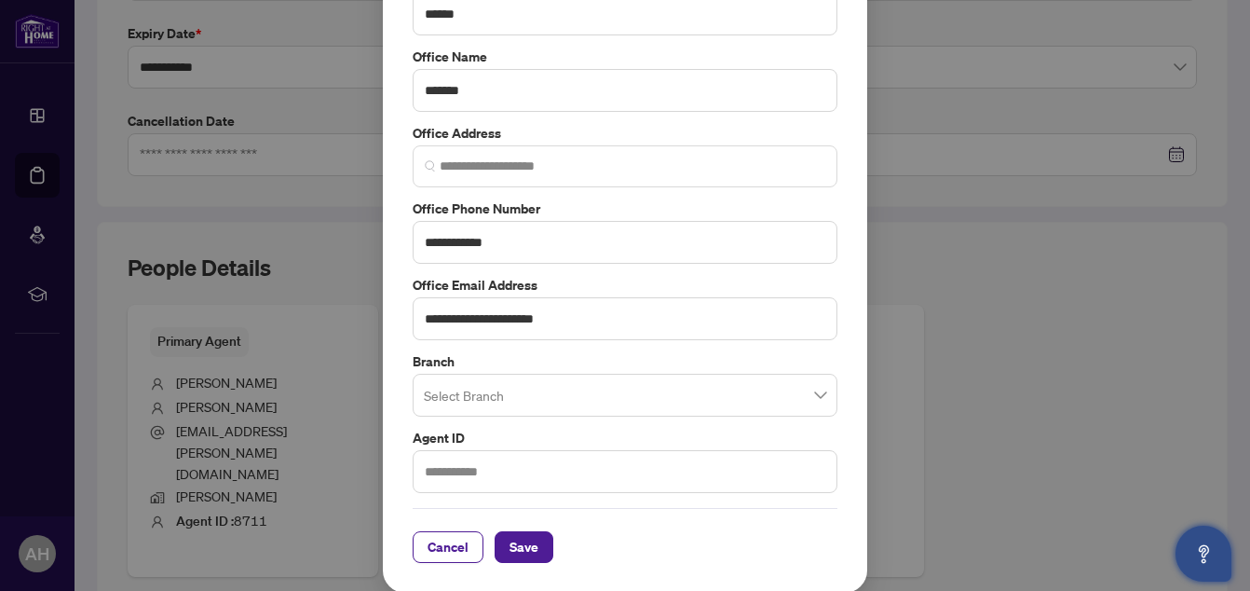
scroll to position [275, 0]
click at [739, 401] on input "search" at bounding box center [617, 395] width 386 height 41
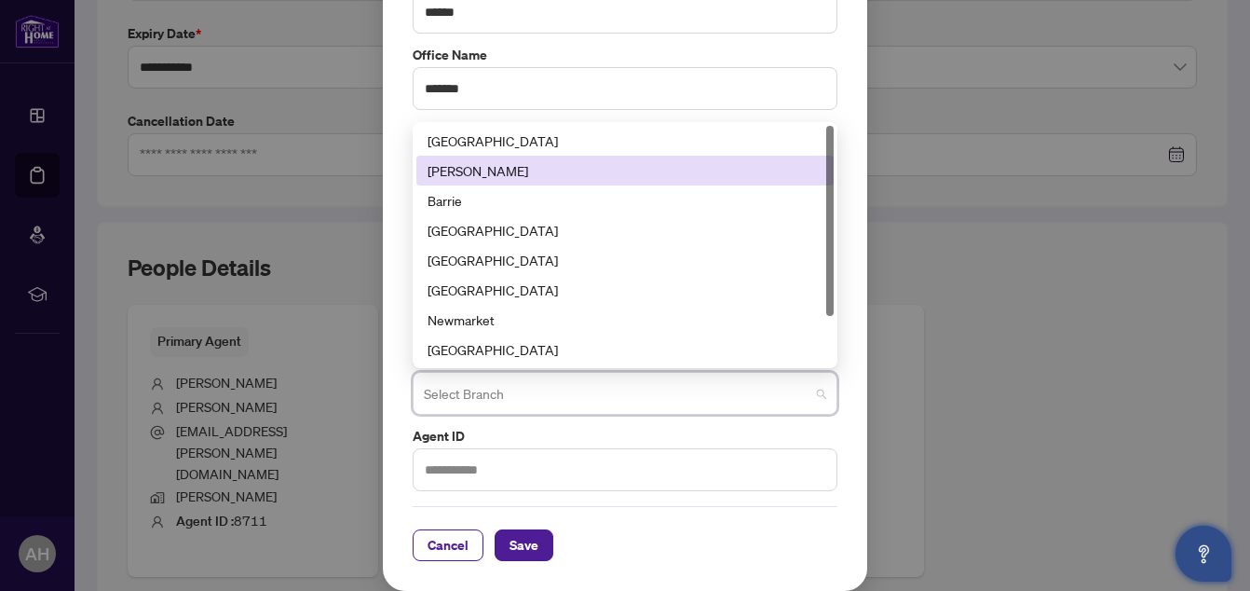
click at [482, 175] on div "[PERSON_NAME]" at bounding box center [625, 170] width 395 height 20
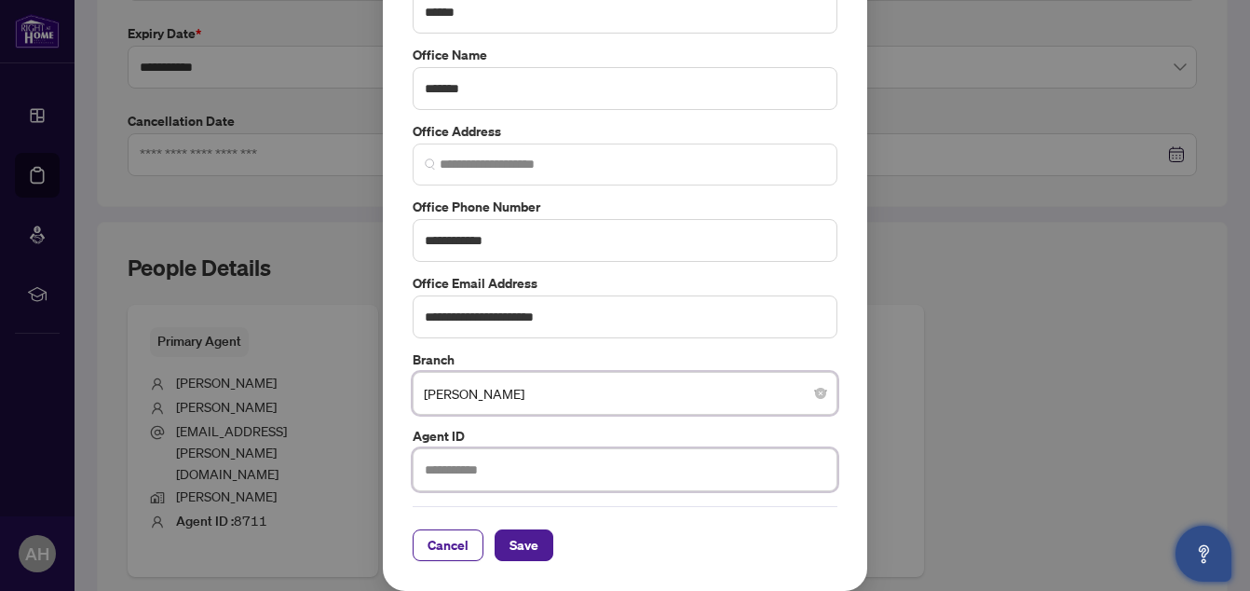
click at [469, 469] on input "text" at bounding box center [625, 469] width 425 height 43
type input "*****"
click at [509, 545] on span "Save" at bounding box center [523, 545] width 29 height 30
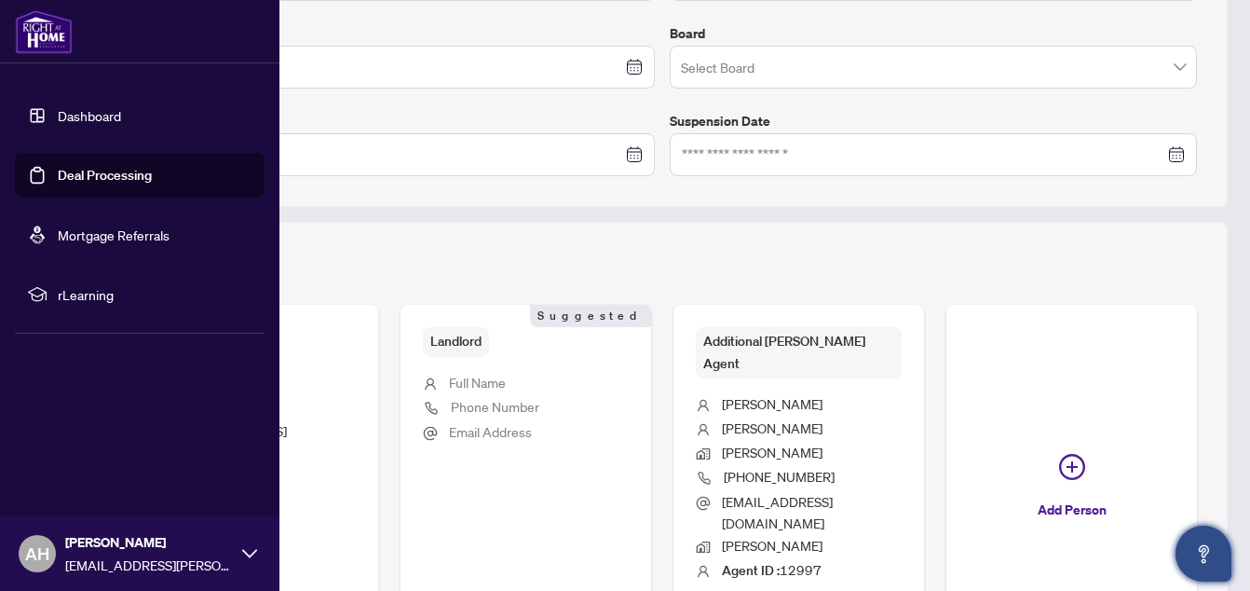
click at [58, 175] on link "Deal Processing" at bounding box center [105, 175] width 94 height 17
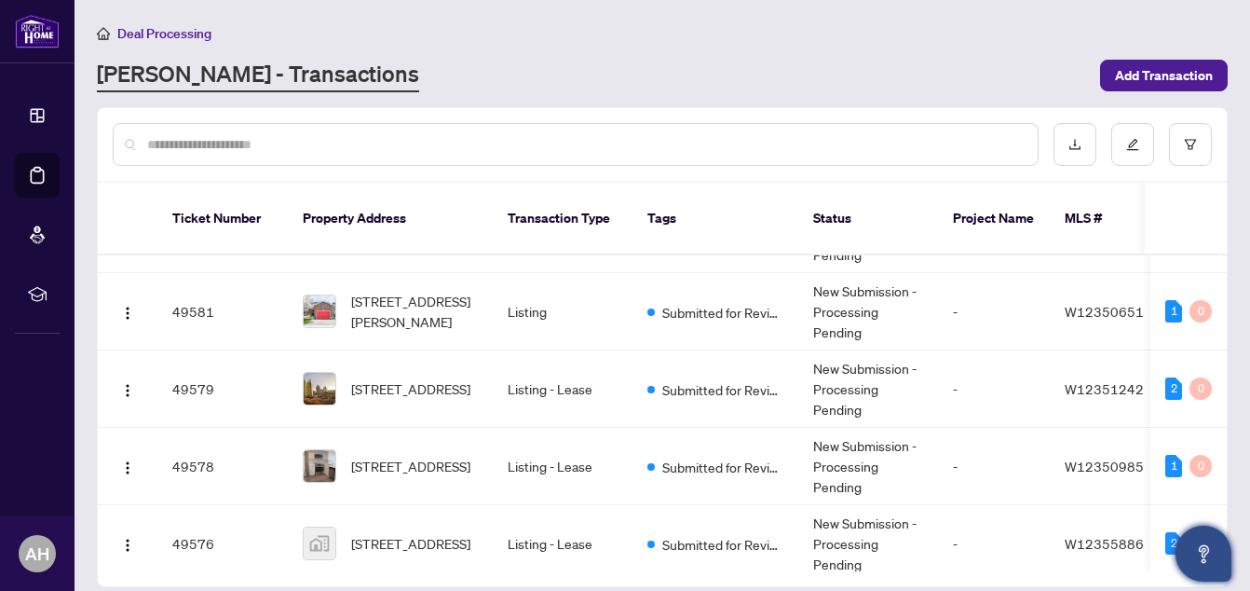
scroll to position [516, 0]
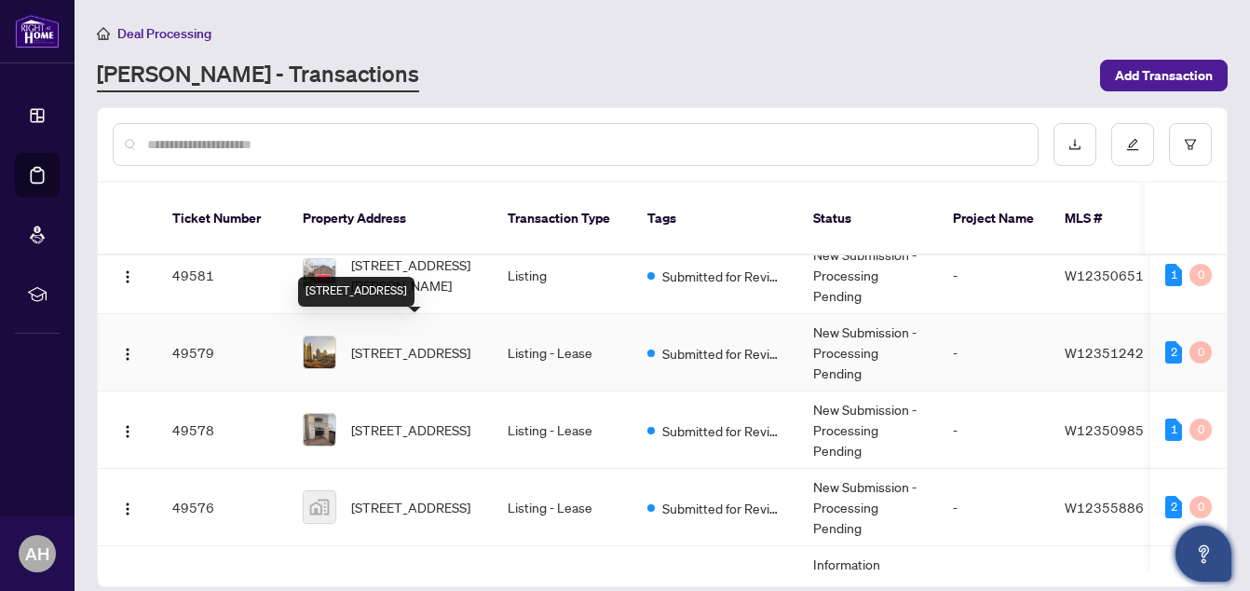
click at [431, 342] on span "[STREET_ADDRESS]" at bounding box center [410, 352] width 119 height 20
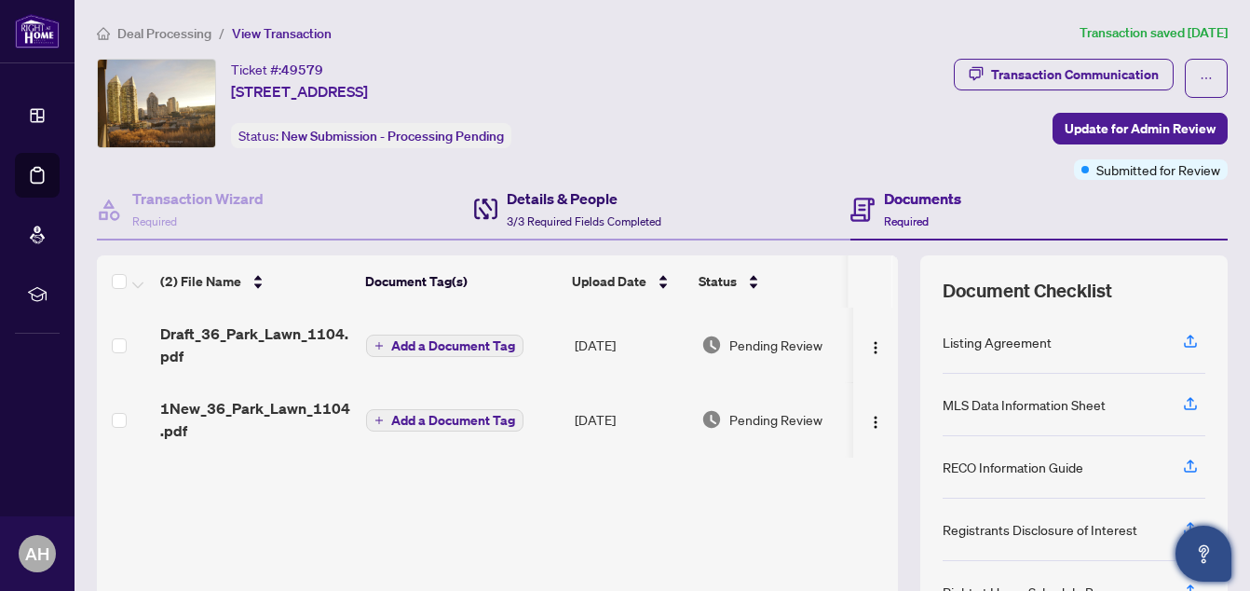
click at [537, 209] on div "Details & People 3/3 Required Fields Completed" at bounding box center [584, 209] width 155 height 44
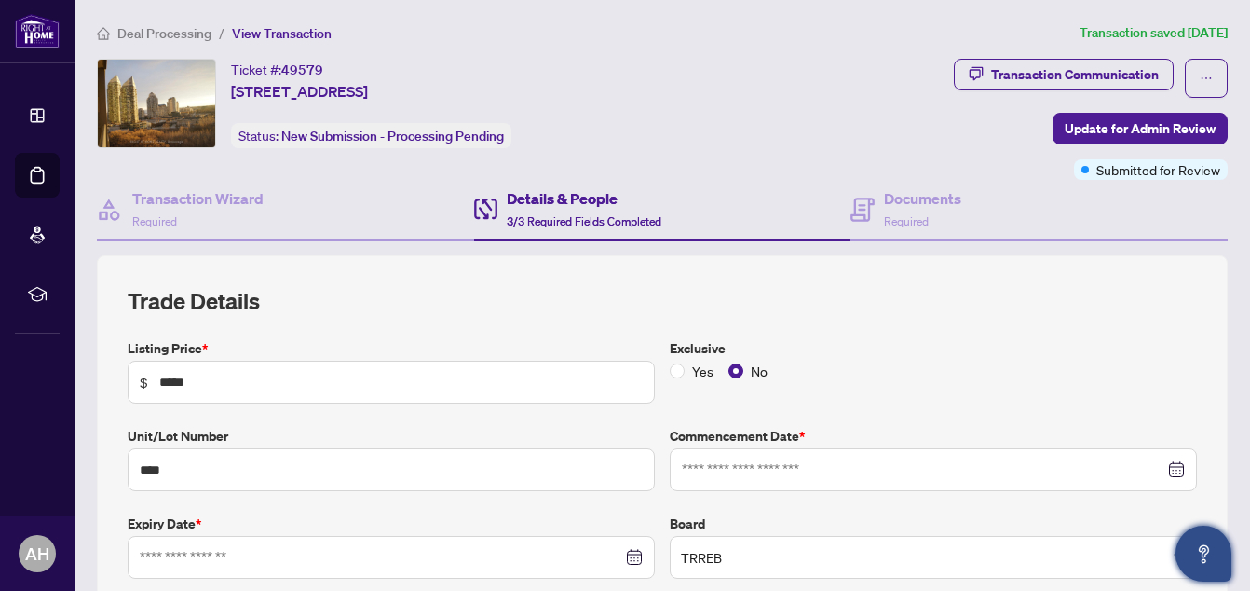
type input "**********"
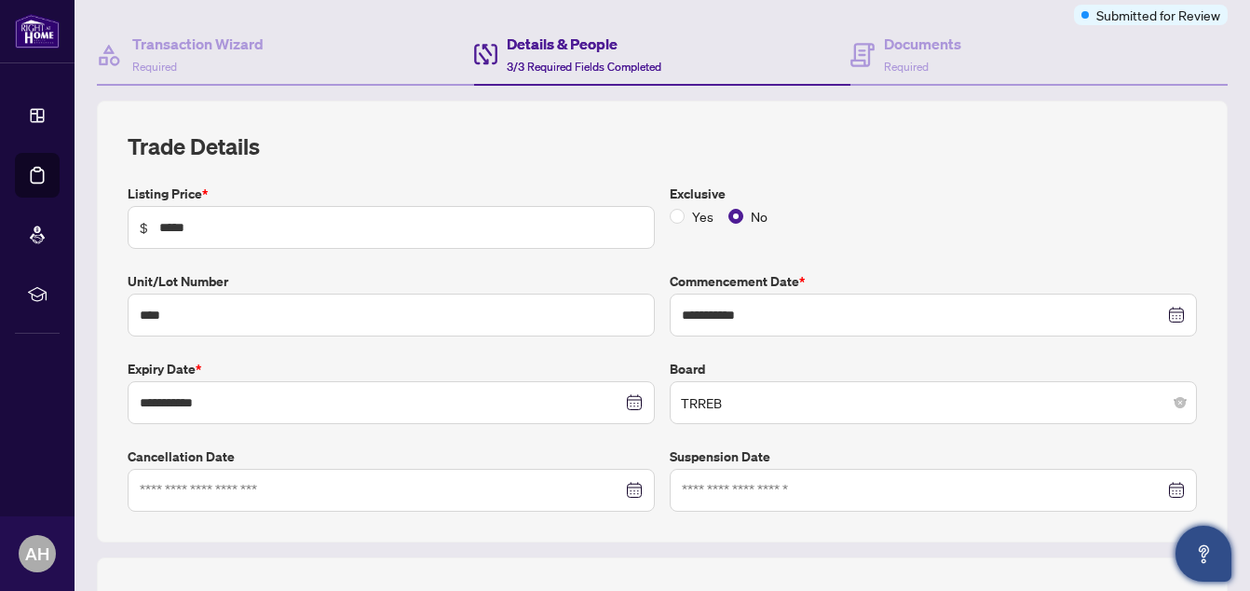
scroll to position [151, 0]
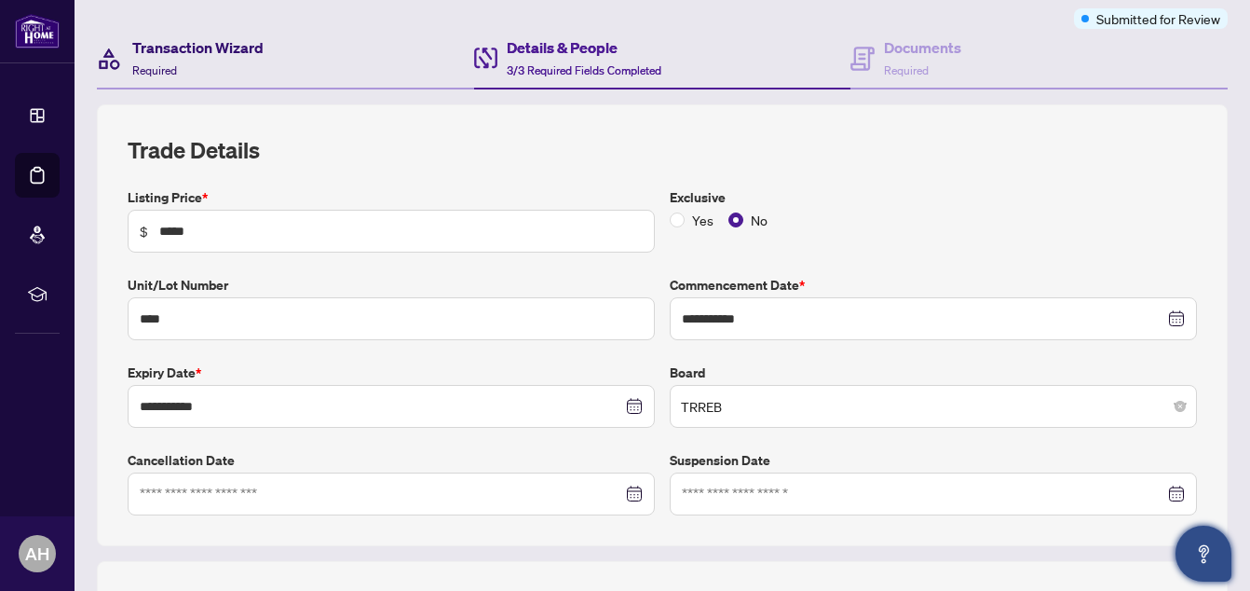
click at [212, 50] on h4 "Transaction Wizard" at bounding box center [197, 47] width 131 height 22
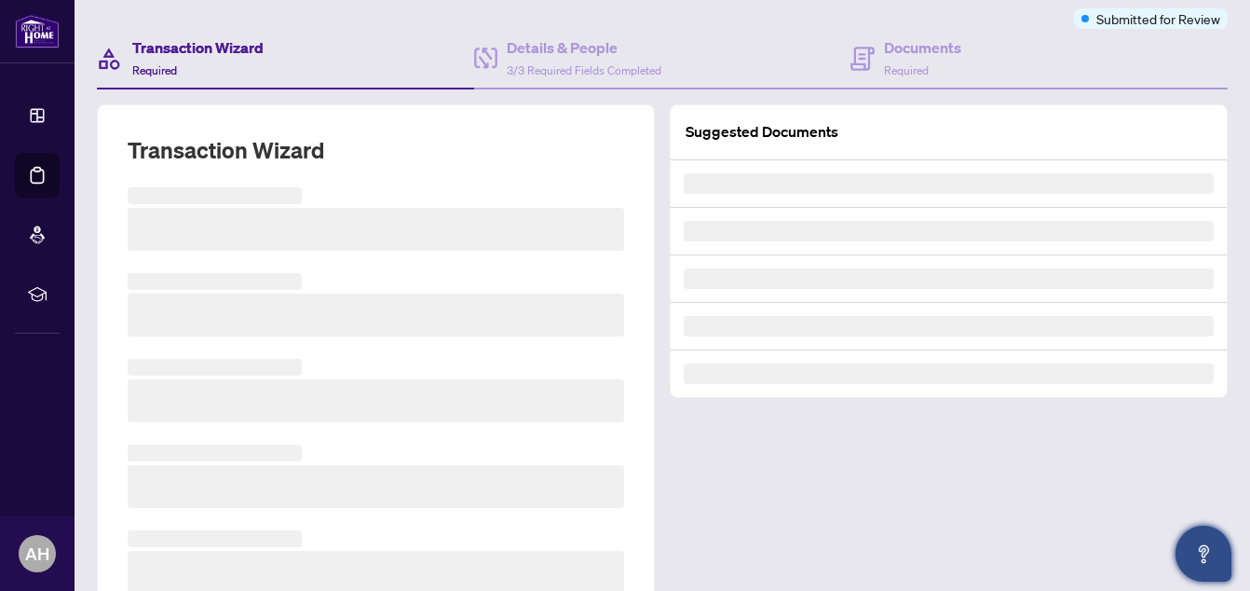
scroll to position [150, 0]
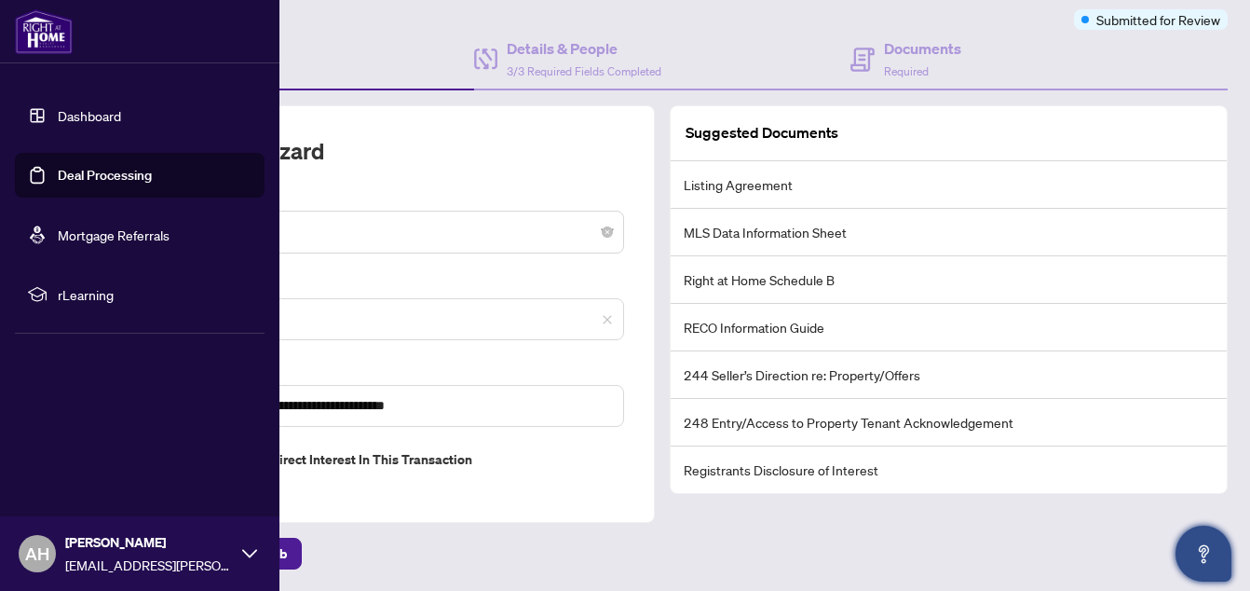
click at [58, 172] on link "Deal Processing" at bounding box center [105, 175] width 94 height 17
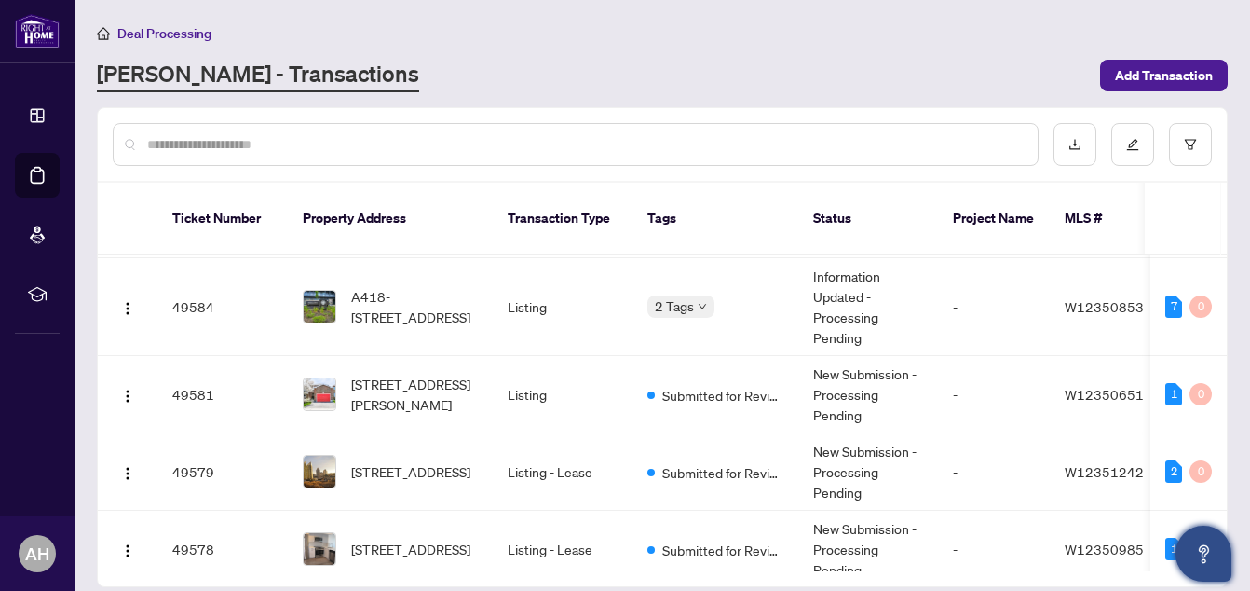
scroll to position [409, 0]
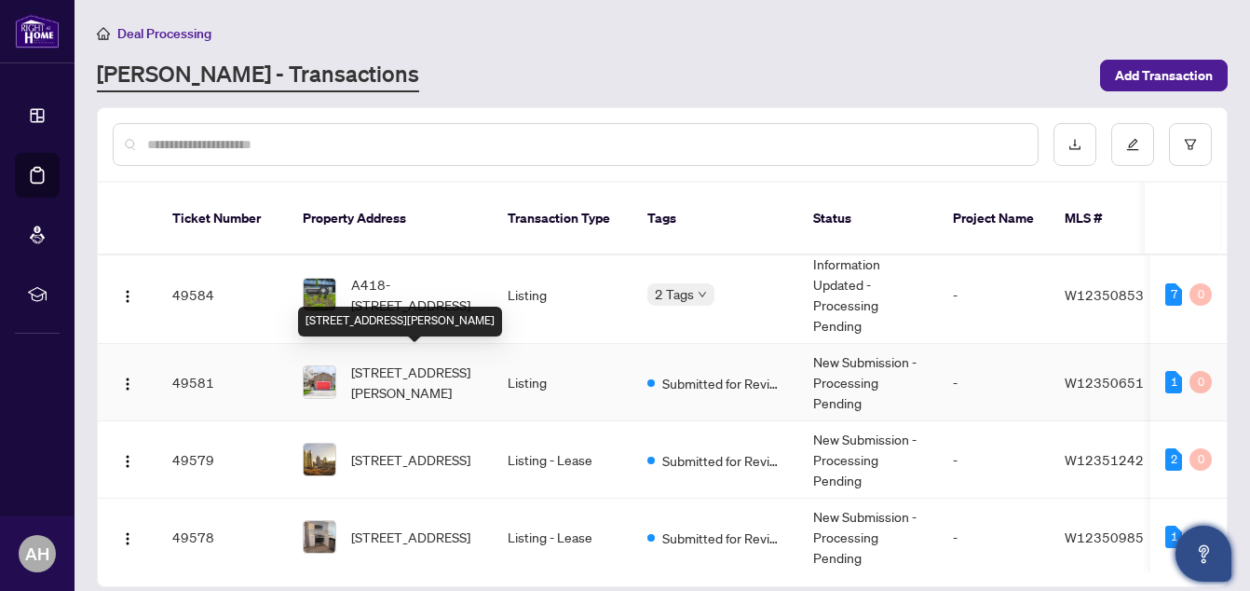
click at [446, 361] on span "[STREET_ADDRESS][PERSON_NAME]" at bounding box center [414, 381] width 127 height 41
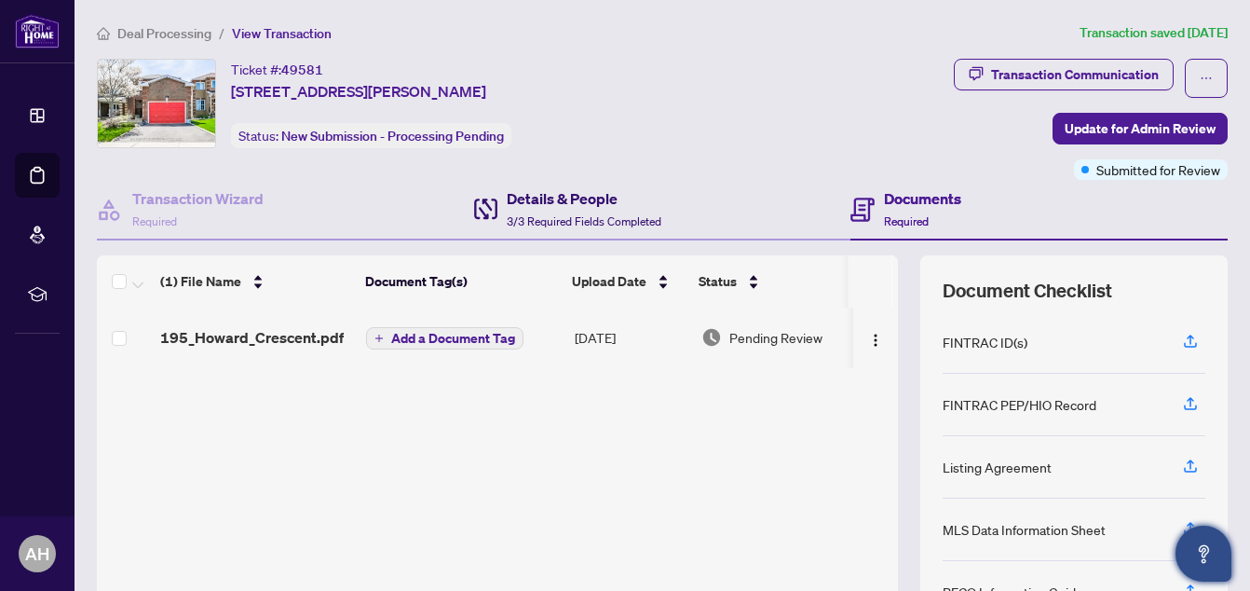
click at [545, 203] on h4 "Details & People" at bounding box center [584, 198] width 155 height 22
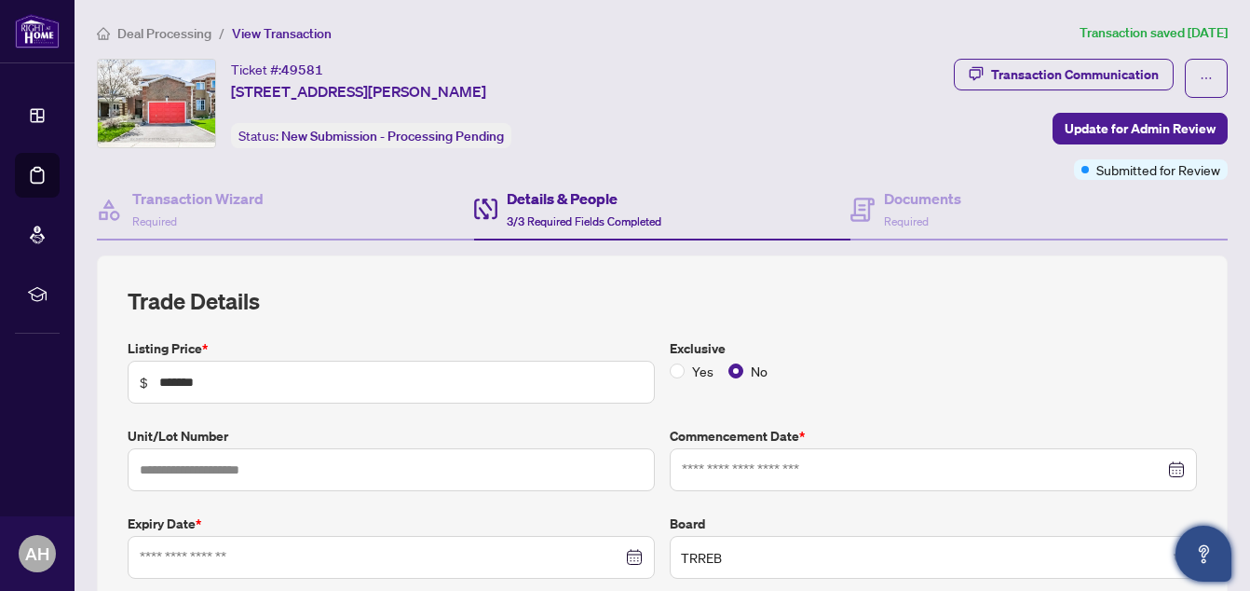
type input "**********"
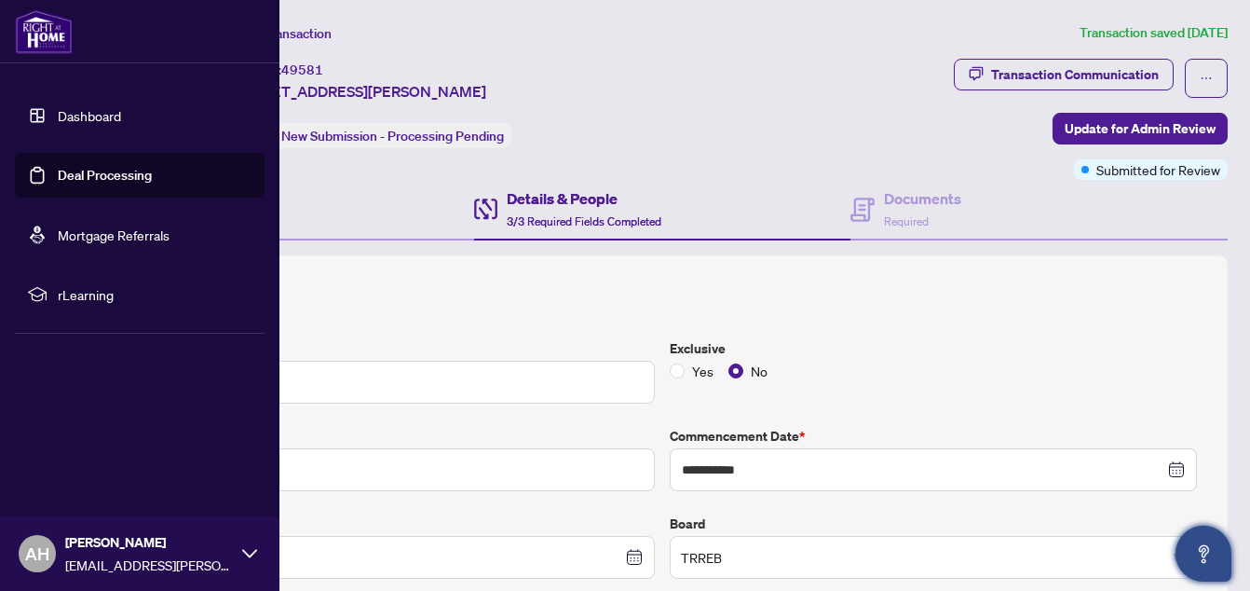
click at [66, 167] on link "Deal Processing" at bounding box center [105, 175] width 94 height 17
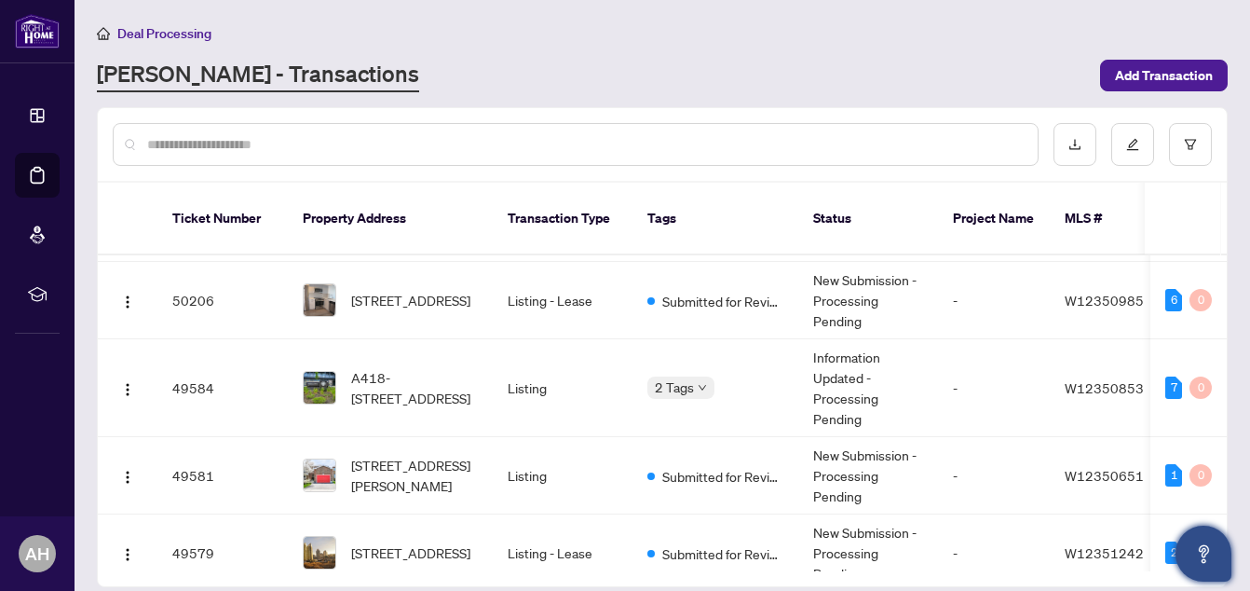
scroll to position [328, 0]
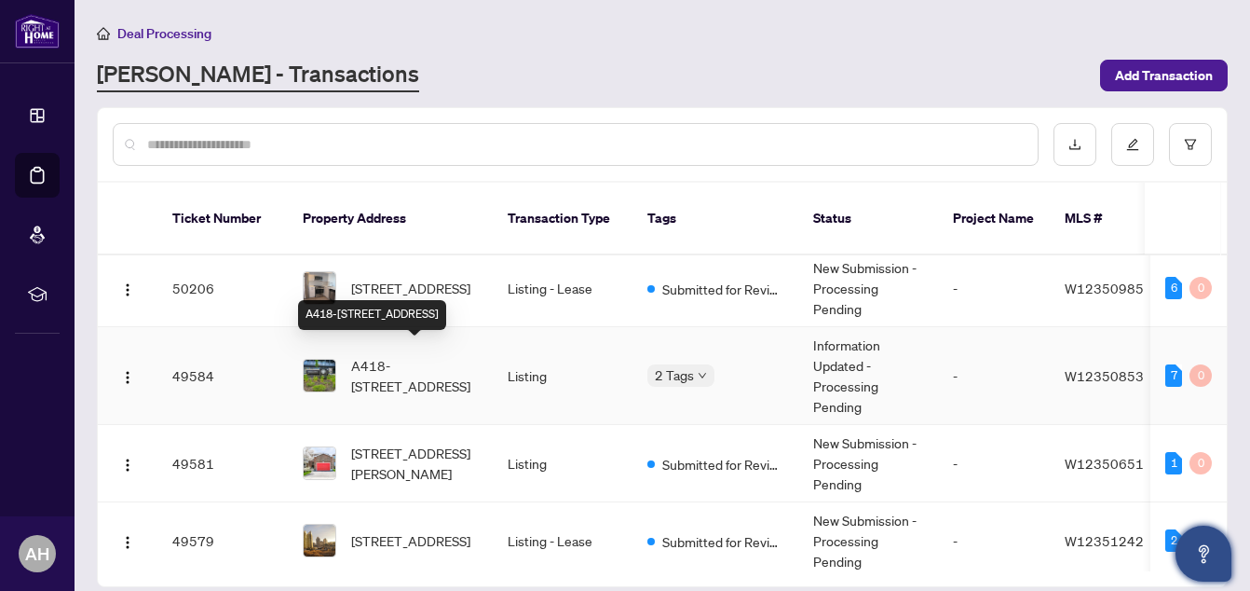
click at [441, 355] on span "A418-[STREET_ADDRESS]" at bounding box center [414, 375] width 127 height 41
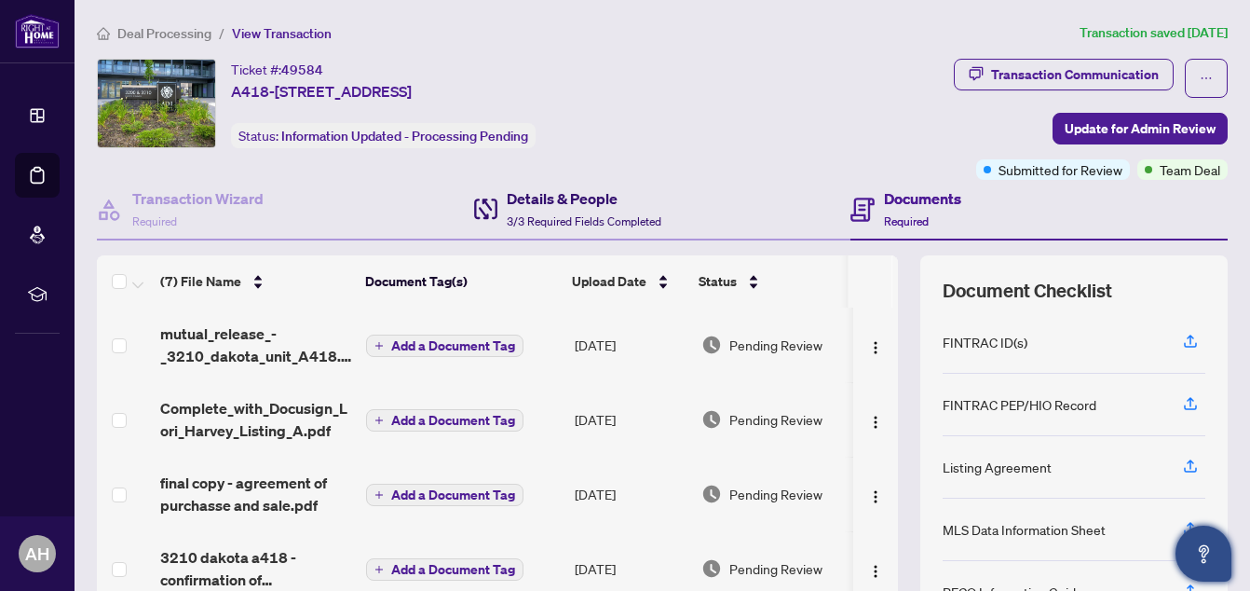
click at [559, 192] on h4 "Details & People" at bounding box center [584, 198] width 155 height 22
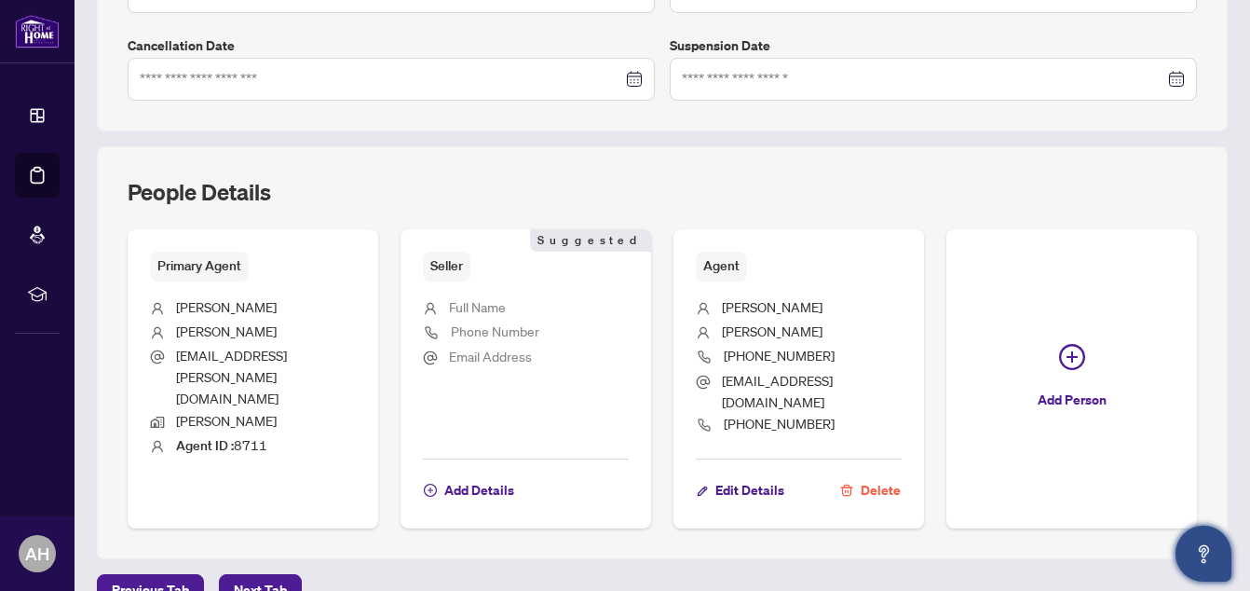
scroll to position [583, 0]
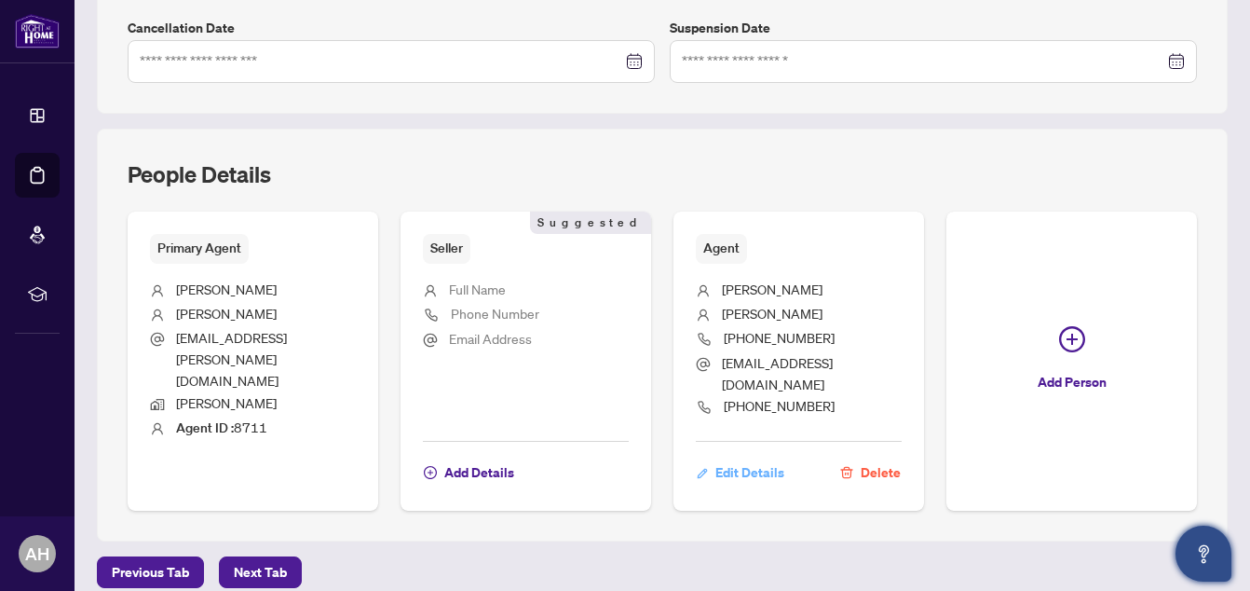
click at [748, 457] on span "Edit Details" at bounding box center [749, 472] width 69 height 30
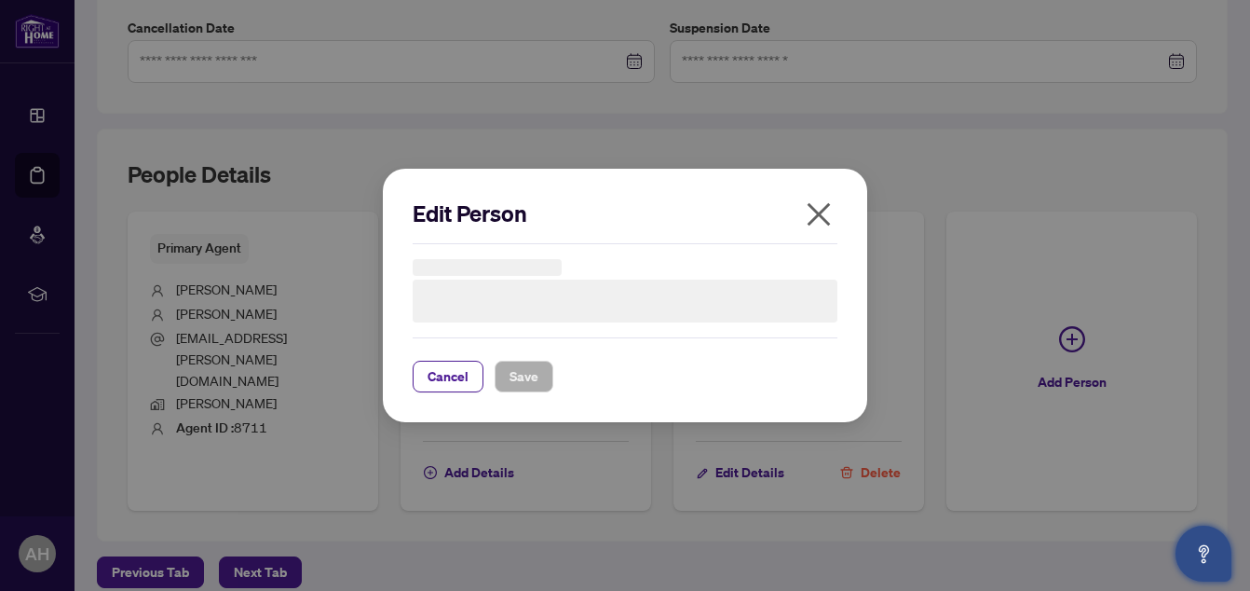
click at [748, 447] on div "Edit Person Cancel Save Cancel OK" at bounding box center [625, 295] width 1250 height 591
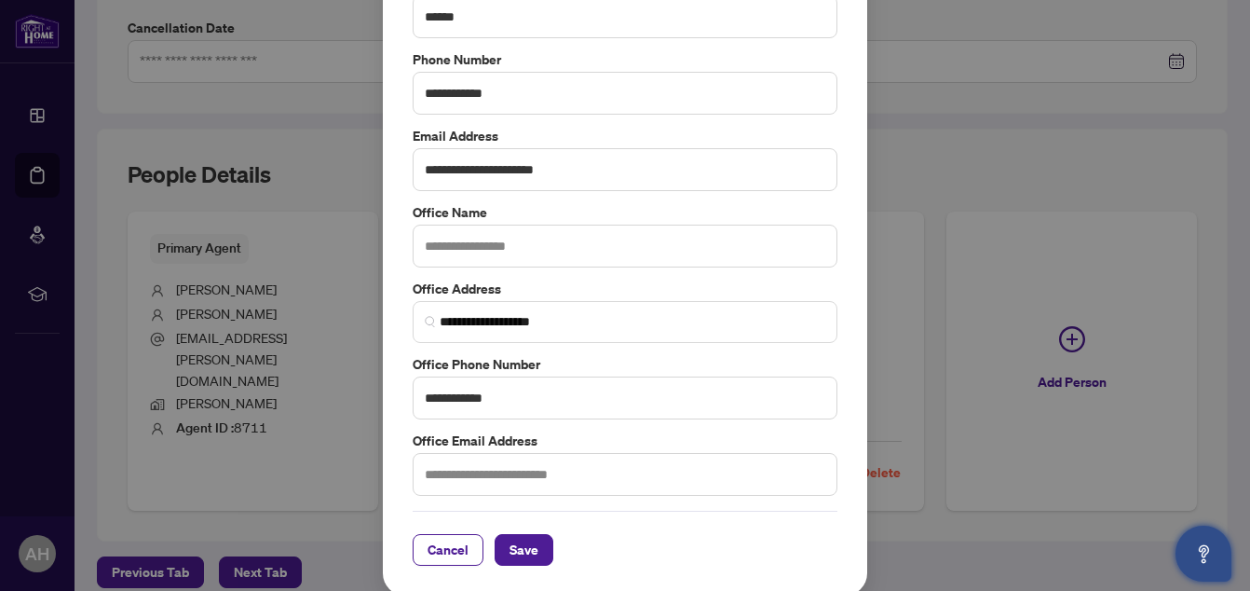
scroll to position [275, 0]
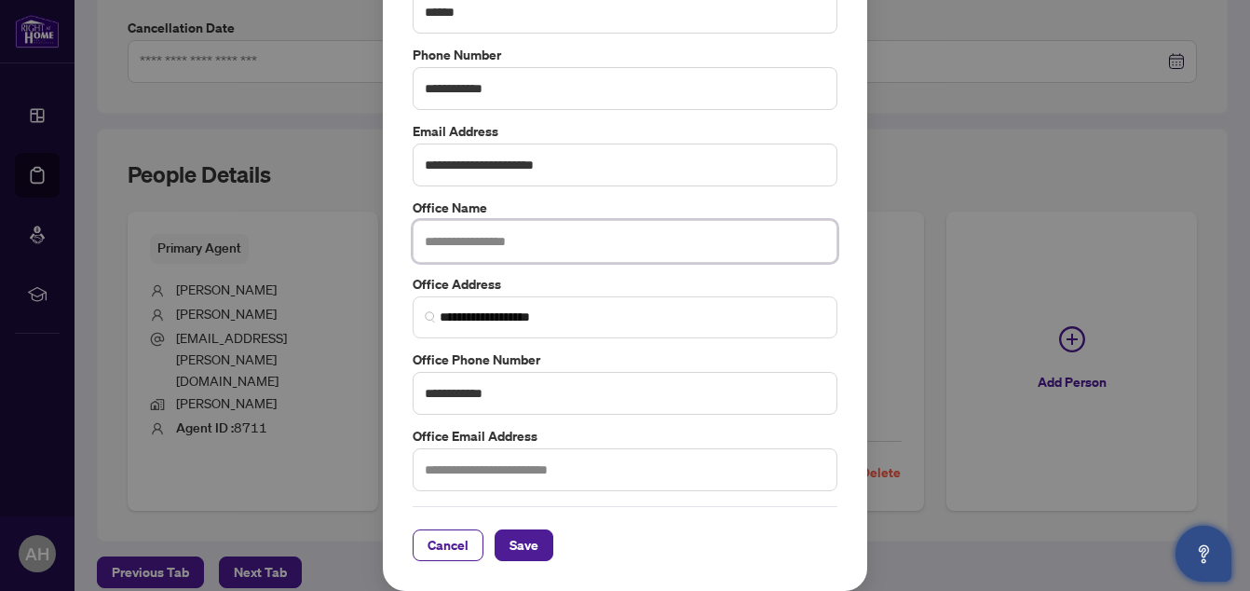
click at [536, 234] on input "text" at bounding box center [625, 241] width 425 height 43
click at [935, 164] on div "**********" at bounding box center [625, 295] width 1250 height 591
click at [441, 536] on span "Cancel" at bounding box center [448, 545] width 41 height 30
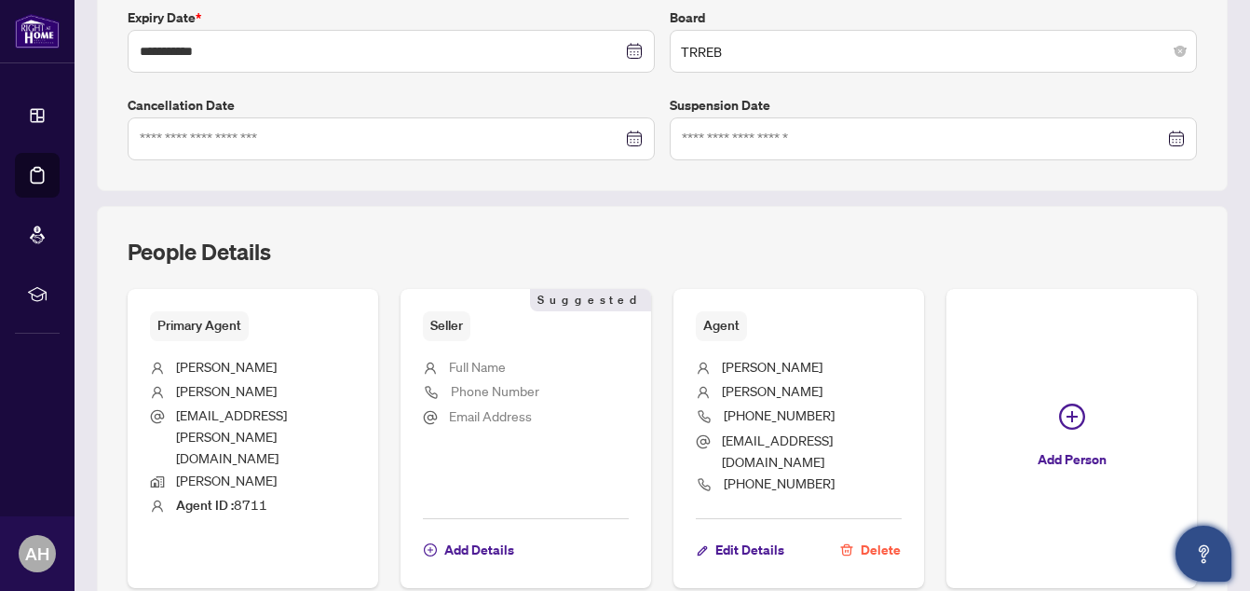
scroll to position [483, 0]
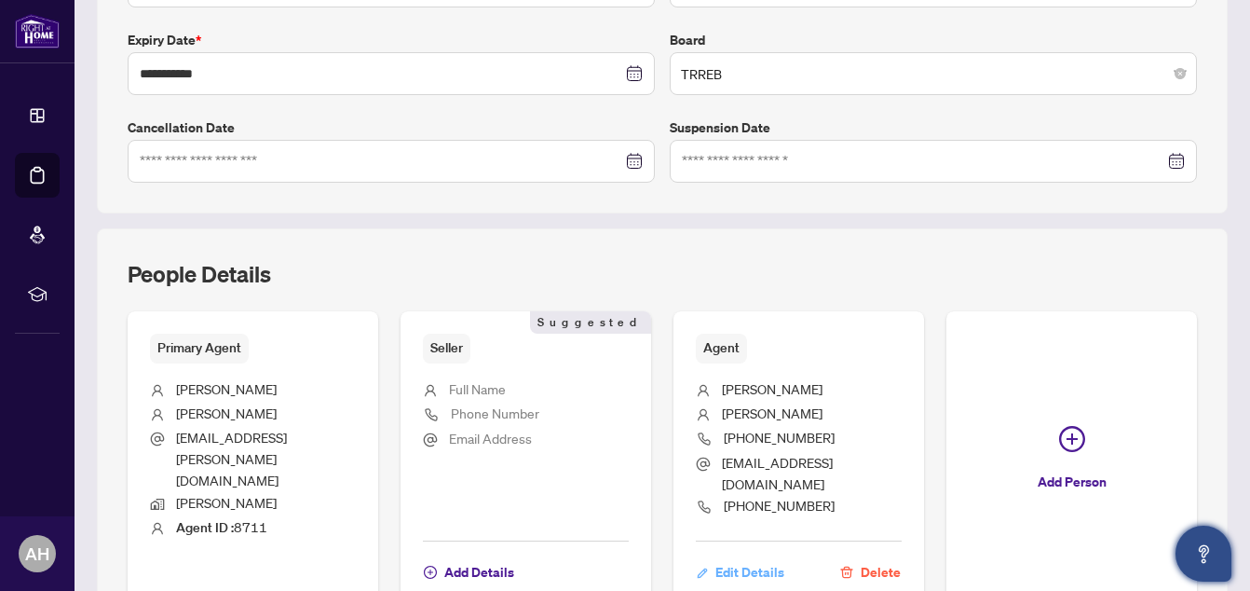
click at [737, 557] on span "Edit Details" at bounding box center [749, 572] width 69 height 30
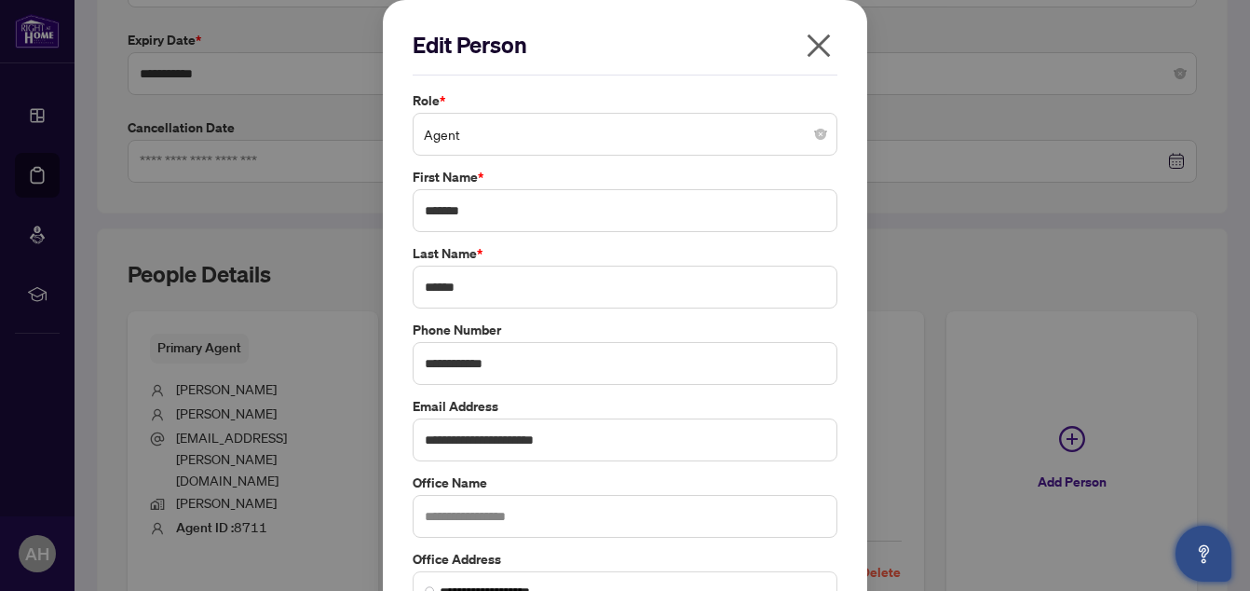
click at [627, 131] on span "Agent" at bounding box center [625, 133] width 402 height 35
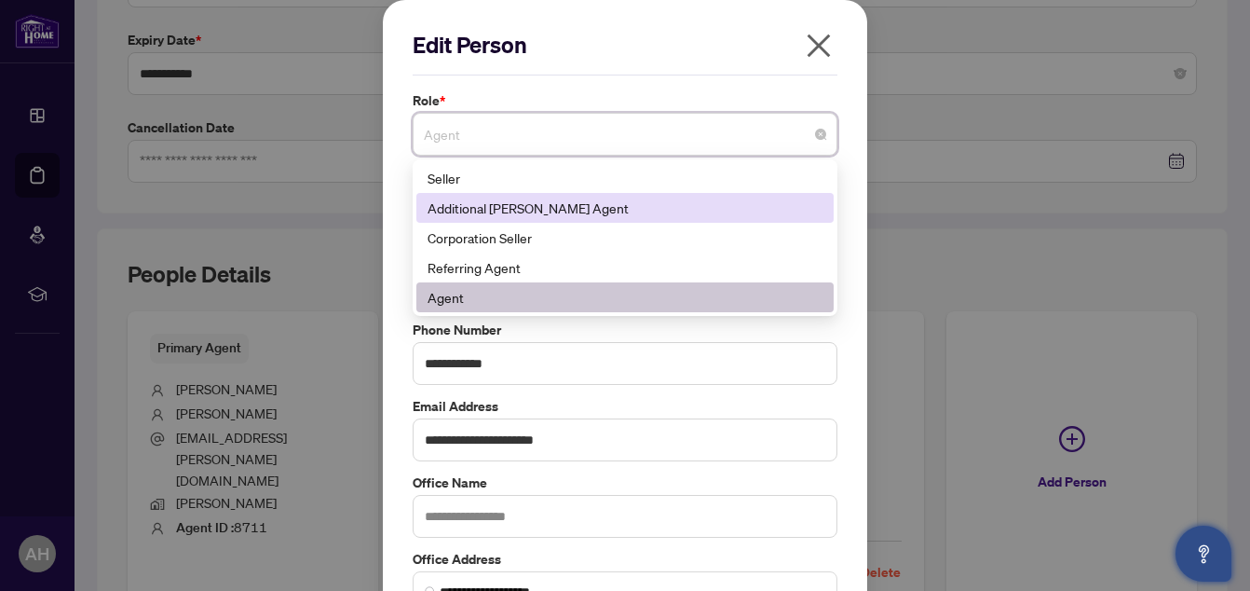
click at [577, 214] on div "Additional [PERSON_NAME] Agent" at bounding box center [625, 207] width 395 height 20
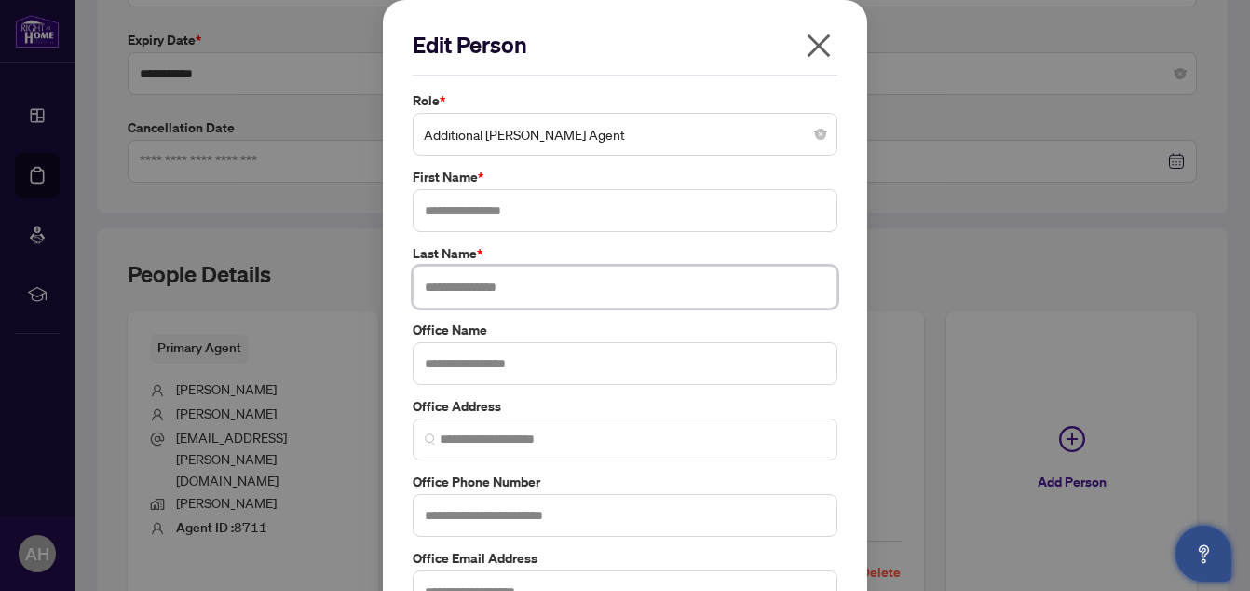
click at [549, 287] on input "text" at bounding box center [625, 286] width 425 height 43
click at [545, 208] on input "text" at bounding box center [625, 210] width 425 height 43
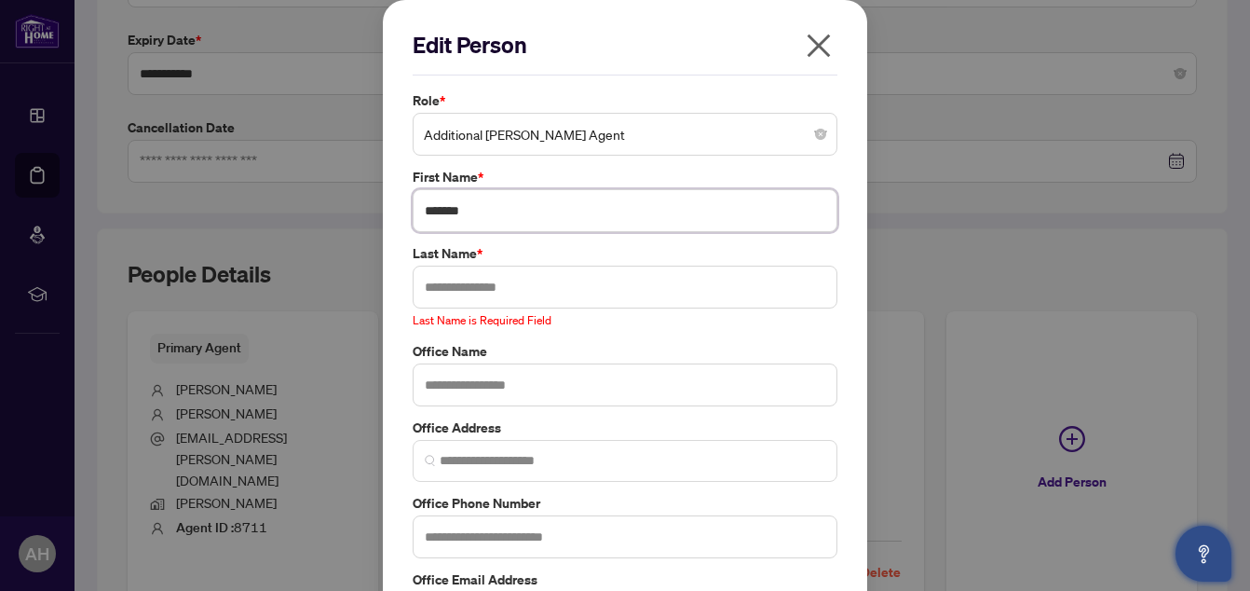
type input "*******"
click at [523, 297] on input "text" at bounding box center [625, 286] width 425 height 43
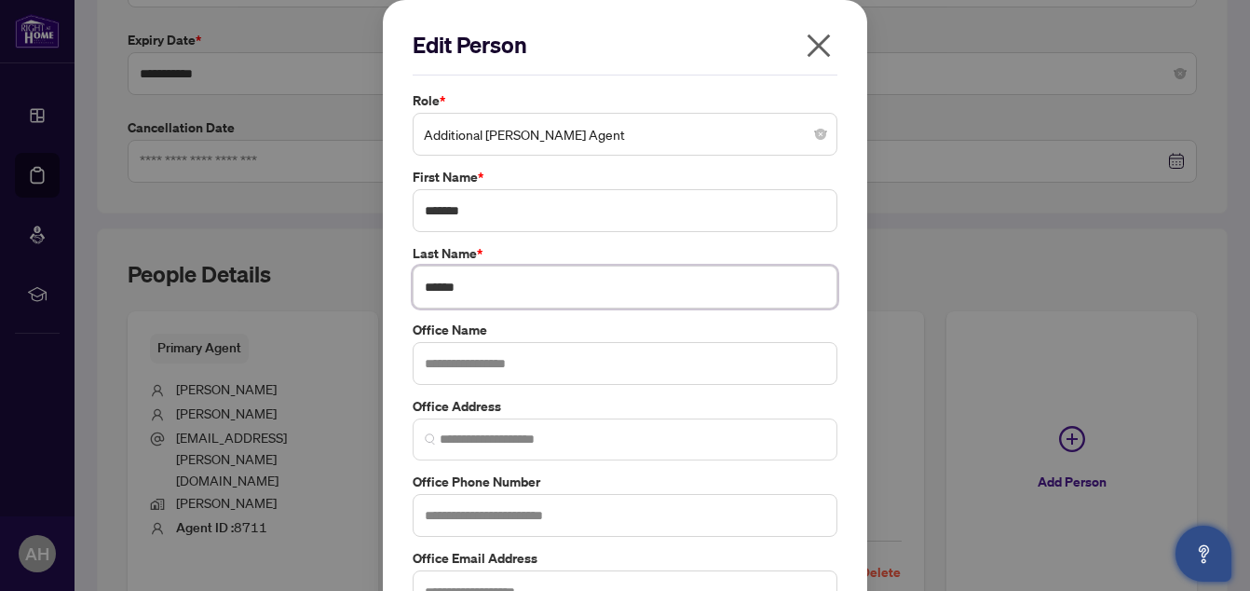
type input "******"
click at [518, 363] on input "text" at bounding box center [625, 363] width 425 height 43
type input "*******"
click at [510, 509] on input "text" at bounding box center [625, 515] width 425 height 43
type input "**********"
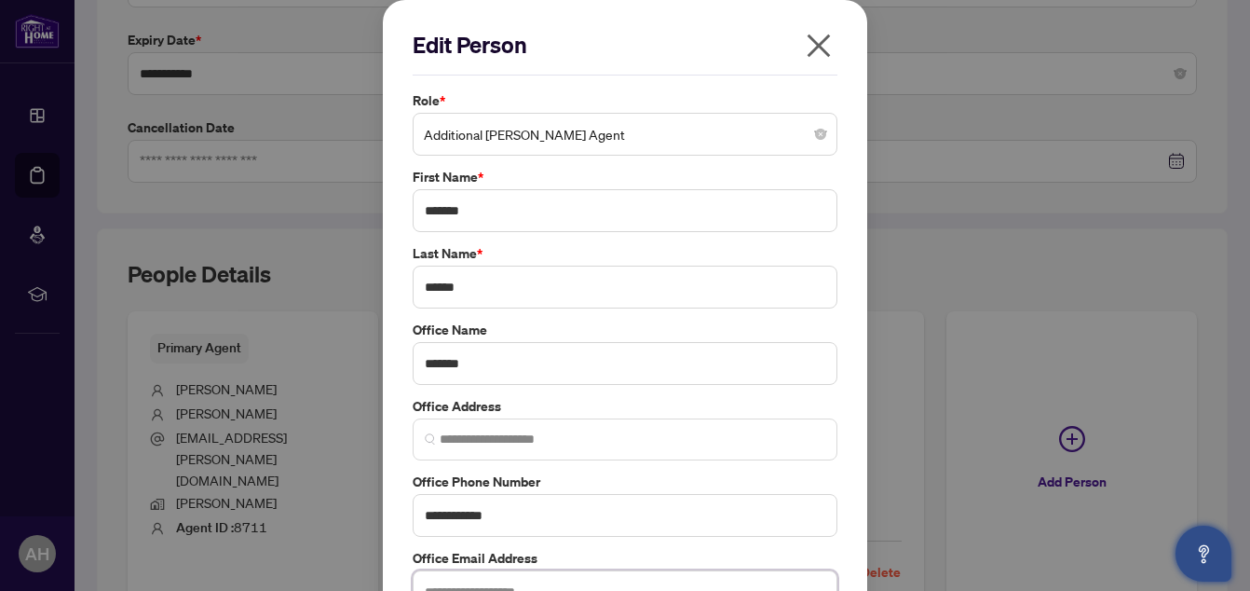
type input "**********"
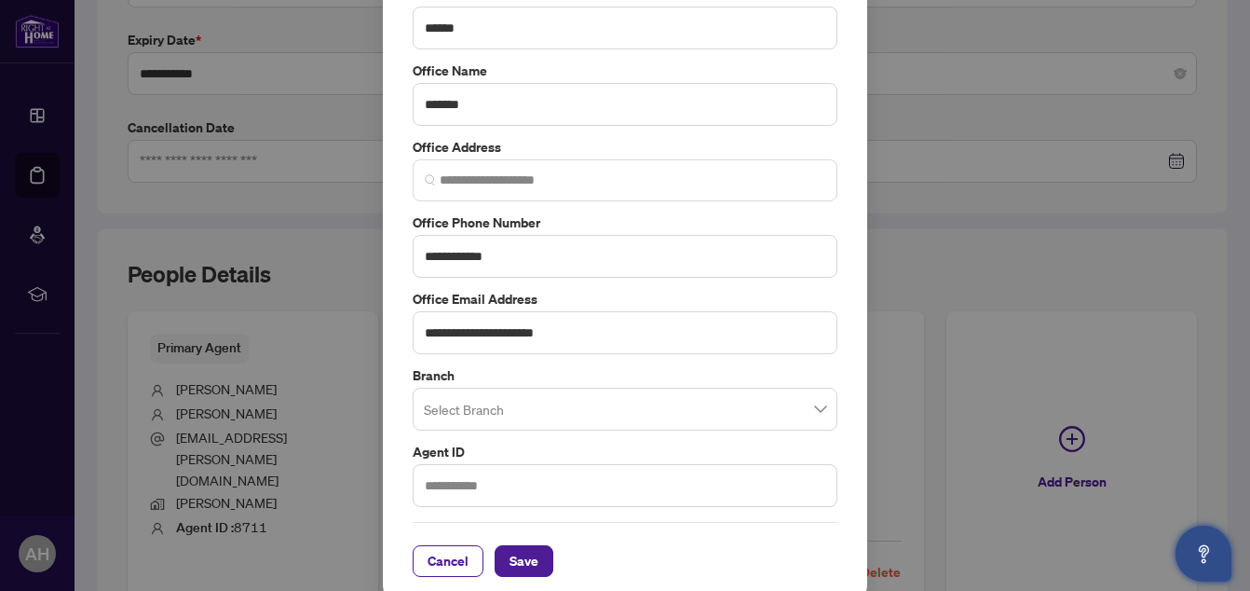
scroll to position [272, 0]
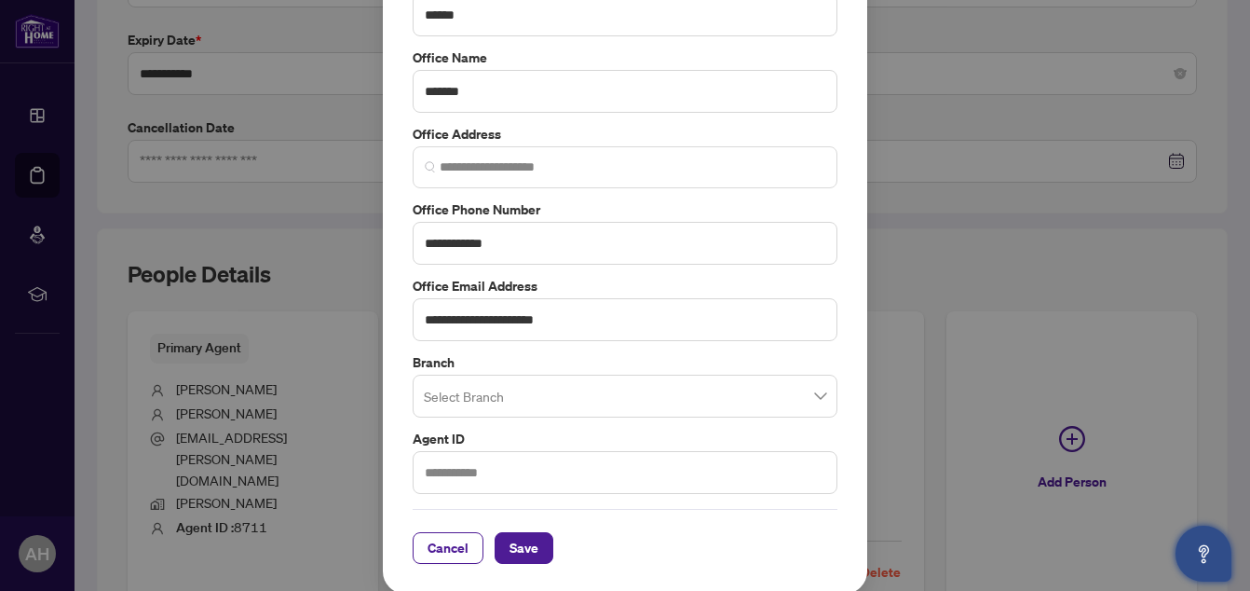
click at [807, 395] on span at bounding box center [625, 395] width 402 height 35
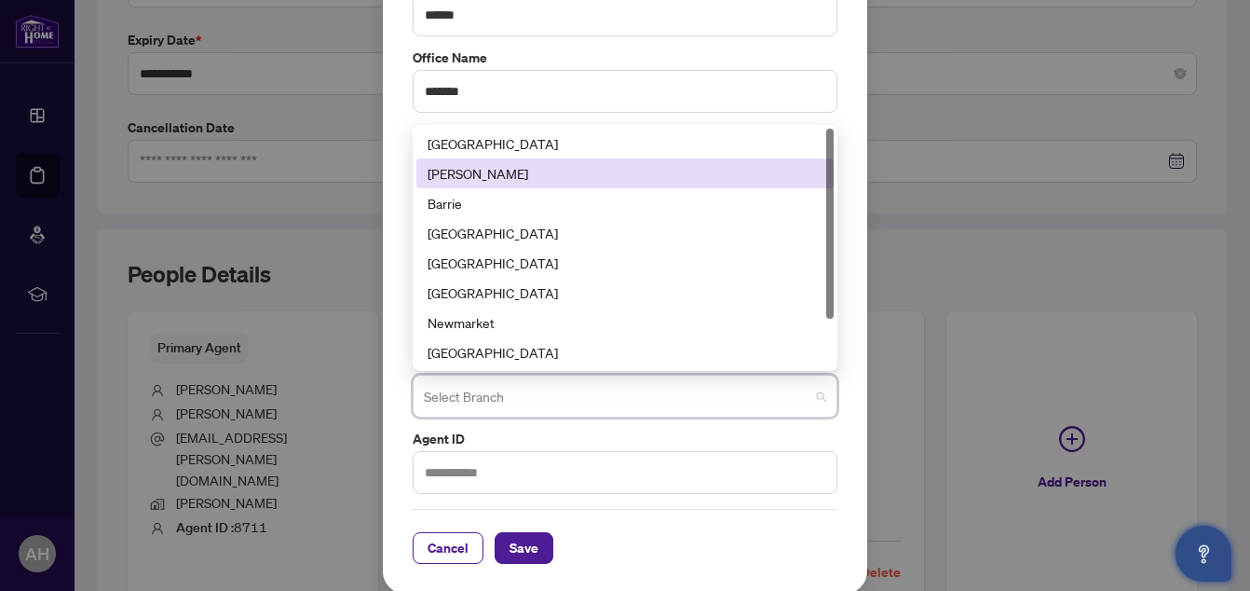
click at [495, 181] on div "[PERSON_NAME]" at bounding box center [625, 173] width 395 height 20
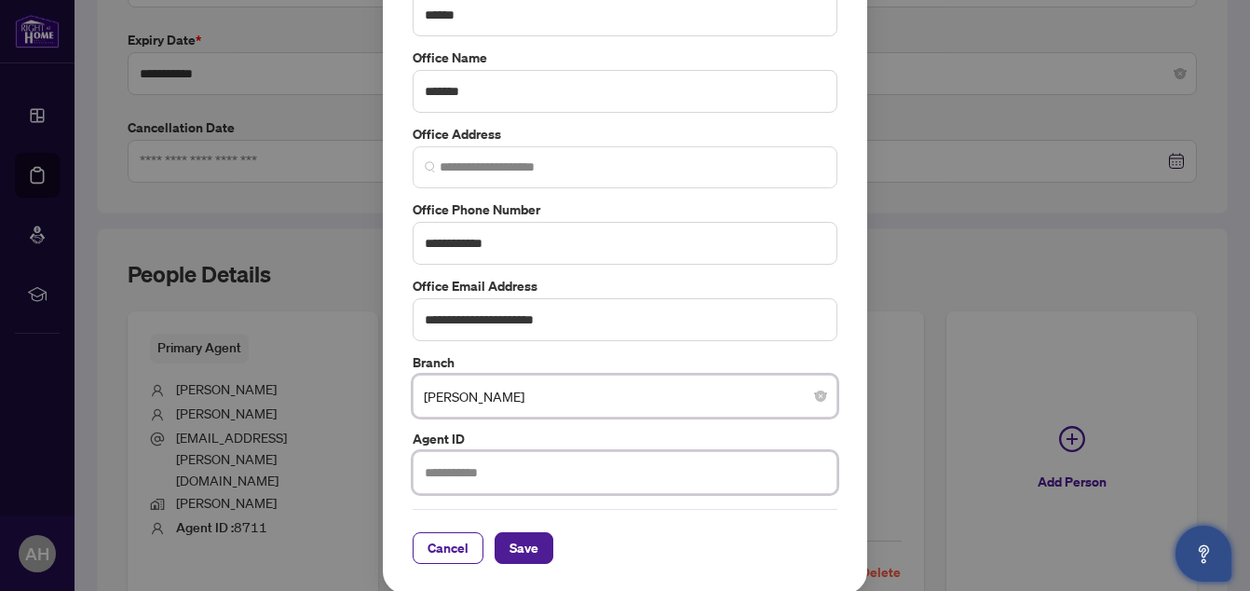
click at [523, 470] on input "text" at bounding box center [625, 472] width 425 height 43
type input "*****"
click at [515, 534] on span "Save" at bounding box center [523, 548] width 29 height 30
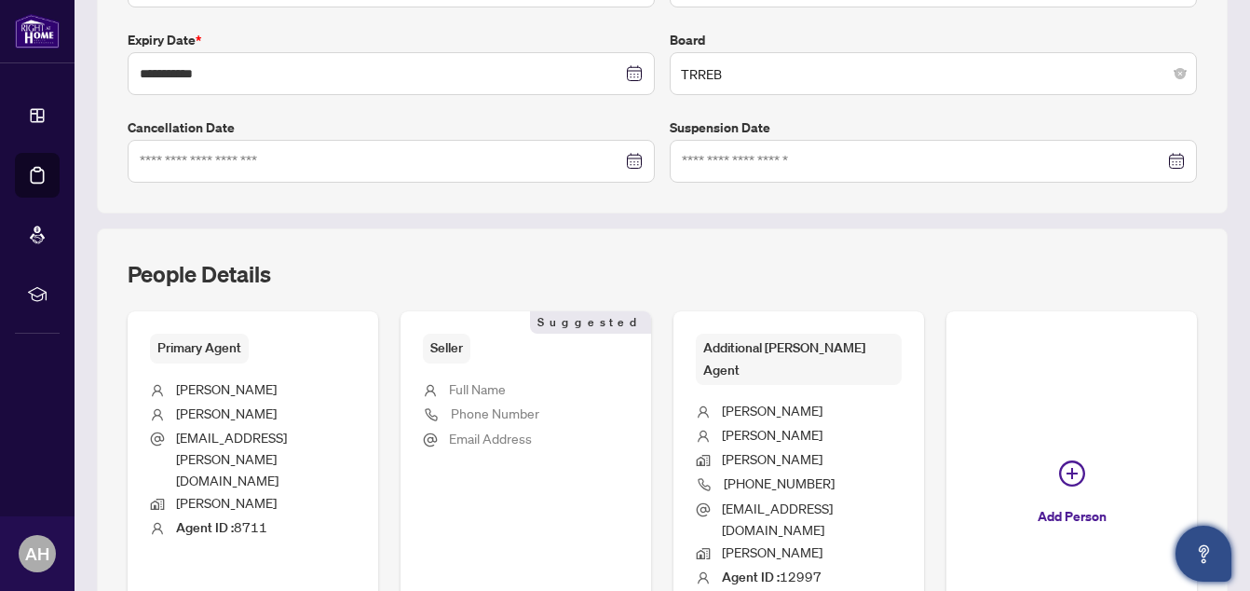
click at [908, 280] on div "People Details" at bounding box center [662, 285] width 1069 height 52
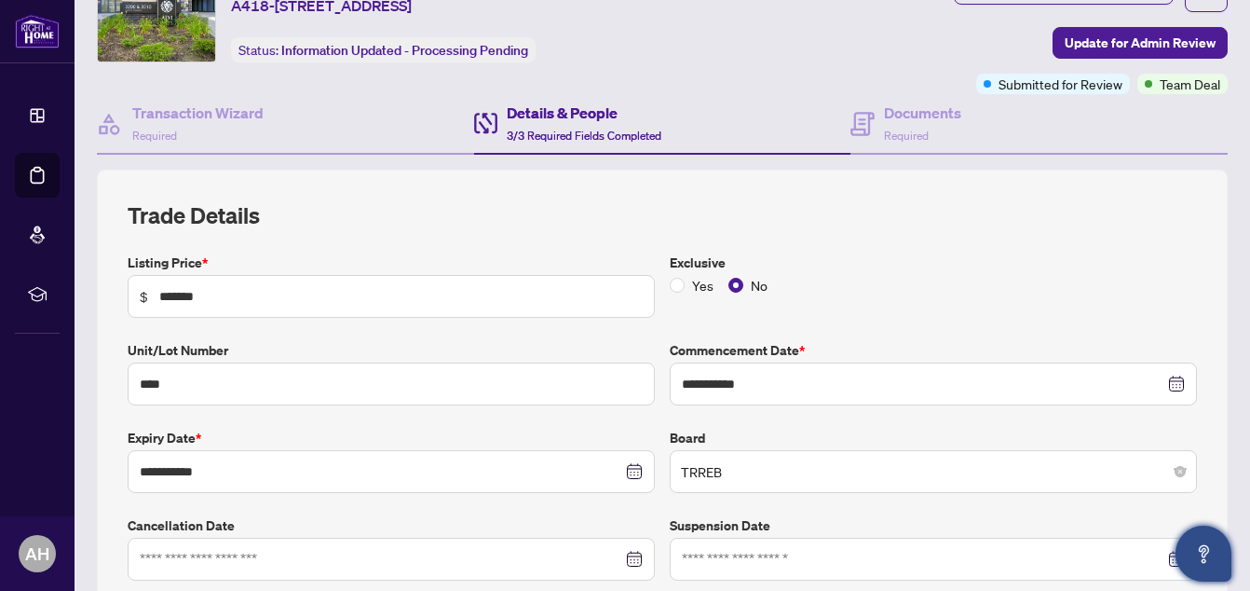
scroll to position [0, 0]
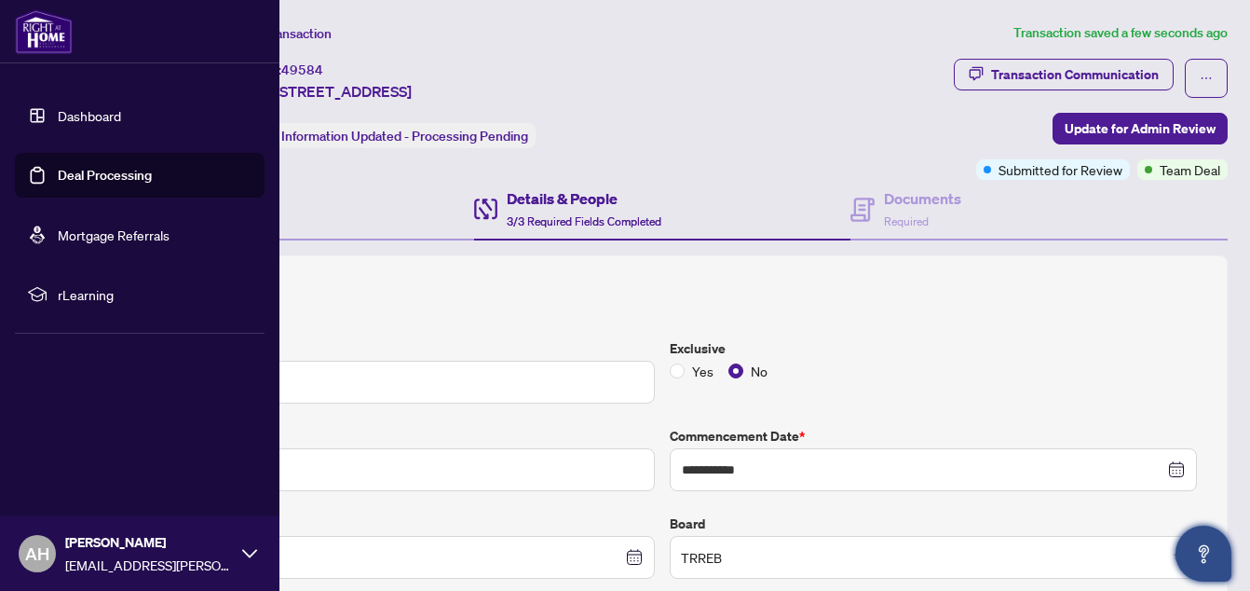
click at [79, 169] on link "Deal Processing" at bounding box center [105, 175] width 94 height 17
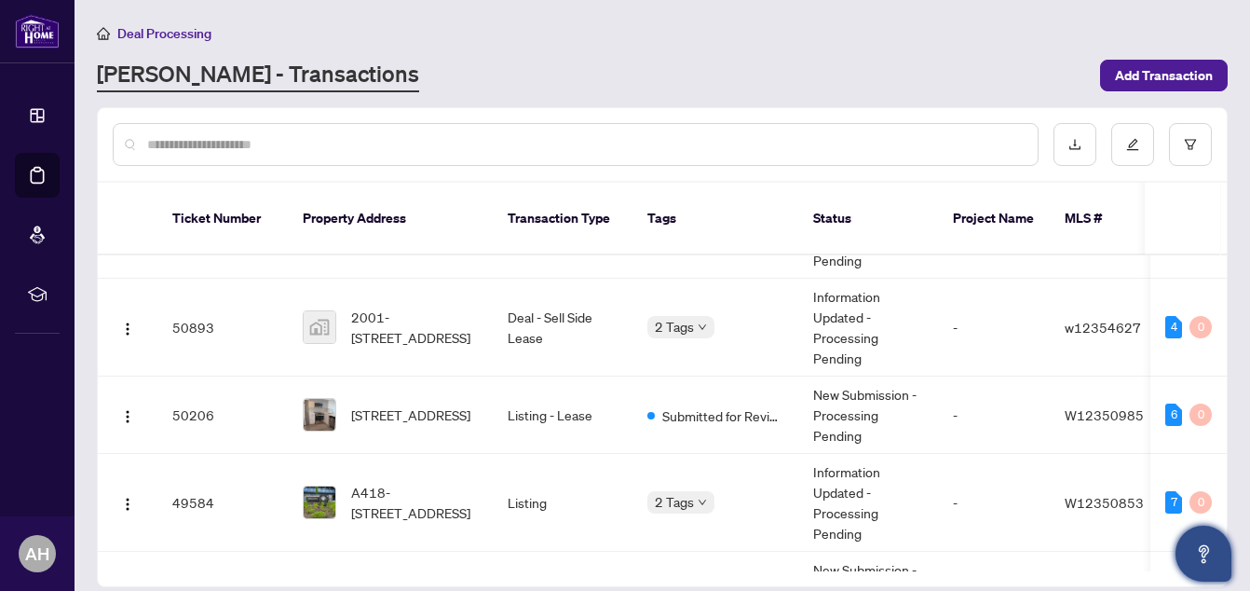
scroll to position [214, 0]
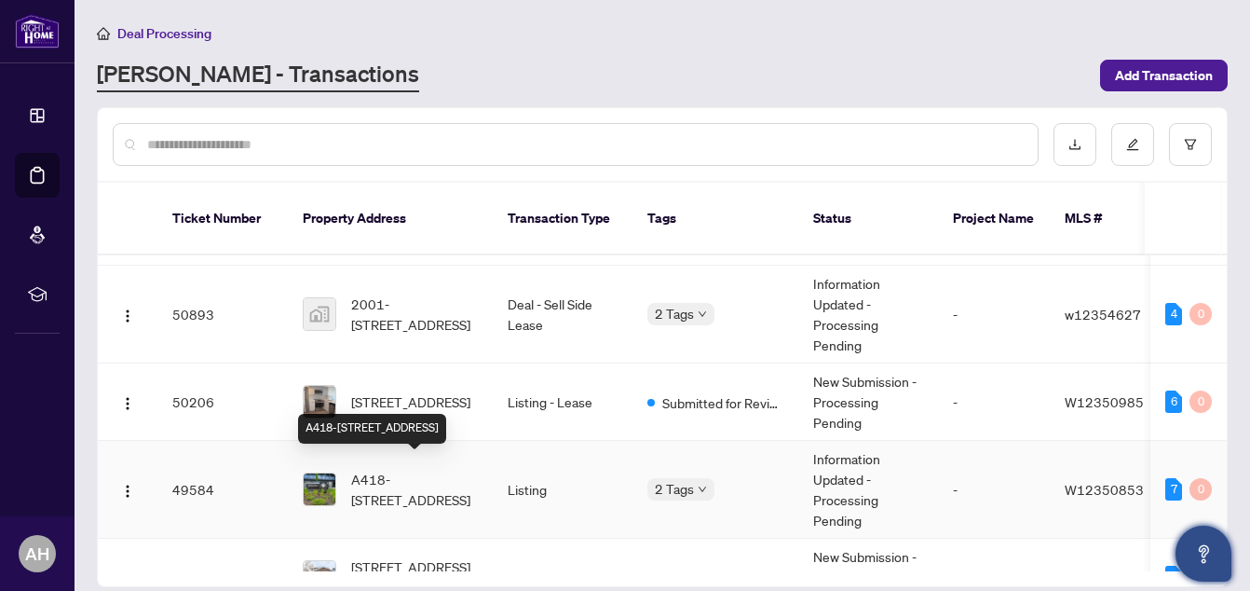
click at [443, 469] on span "A418-[STREET_ADDRESS]" at bounding box center [414, 489] width 127 height 41
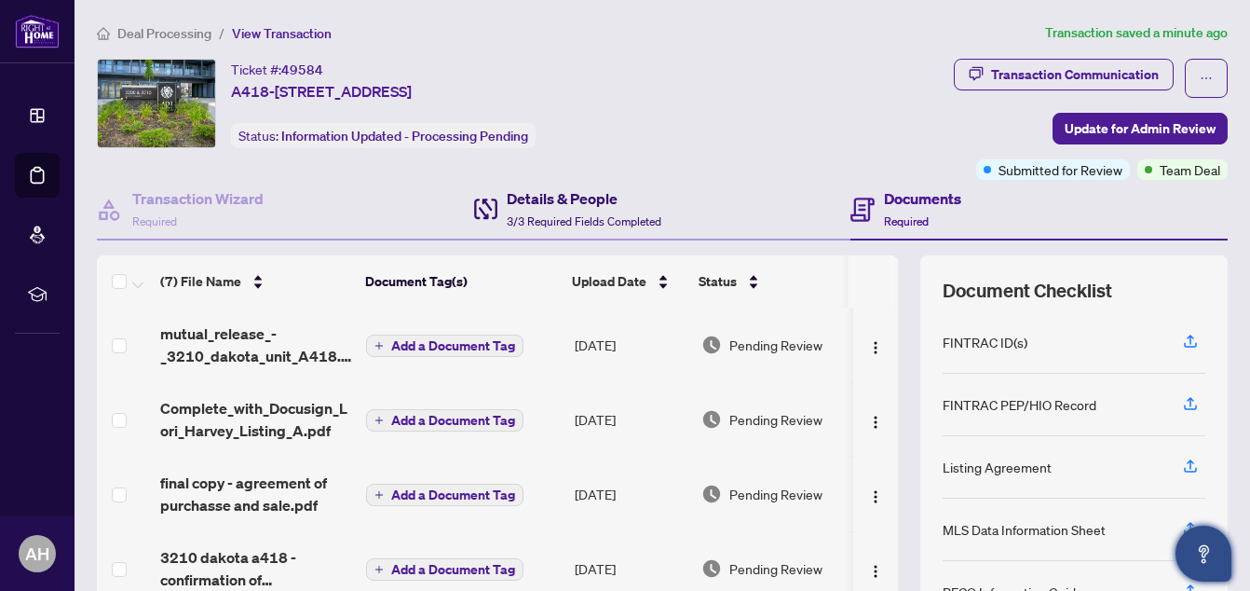
click at [556, 195] on h4 "Details & People" at bounding box center [584, 198] width 155 height 22
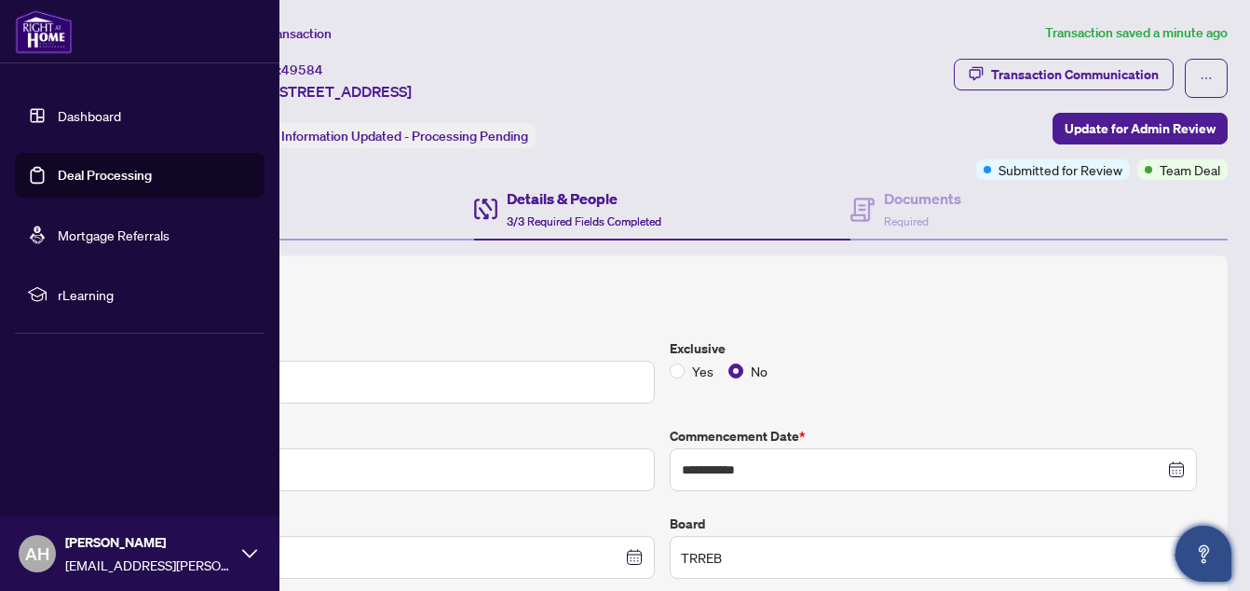
click at [80, 174] on link "Deal Processing" at bounding box center [105, 175] width 94 height 17
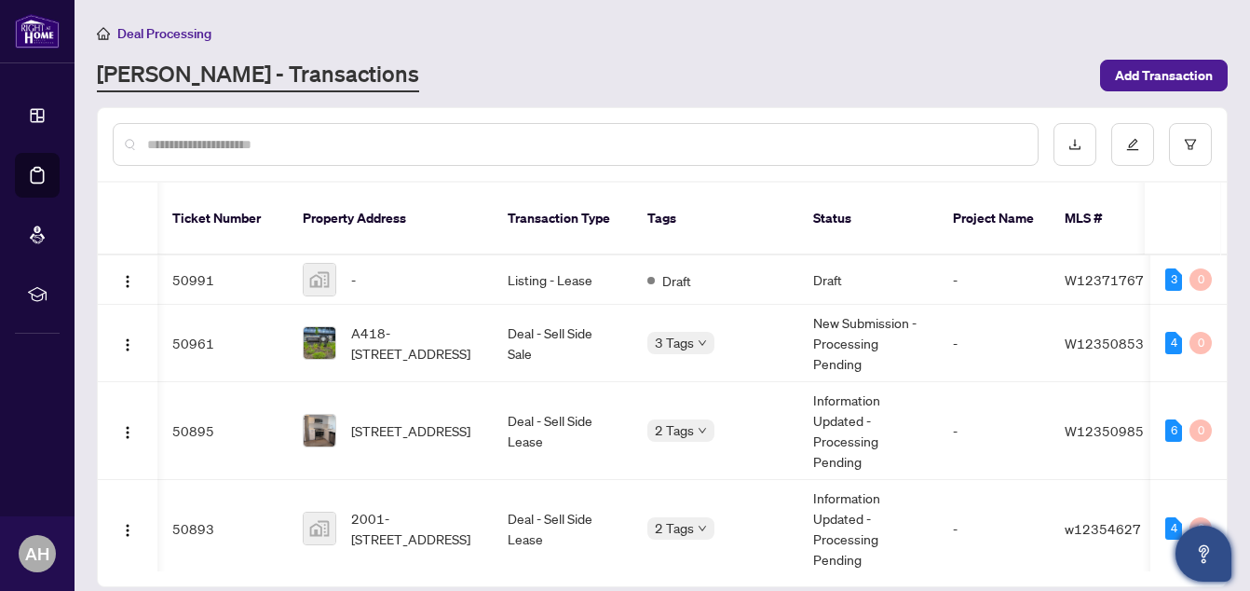
scroll to position [0, 224]
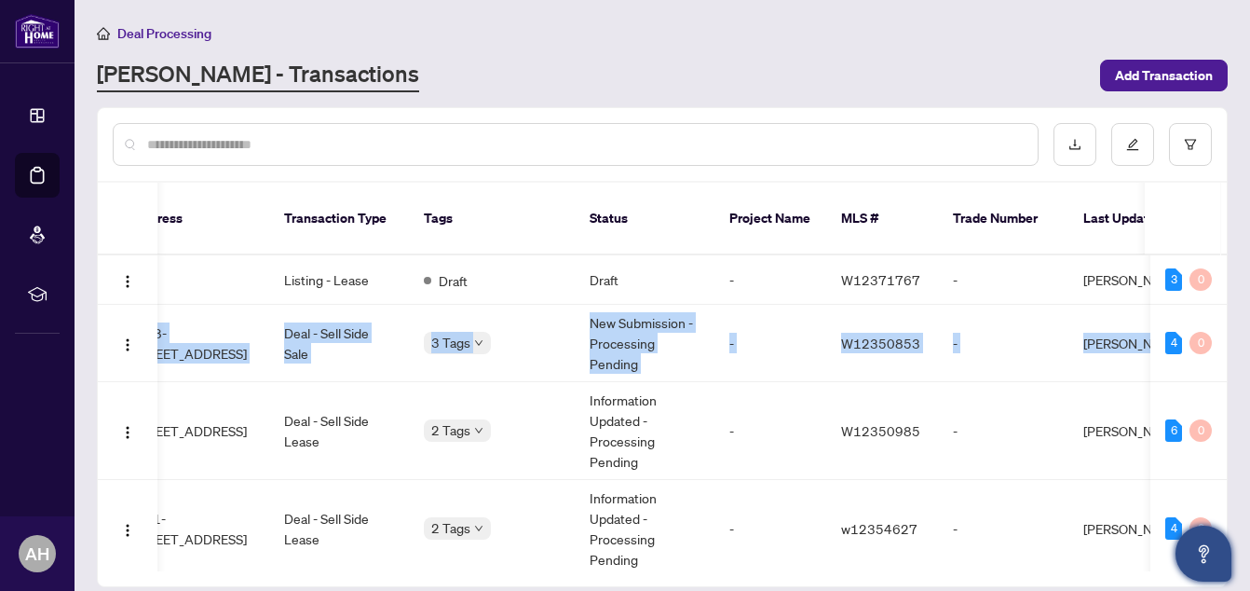
drag, startPoint x: 1220, startPoint y: 272, endPoint x: 1223, endPoint y: 299, distance: 27.2
click at [1223, 299] on div "50991 - Listing - Lease Draft Draft - W12371767 - [PERSON_NAME] [DATE] [PERSON_…" at bounding box center [662, 413] width 1129 height 316
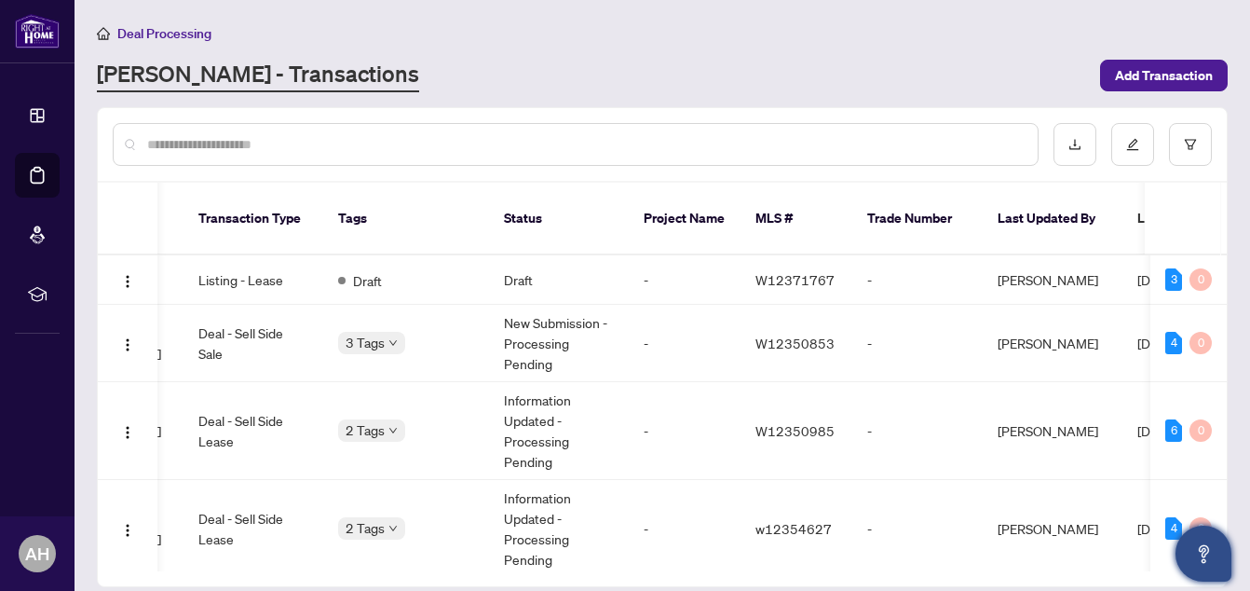
click at [890, 88] on div "[PERSON_NAME] - Transactions" at bounding box center [593, 76] width 992 height 34
click at [1242, 183] on main "Deal Processing [PERSON_NAME] - Transactions Add Transaction Ticket Number Prop…" at bounding box center [662, 295] width 1175 height 591
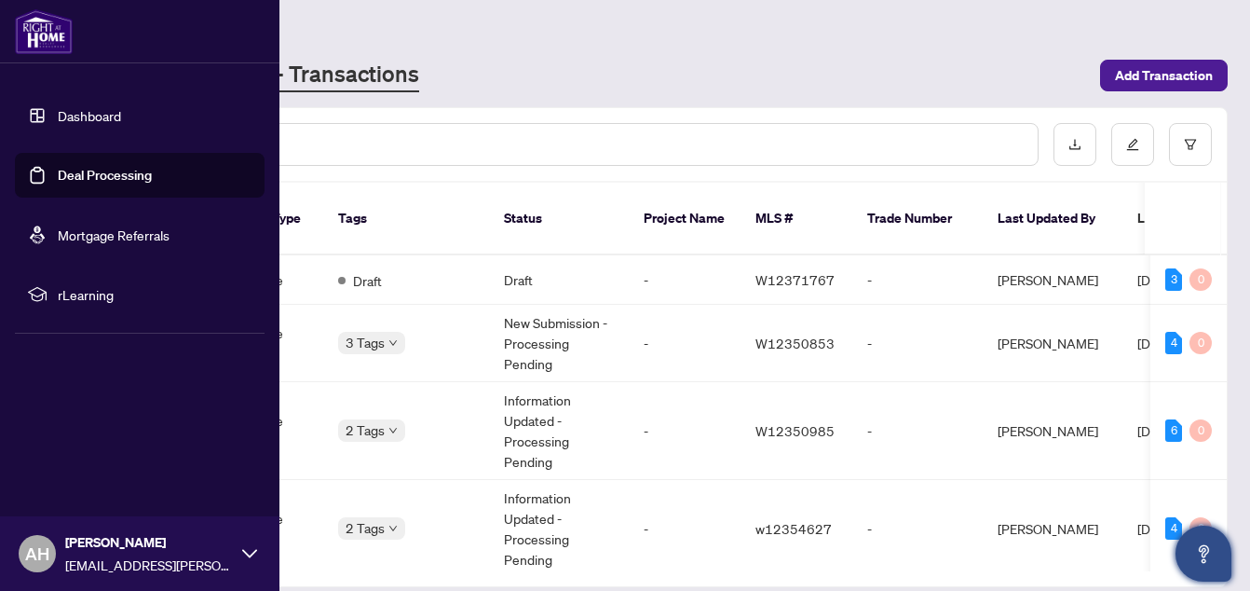
click at [71, 168] on link "Deal Processing" at bounding box center [105, 175] width 94 height 17
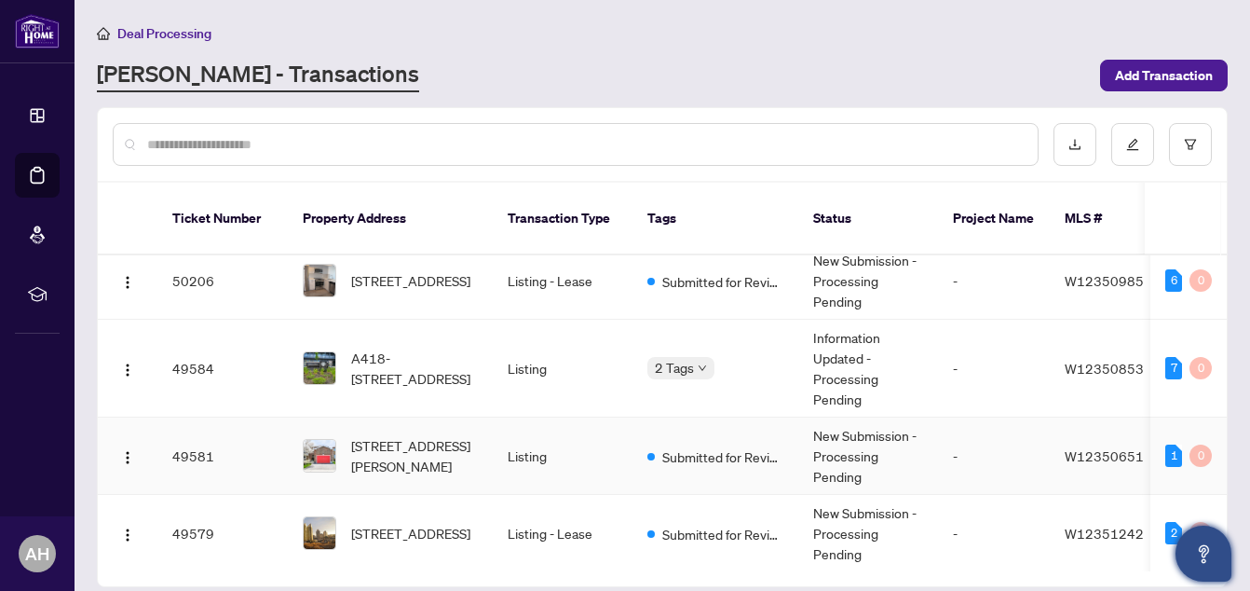
scroll to position [373, 0]
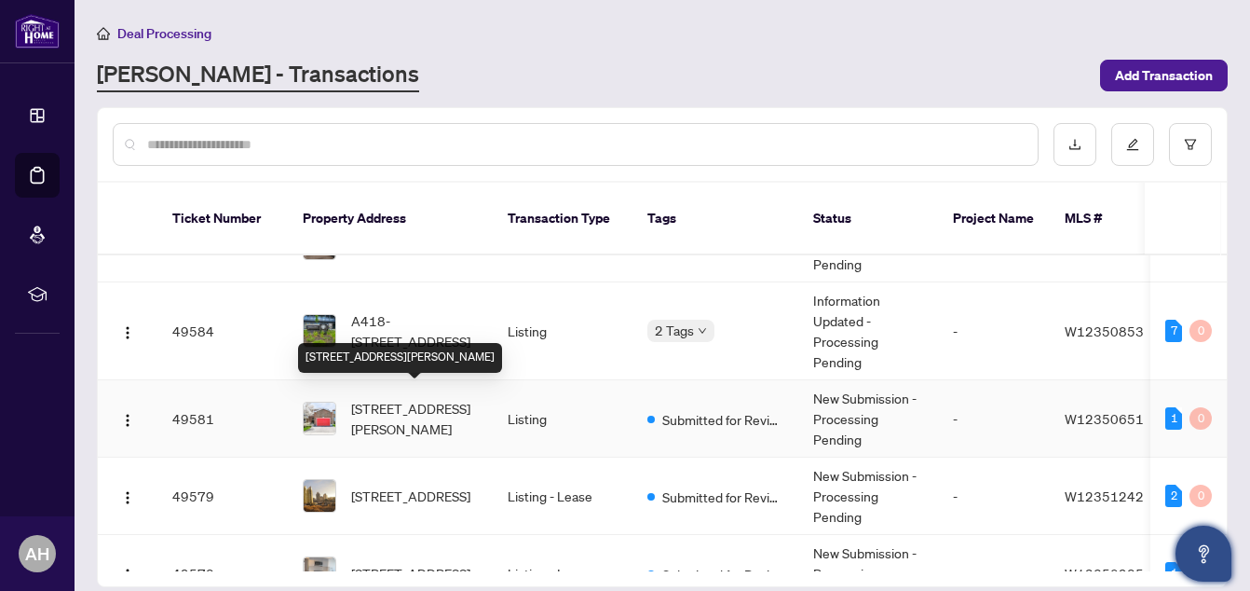
click at [435, 398] on span "[STREET_ADDRESS][PERSON_NAME]" at bounding box center [414, 418] width 127 height 41
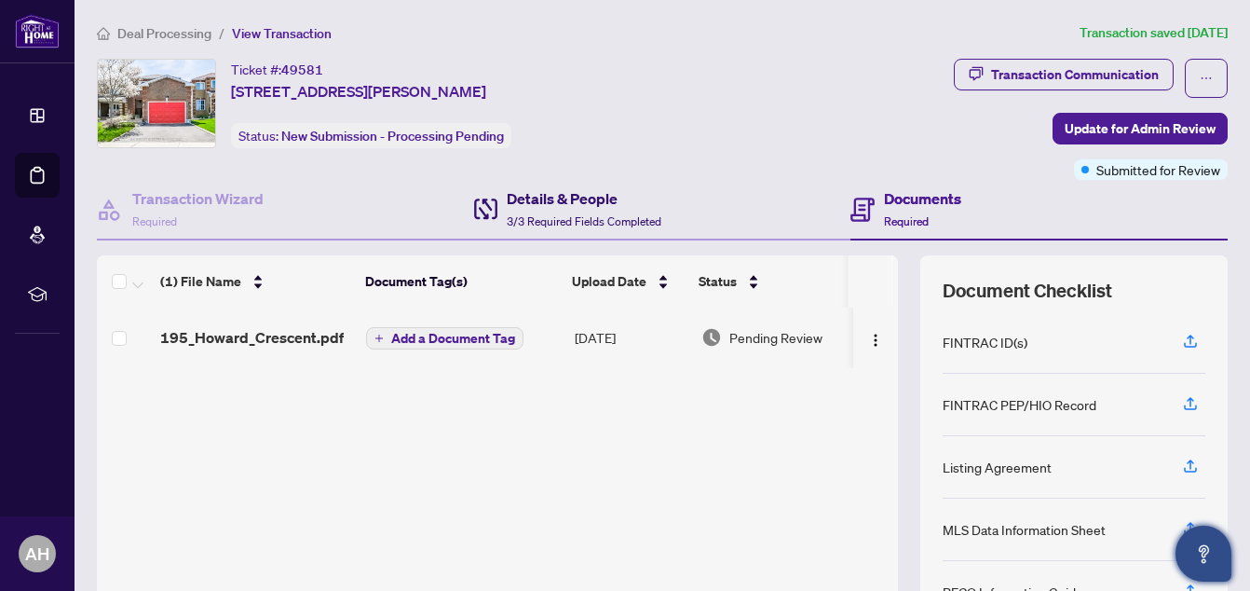
click at [558, 196] on h4 "Details & People" at bounding box center [584, 198] width 155 height 22
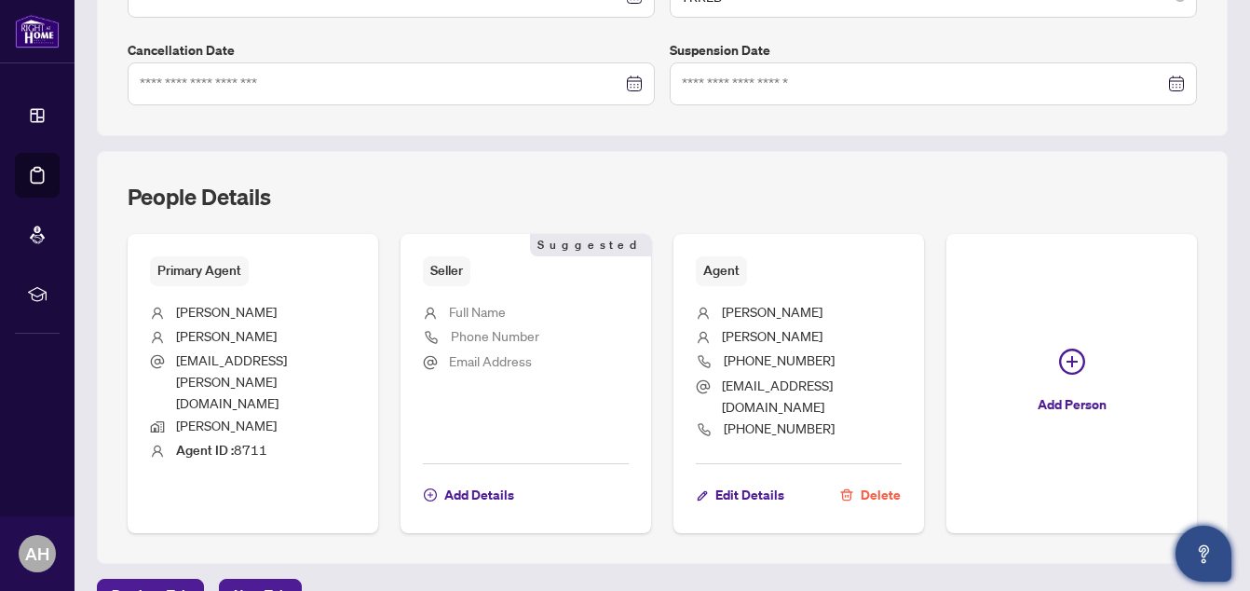
scroll to position [583, 0]
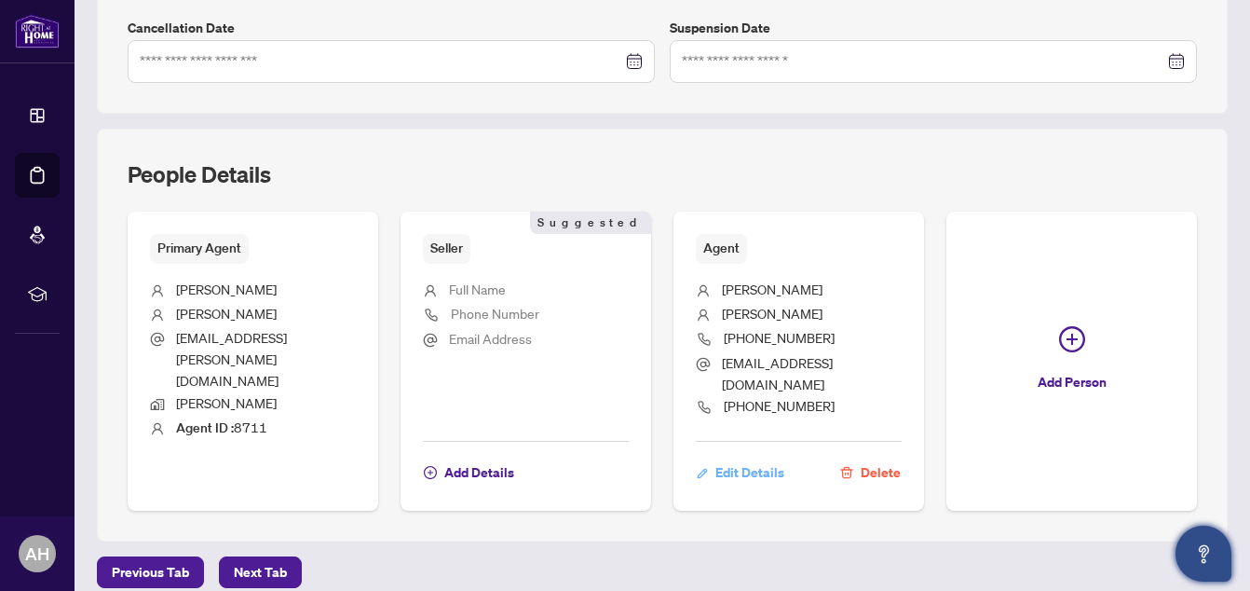
click at [755, 457] on span "Edit Details" at bounding box center [749, 472] width 69 height 30
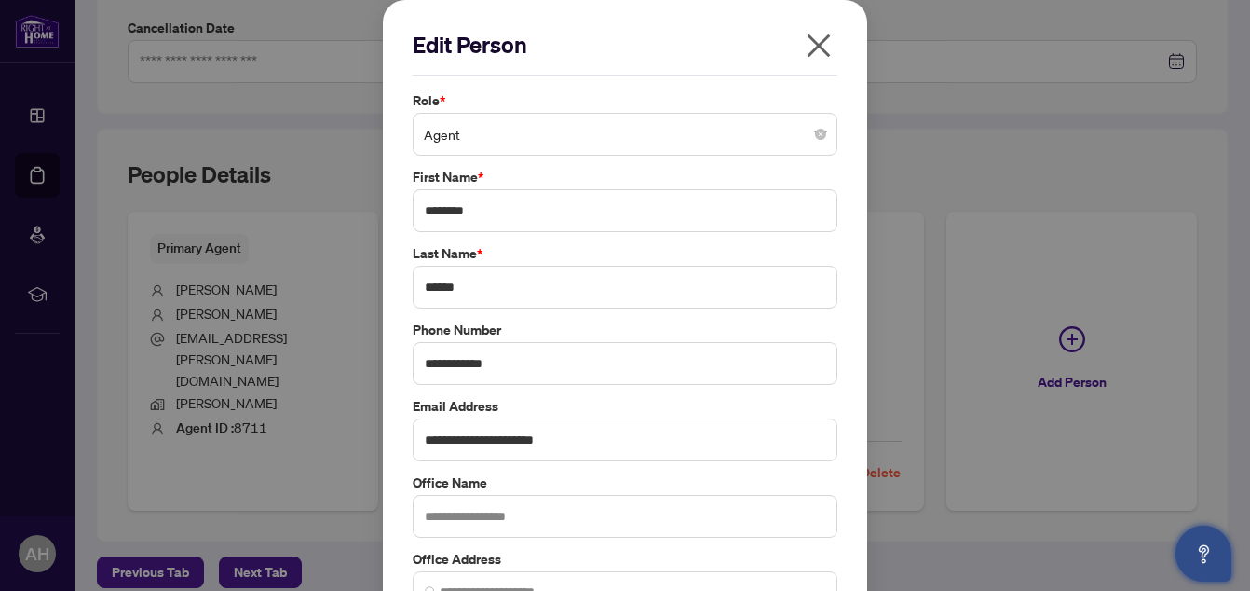
type input "**********"
click at [689, 141] on span "Agent" at bounding box center [625, 133] width 402 height 35
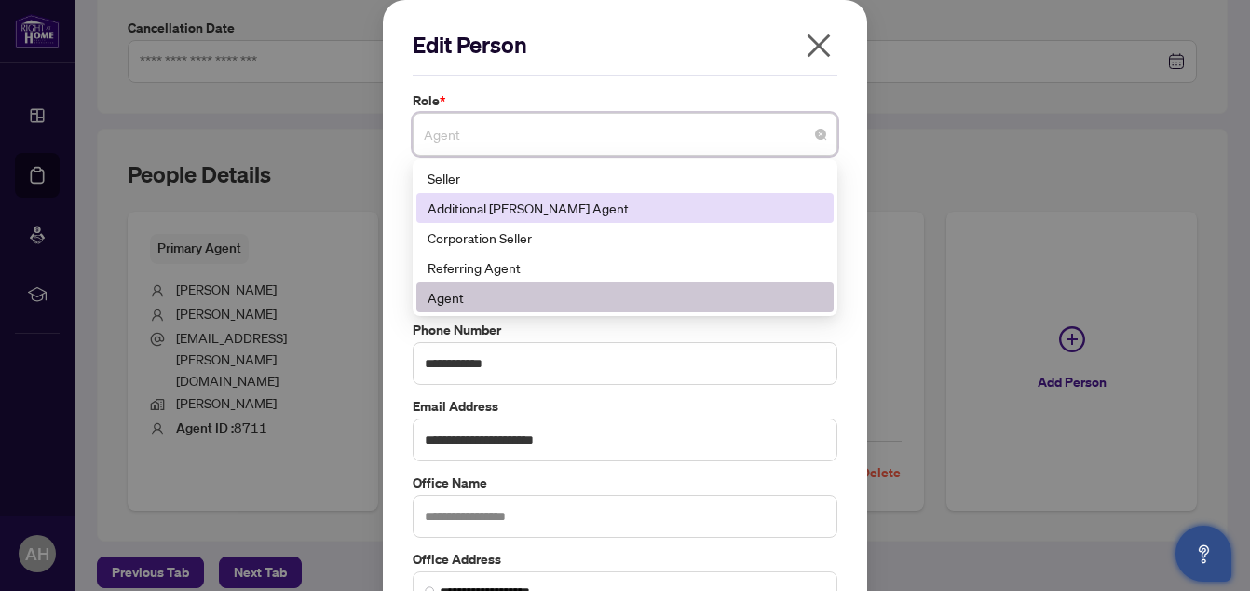
drag, startPoint x: 616, startPoint y: 214, endPoint x: 566, endPoint y: 203, distance: 50.6
click at [566, 203] on div "Additional [PERSON_NAME] Agent" at bounding box center [625, 207] width 395 height 20
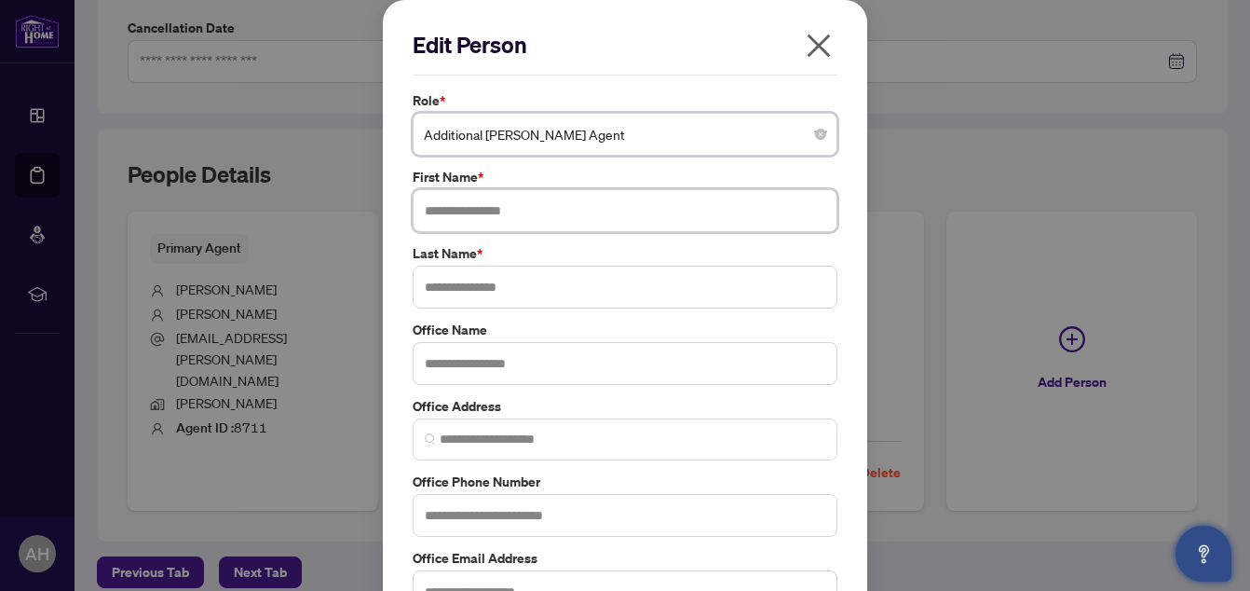
click at [547, 216] on input "text" at bounding box center [625, 210] width 425 height 43
type input "*******"
click at [520, 285] on input "text" at bounding box center [625, 286] width 425 height 43
type input "******"
click at [536, 368] on input "text" at bounding box center [625, 363] width 425 height 43
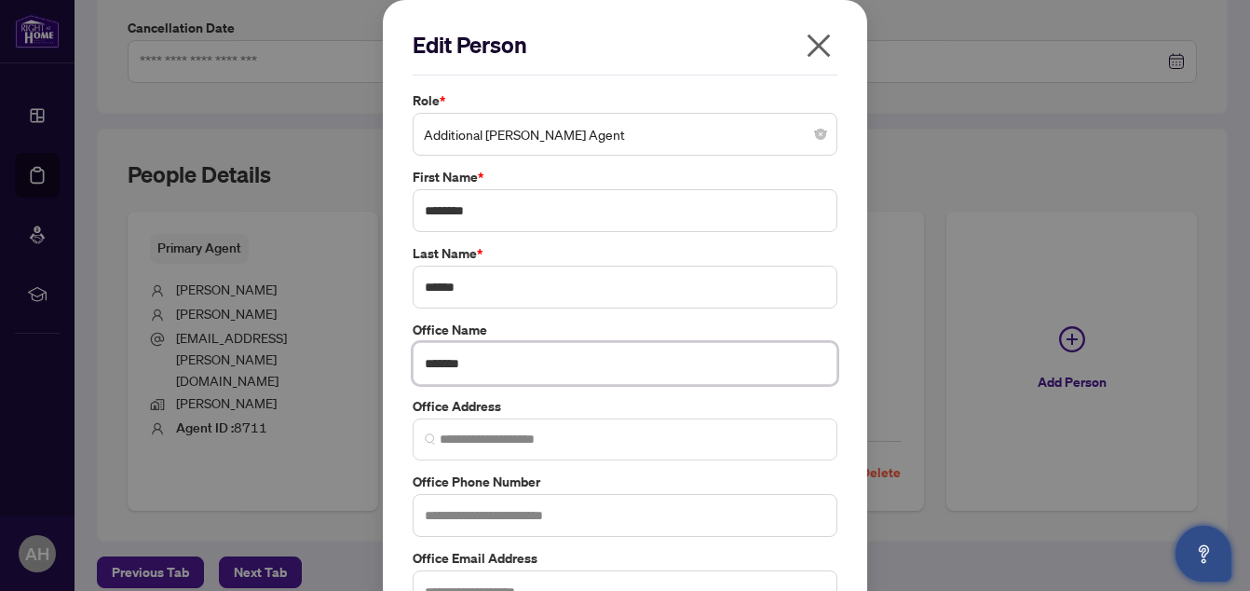
type input "*******"
click at [517, 509] on input "text" at bounding box center [625, 515] width 425 height 43
type input "**********"
click at [1235, 341] on div "**********" at bounding box center [625, 295] width 1250 height 591
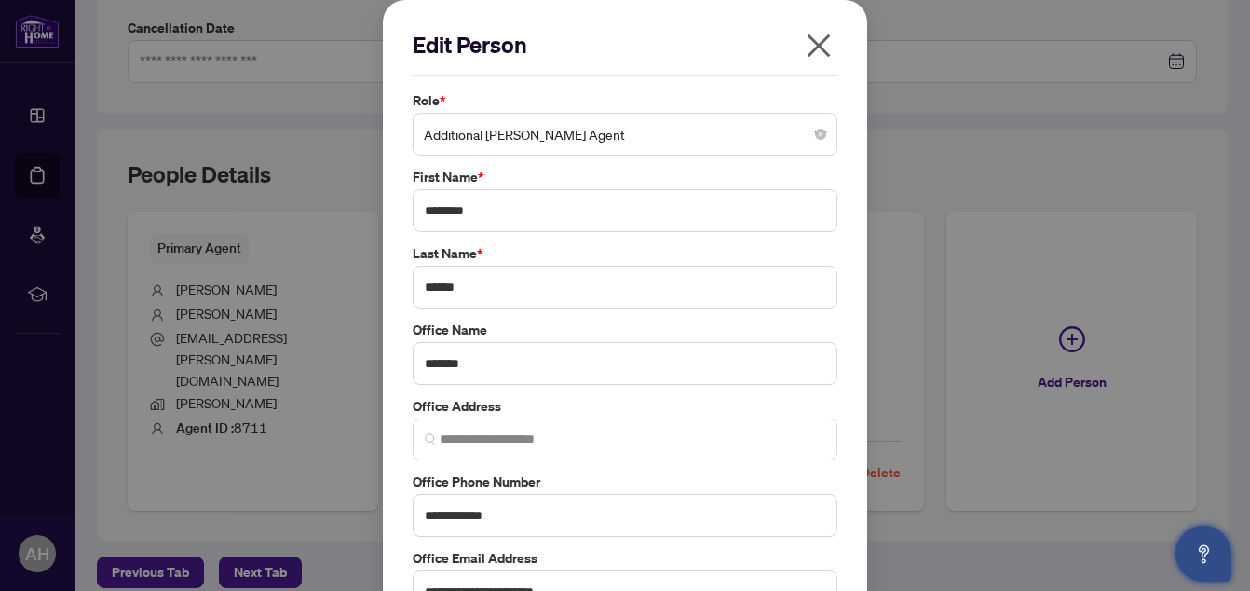
drag, startPoint x: 1233, startPoint y: 338, endPoint x: 1239, endPoint y: 401, distance: 62.7
click at [1239, 401] on div "**********" at bounding box center [625, 295] width 1250 height 591
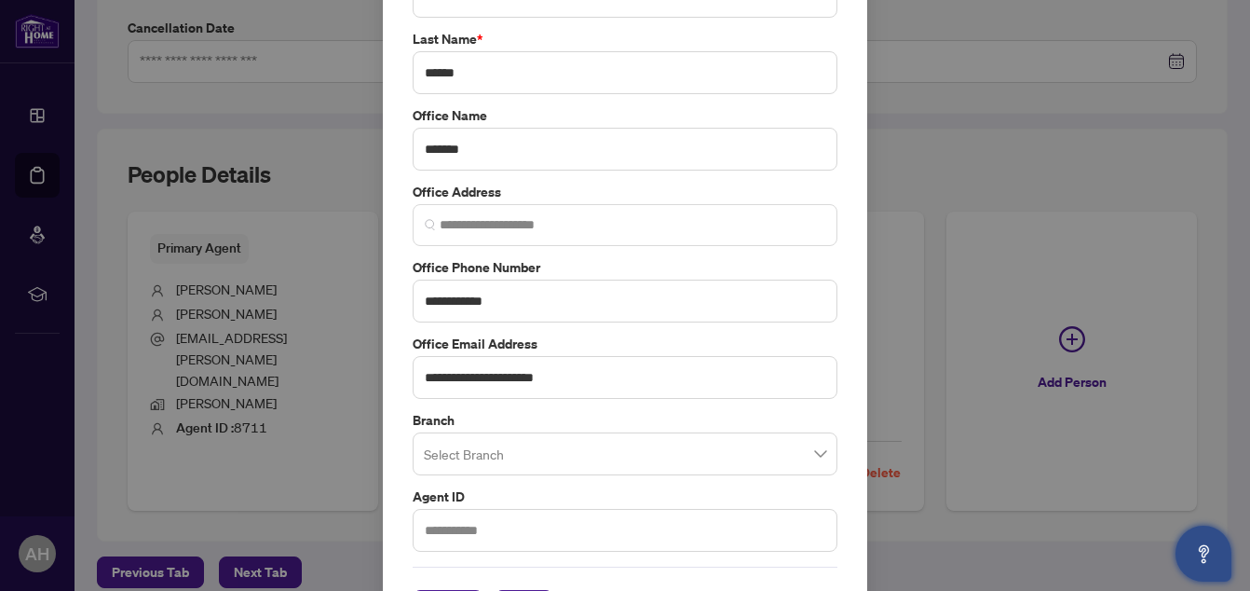
scroll to position [219, 0]
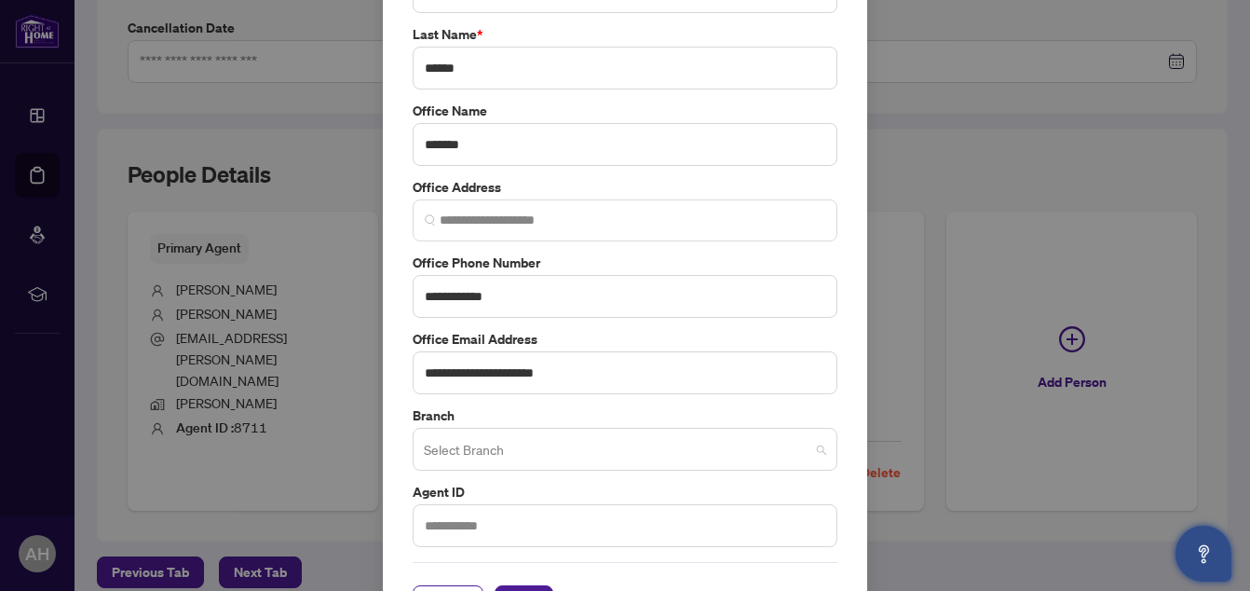
click at [633, 445] on input "search" at bounding box center [617, 451] width 386 height 41
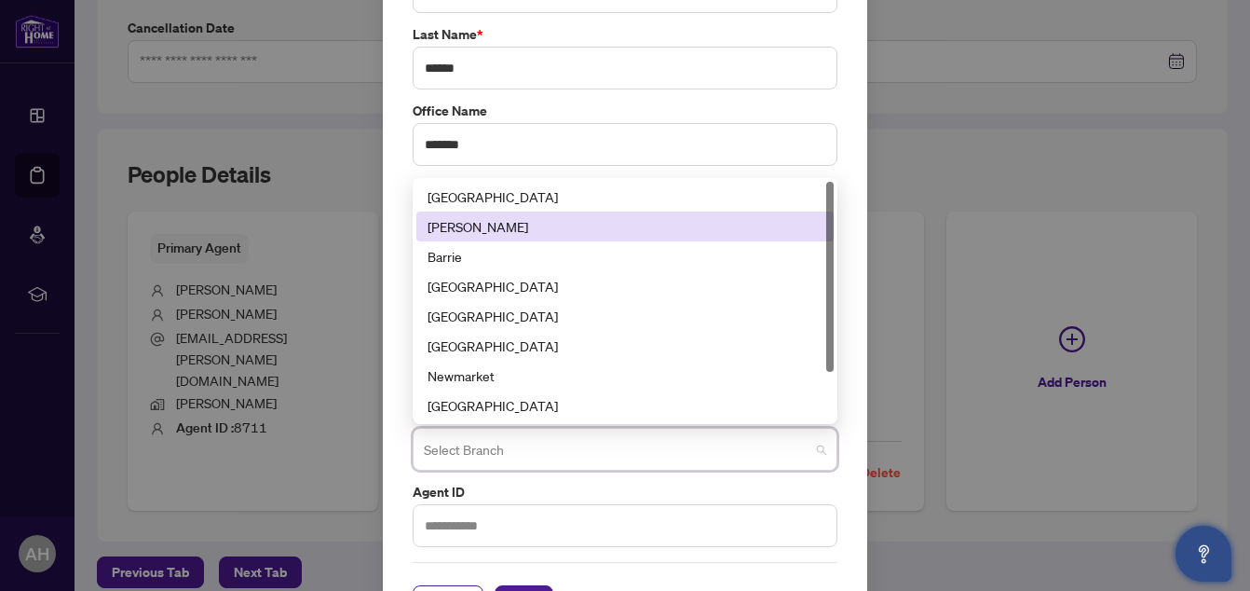
click at [487, 227] on div "[PERSON_NAME]" at bounding box center [625, 226] width 395 height 20
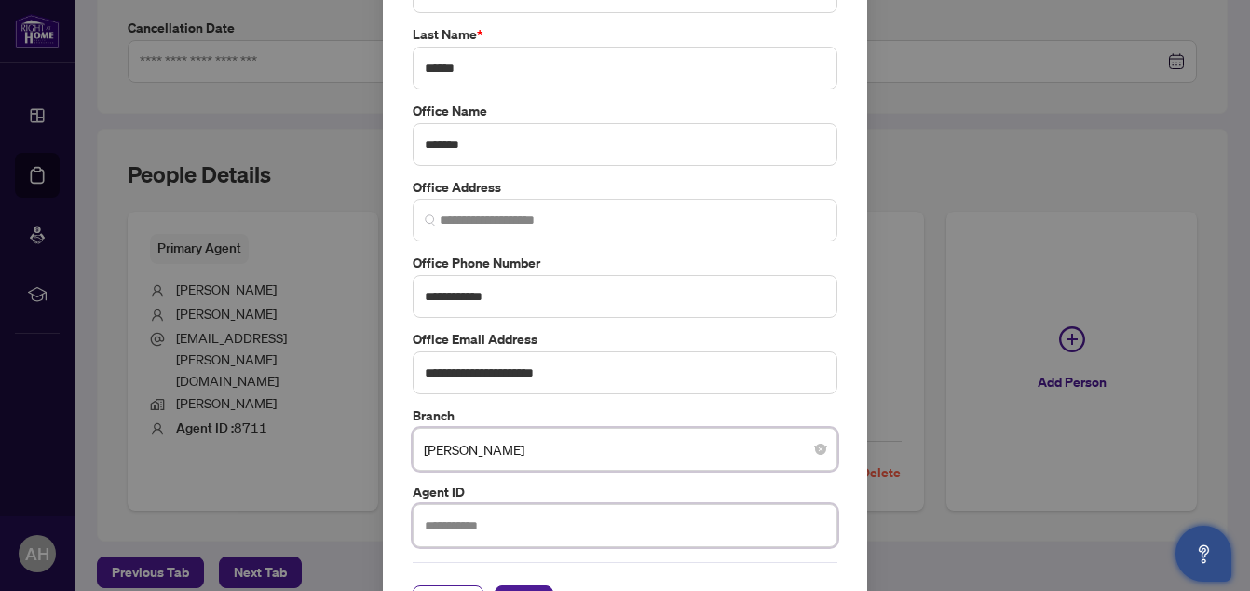
click at [517, 525] on input "text" at bounding box center [625, 525] width 425 height 43
type input "*****"
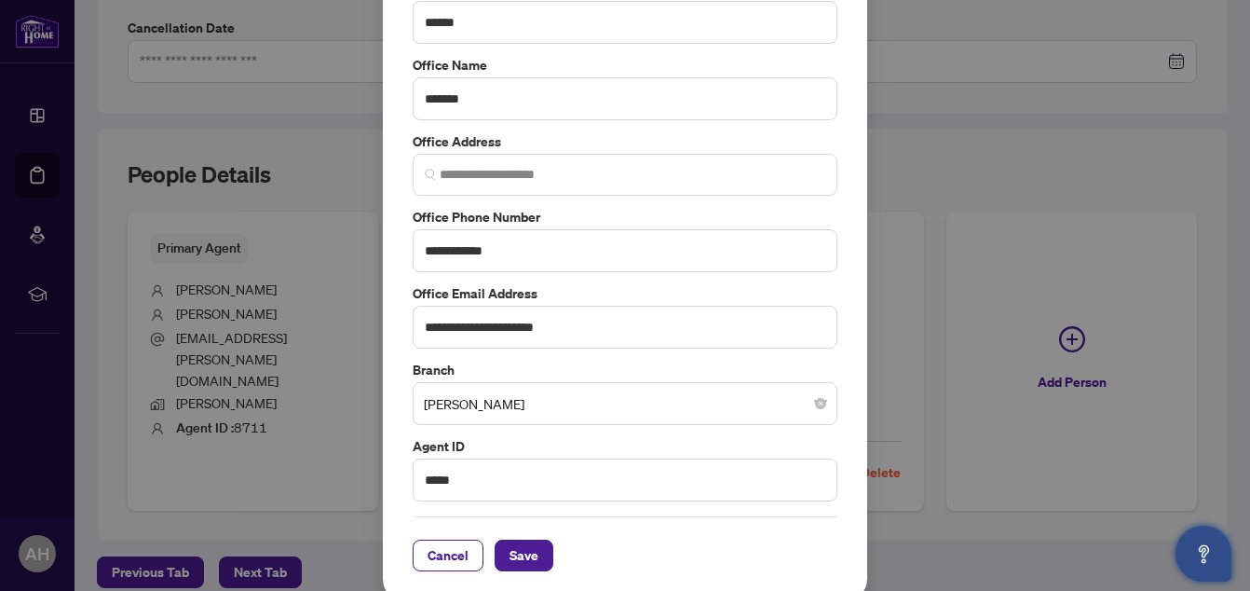
scroll to position [267, 0]
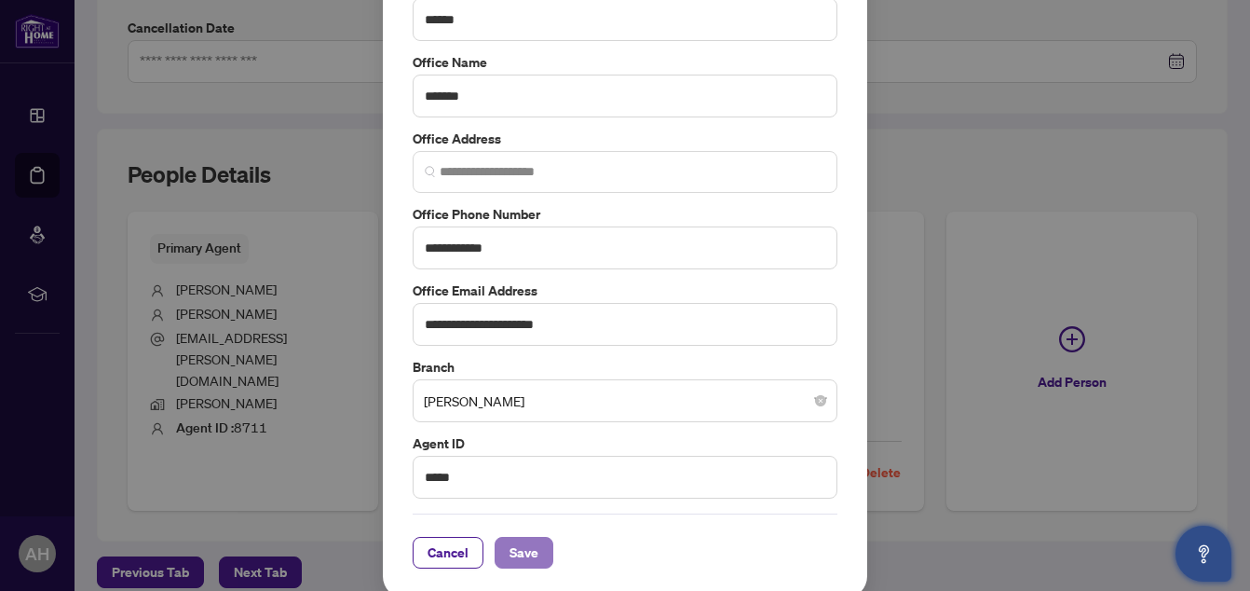
click at [527, 553] on span "Save" at bounding box center [523, 552] width 29 height 30
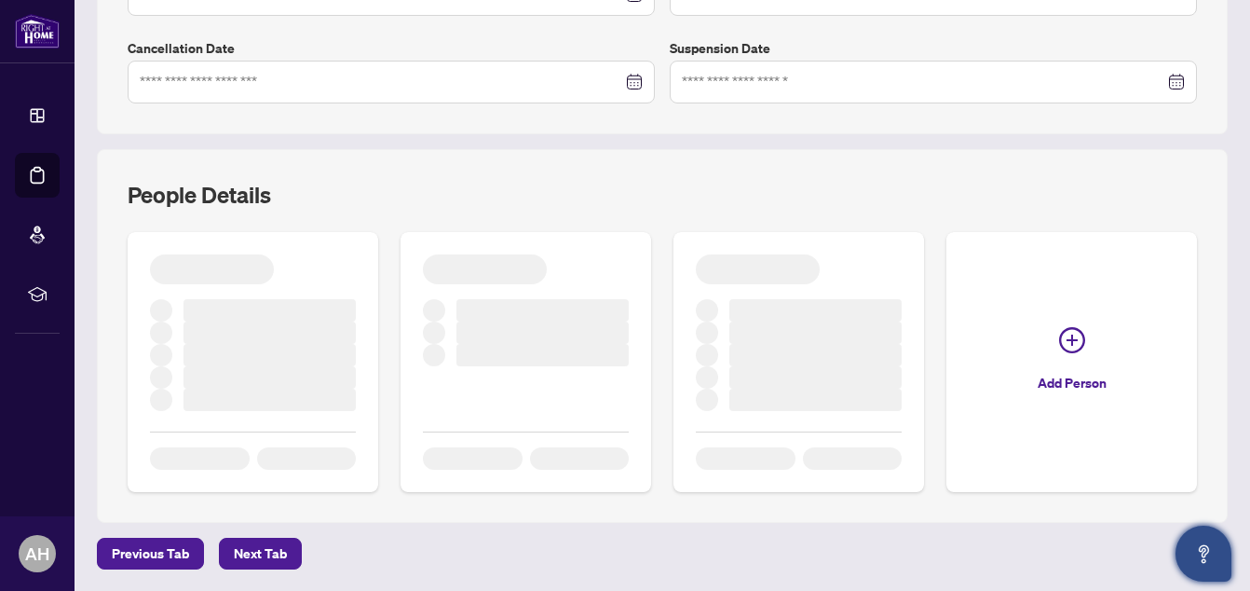
click at [527, 553] on div "Previous Tab Next Tab" at bounding box center [662, 553] width 1131 height 32
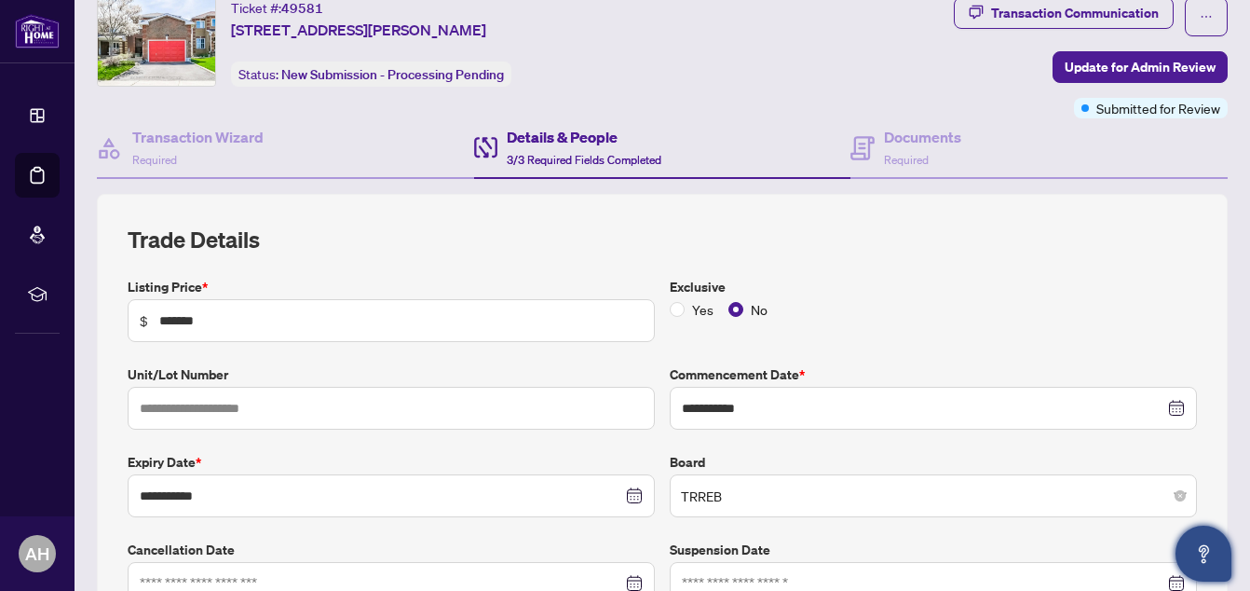
scroll to position [49, 0]
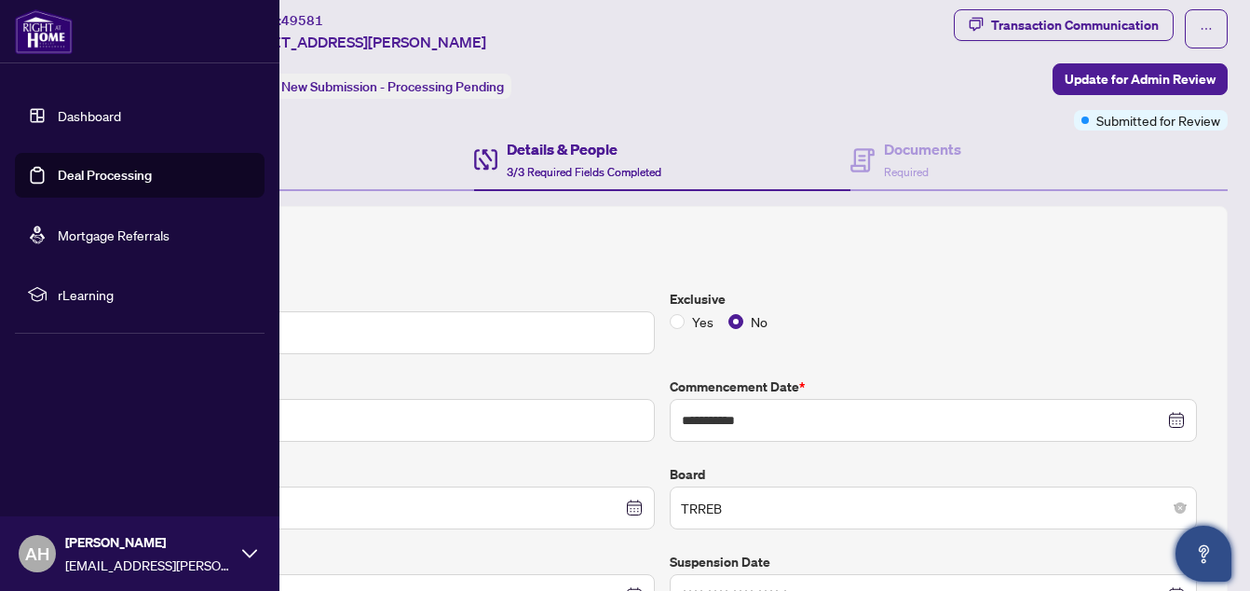
click at [86, 174] on link "Deal Processing" at bounding box center [105, 175] width 94 height 17
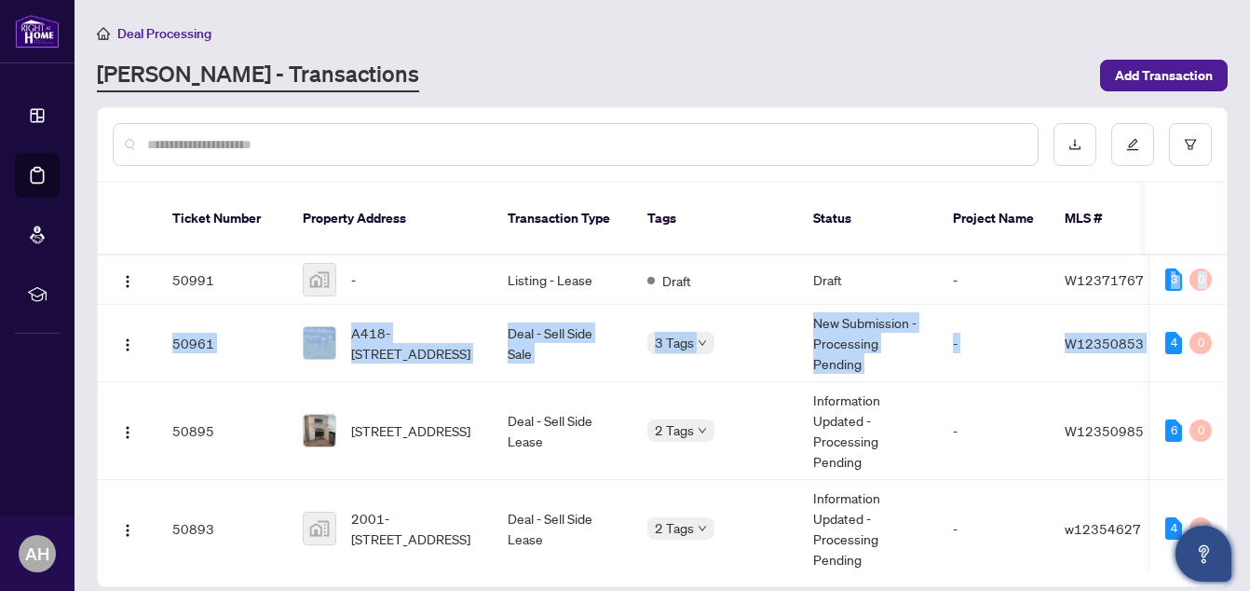
drag, startPoint x: 1236, startPoint y: 245, endPoint x: 1246, endPoint y: 324, distance: 79.8
click at [1246, 324] on main "Deal Processing [PERSON_NAME] - Transactions Add Transaction Ticket Number Prop…" at bounding box center [662, 295] width 1175 height 591
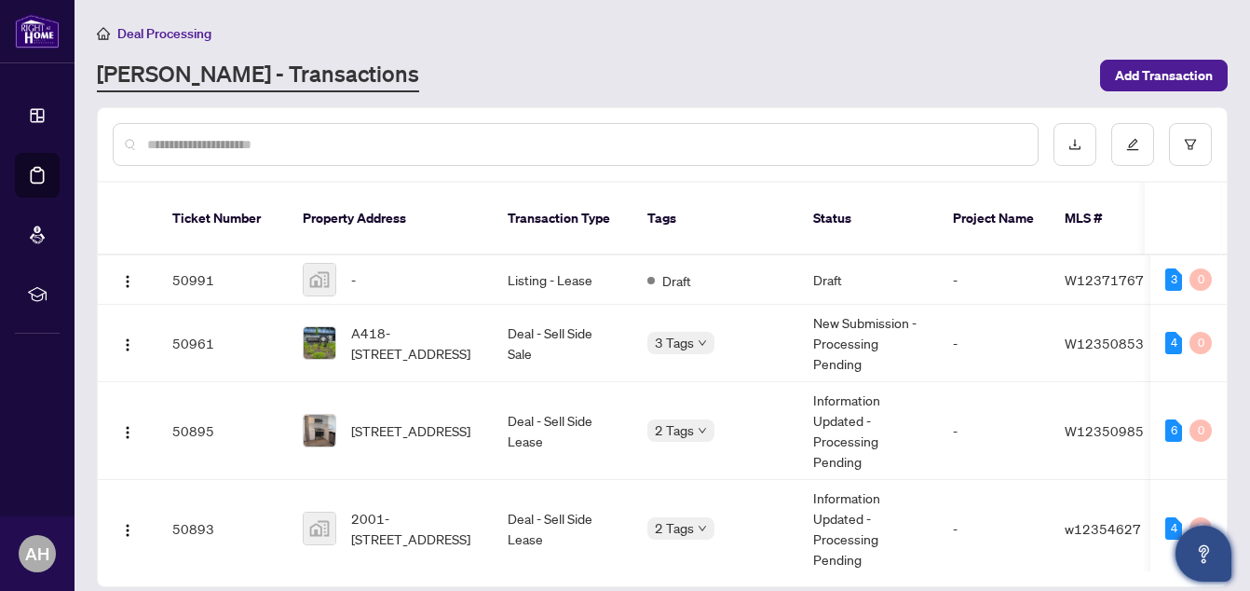
click at [869, 31] on div "Deal Processing" at bounding box center [662, 32] width 1131 height 21
drag, startPoint x: 1243, startPoint y: 292, endPoint x: 1246, endPoint y: 319, distance: 26.2
click at [1246, 319] on main "Deal Processing [PERSON_NAME] - Transactions Add Transaction Ticket Number Prop…" at bounding box center [662, 295] width 1175 height 591
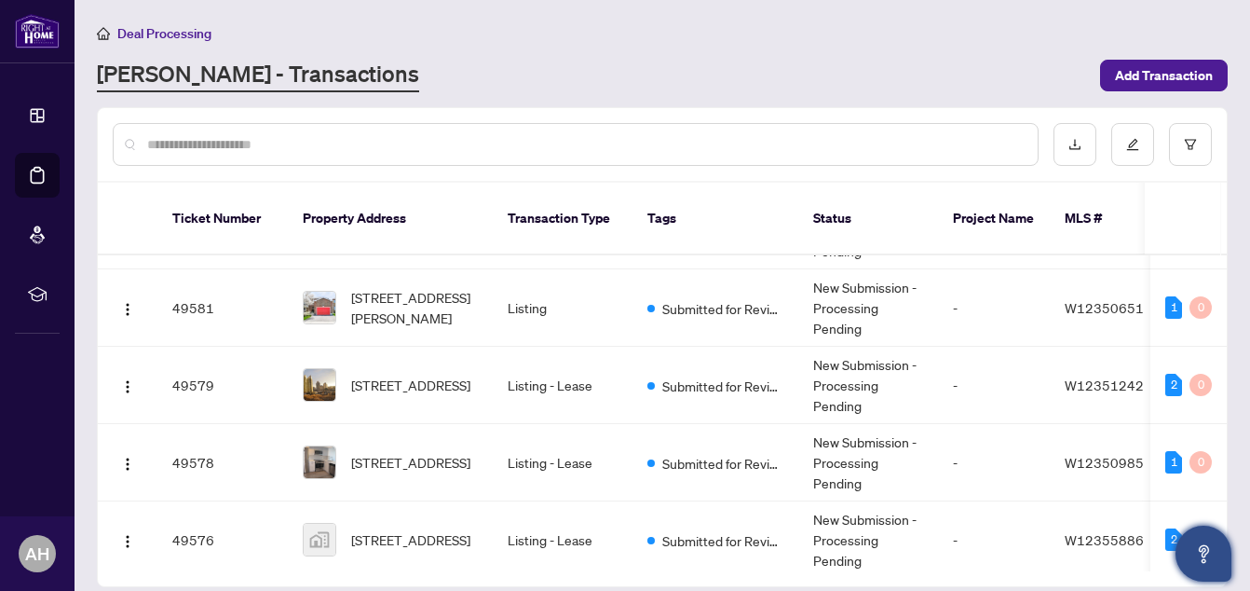
scroll to position [491, 0]
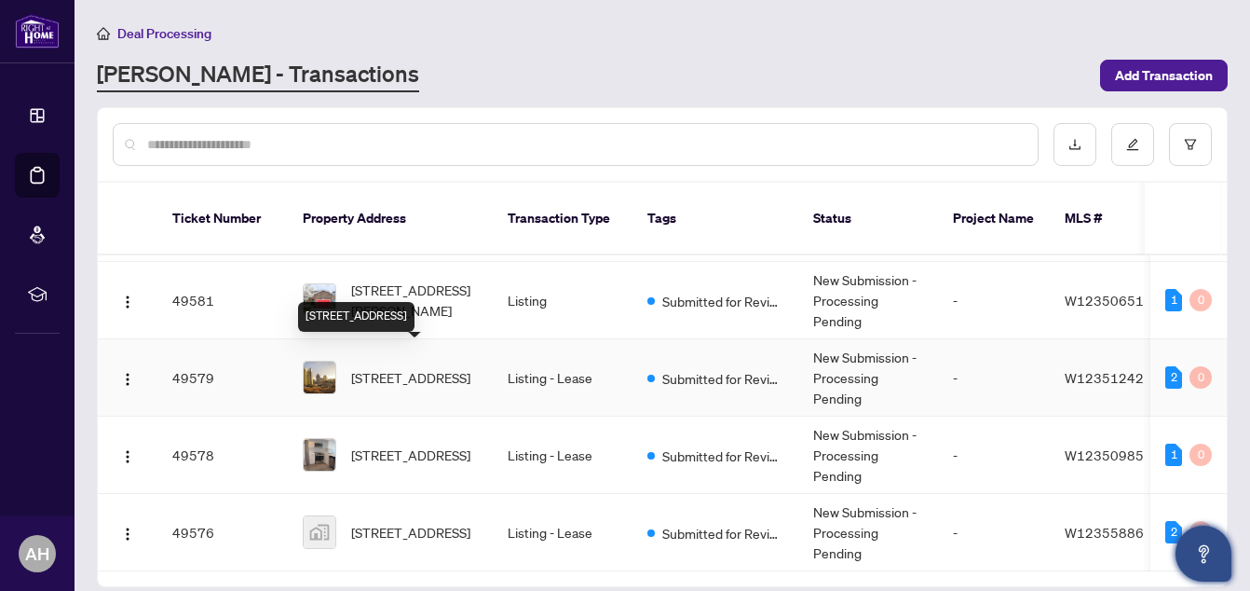
click at [428, 367] on span "[STREET_ADDRESS]" at bounding box center [410, 377] width 119 height 20
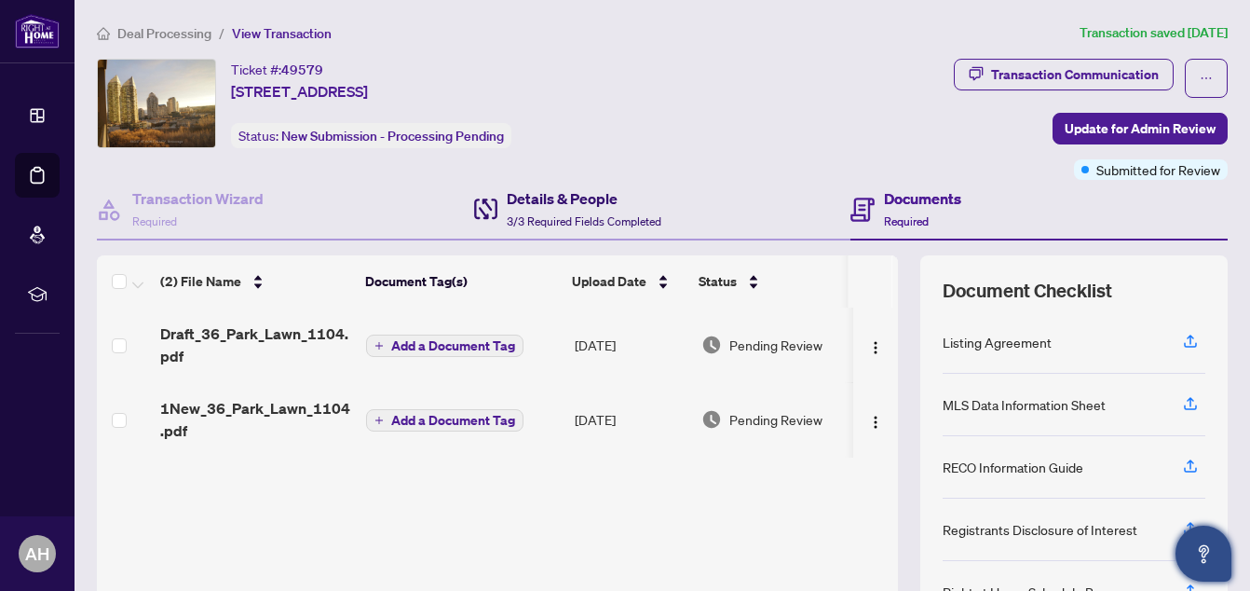
click at [547, 191] on h4 "Details & People" at bounding box center [584, 198] width 155 height 22
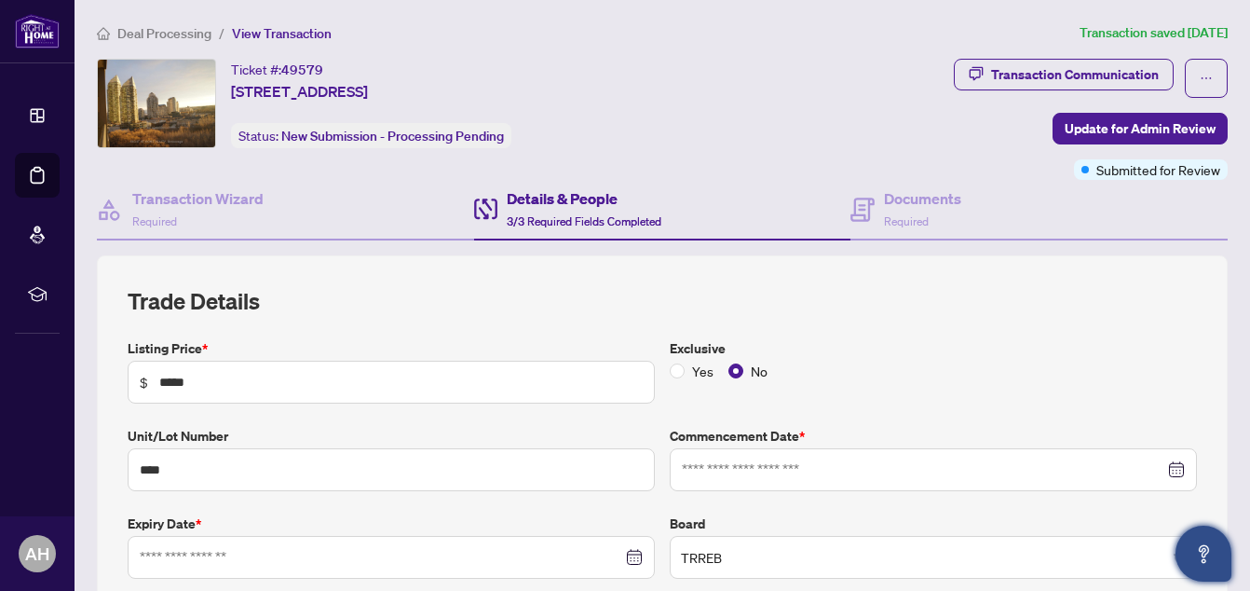
type input "**********"
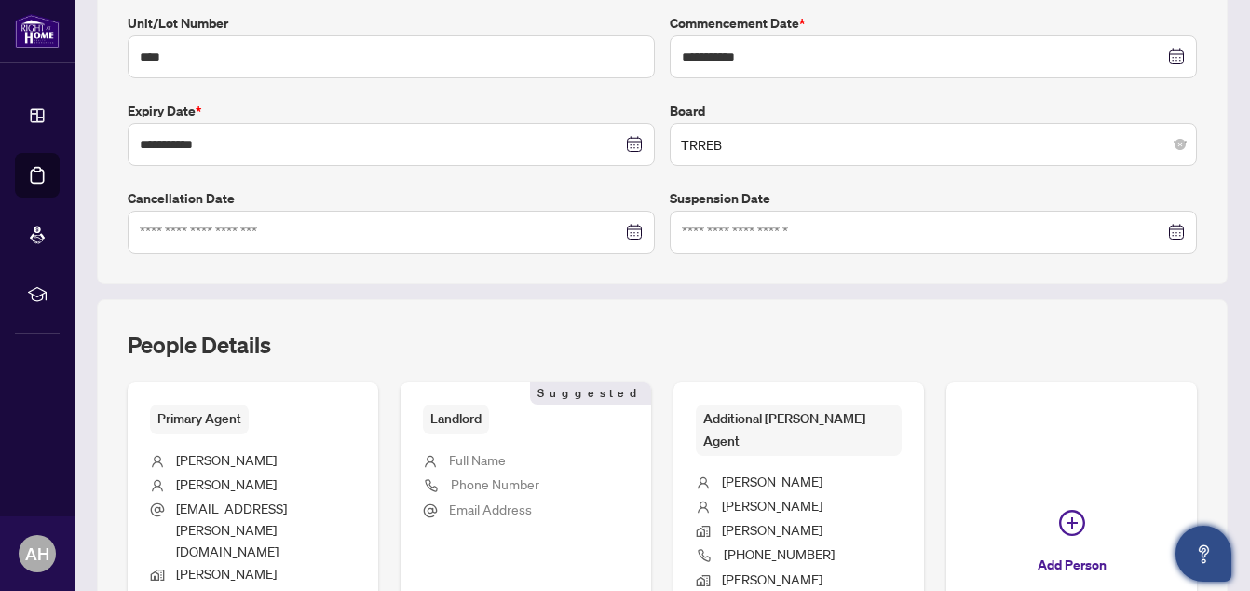
scroll to position [419, 0]
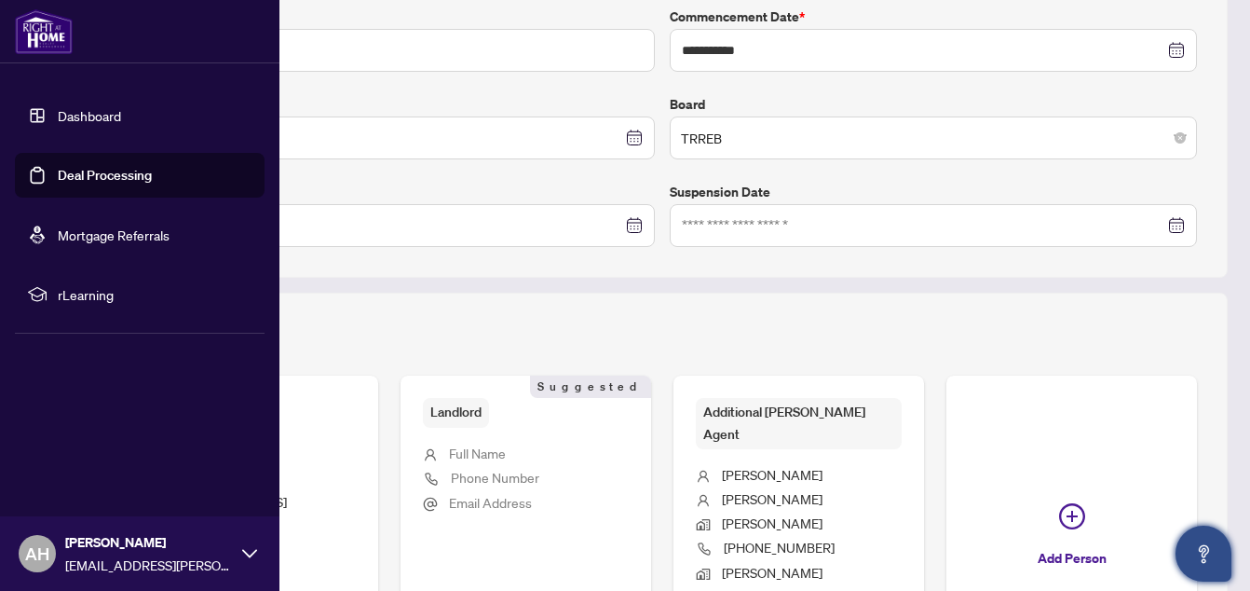
click at [66, 167] on link "Deal Processing" at bounding box center [105, 175] width 94 height 17
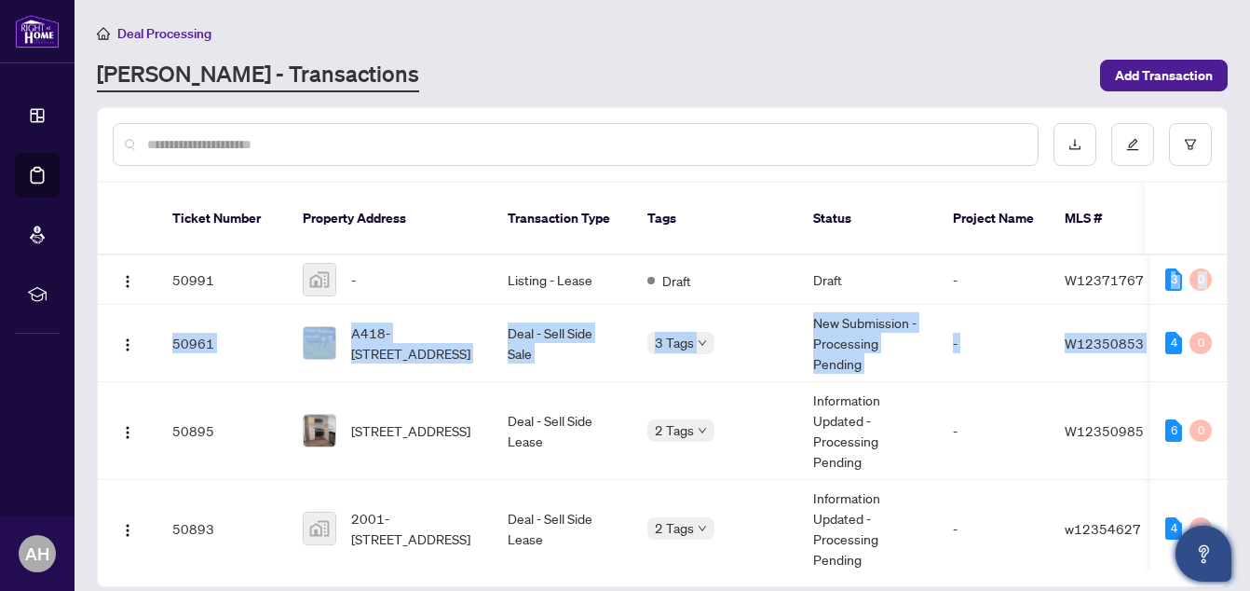
drag, startPoint x: 1241, startPoint y: 272, endPoint x: 1242, endPoint y: 301, distance: 28.9
click at [1242, 301] on main "Deal Processing [PERSON_NAME] - Transactions Add Transaction Ticket Number Prop…" at bounding box center [662, 295] width 1175 height 591
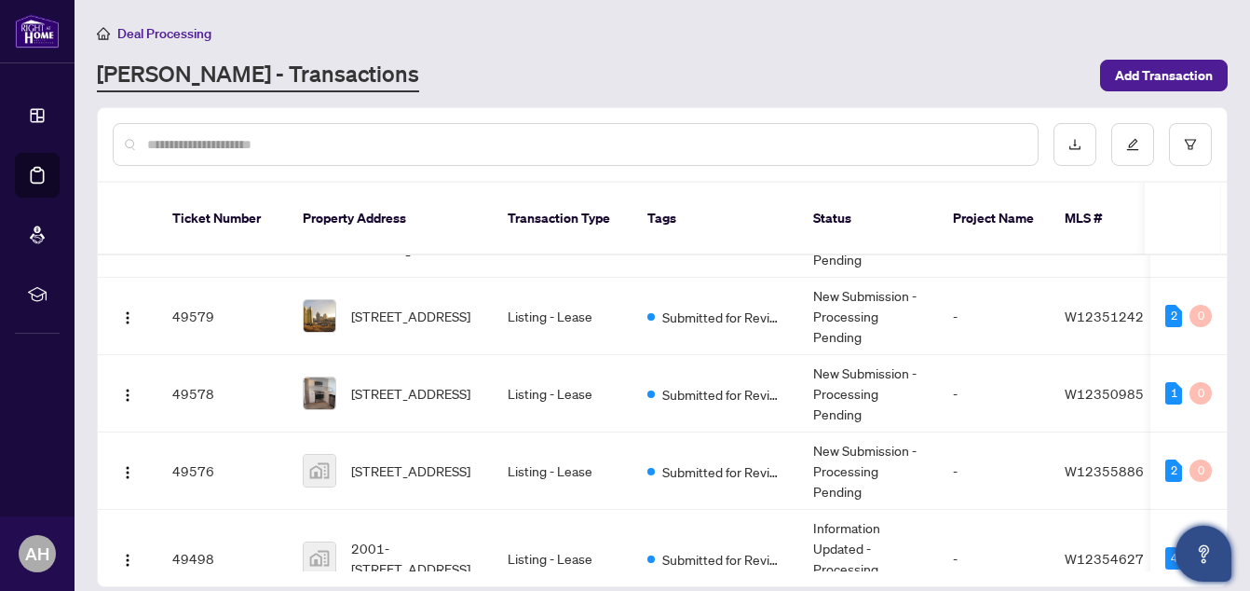
scroll to position [575, 0]
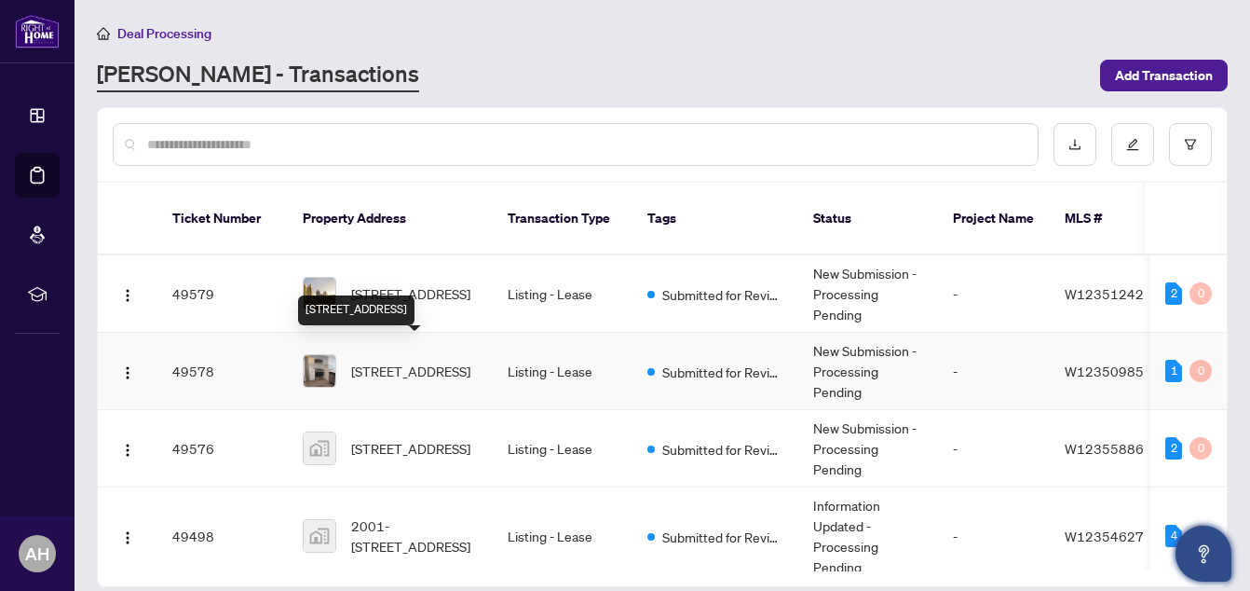
click at [427, 360] on span "[STREET_ADDRESS]" at bounding box center [410, 370] width 119 height 20
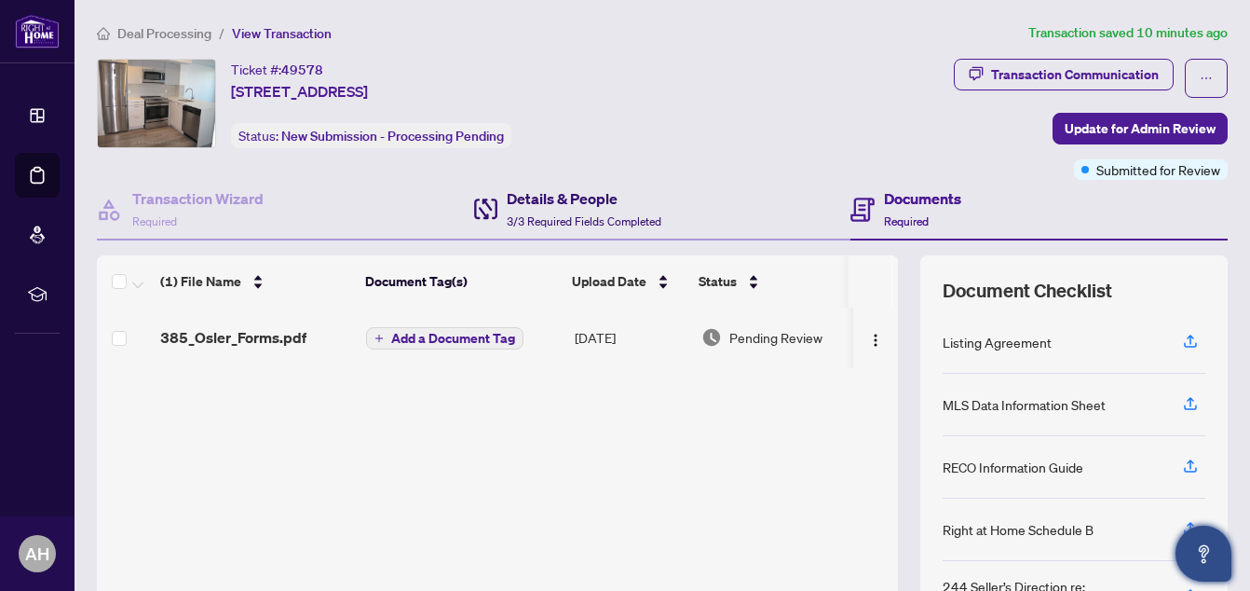
click at [557, 187] on h4 "Details & People" at bounding box center [584, 198] width 155 height 22
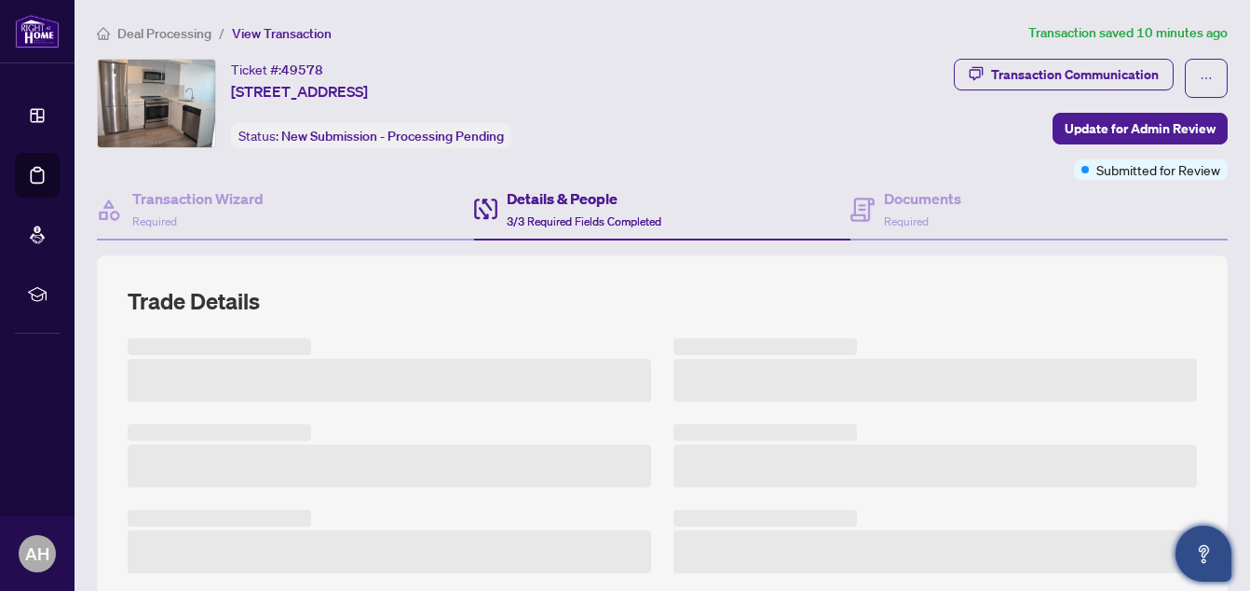
click at [557, 187] on h4 "Details & People" at bounding box center [584, 198] width 155 height 22
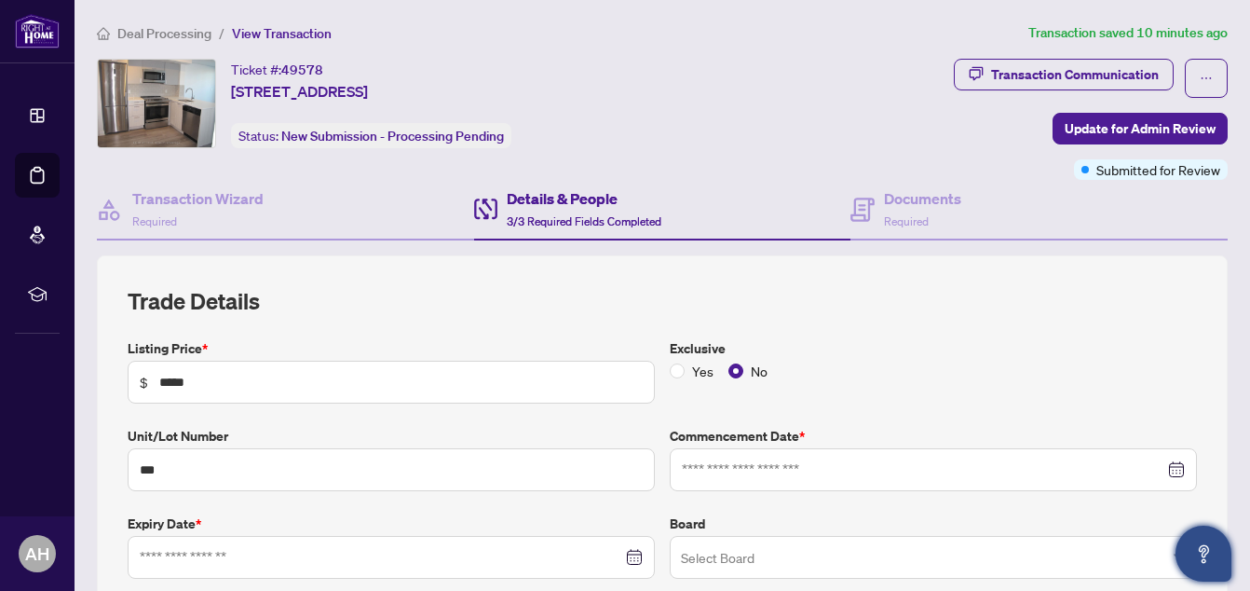
type input "**********"
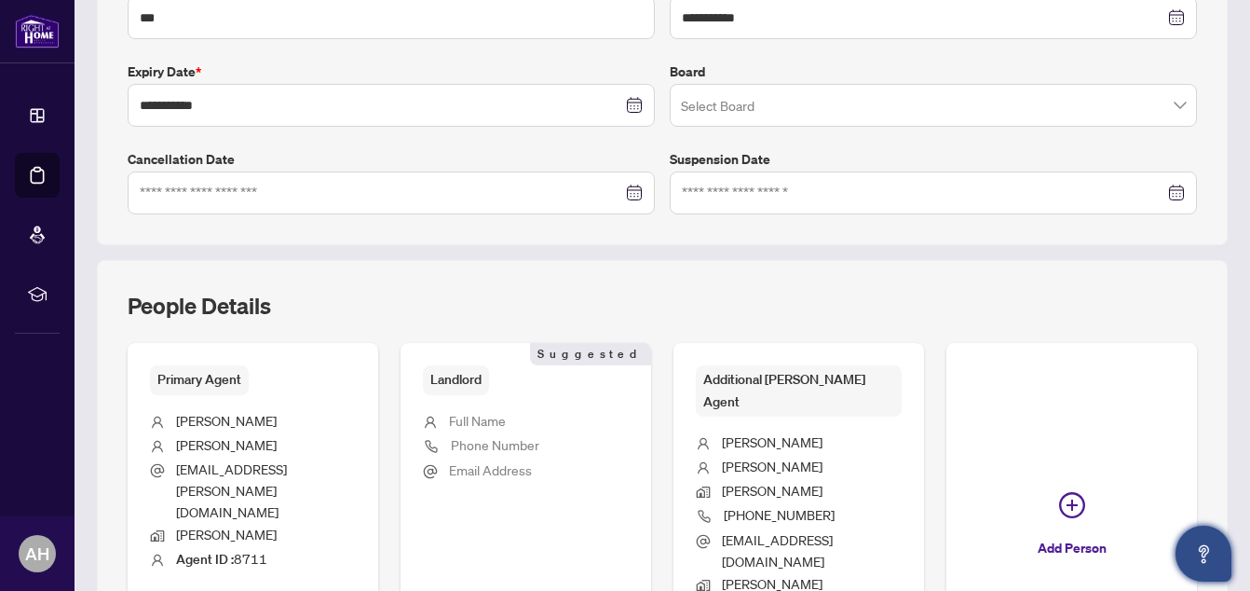
scroll to position [455, 0]
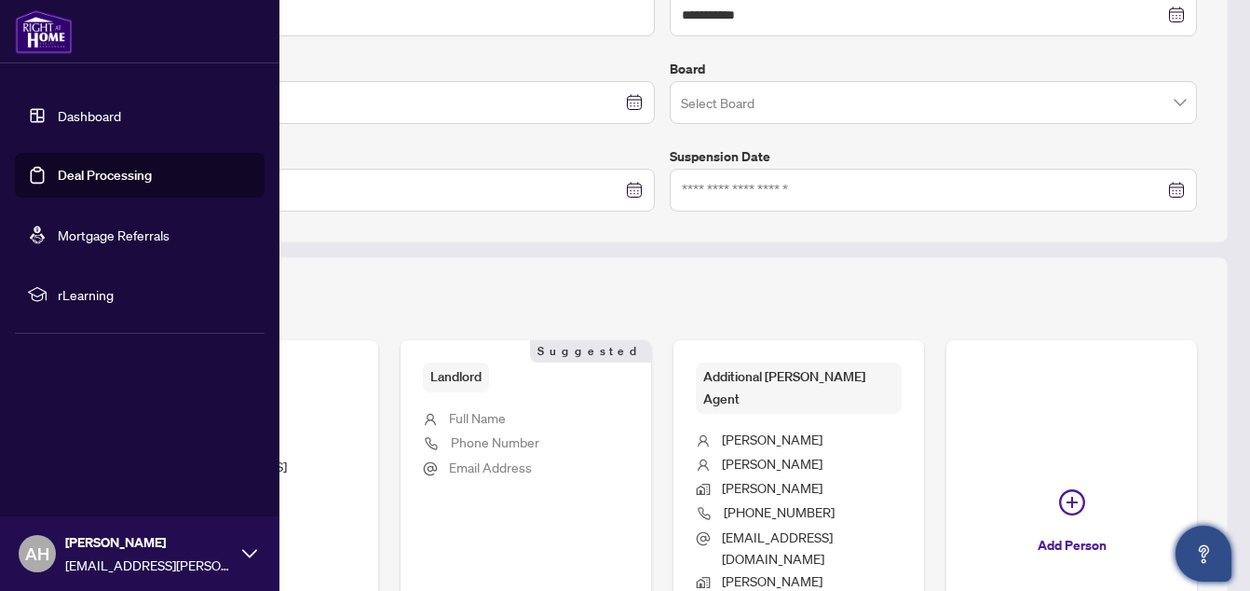
click at [75, 172] on link "Deal Processing" at bounding box center [105, 175] width 94 height 17
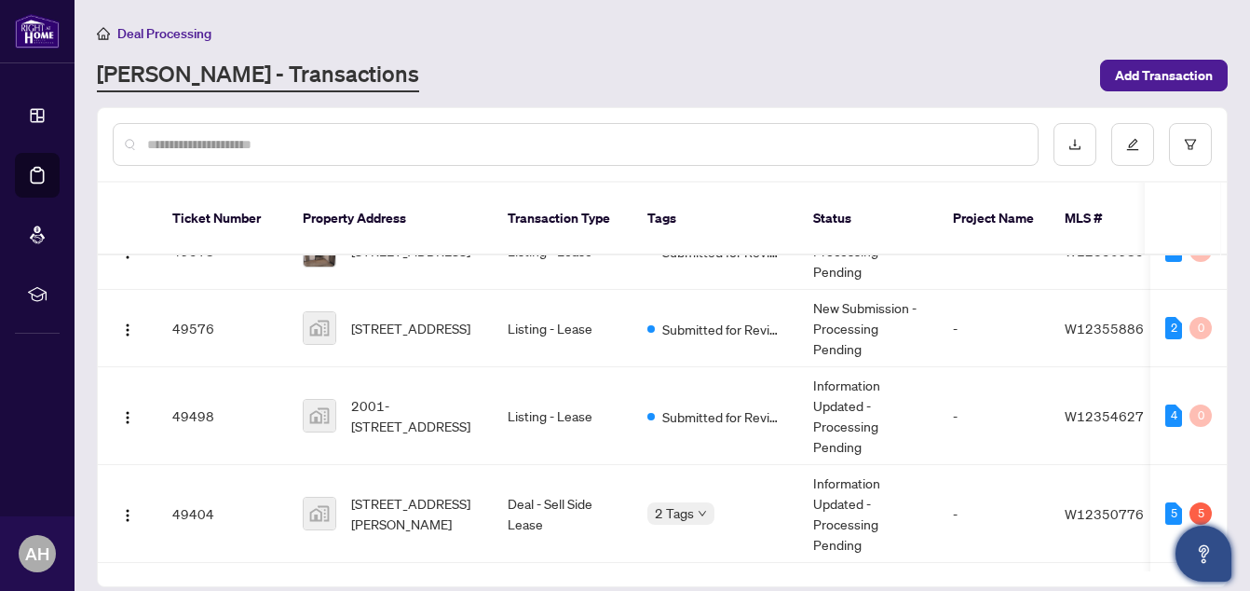
scroll to position [699, 0]
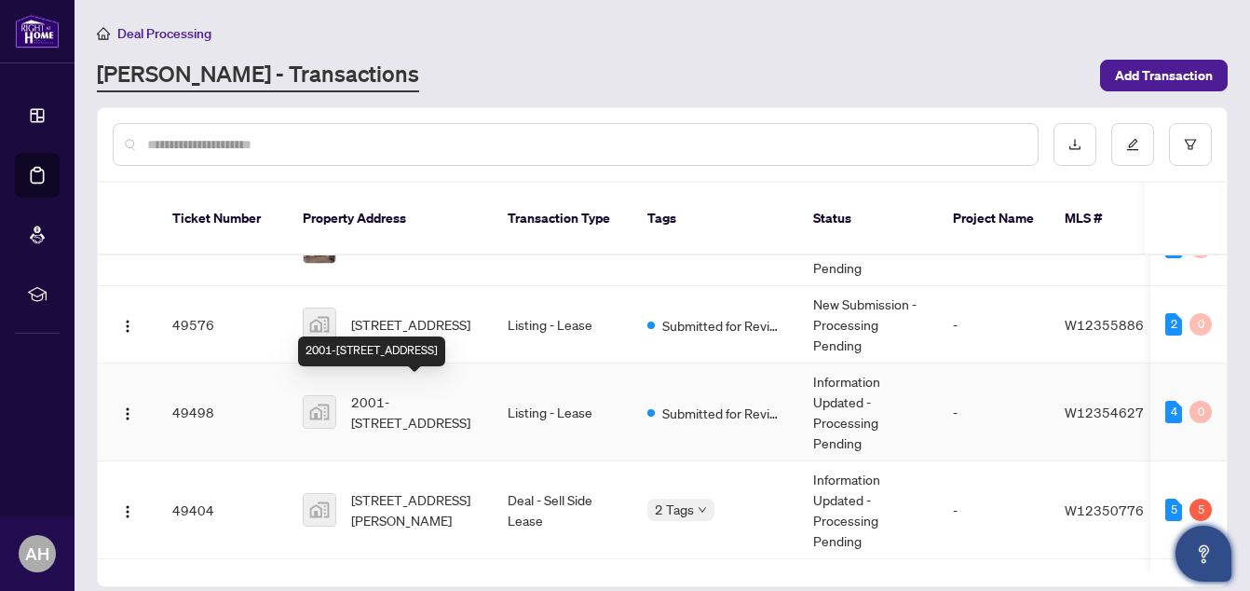
click at [451, 391] on span "2001-[STREET_ADDRESS]" at bounding box center [414, 411] width 127 height 41
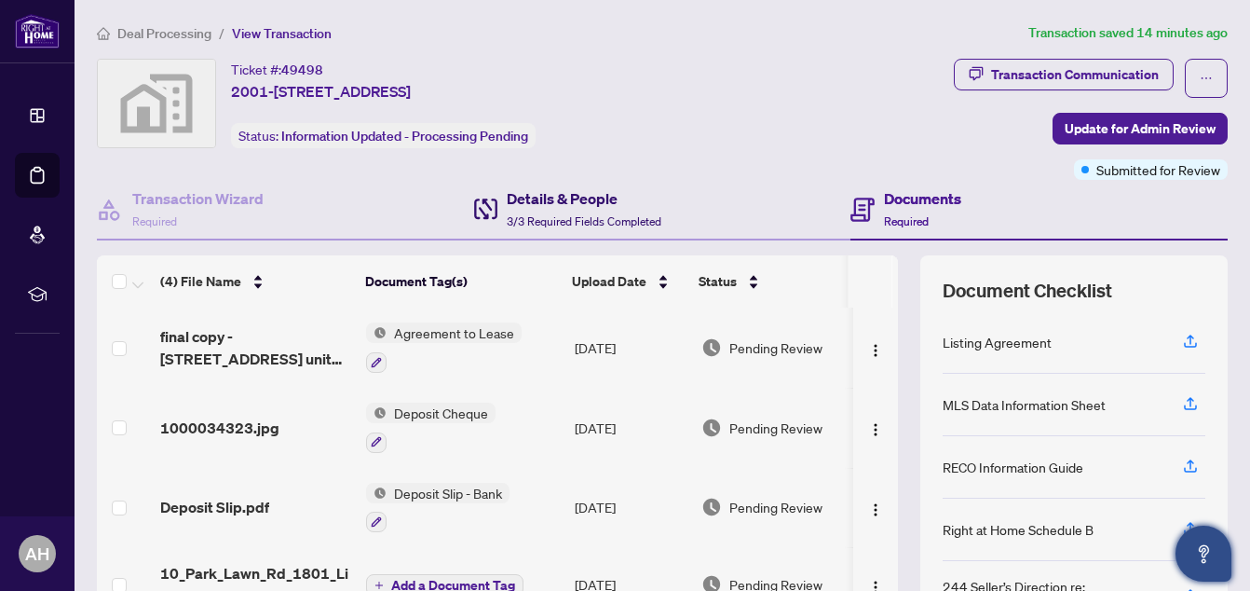
click at [558, 191] on h4 "Details & People" at bounding box center [584, 198] width 155 height 22
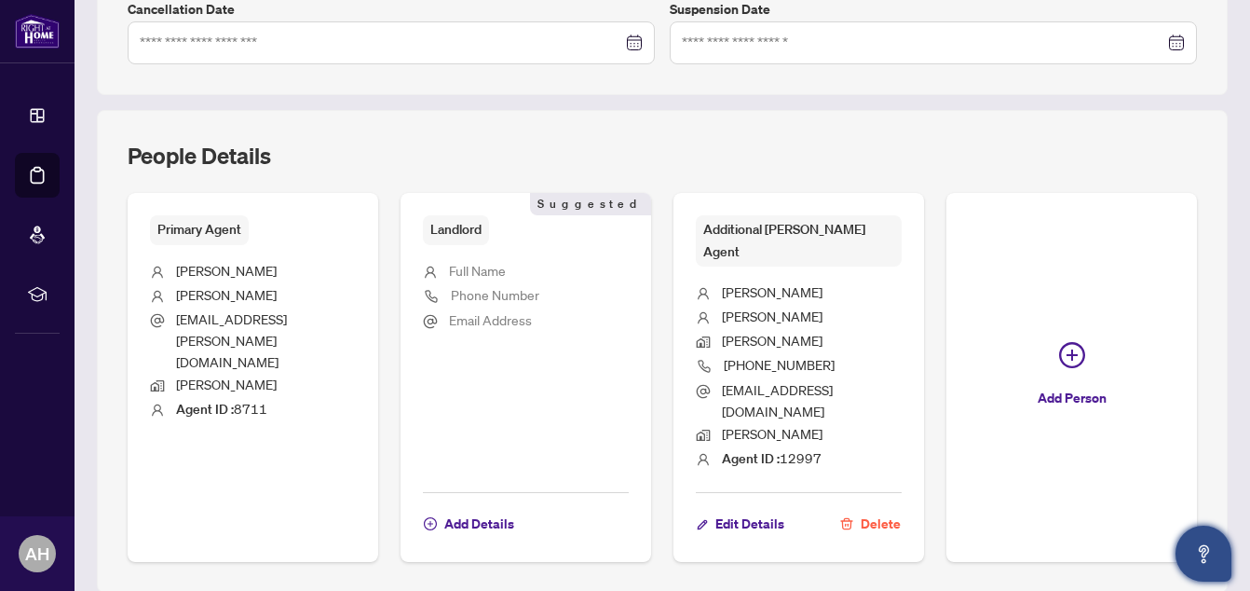
scroll to position [612, 0]
